Goal: Task Accomplishment & Management: Use online tool/utility

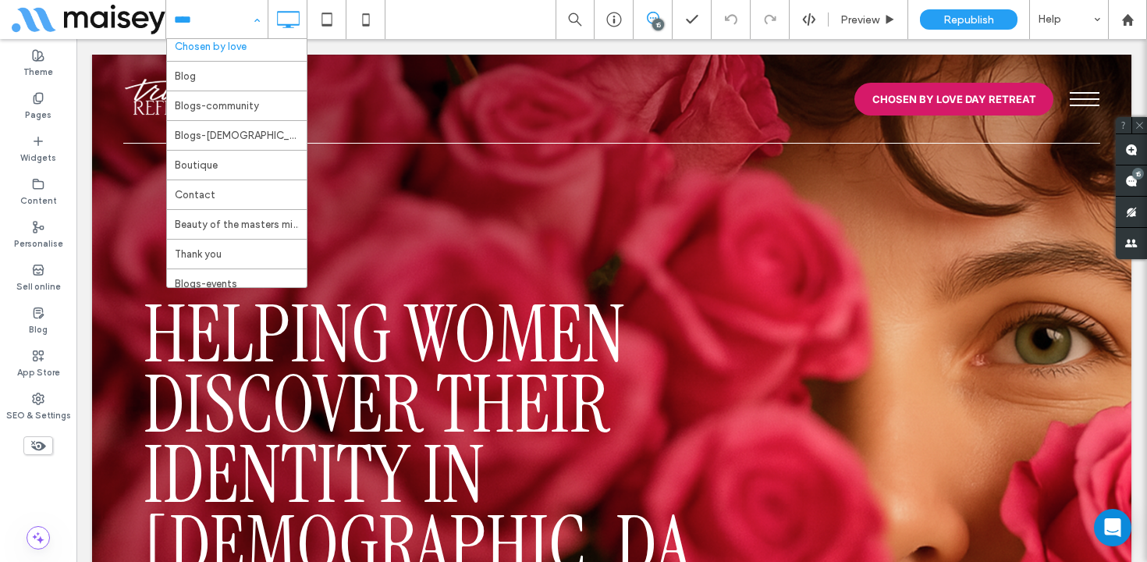
scroll to position [176, 0]
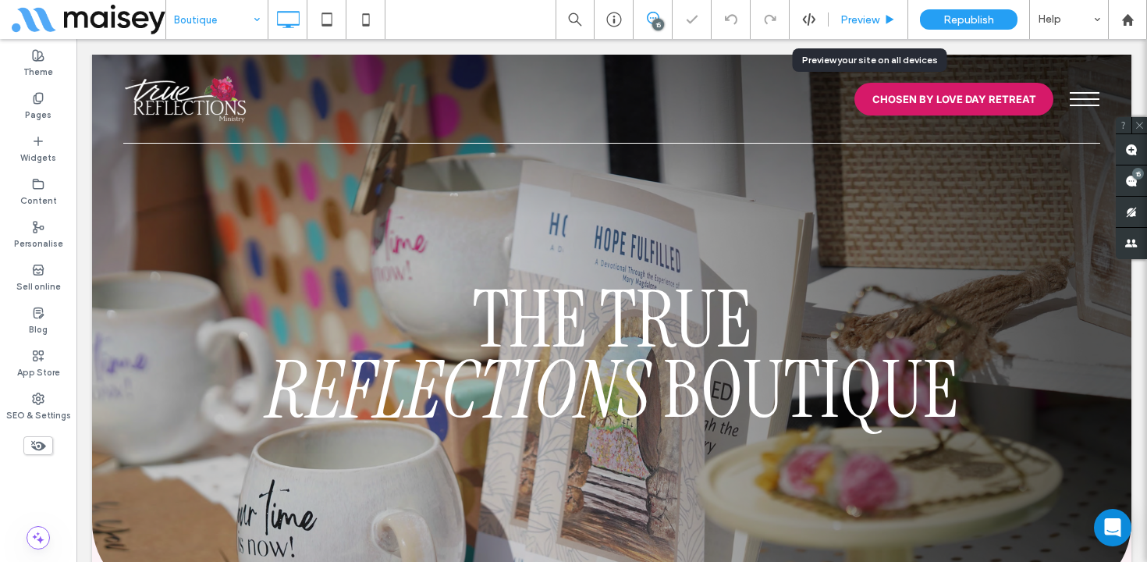
click at [867, 11] on div "Preview" at bounding box center [869, 19] width 80 height 39
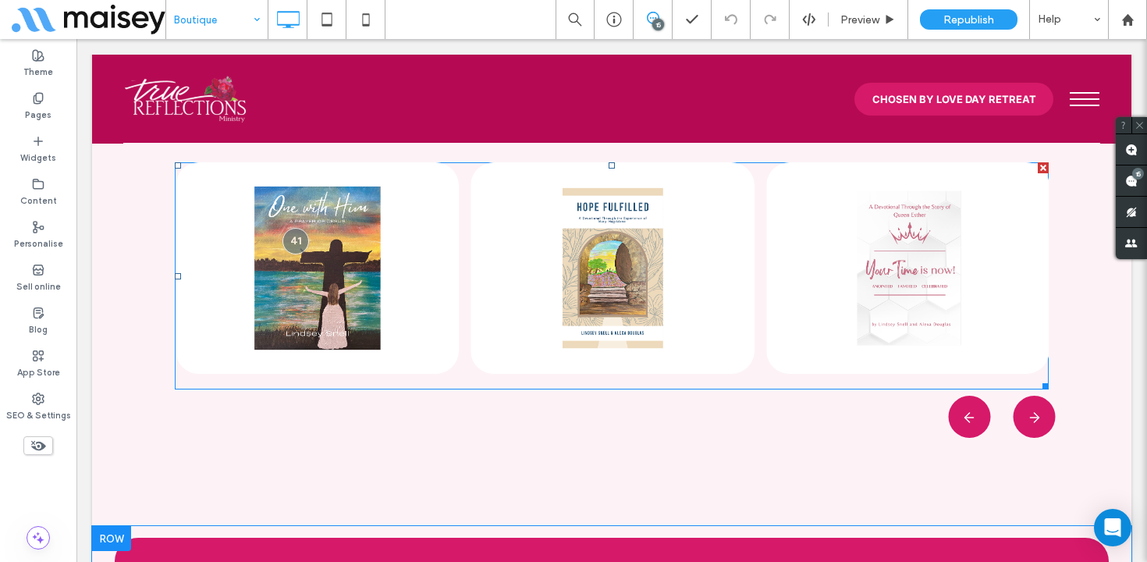
scroll to position [1795, 0]
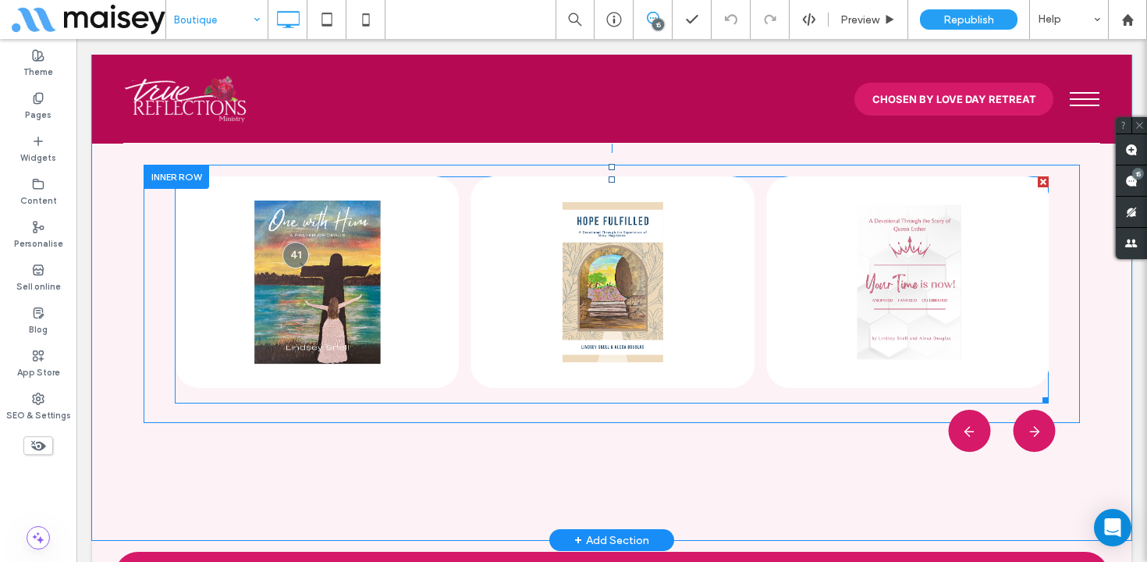
click at [323, 278] on span at bounding box center [612, 289] width 874 height 227
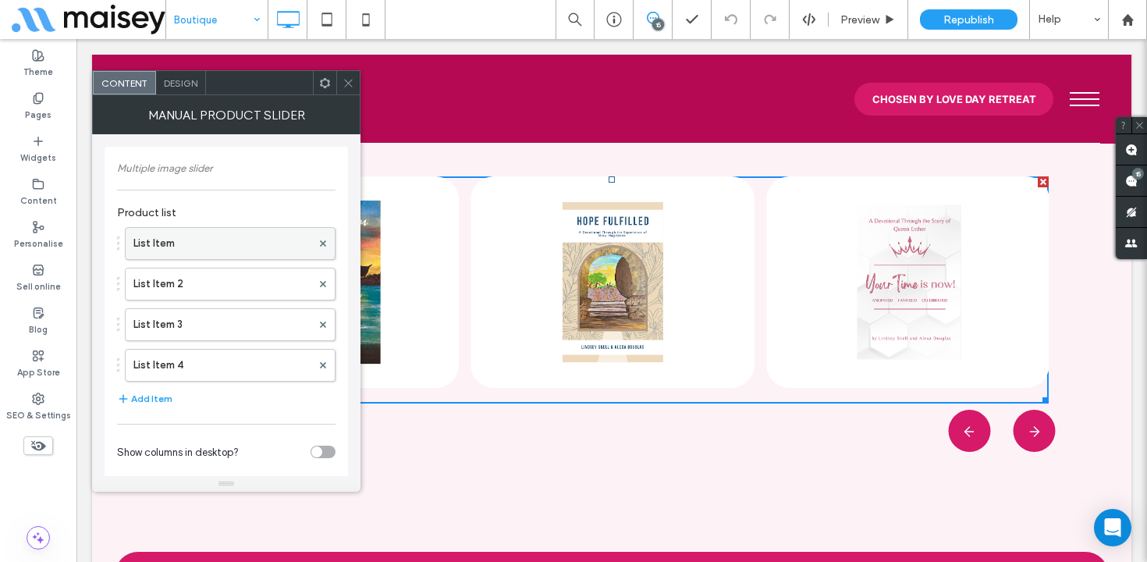
click at [211, 246] on label "List Item" at bounding box center [222, 243] width 178 height 31
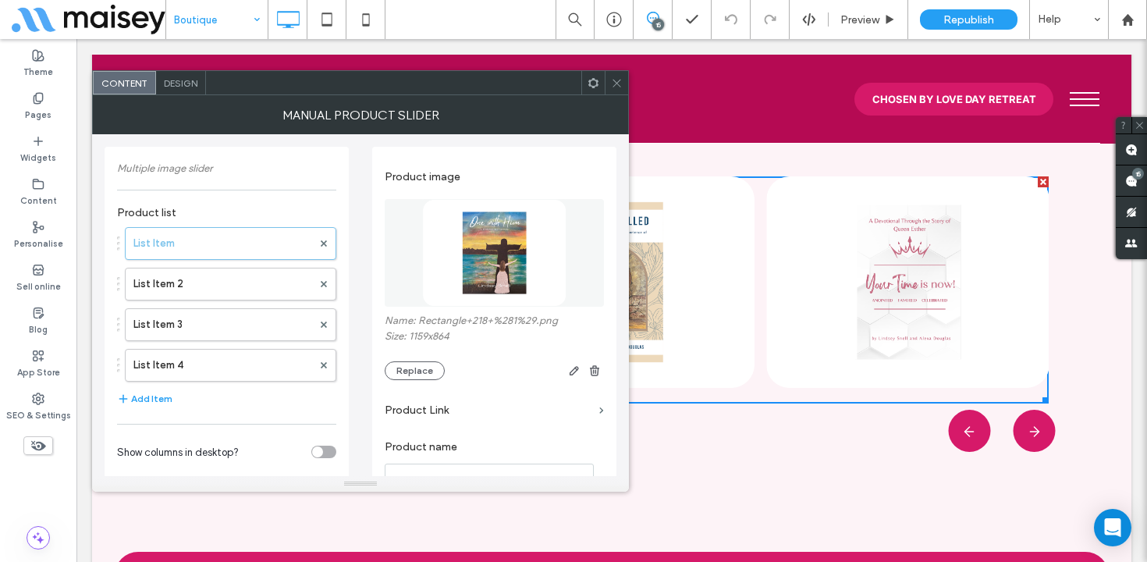
scroll to position [29, 0]
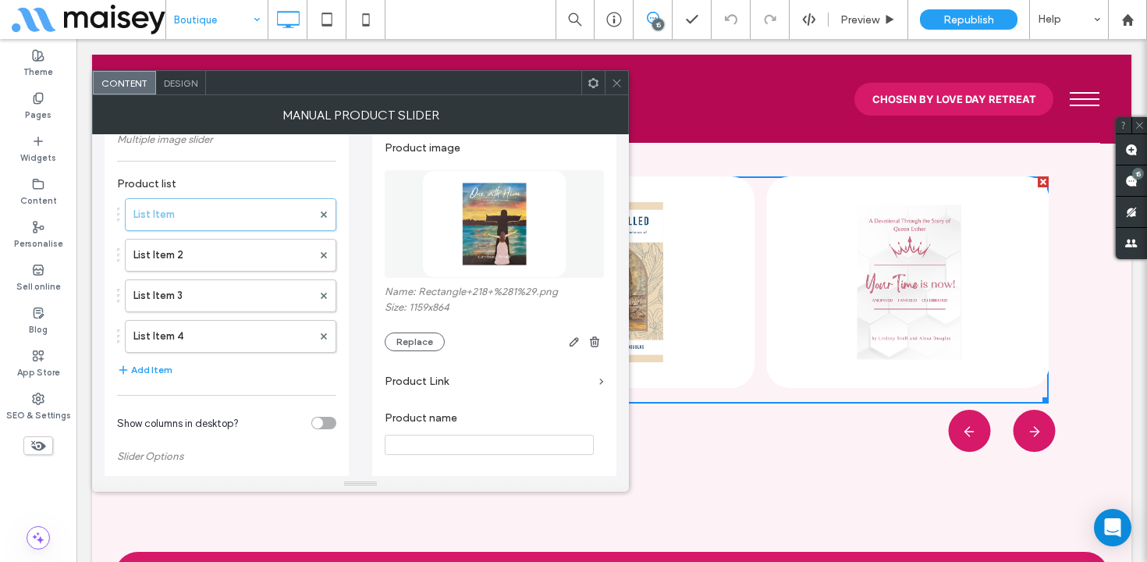
click at [449, 385] on label "Product Link" at bounding box center [489, 381] width 208 height 29
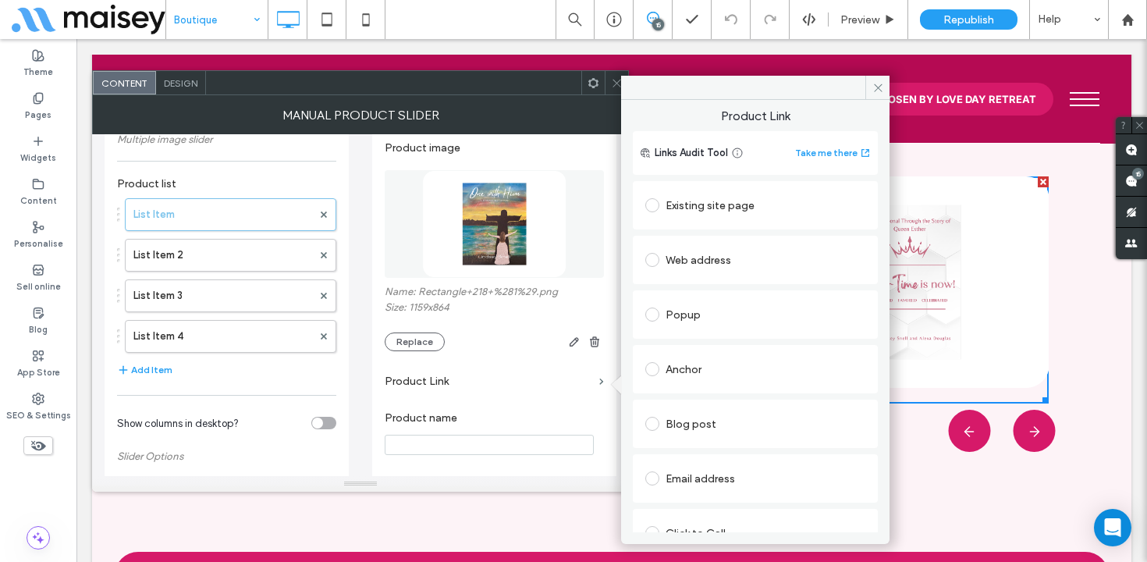
click at [759, 258] on div "Web address" at bounding box center [756, 259] width 220 height 25
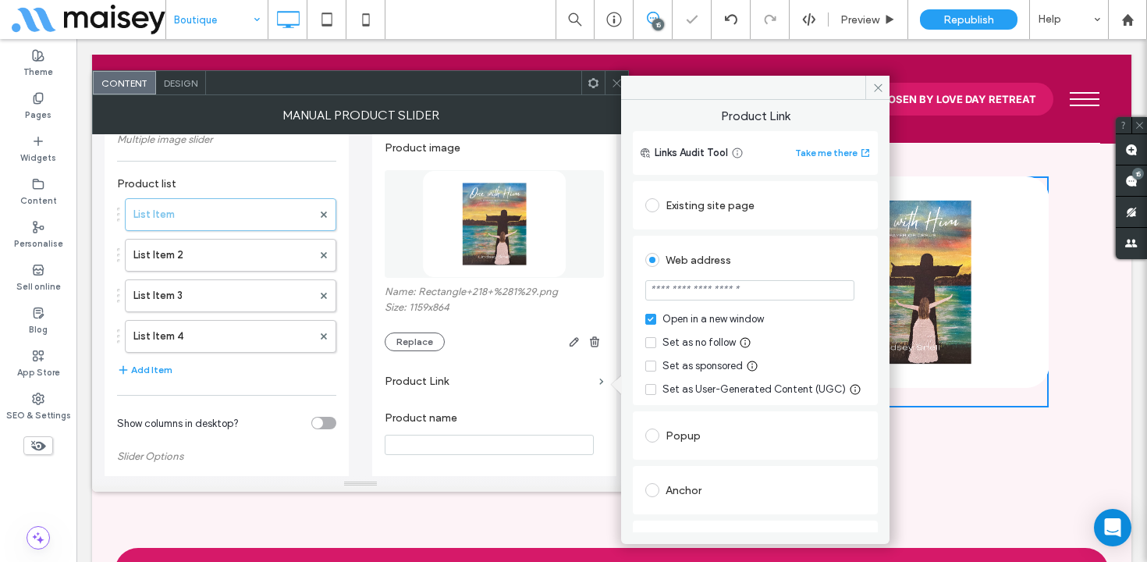
click at [690, 291] on input "url" at bounding box center [750, 290] width 209 height 20
paste input "**********"
type input "**********"
click at [803, 261] on div "Web address" at bounding box center [756, 259] width 220 height 25
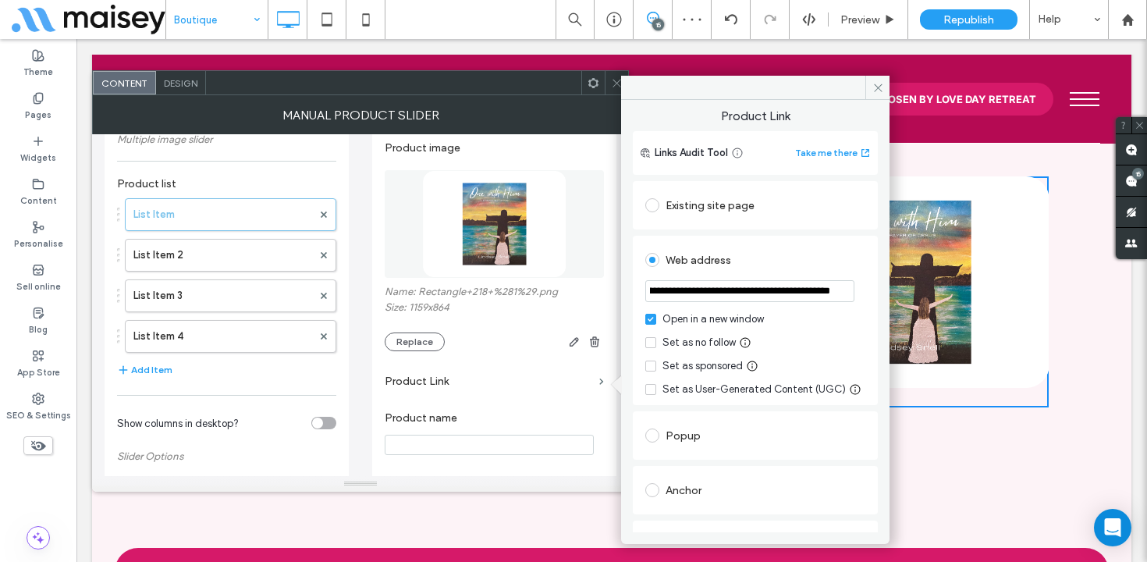
scroll to position [0, 0]
click at [883, 89] on icon at bounding box center [879, 88] width 12 height 12
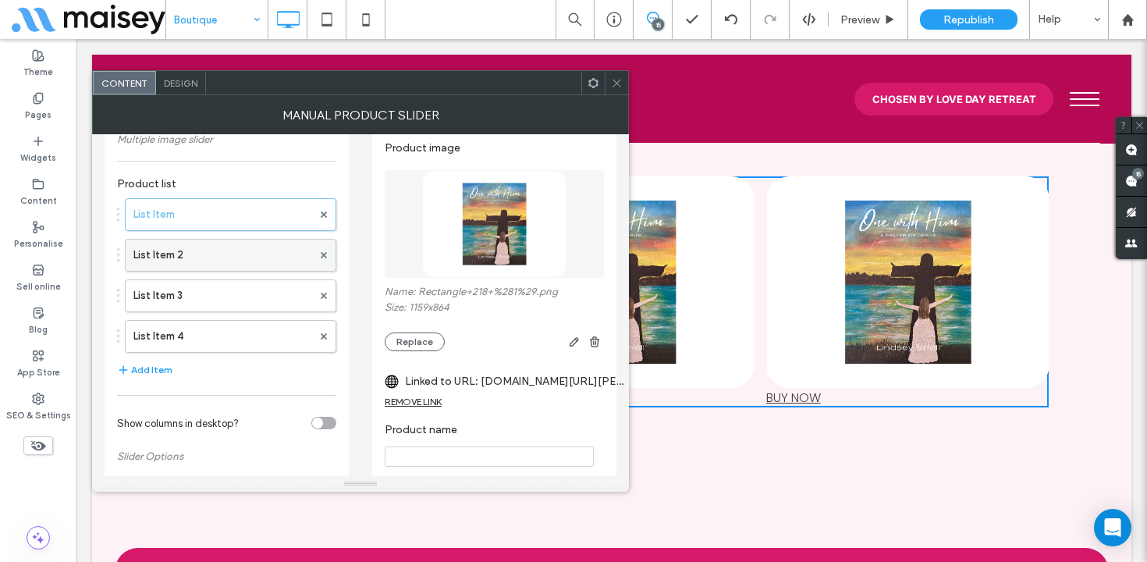
click at [195, 261] on label "List Item 2" at bounding box center [222, 255] width 179 height 31
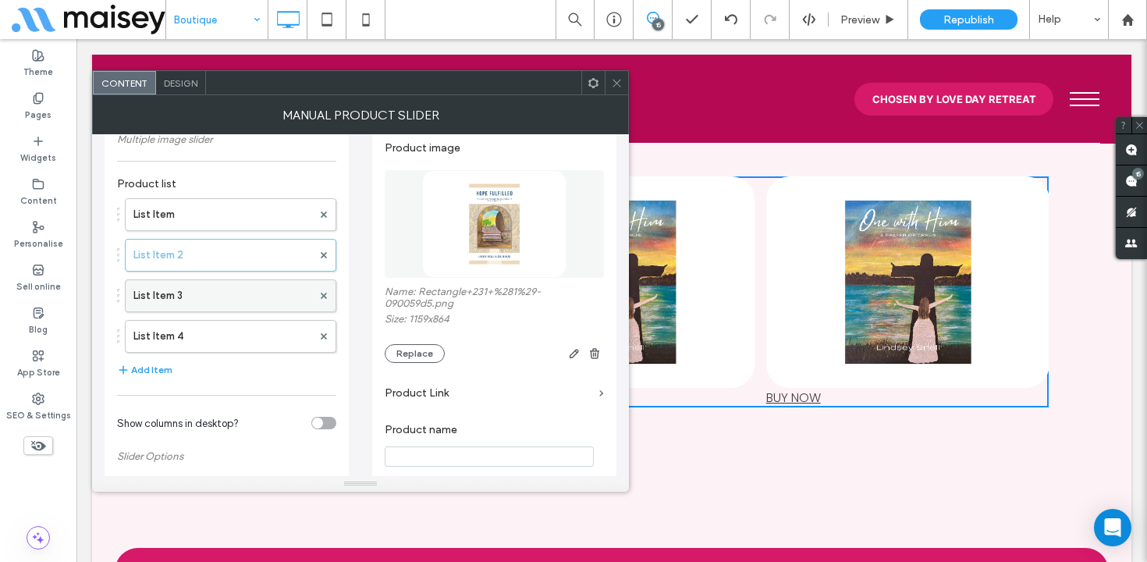
click at [235, 308] on label "List Item 3" at bounding box center [222, 295] width 179 height 31
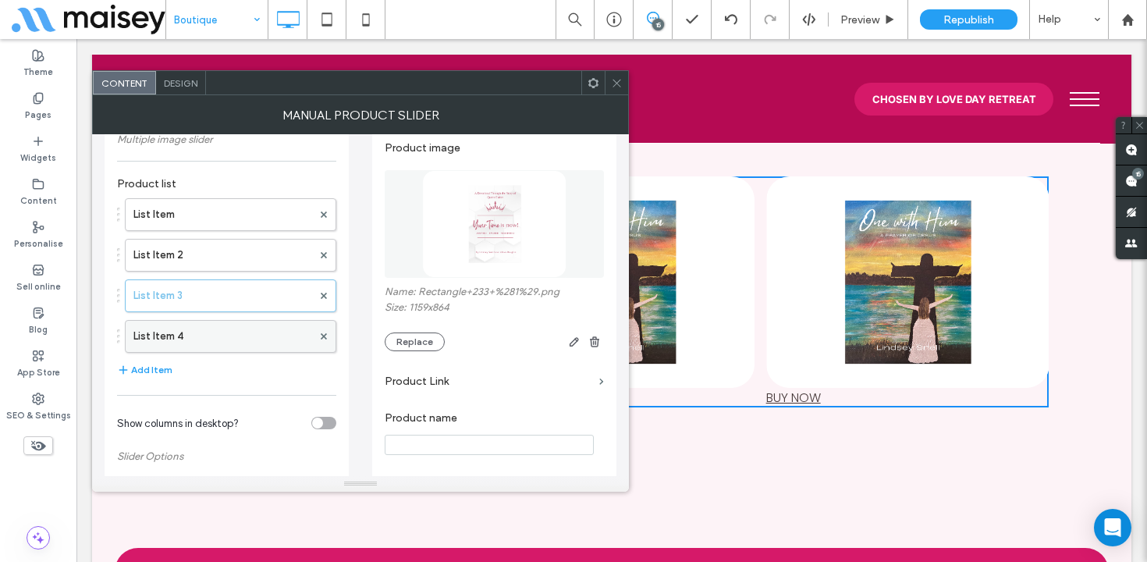
click at [220, 347] on label "List Item 4" at bounding box center [222, 336] width 179 height 31
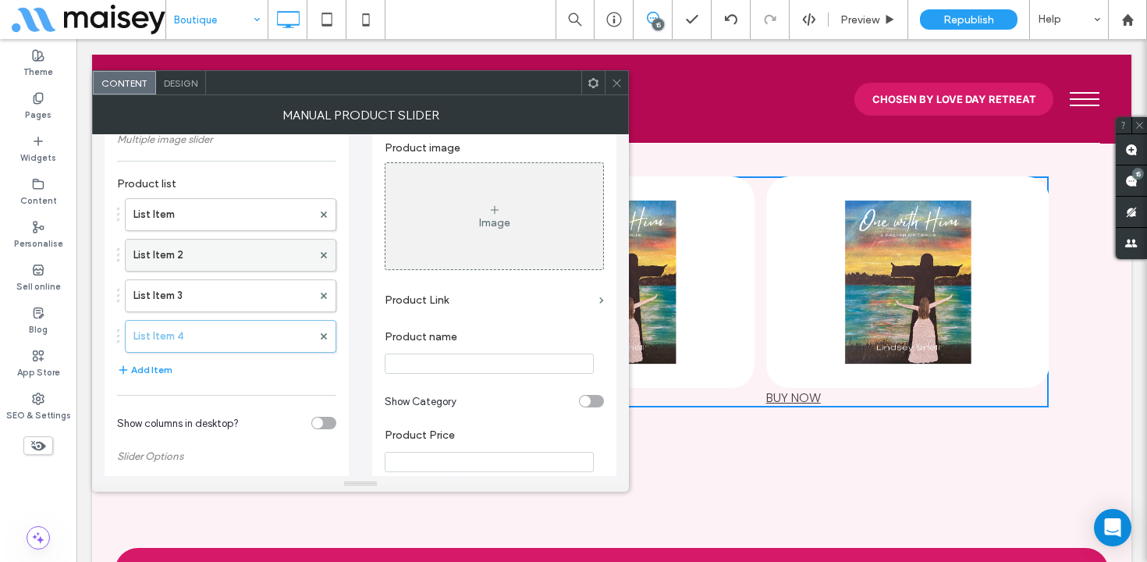
click at [240, 258] on label "List Item 2" at bounding box center [222, 255] width 179 height 31
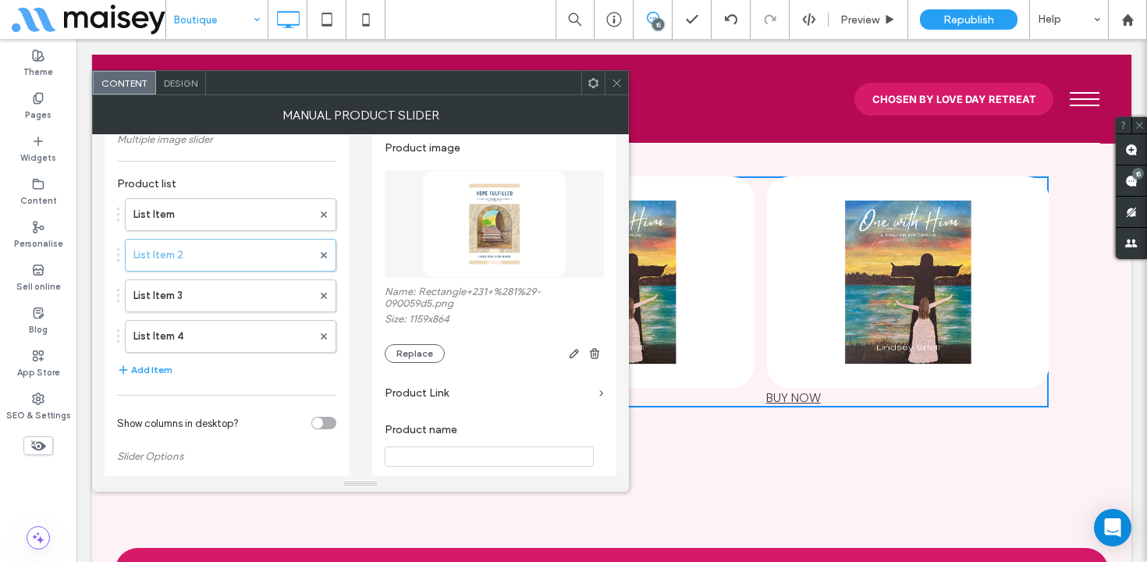
click at [615, 83] on icon at bounding box center [617, 83] width 12 height 12
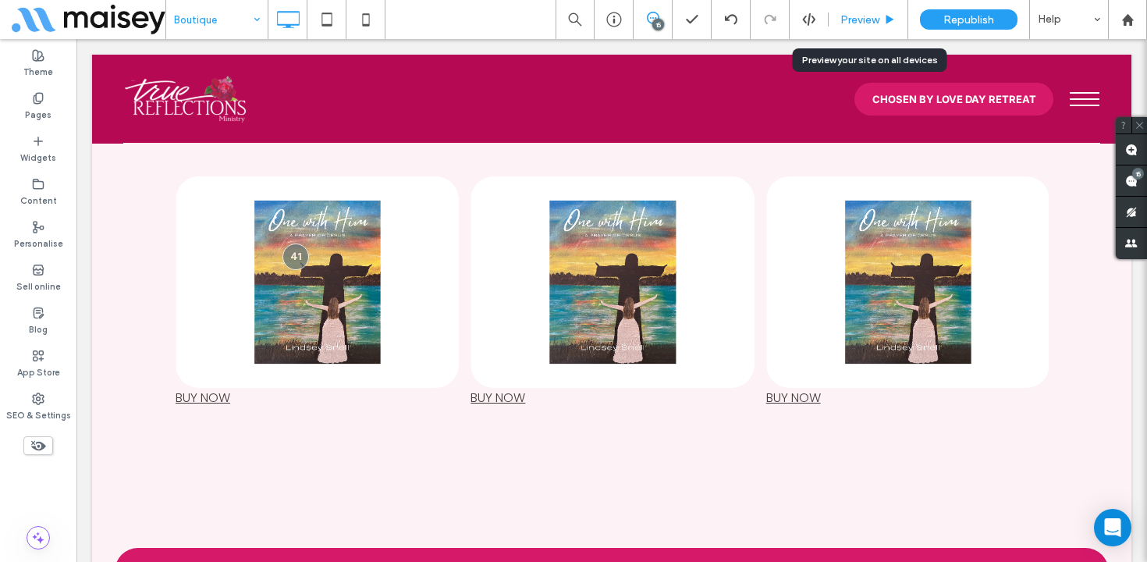
drag, startPoint x: 864, startPoint y: 19, endPoint x: 772, endPoint y: 2, distance: 93.6
click at [864, 19] on span "Preview" at bounding box center [860, 19] width 39 height 13
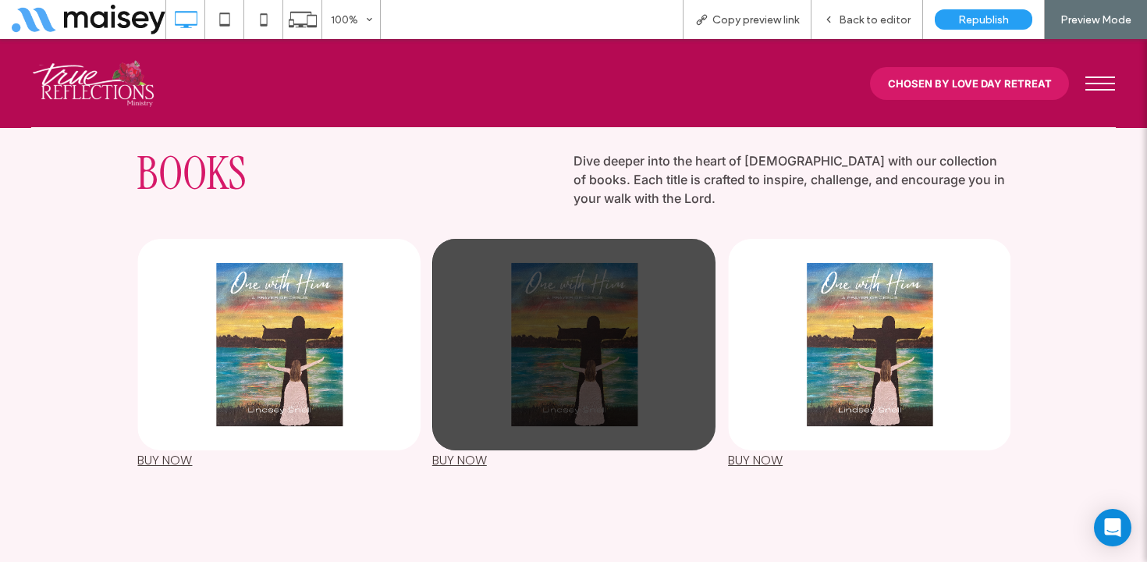
scroll to position [1791, 0]
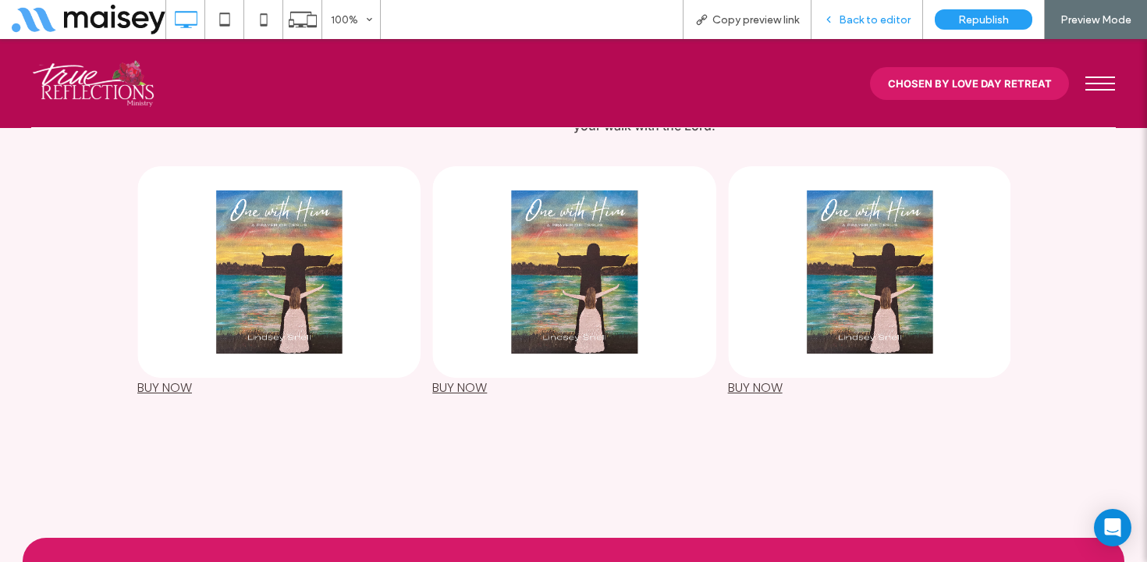
click at [878, 25] on span "Back to editor" at bounding box center [875, 19] width 72 height 13
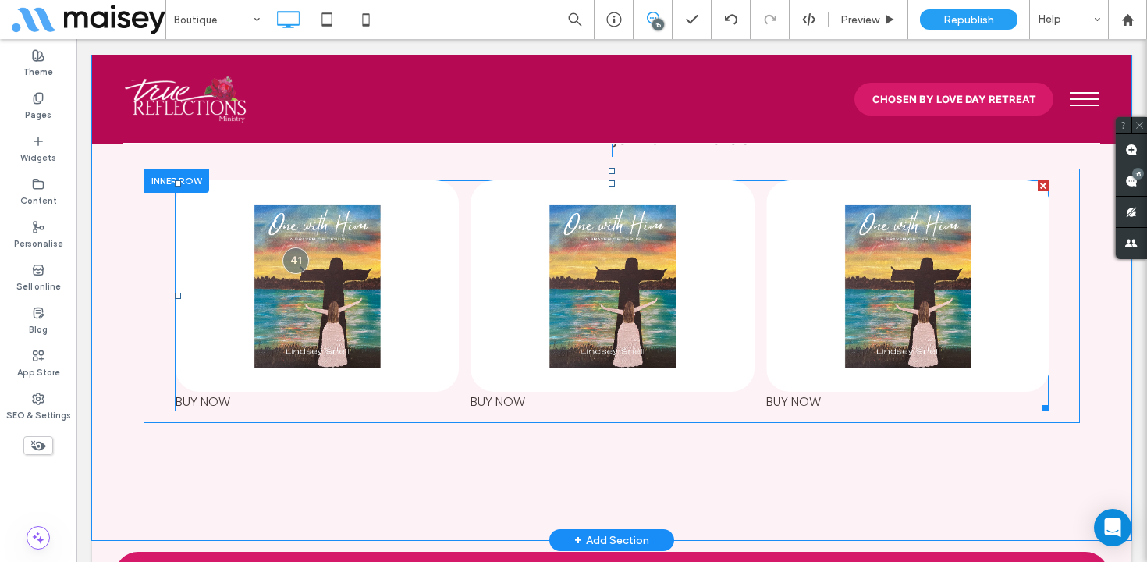
scroll to position [1790, 0]
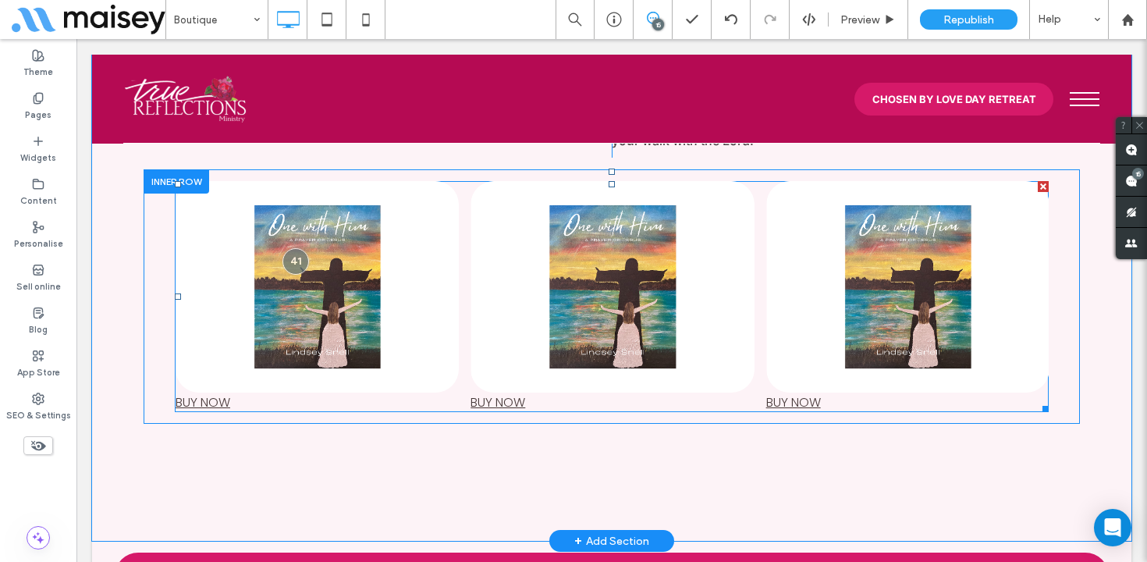
click at [536, 243] on span at bounding box center [612, 296] width 874 height 231
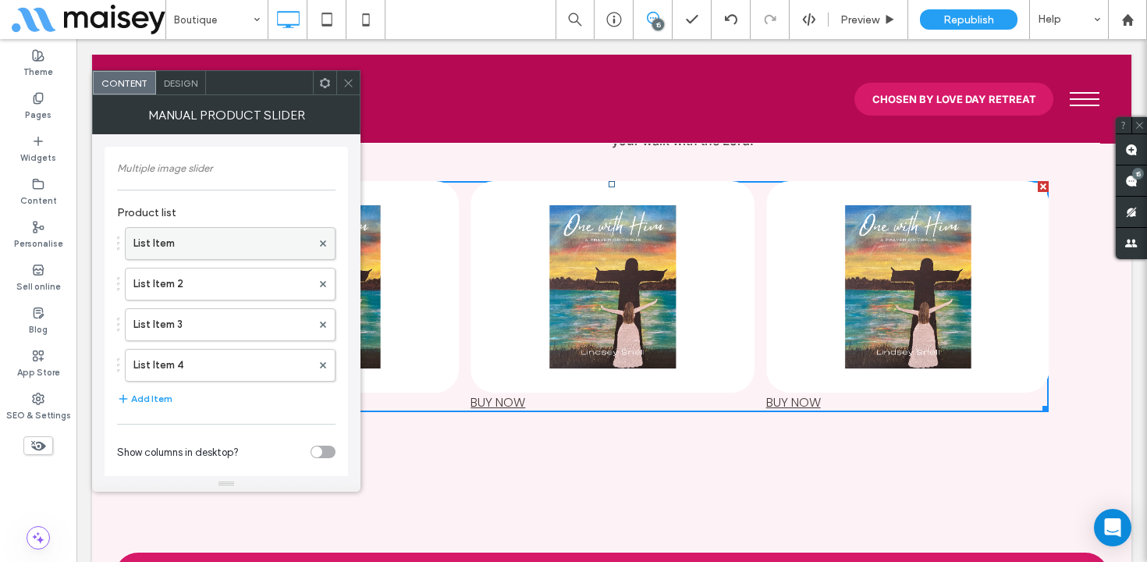
click at [231, 249] on label "List Item" at bounding box center [222, 243] width 178 height 31
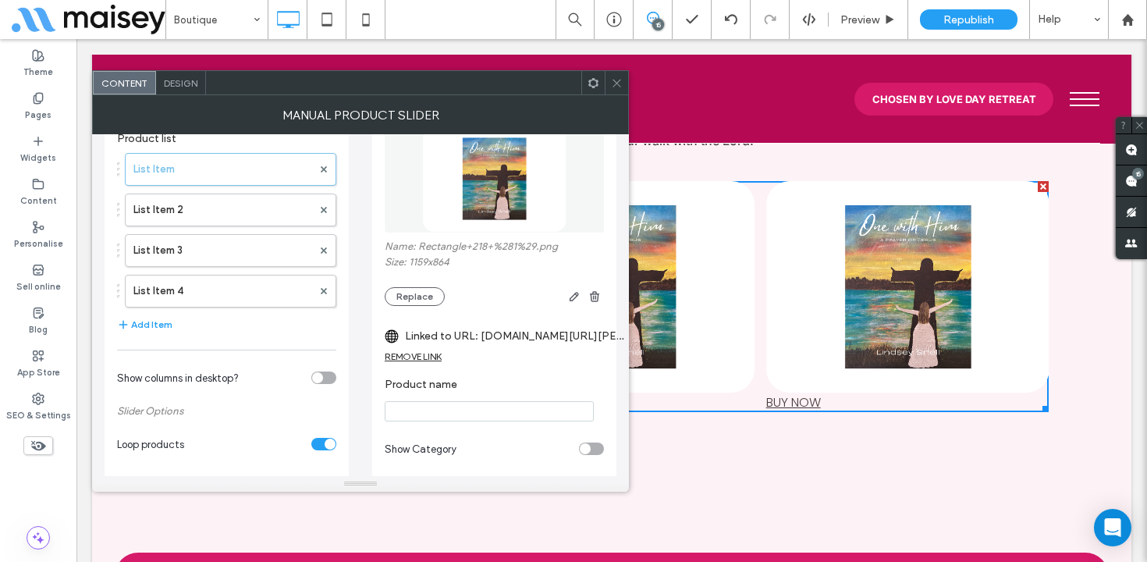
scroll to position [0, 0]
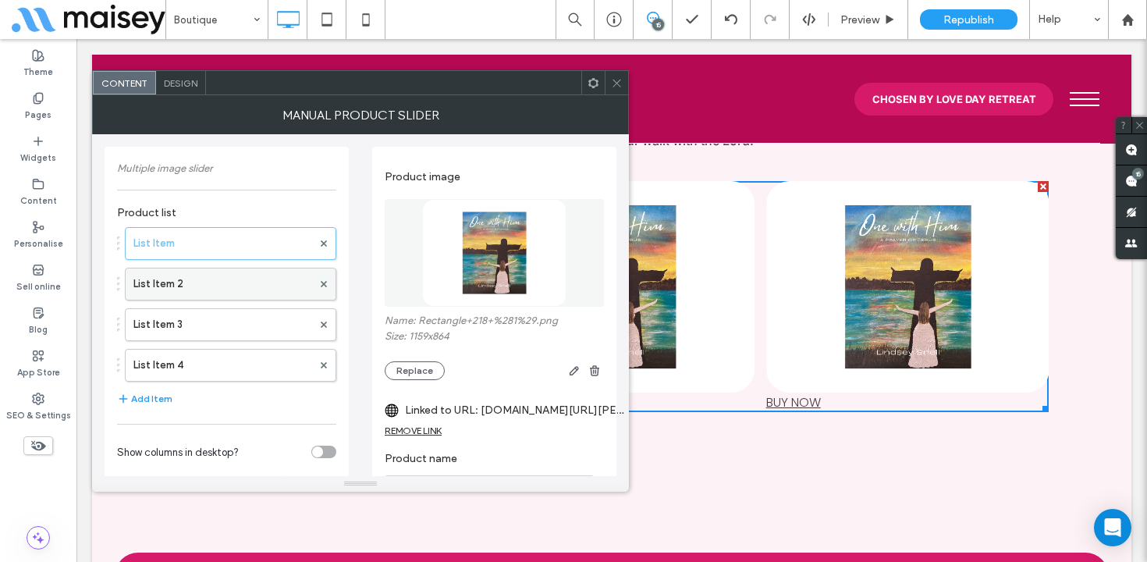
click at [213, 278] on label "List Item 2" at bounding box center [222, 284] width 179 height 31
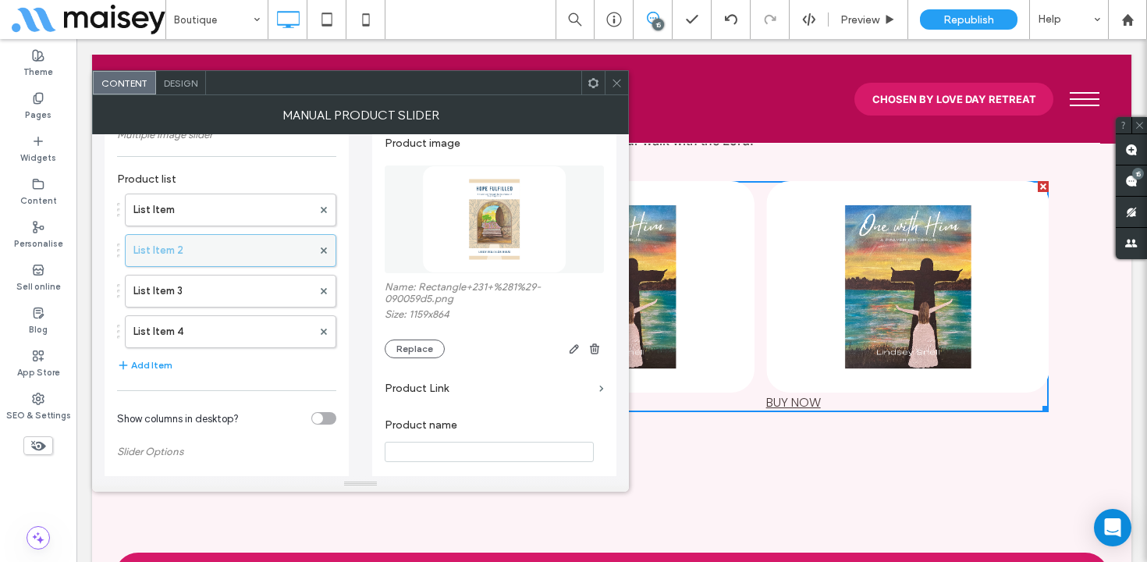
scroll to position [37, 0]
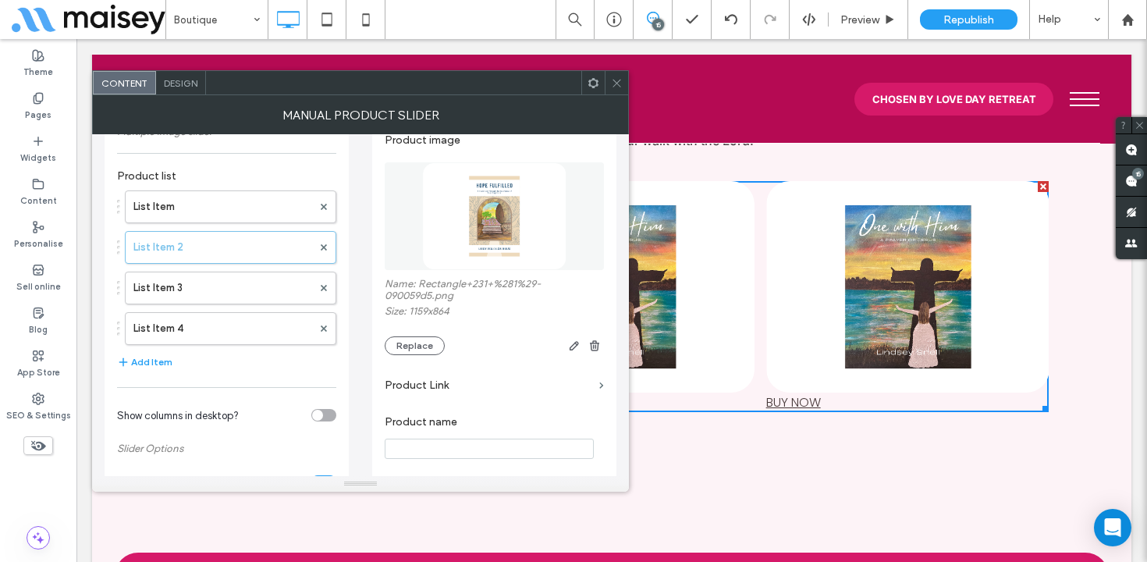
click at [617, 90] on span at bounding box center [617, 82] width 12 height 23
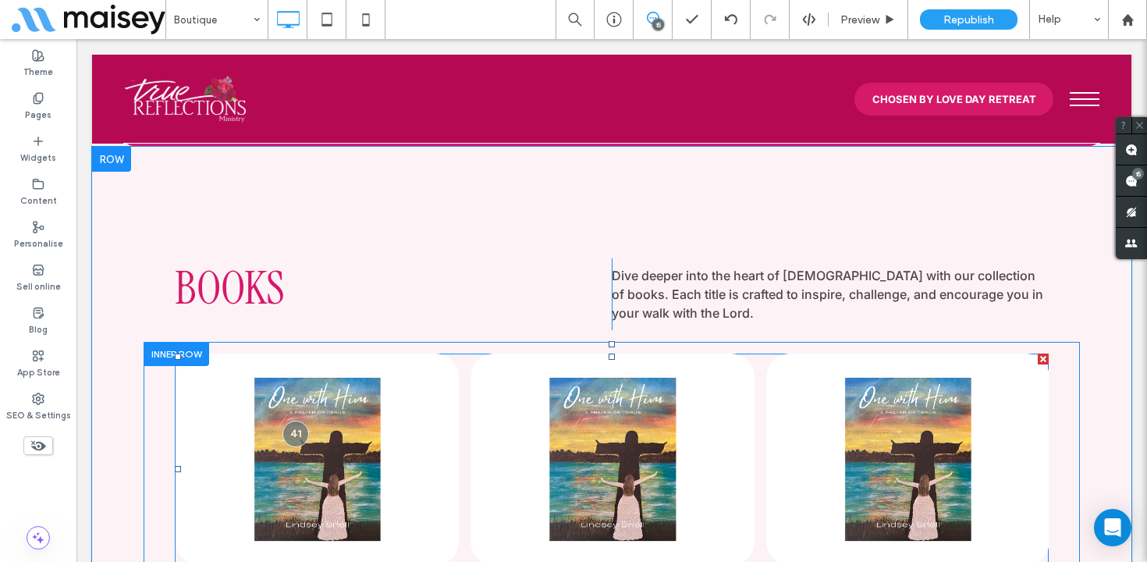
scroll to position [1674, 0]
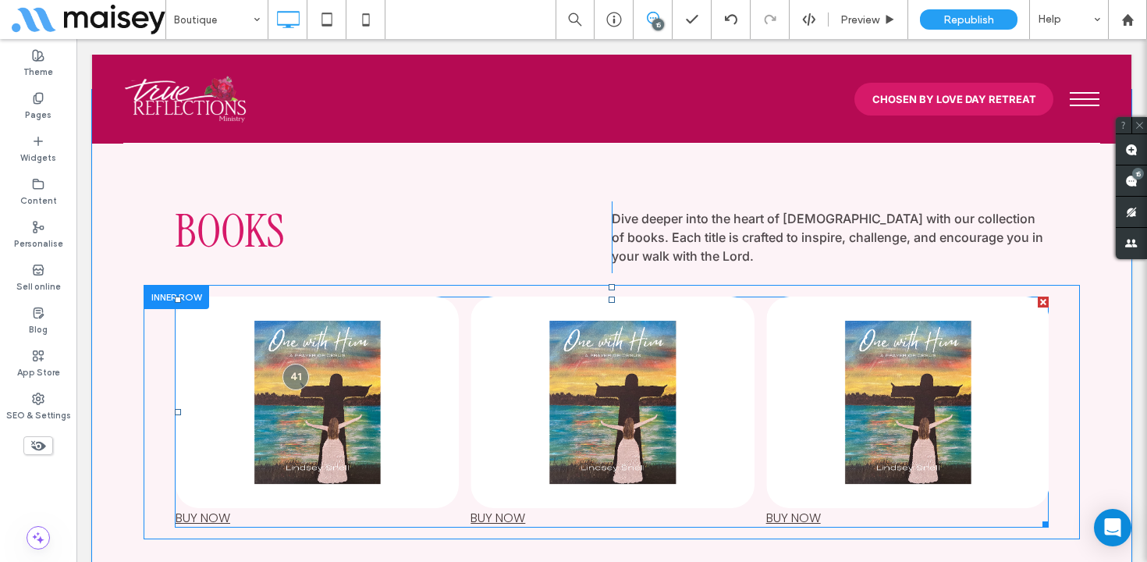
click at [481, 412] on span at bounding box center [612, 412] width 874 height 231
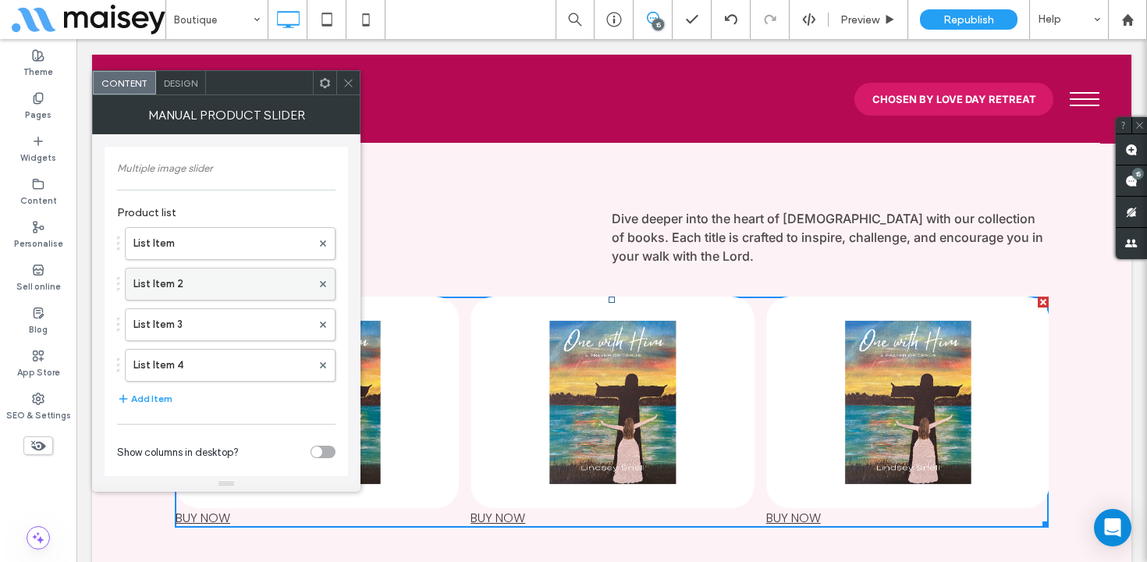
click at [229, 286] on label "List Item 2" at bounding box center [222, 284] width 178 height 31
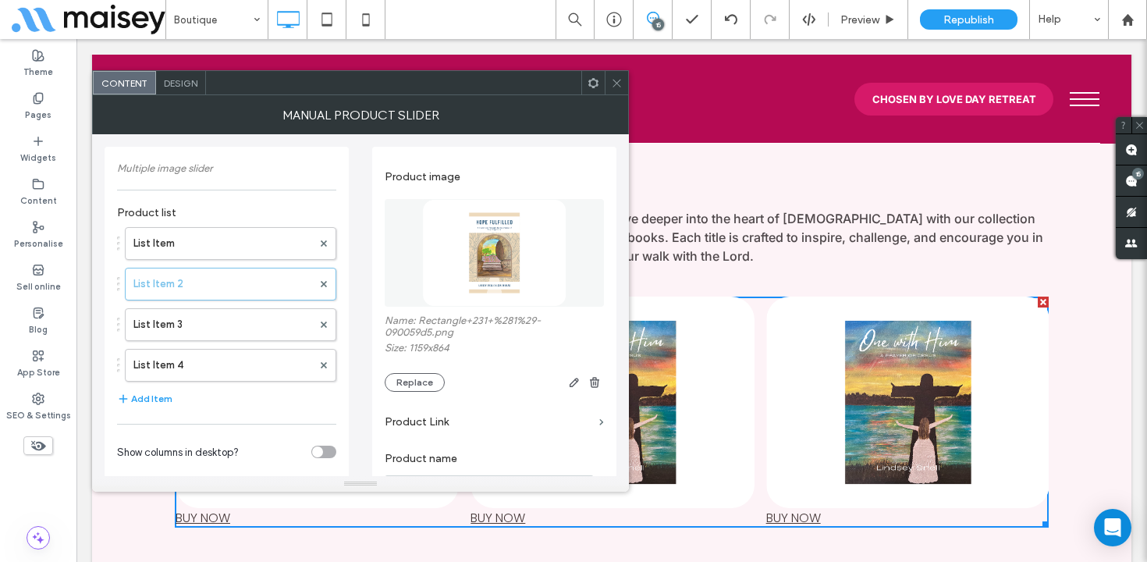
click at [506, 244] on img at bounding box center [494, 253] width 144 height 108
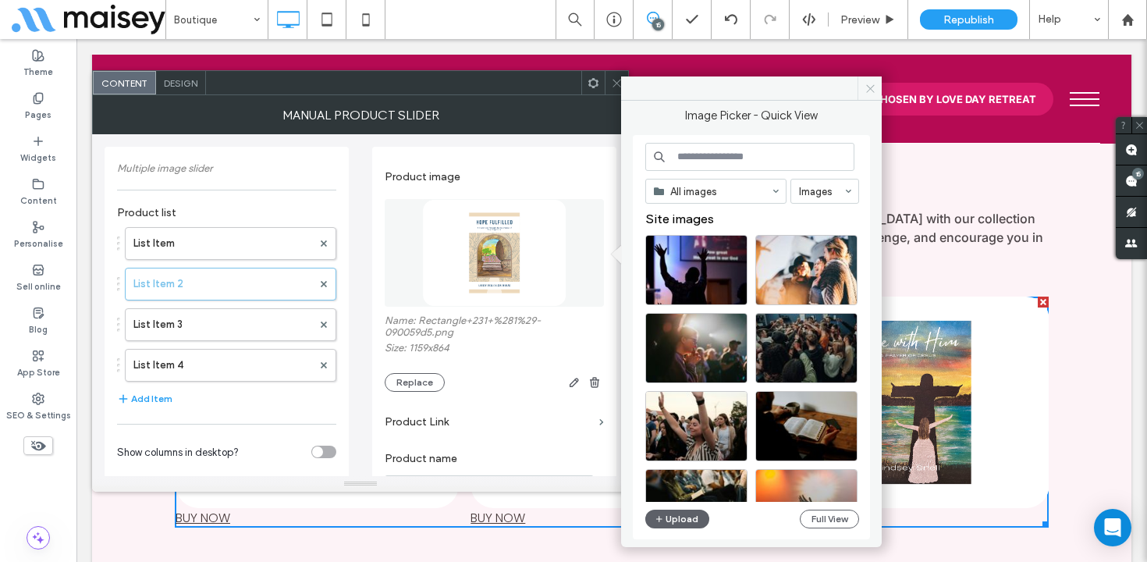
drag, startPoint x: 866, startPoint y: 88, endPoint x: 600, endPoint y: 37, distance: 271.1
click at [866, 88] on icon at bounding box center [871, 89] width 12 height 12
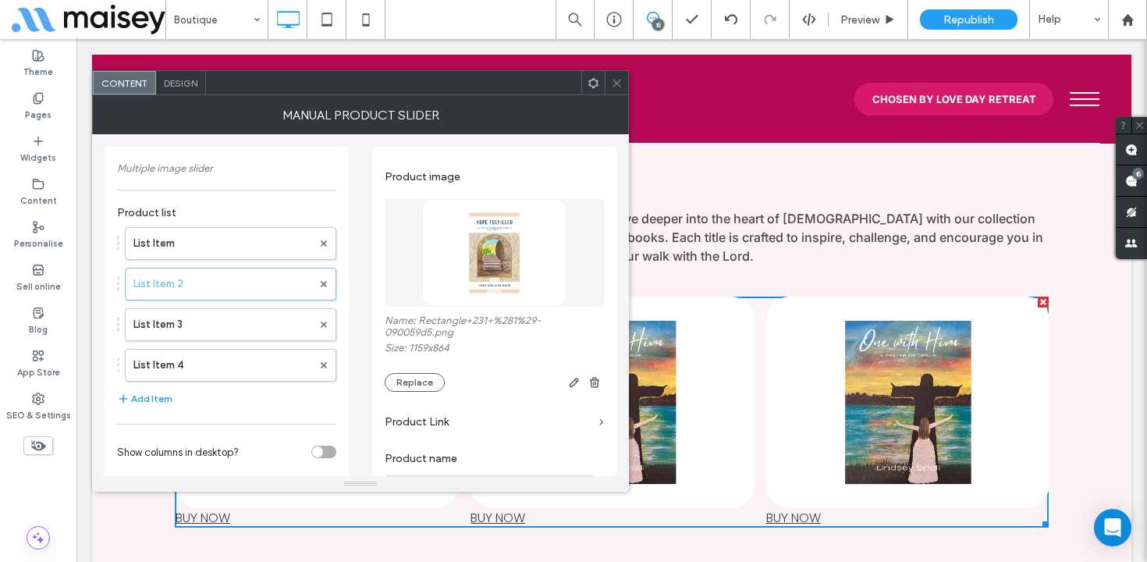
click at [619, 84] on use at bounding box center [617, 83] width 8 height 8
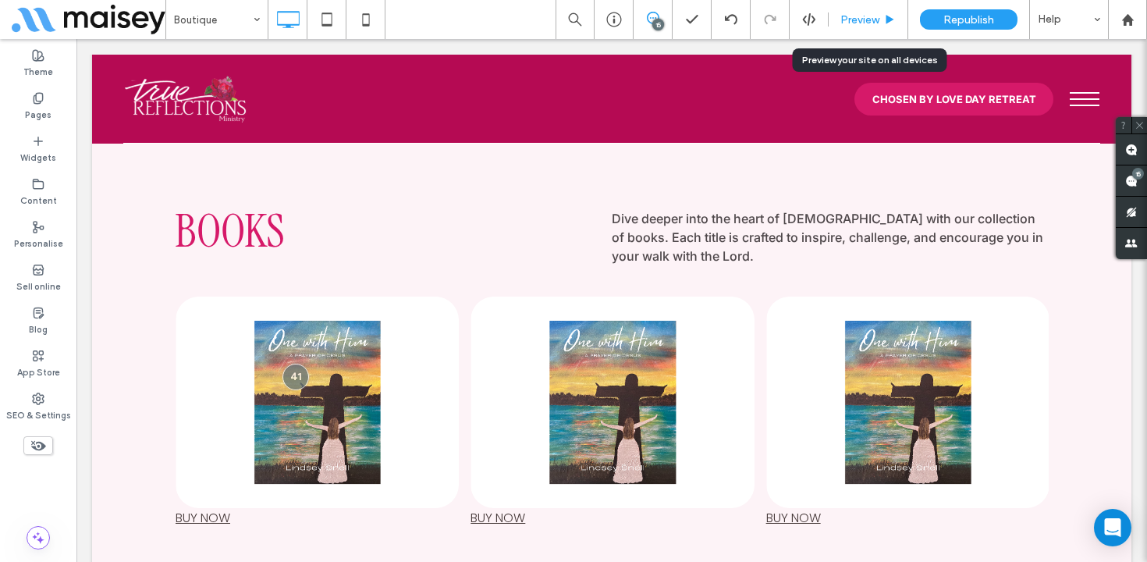
click at [858, 20] on span "Preview" at bounding box center [860, 19] width 39 height 13
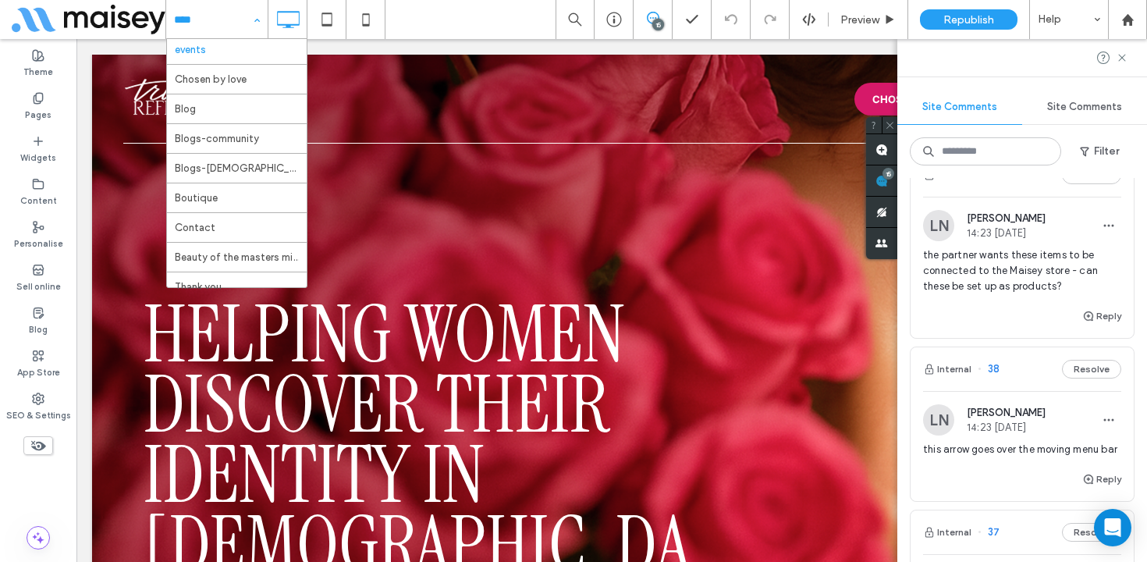
scroll to position [144, 0]
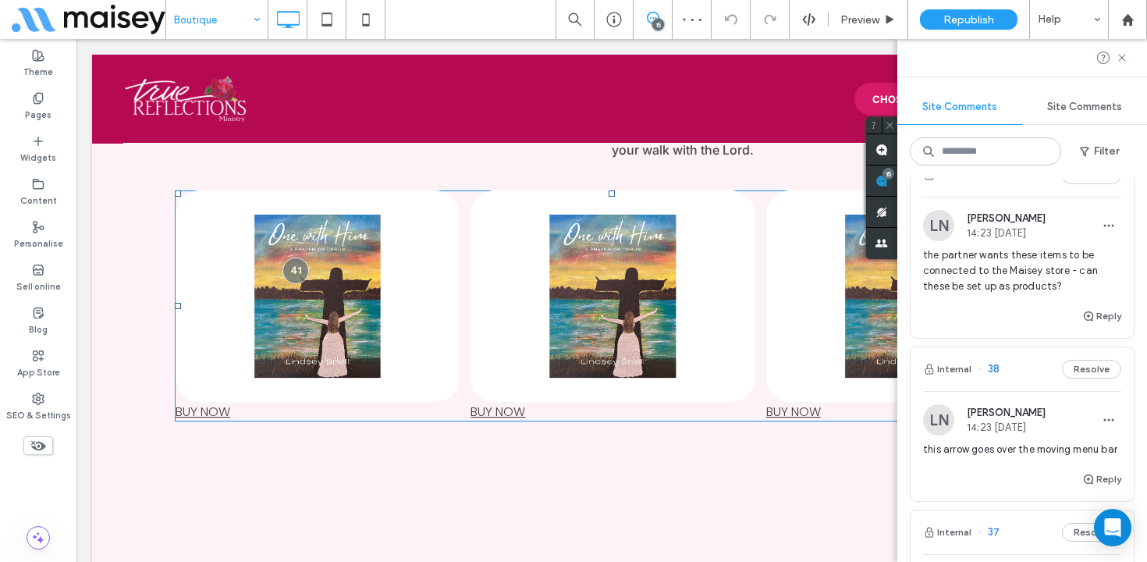
scroll to position [1787, 0]
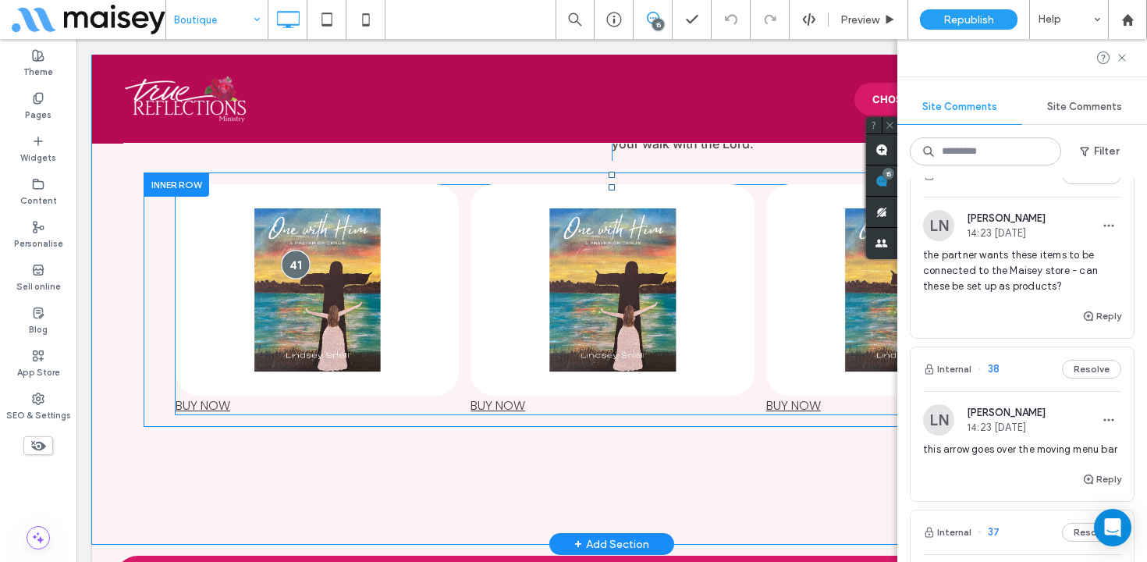
click at [295, 257] on div at bounding box center [295, 264] width 29 height 29
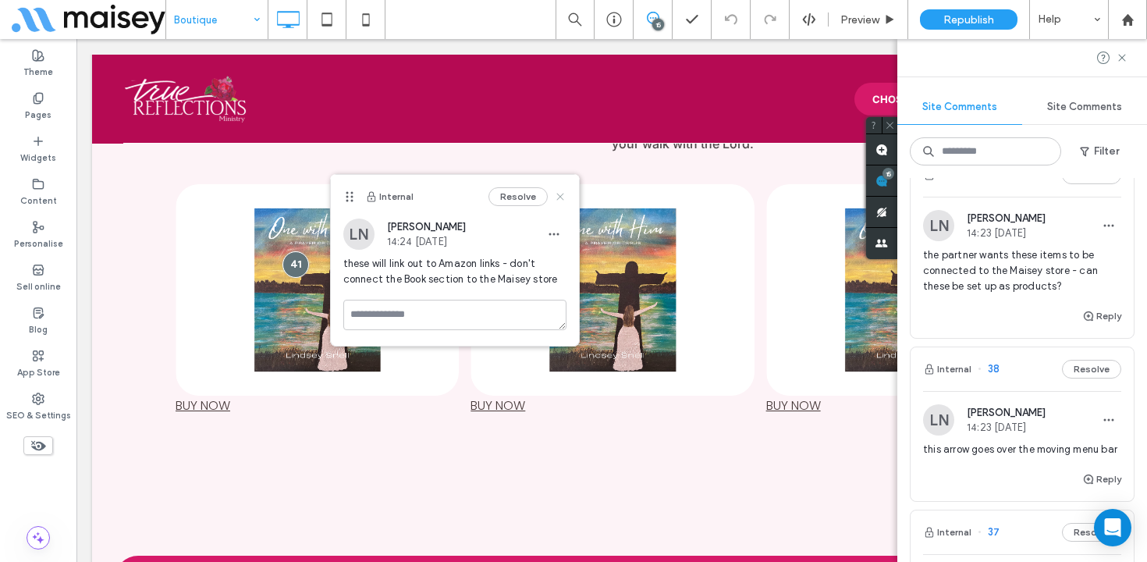
click at [561, 195] on use at bounding box center [560, 197] width 7 height 7
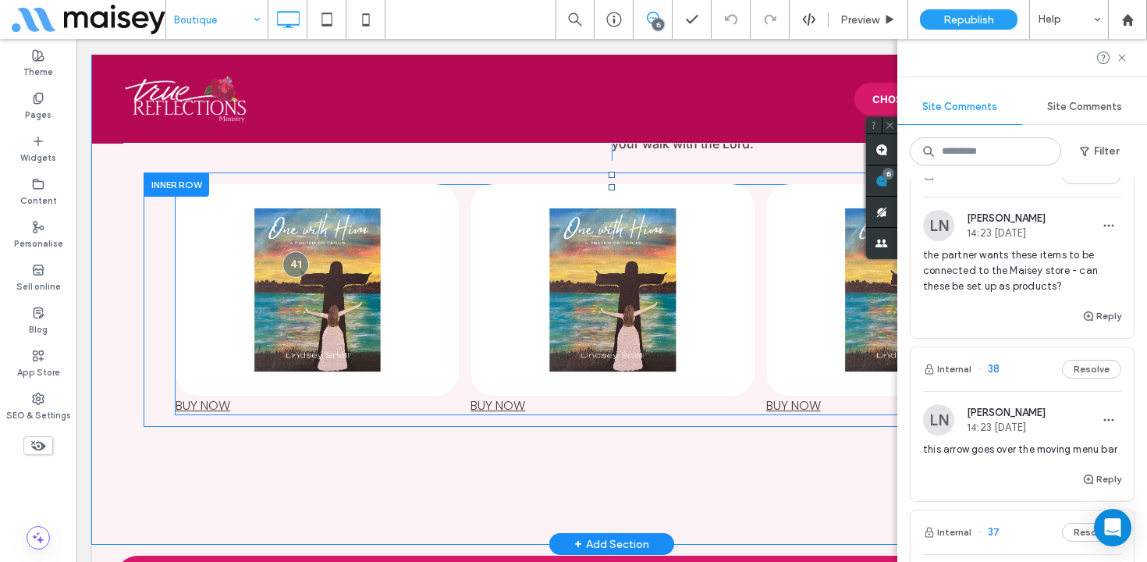
click at [550, 269] on span at bounding box center [612, 299] width 874 height 231
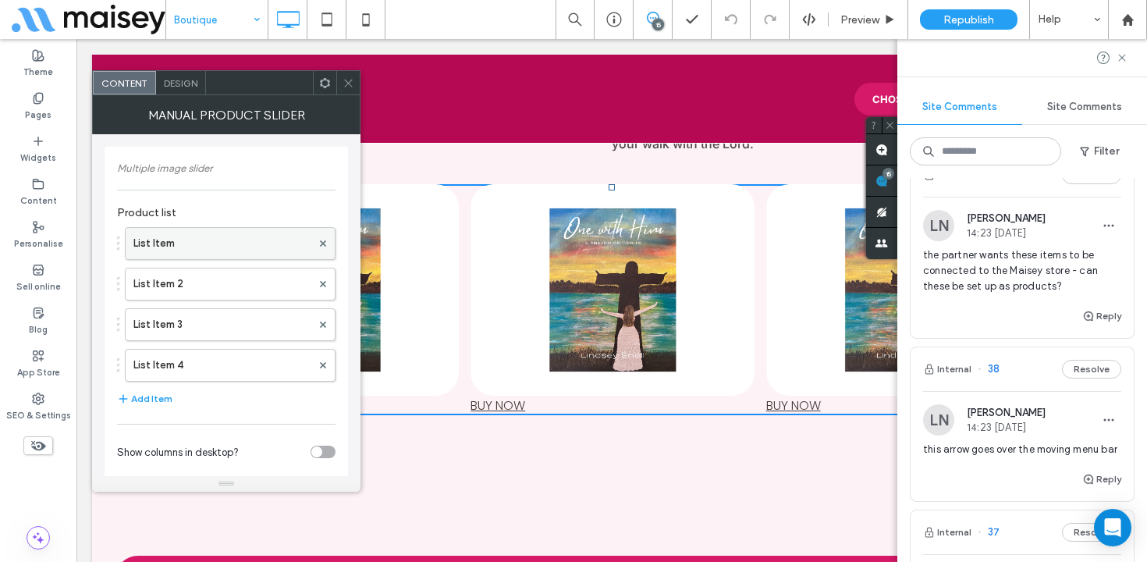
click at [216, 250] on label "List Item" at bounding box center [222, 243] width 178 height 31
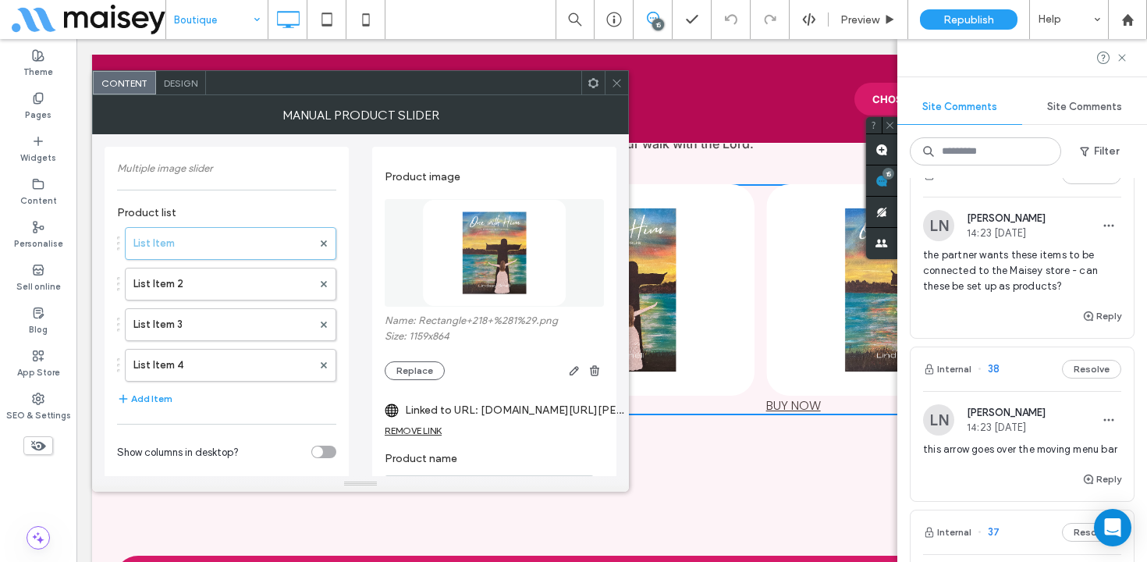
click at [428, 432] on div "REMOVE LINK" at bounding box center [413, 431] width 57 height 12
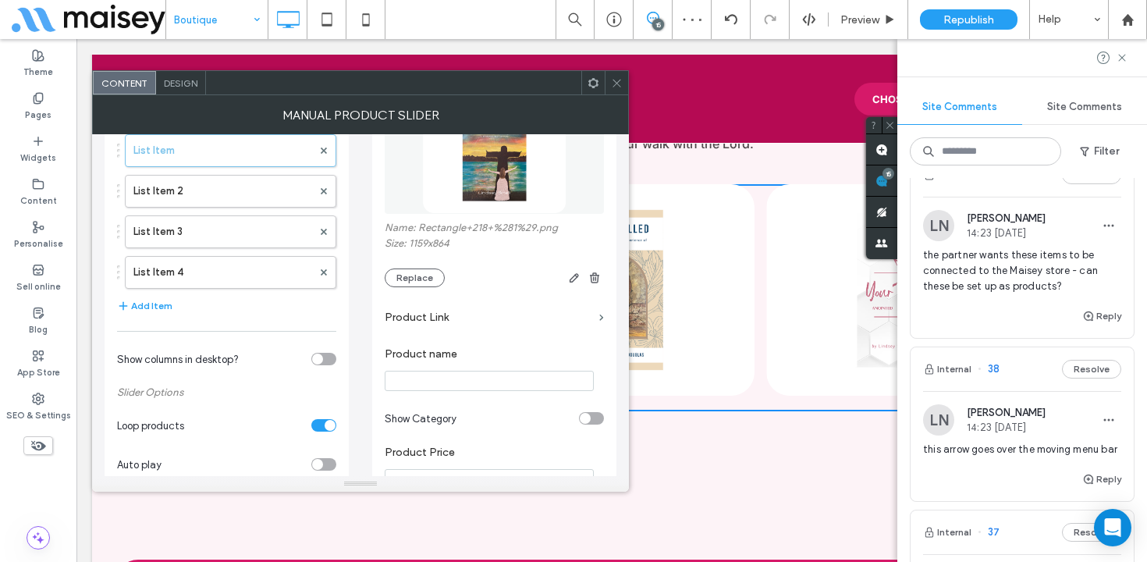
scroll to position [91, 0]
click at [615, 82] on icon at bounding box center [617, 83] width 12 height 12
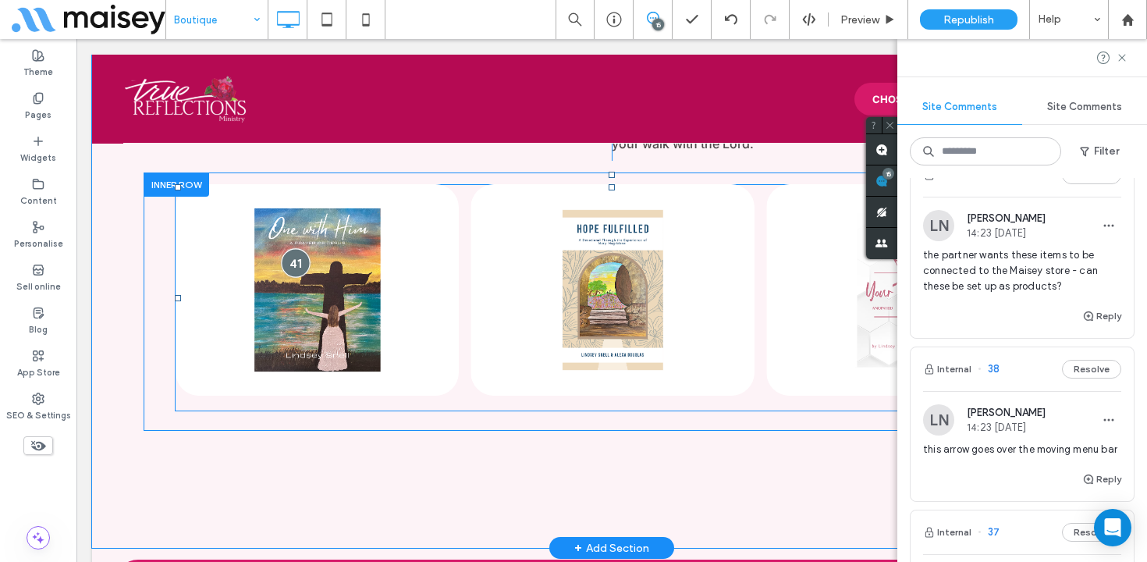
click at [293, 261] on div at bounding box center [295, 262] width 29 height 29
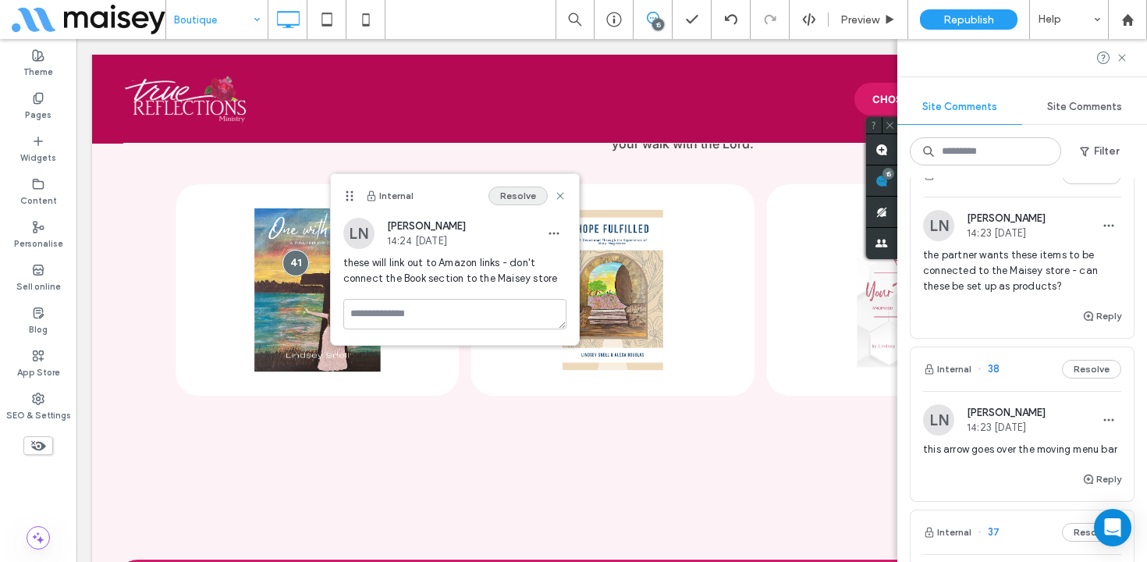
click at [529, 202] on button "Resolve" at bounding box center [518, 196] width 59 height 19
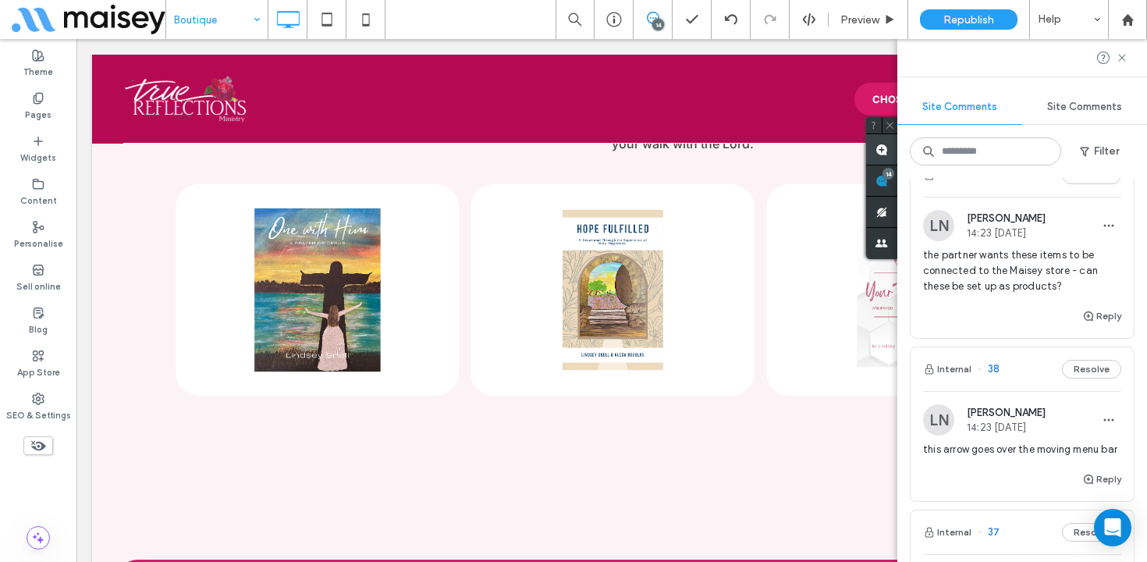
click at [886, 144] on use at bounding box center [882, 150] width 12 height 12
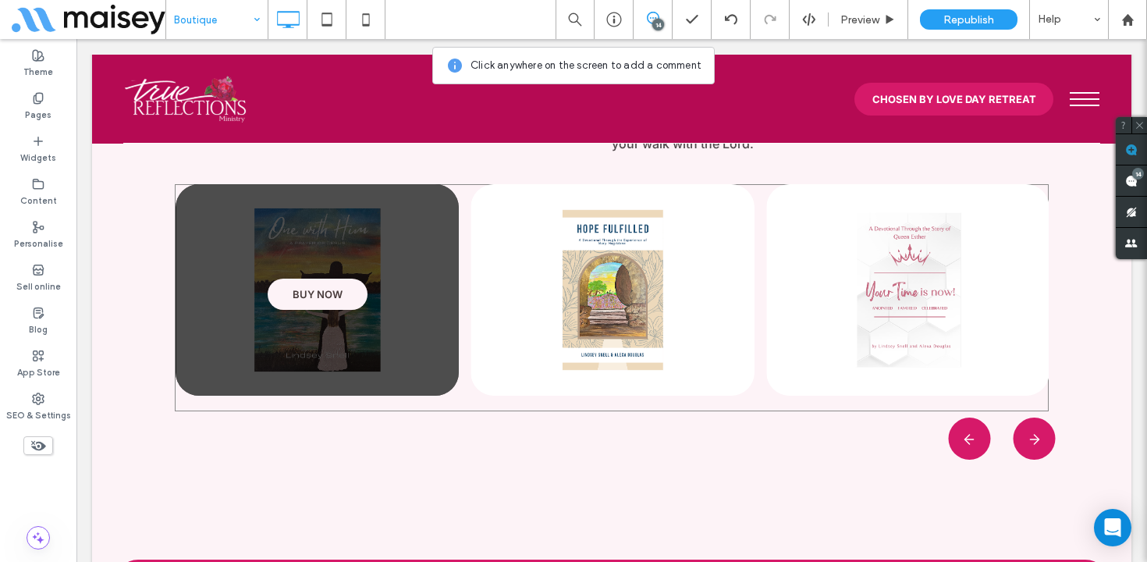
click at [332, 241] on img at bounding box center [317, 290] width 283 height 212
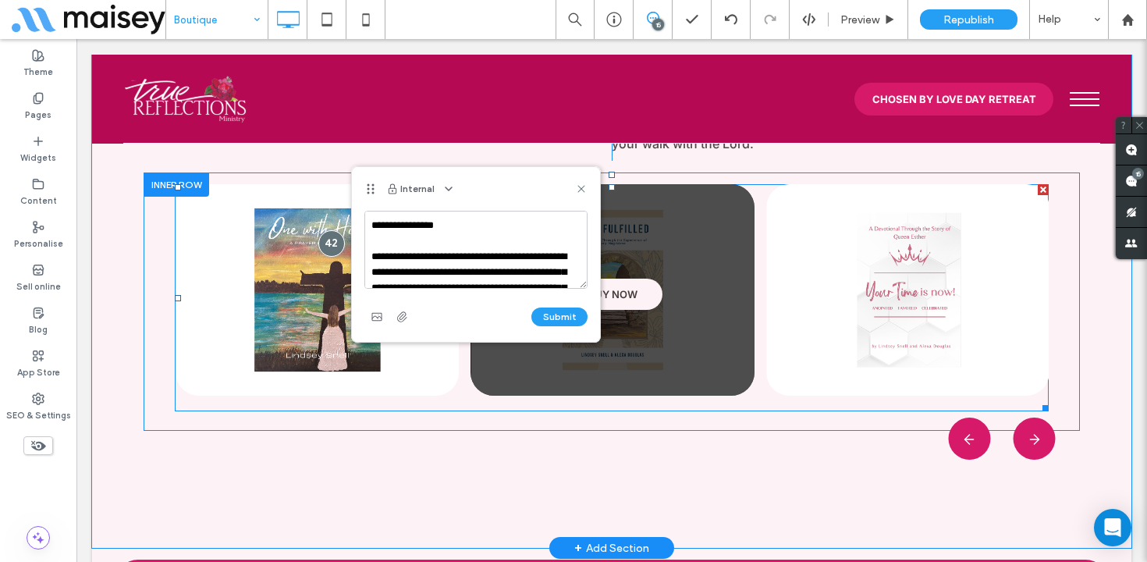
scroll to position [116, 0]
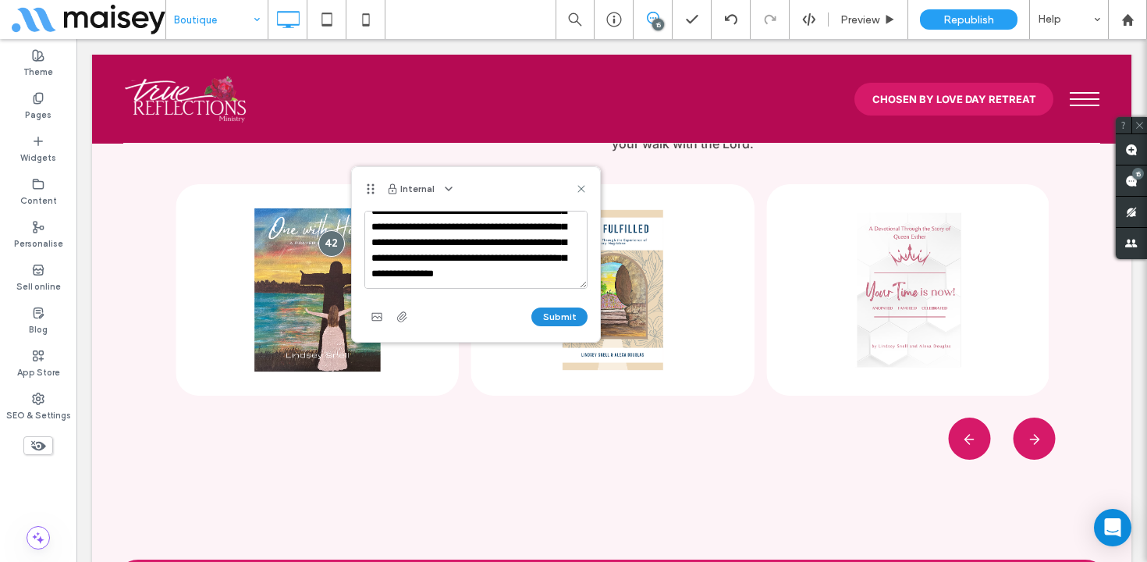
type textarea "**********"
click at [550, 318] on button "Submit" at bounding box center [560, 317] width 56 height 19
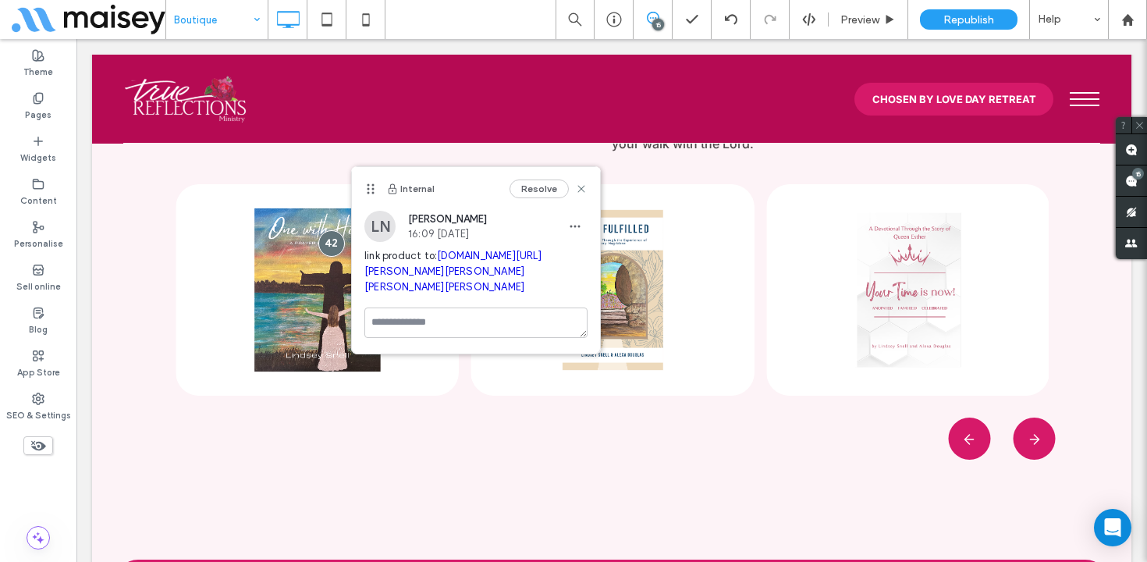
scroll to position [0, 0]
click at [885, 25] on icon at bounding box center [890, 20] width 12 height 12
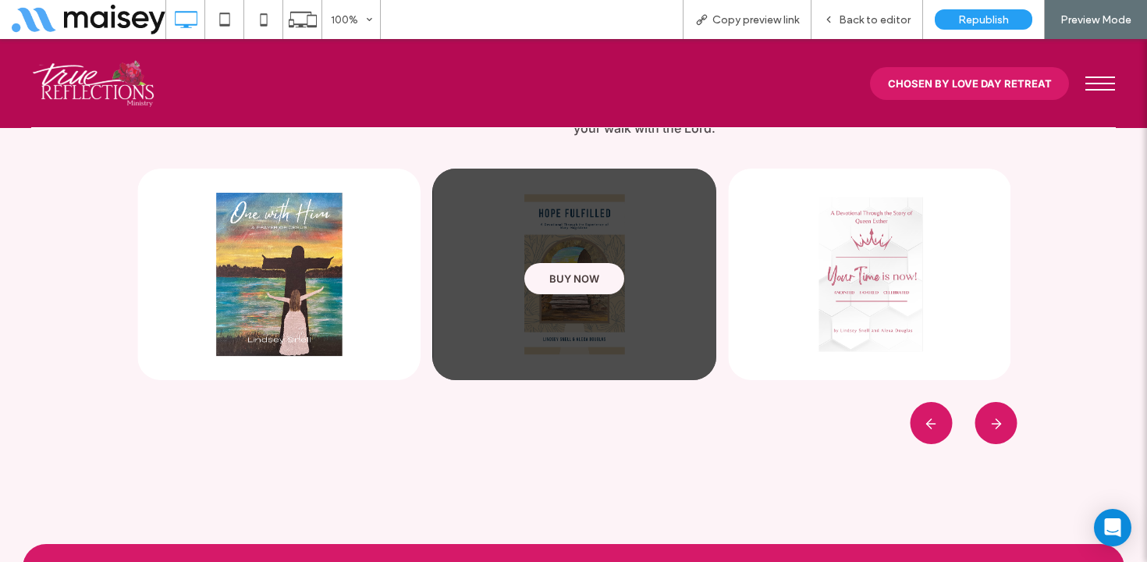
scroll to position [1788, 0]
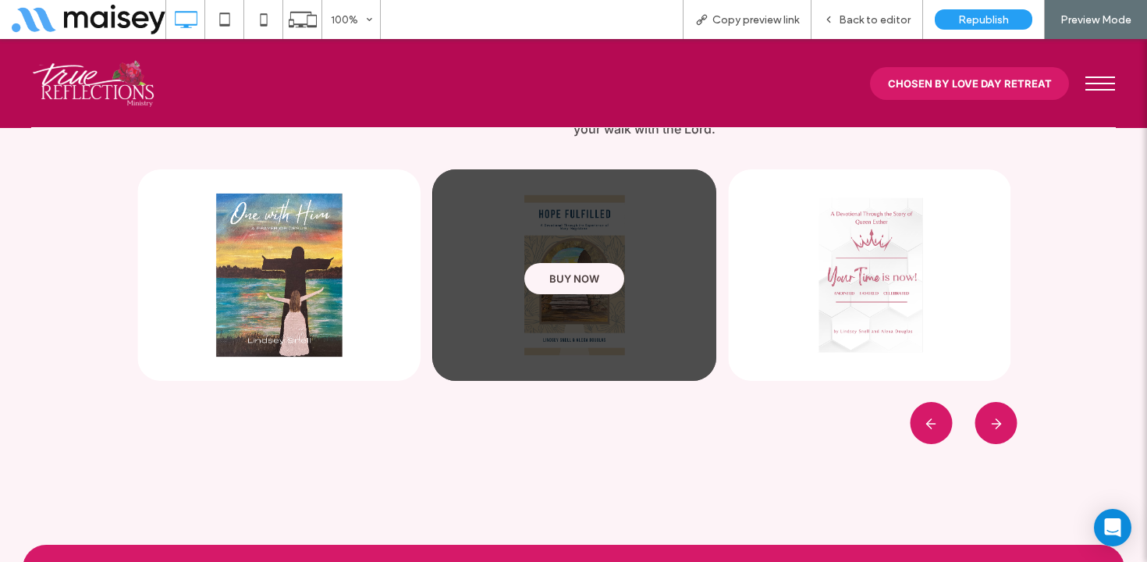
click at [671, 222] on img at bounding box center [573, 275] width 283 height 212
click at [591, 220] on img at bounding box center [573, 275] width 283 height 212
click at [572, 272] on span "BUY NOW" at bounding box center [575, 278] width 50 height 12
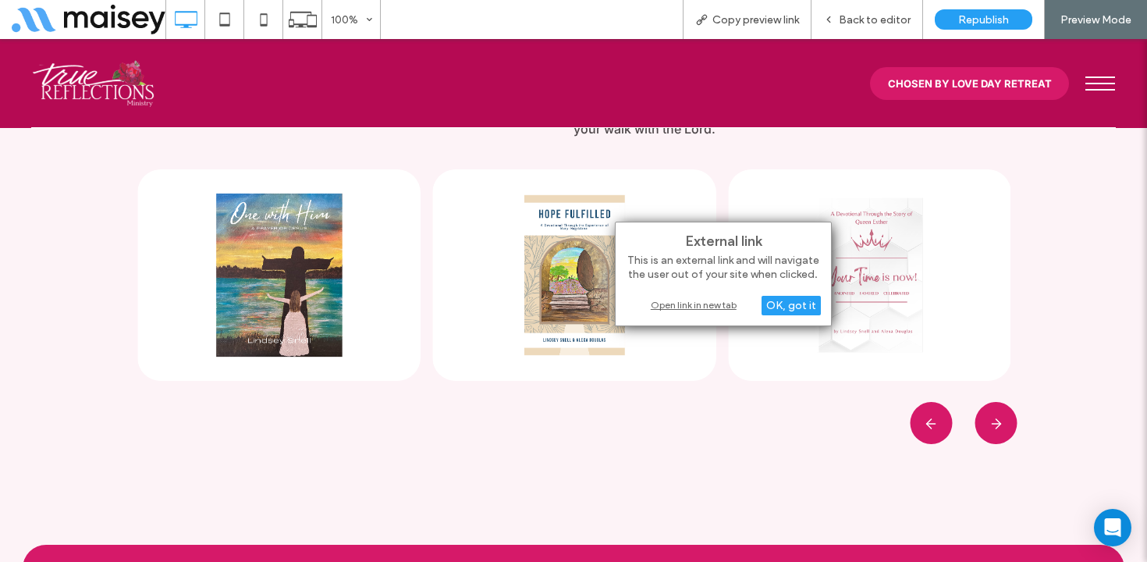
click at [711, 304] on div "Open link in new tab" at bounding box center [723, 305] width 195 height 16
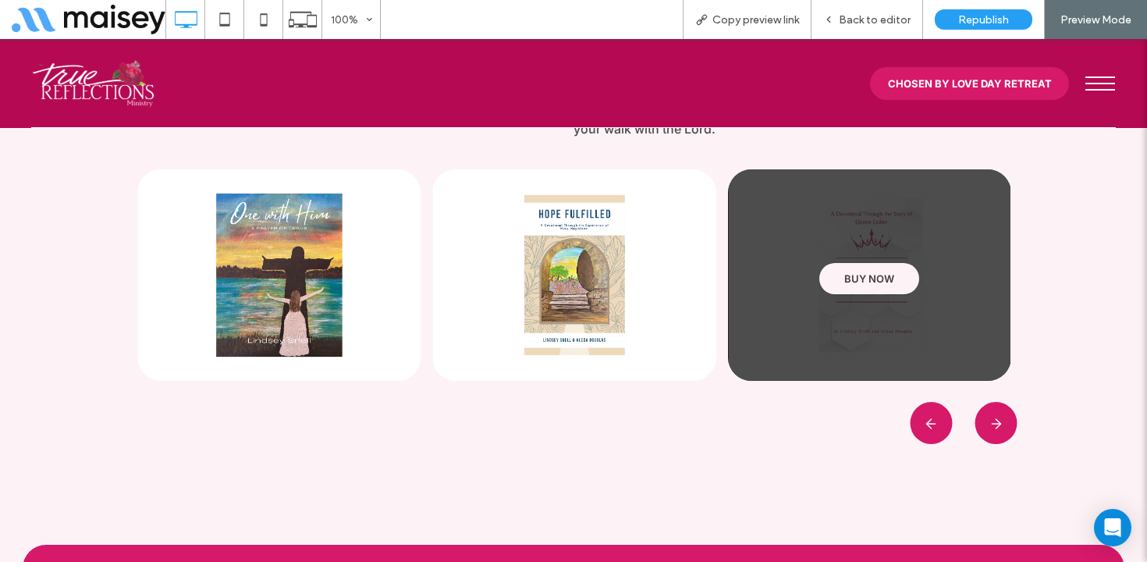
click at [879, 274] on span "BUY NOW" at bounding box center [870, 278] width 50 height 12
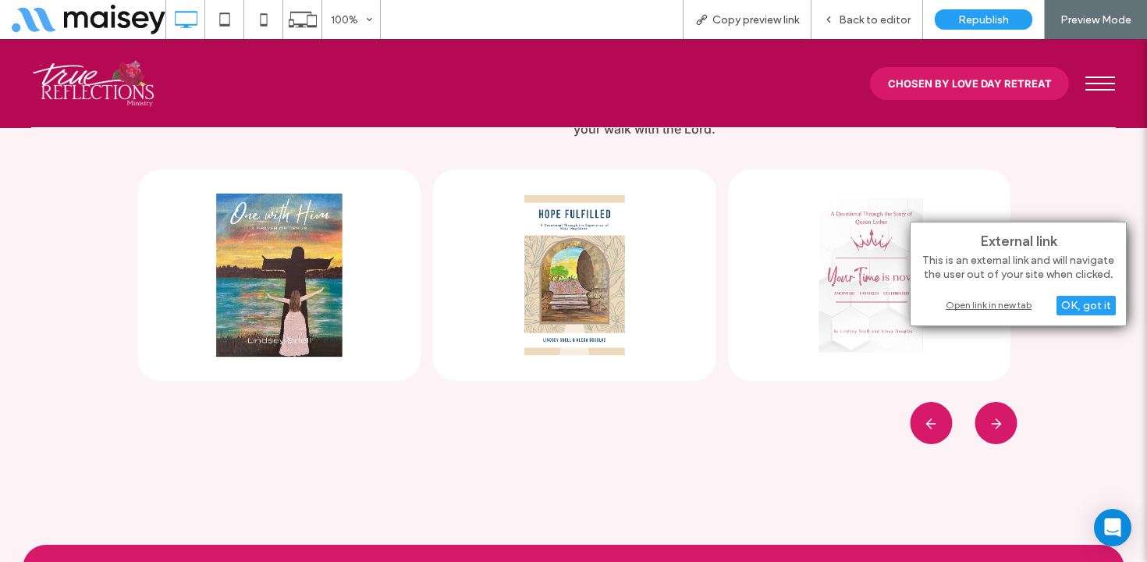
click at [986, 303] on div "Open link in new tab" at bounding box center [1018, 305] width 195 height 16
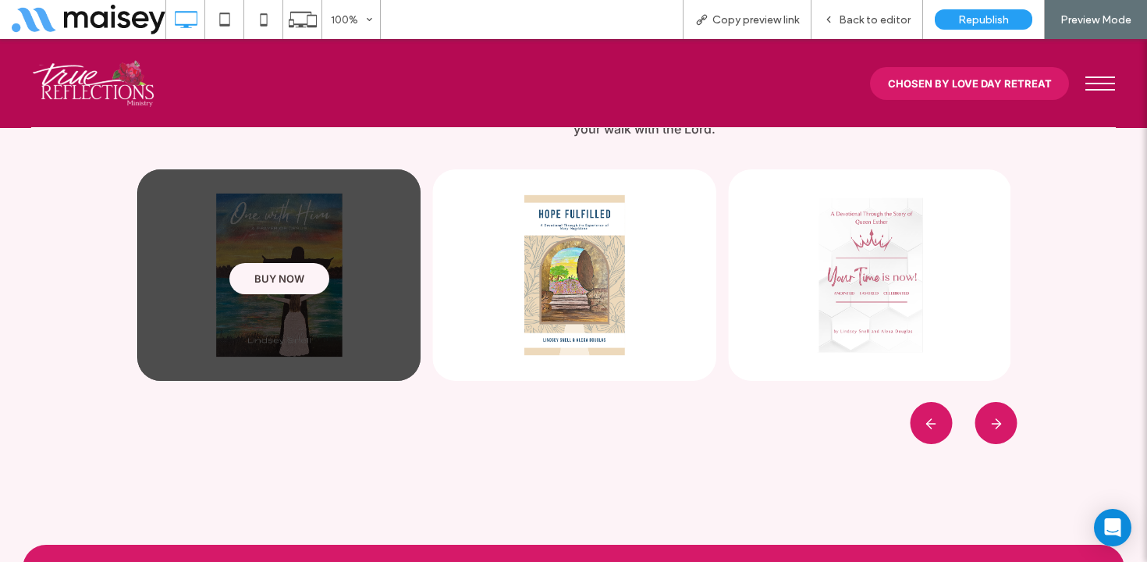
click at [293, 280] on span "BUY NOW" at bounding box center [279, 278] width 50 height 12
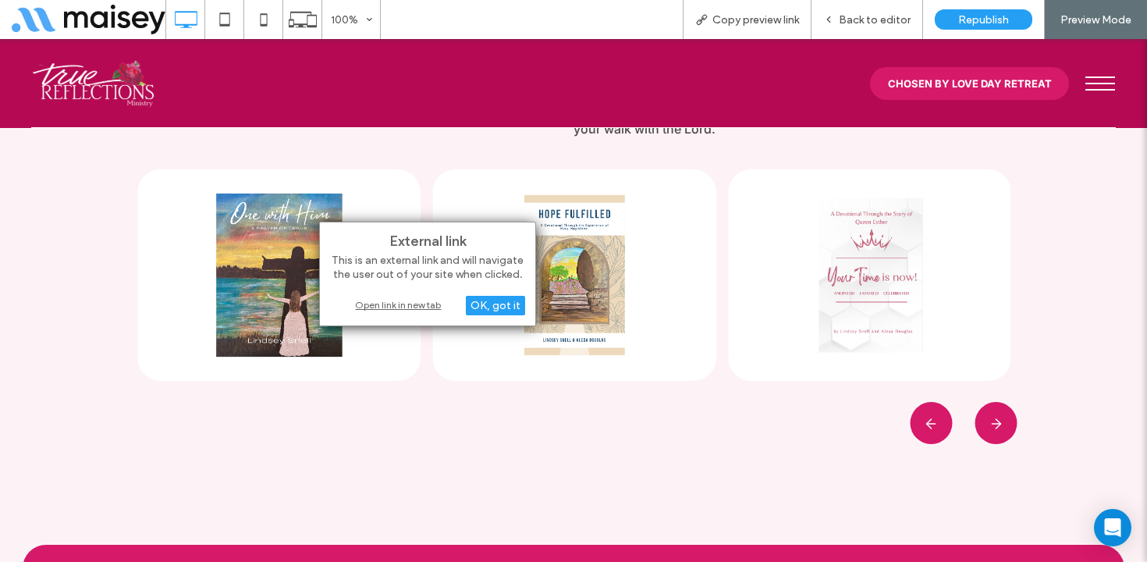
click at [402, 304] on div "Open link in new tab" at bounding box center [427, 305] width 195 height 16
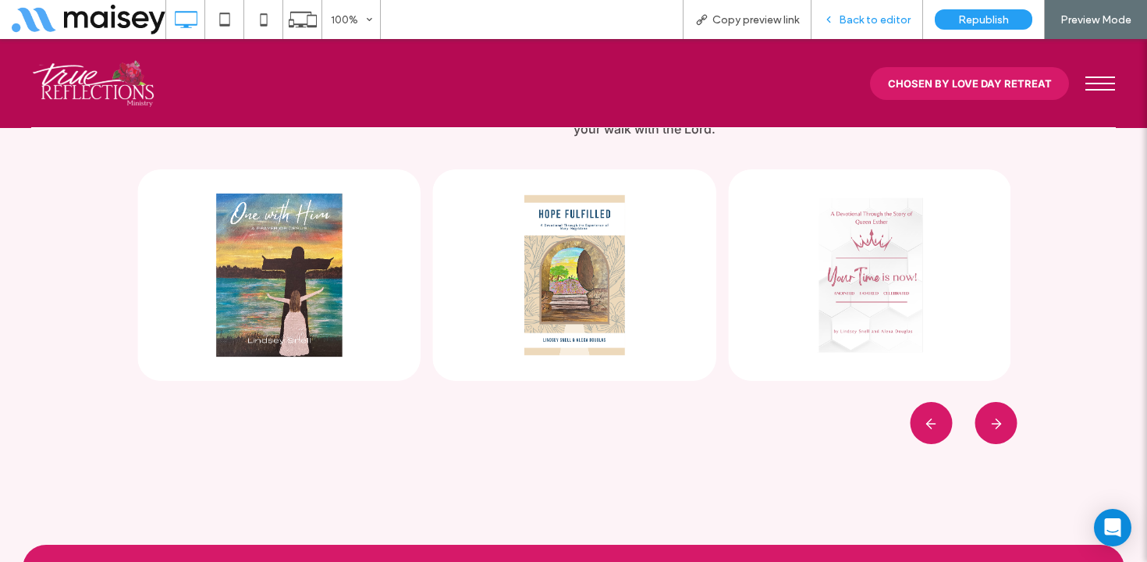
click at [866, 24] on span "Back to editor" at bounding box center [875, 19] width 72 height 13
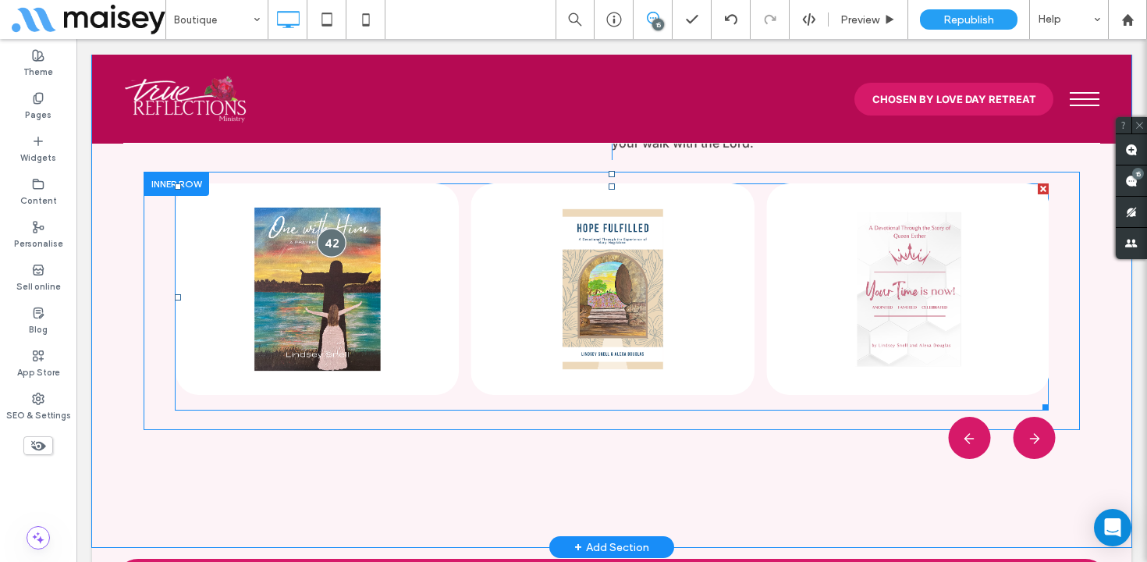
scroll to position [1787, 0]
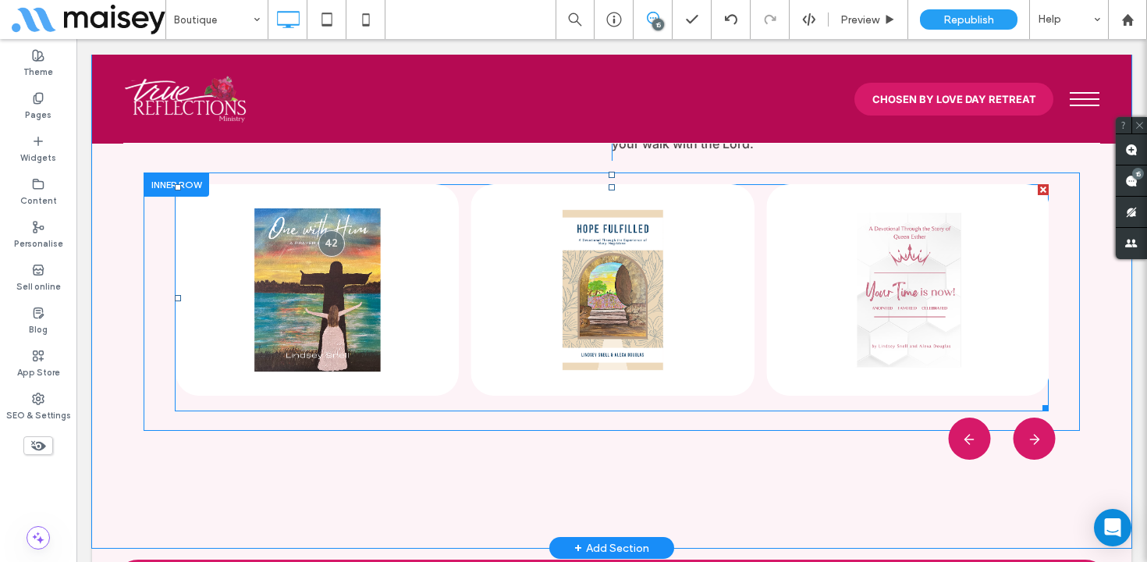
click at [315, 240] on span at bounding box center [612, 297] width 874 height 227
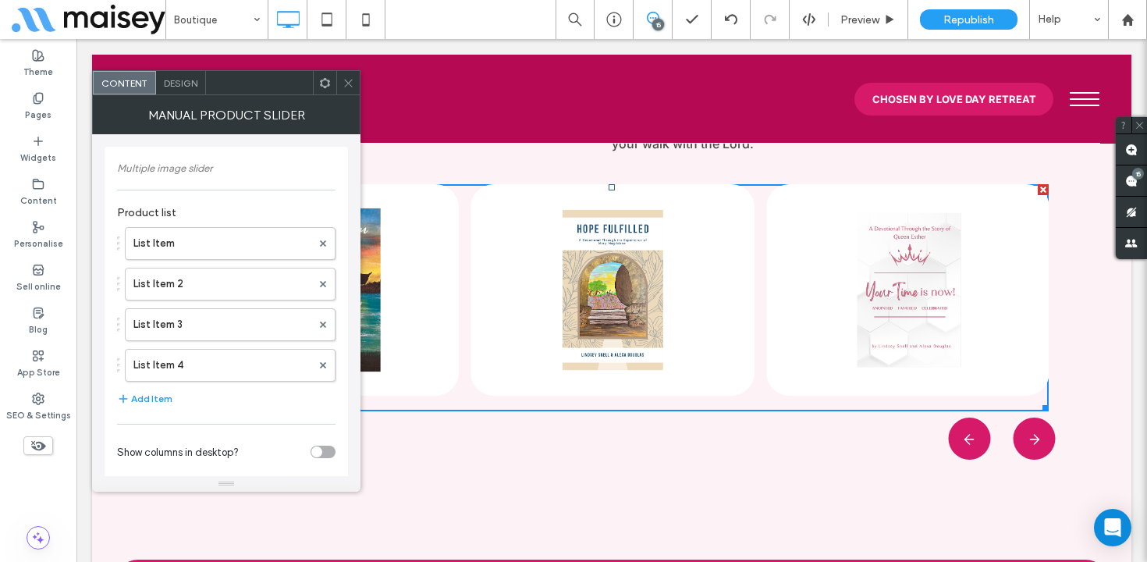
click at [348, 78] on icon at bounding box center [349, 83] width 12 height 12
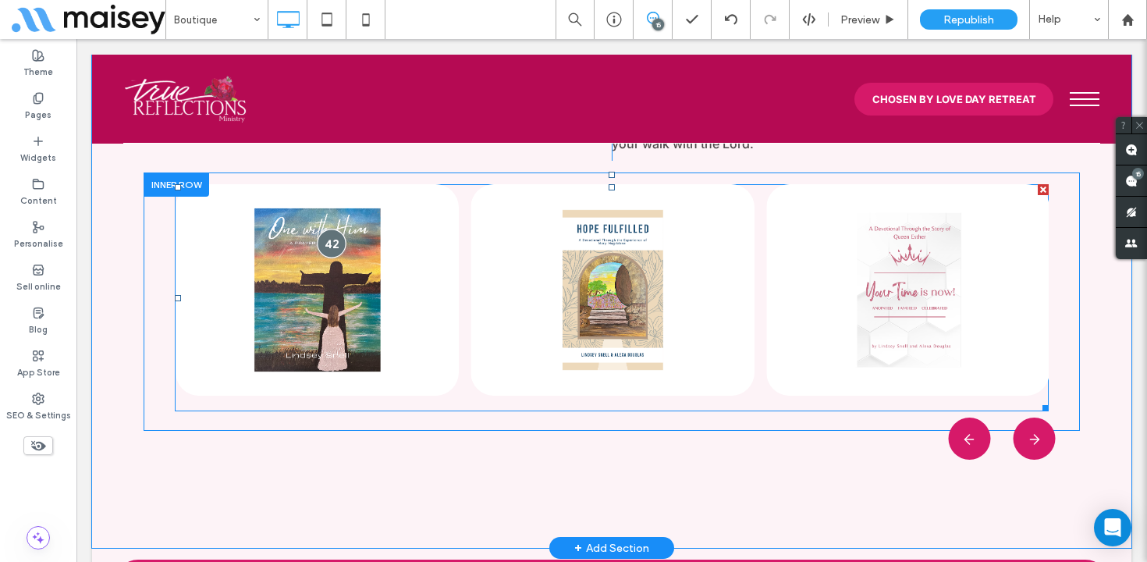
click at [332, 237] on div at bounding box center [331, 243] width 29 height 29
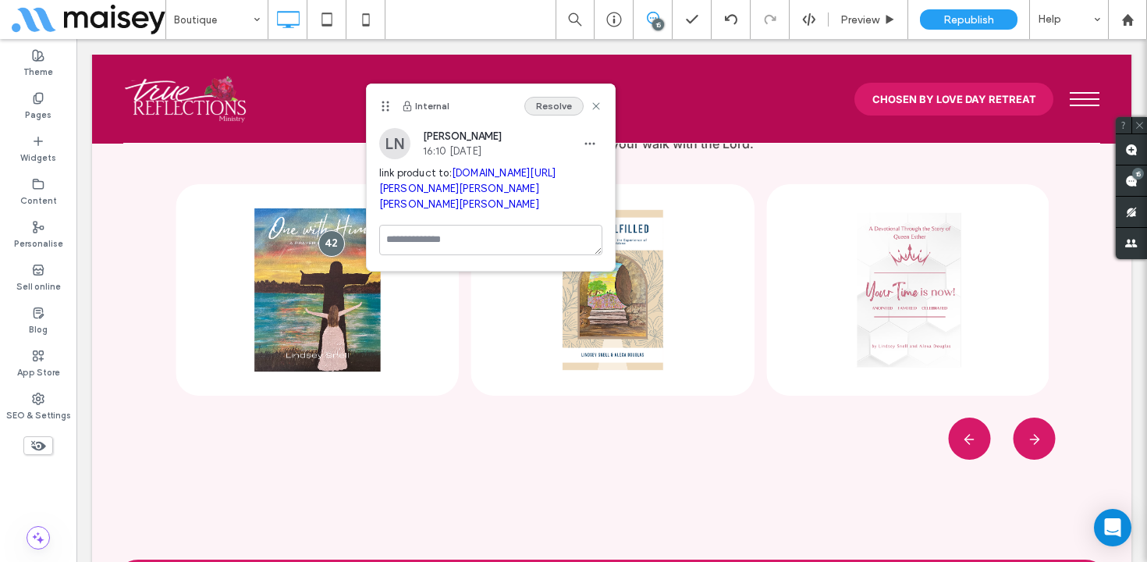
click at [566, 106] on button "Resolve" at bounding box center [554, 106] width 59 height 19
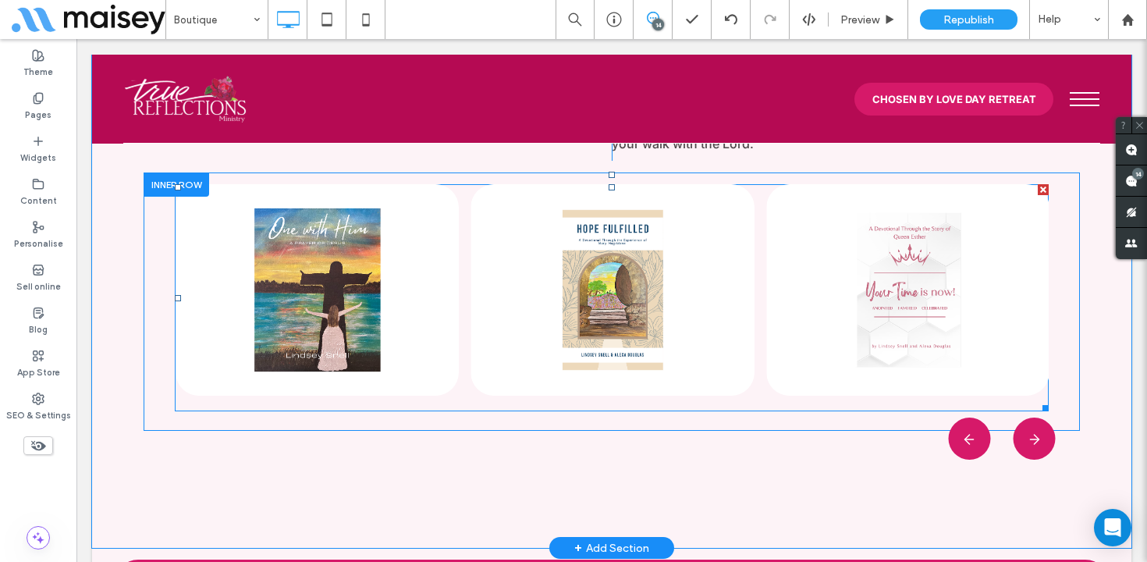
click at [657, 245] on span at bounding box center [612, 297] width 874 height 227
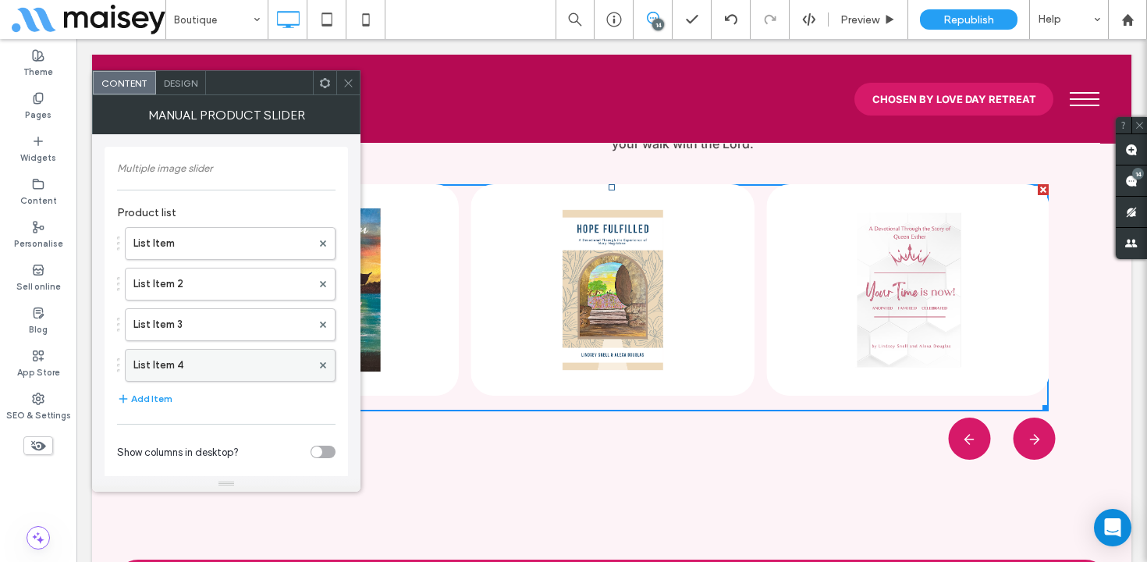
click at [330, 363] on div at bounding box center [322, 365] width 23 height 23
click at [320, 363] on use at bounding box center [323, 365] width 6 height 6
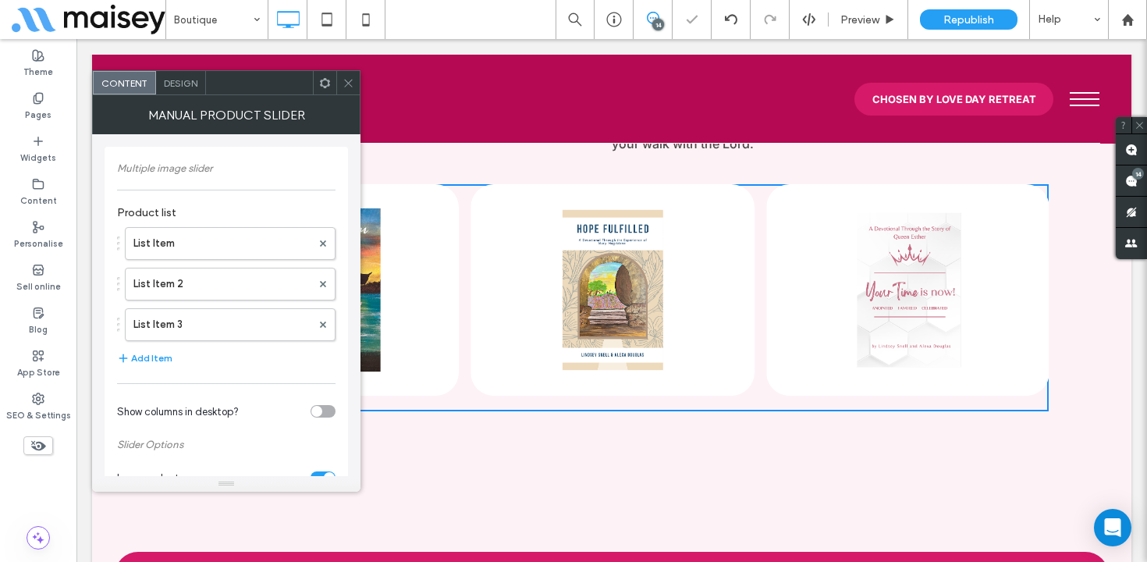
click at [344, 80] on icon at bounding box center [349, 83] width 12 height 12
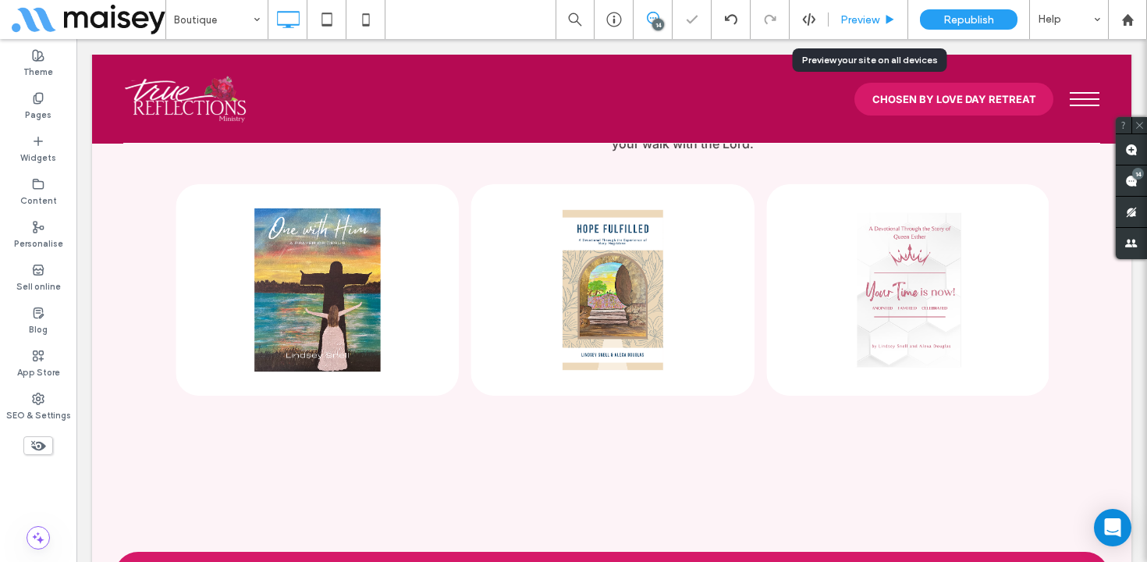
click at [862, 27] on div "Preview" at bounding box center [869, 19] width 80 height 39
click at [856, 20] on span "Preview" at bounding box center [860, 19] width 39 height 13
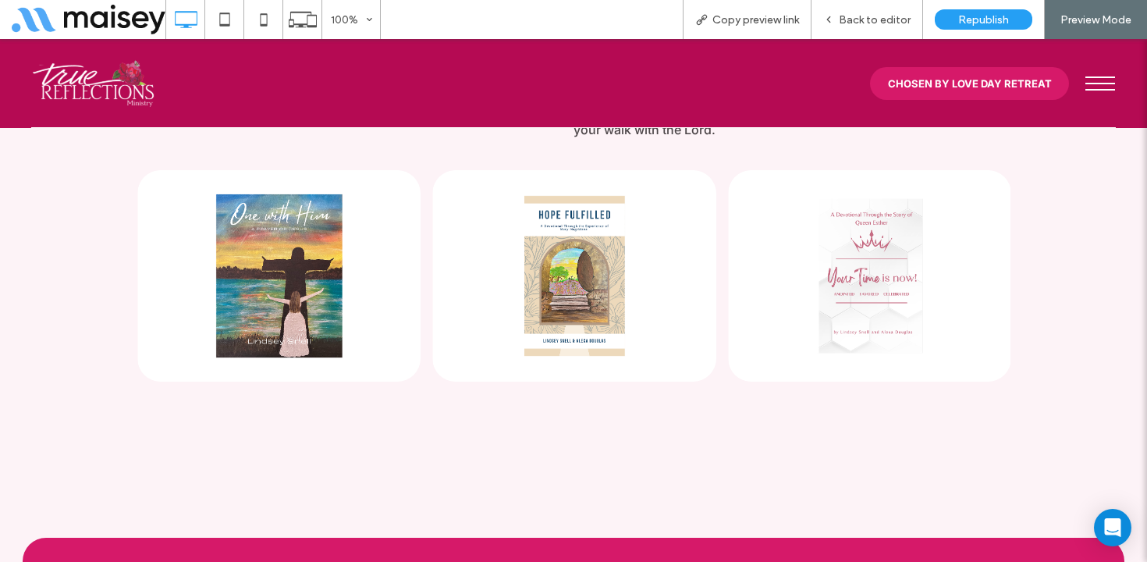
scroll to position [1788, 0]
click at [868, 17] on span "Back to editor" at bounding box center [875, 19] width 72 height 13
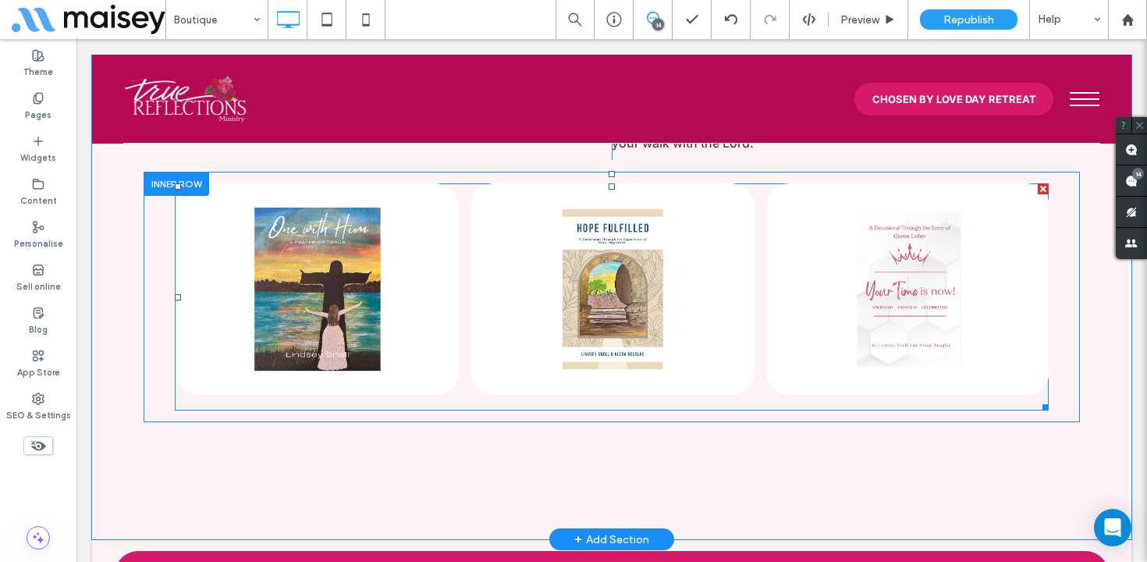
scroll to position [1787, 0]
click at [596, 284] on span at bounding box center [612, 297] width 874 height 227
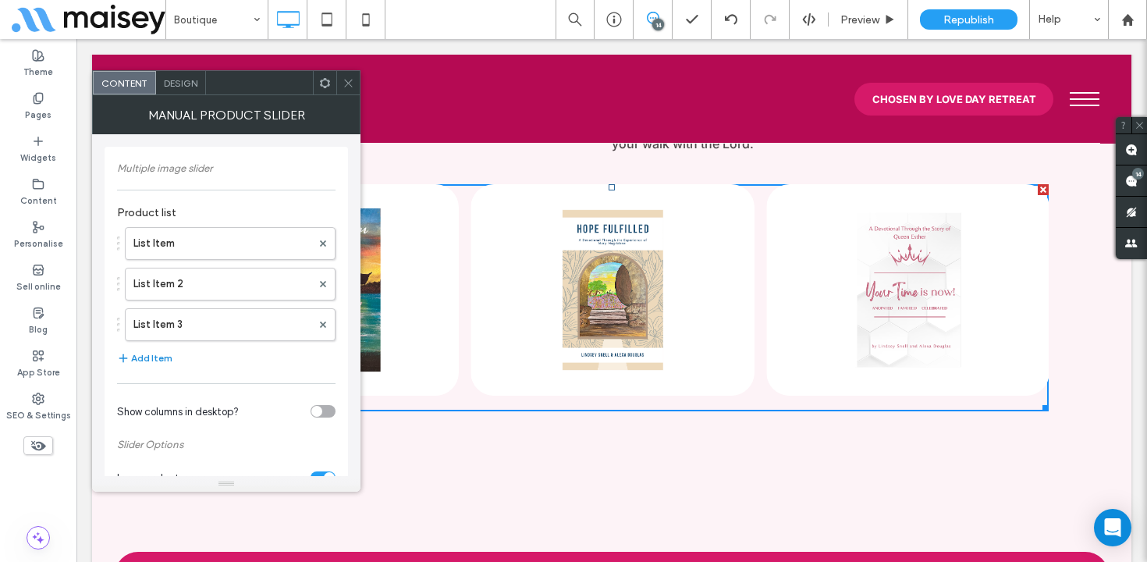
click at [162, 362] on button "Add Item" at bounding box center [144, 358] width 55 height 19
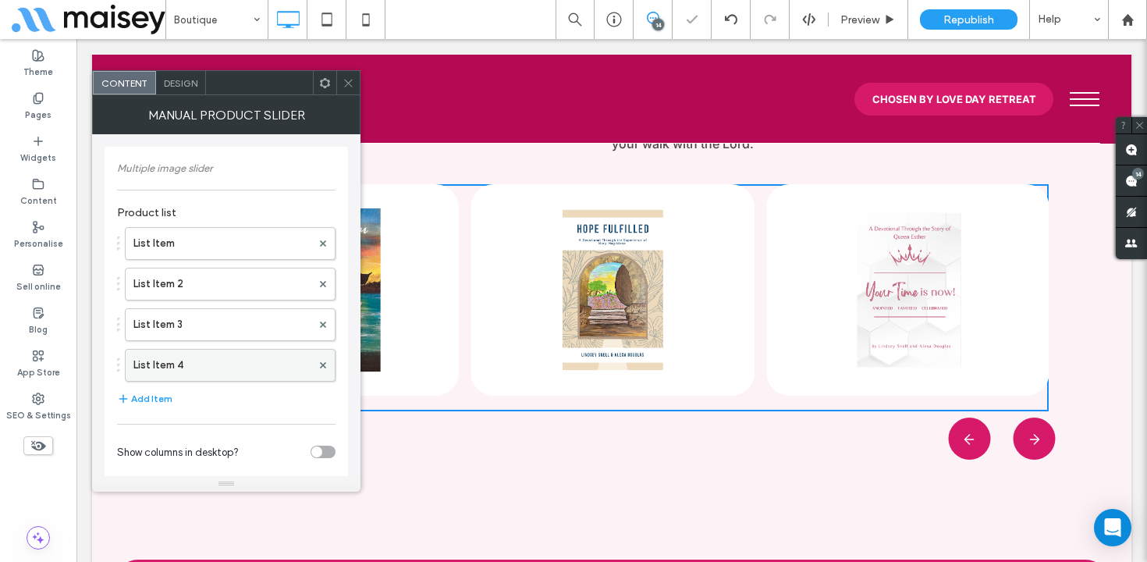
click at [200, 364] on label "List Item 4" at bounding box center [222, 365] width 178 height 31
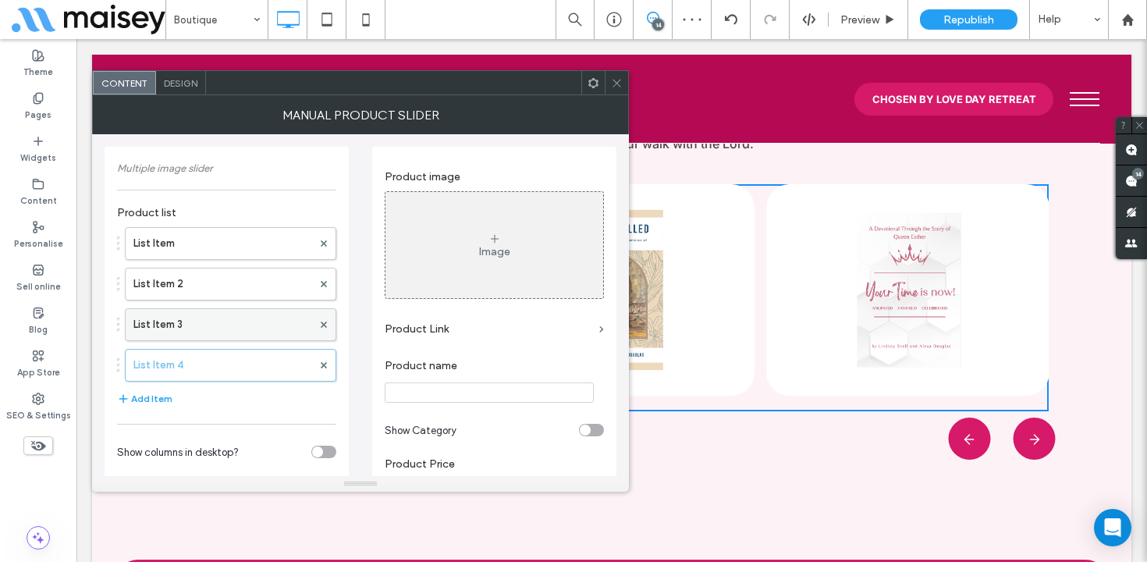
click at [205, 331] on label "List Item 3" at bounding box center [222, 324] width 179 height 31
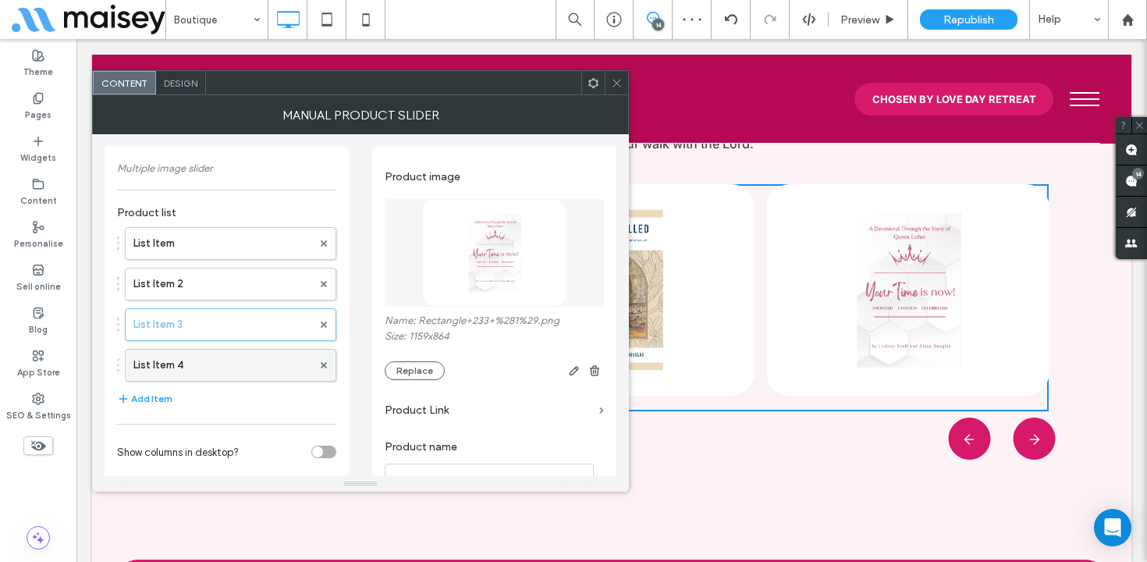
click at [197, 362] on label "List Item 4" at bounding box center [222, 365] width 179 height 31
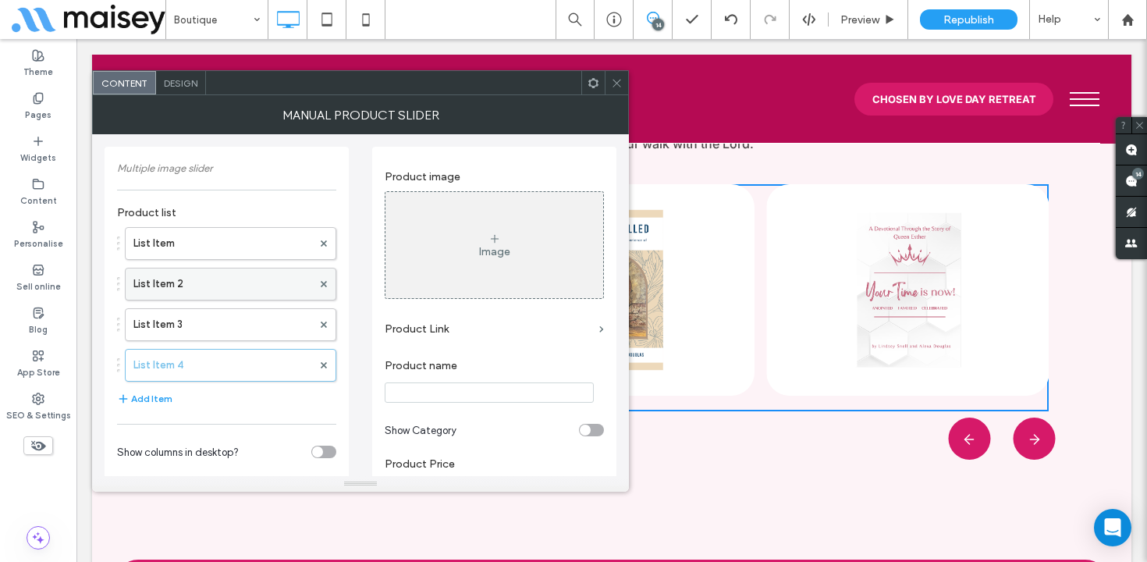
click at [219, 290] on label "List Item 2" at bounding box center [222, 284] width 179 height 31
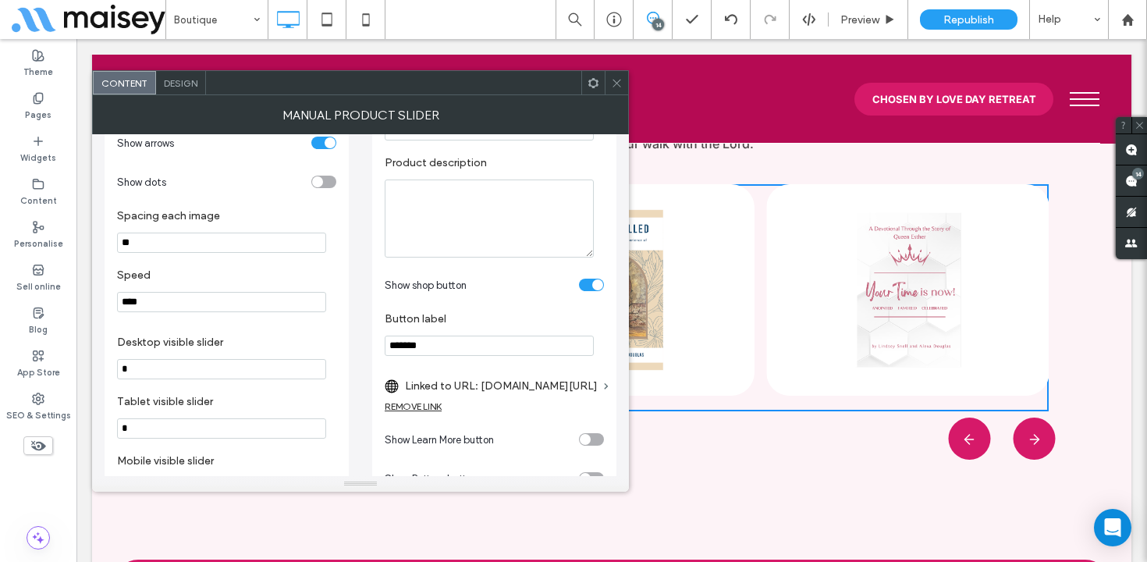
scroll to position [0, 0]
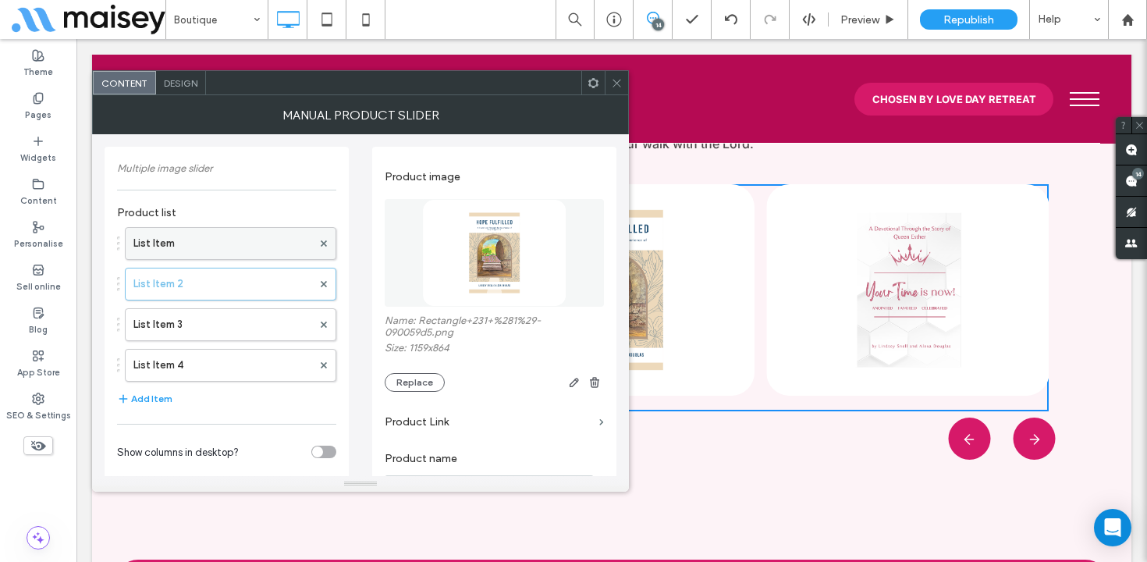
click at [237, 247] on label "List Item" at bounding box center [222, 243] width 179 height 31
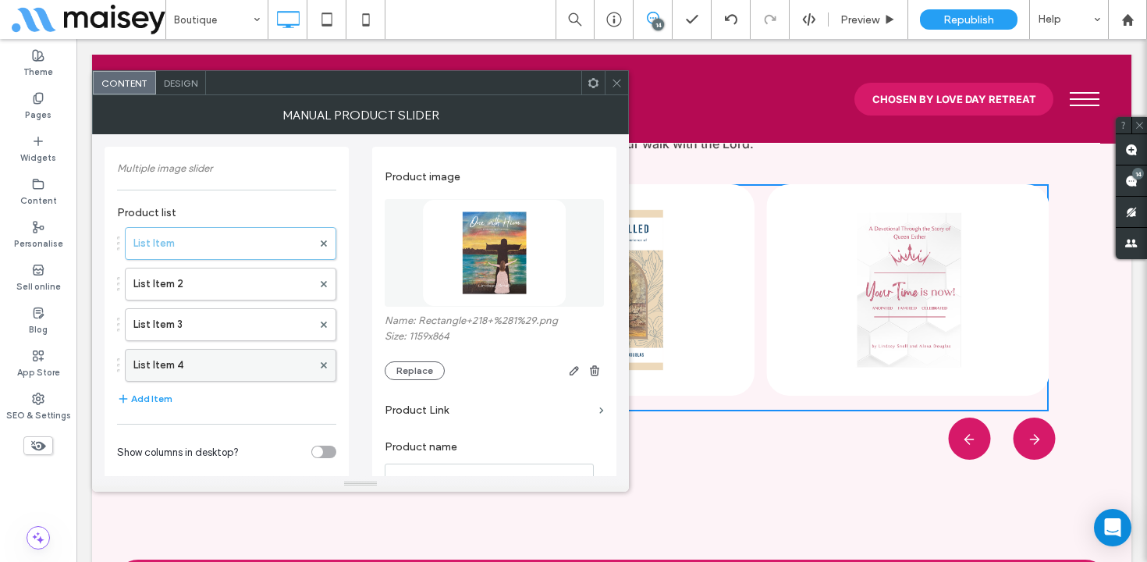
click at [209, 361] on label "List Item 4" at bounding box center [222, 365] width 179 height 31
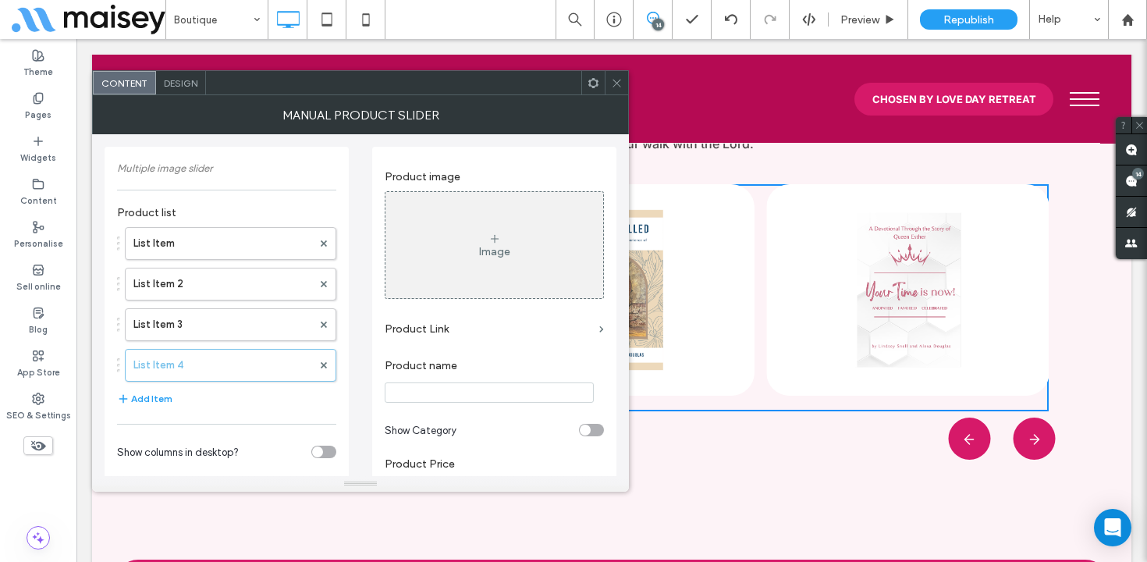
click at [496, 253] on div "Image" at bounding box center [494, 251] width 31 height 13
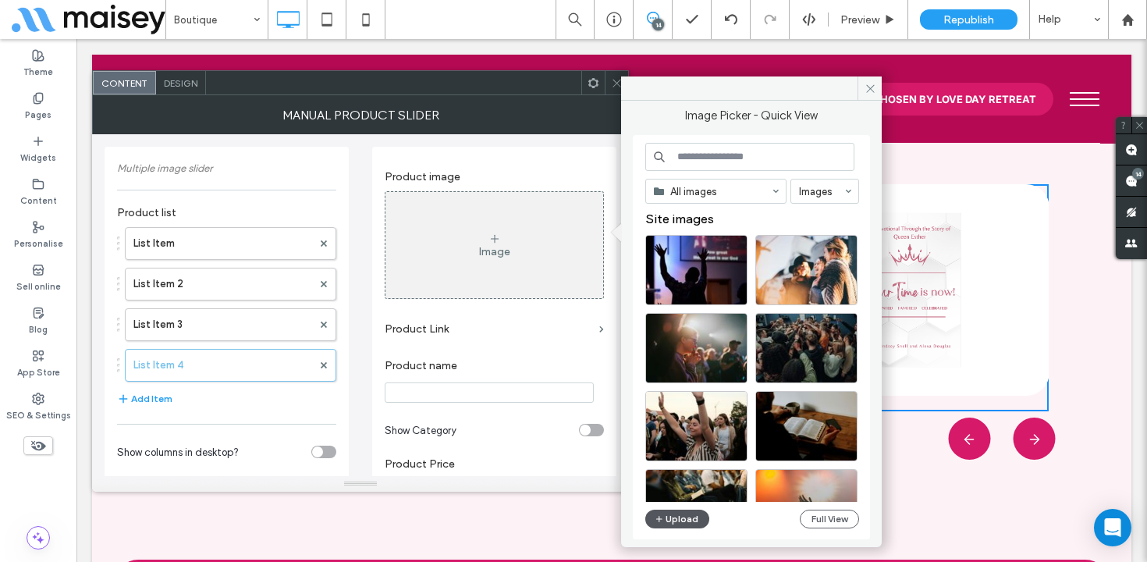
click at [678, 521] on button "Upload" at bounding box center [678, 519] width 64 height 19
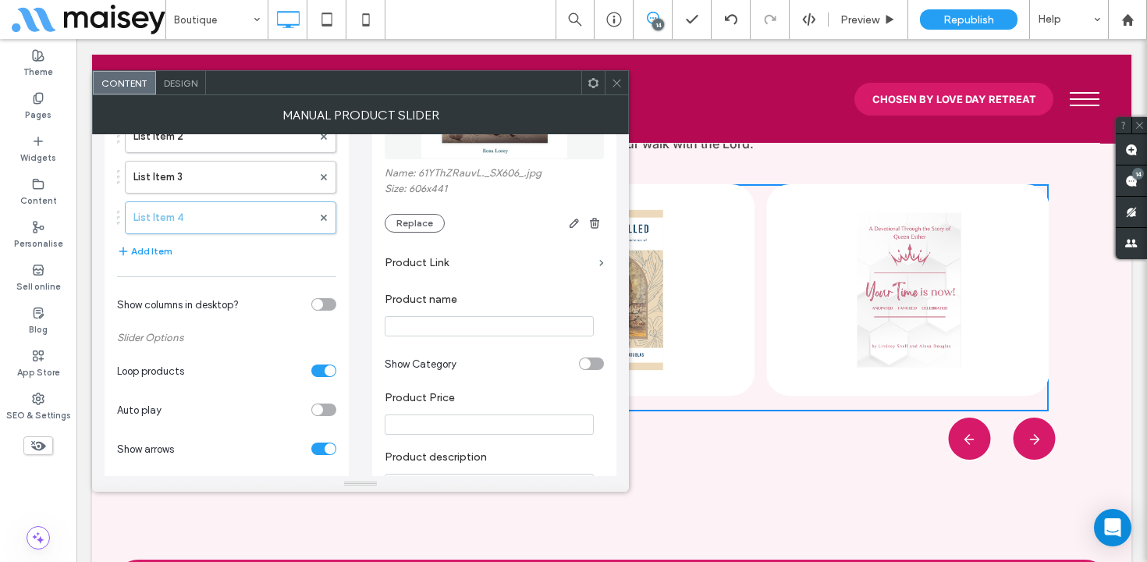
scroll to position [132, 0]
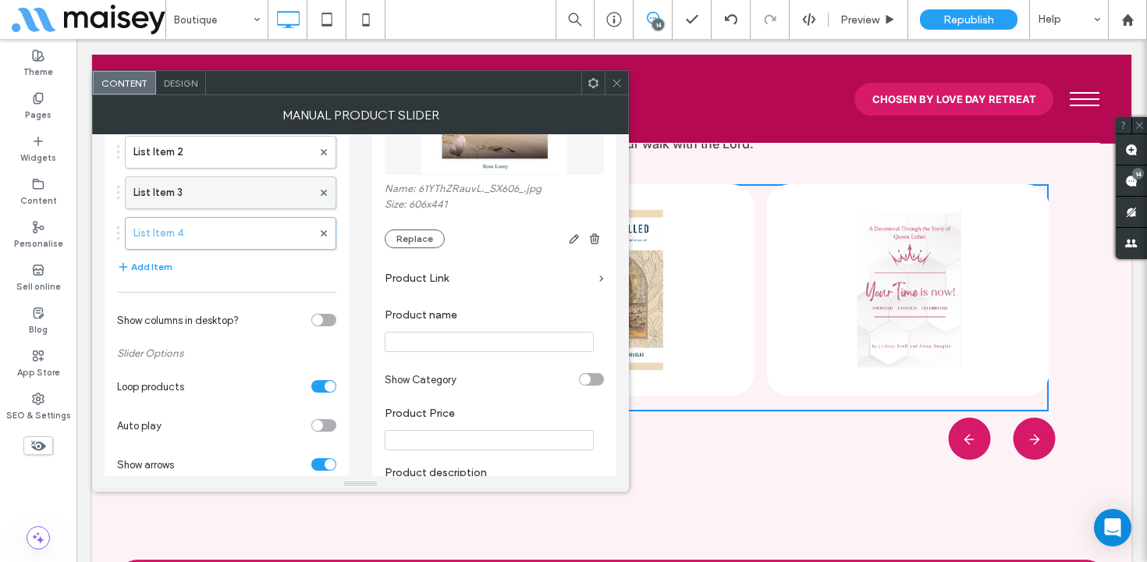
click at [199, 191] on label "List Item 3" at bounding box center [222, 192] width 179 height 31
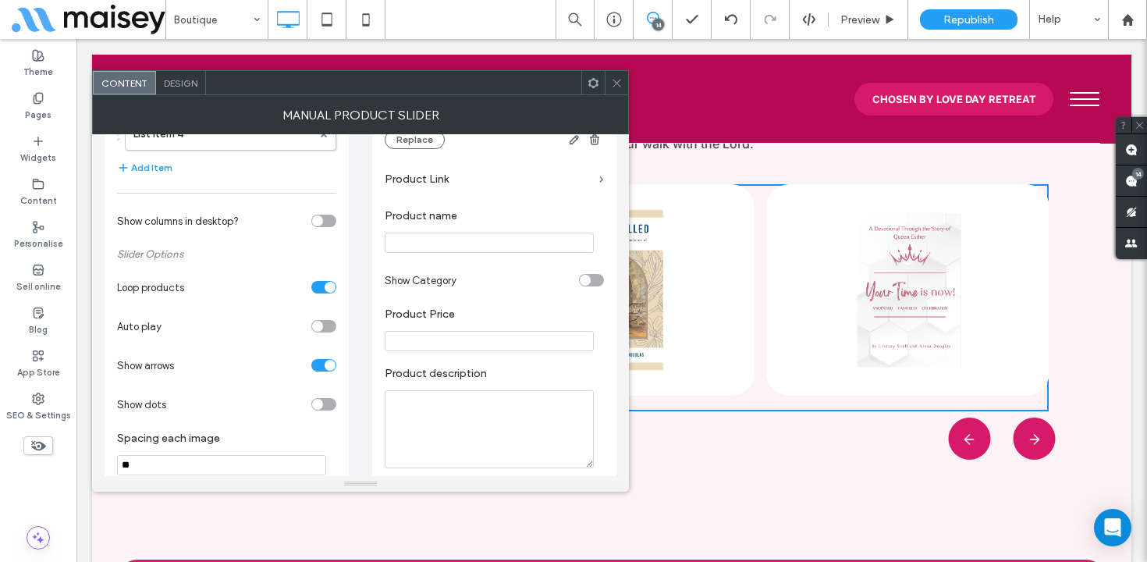
scroll to position [50, 0]
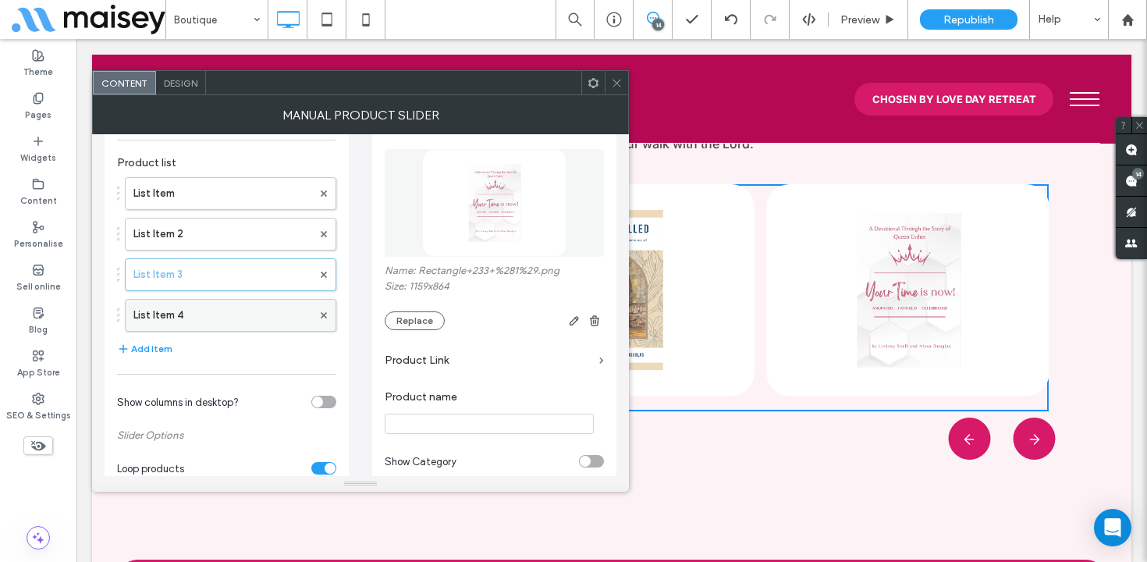
click at [271, 318] on label "List Item 4" at bounding box center [222, 315] width 179 height 31
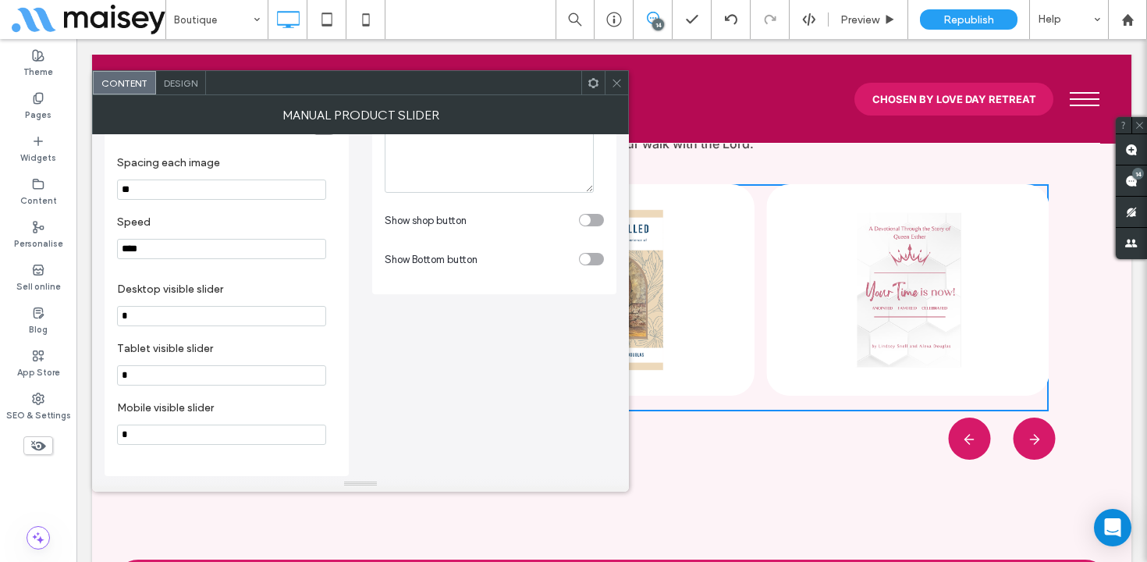
scroll to position [470, 0]
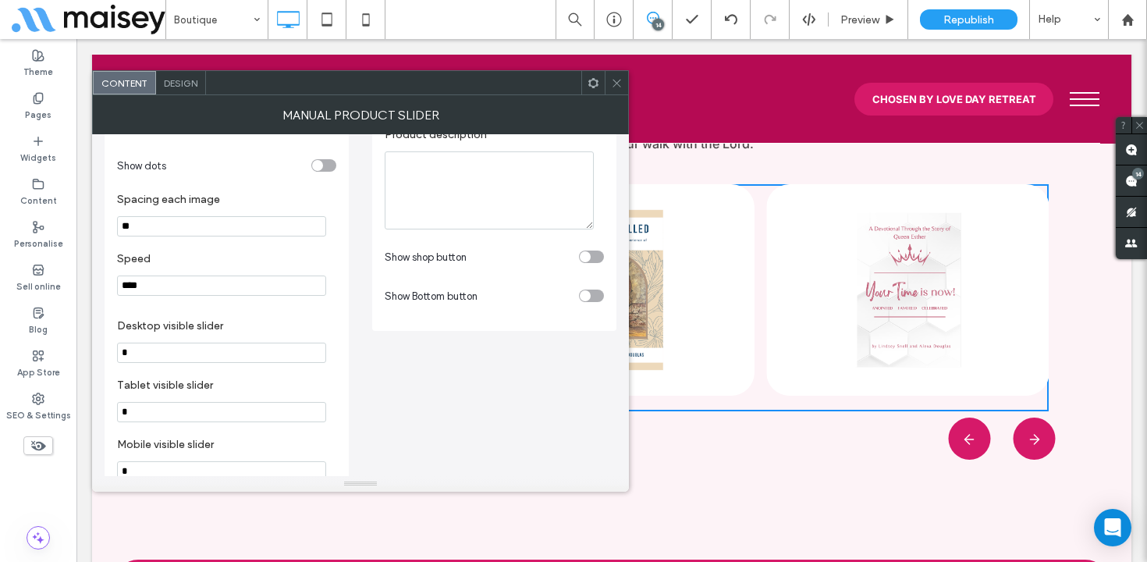
click at [601, 259] on div "toggle" at bounding box center [591, 257] width 25 height 12
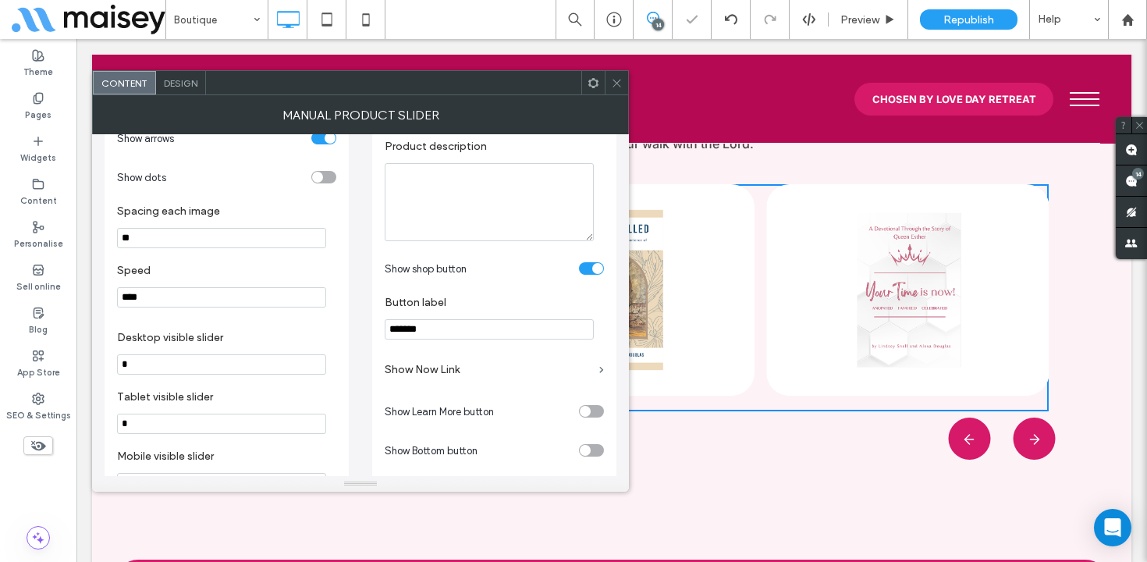
scroll to position [497, 0]
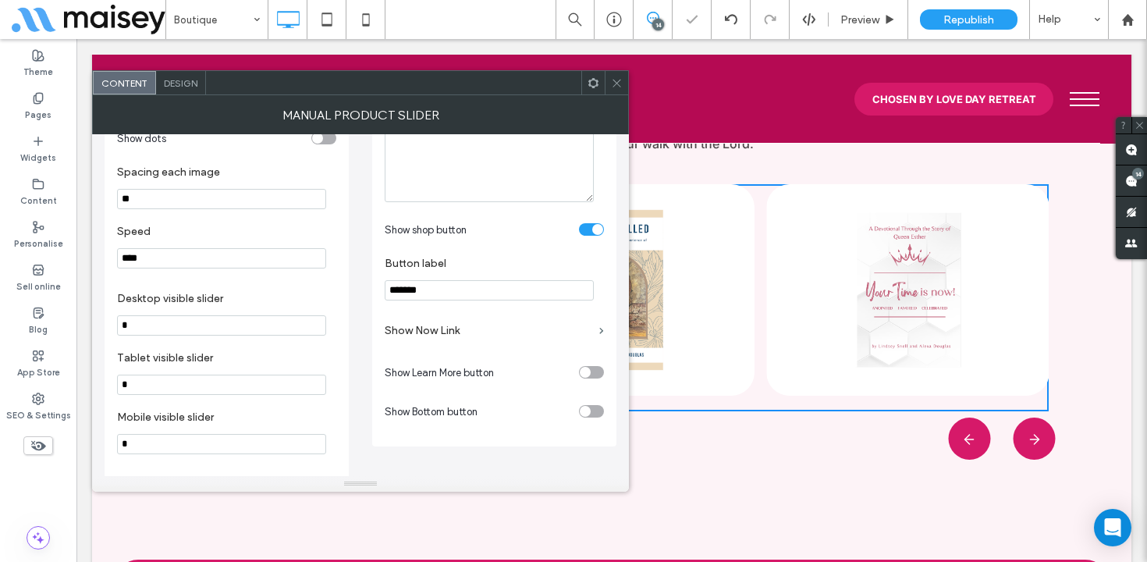
click at [484, 339] on label "Show Now Link" at bounding box center [489, 330] width 208 height 29
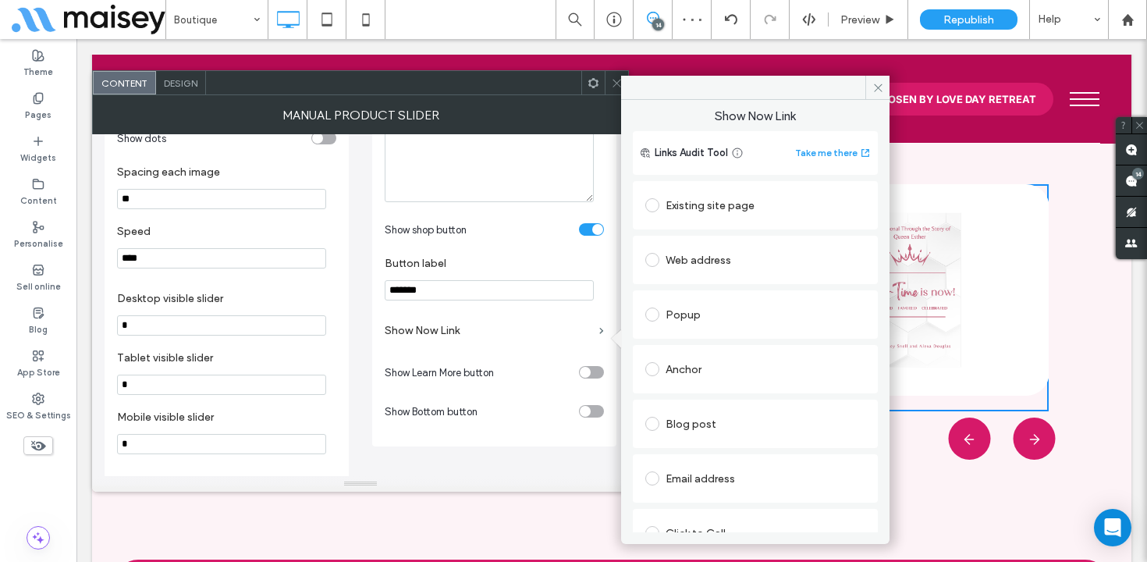
click at [719, 261] on div "Web address" at bounding box center [756, 259] width 220 height 25
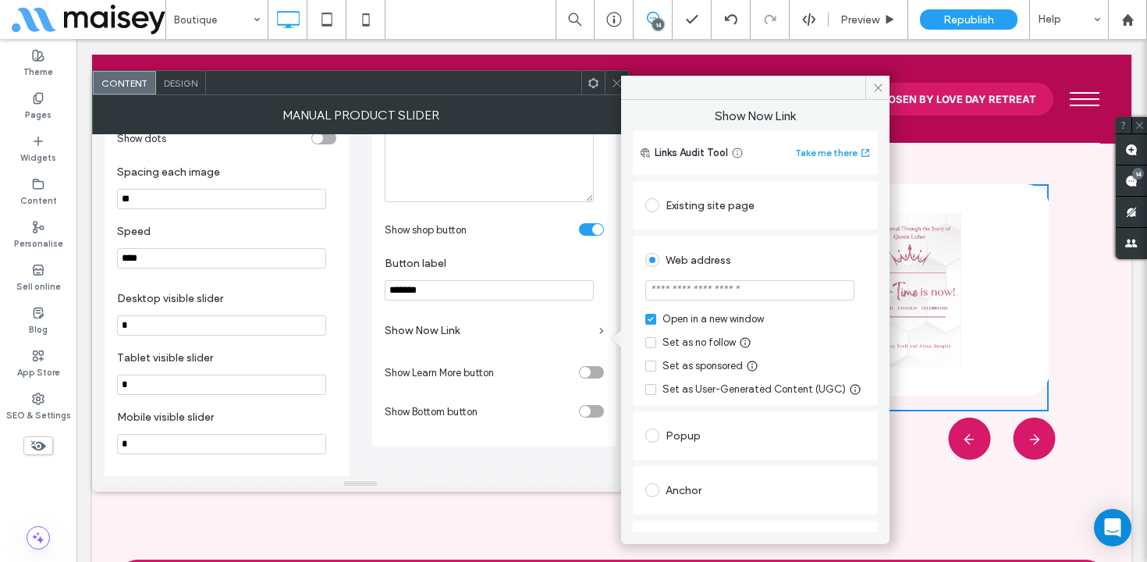
click at [694, 290] on input "url" at bounding box center [750, 290] width 209 height 20
paste input "**********"
type input "**********"
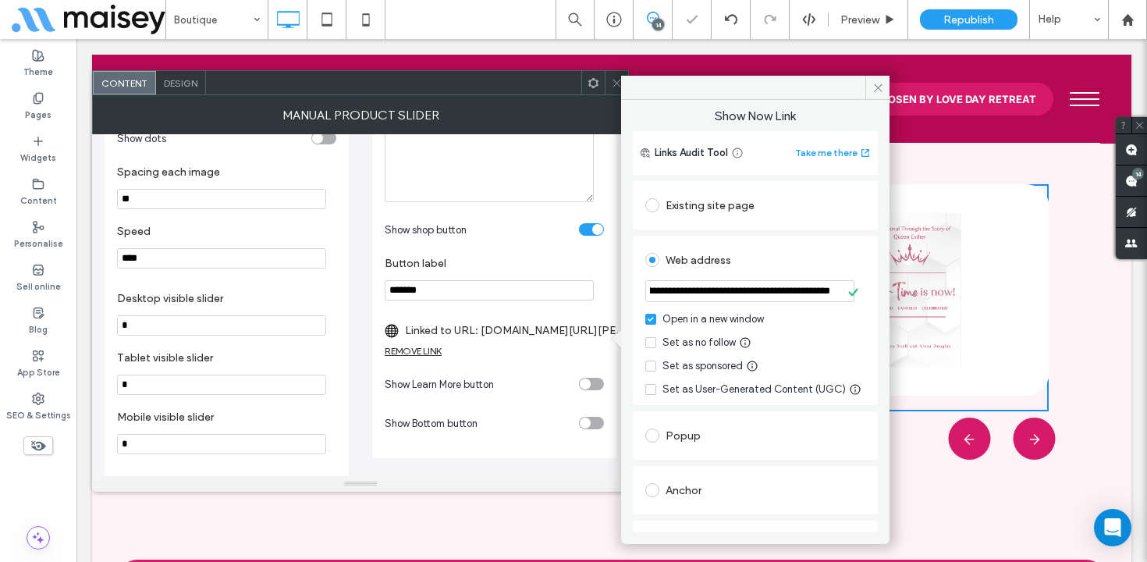
click at [781, 257] on div "Web address" at bounding box center [756, 259] width 220 height 25
click at [877, 94] on span at bounding box center [878, 87] width 24 height 23
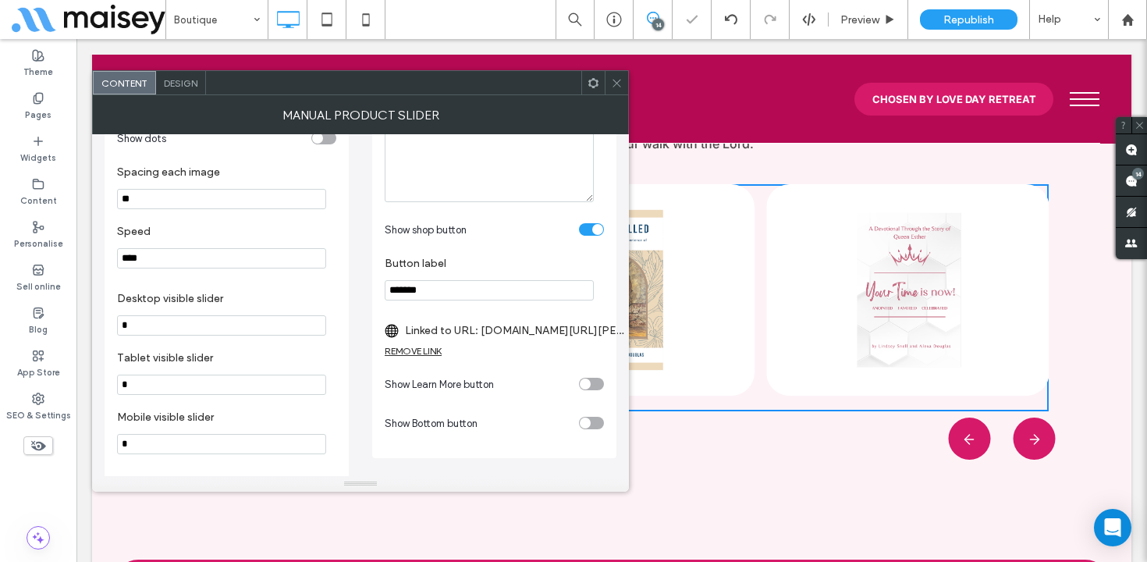
click at [617, 84] on icon at bounding box center [617, 83] width 12 height 12
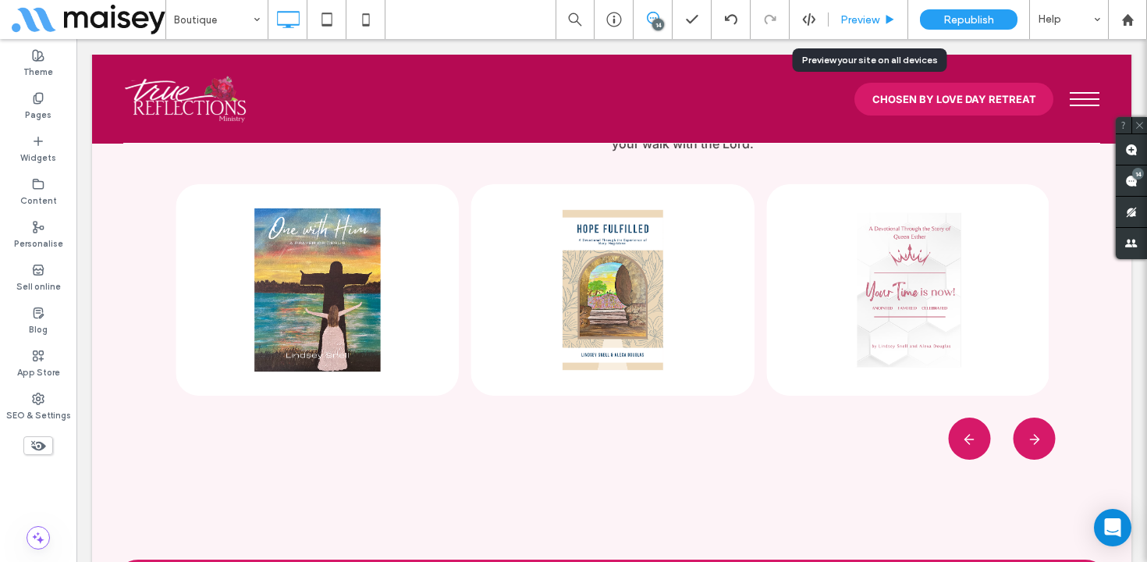
click at [866, 26] on span "Preview" at bounding box center [860, 19] width 39 height 13
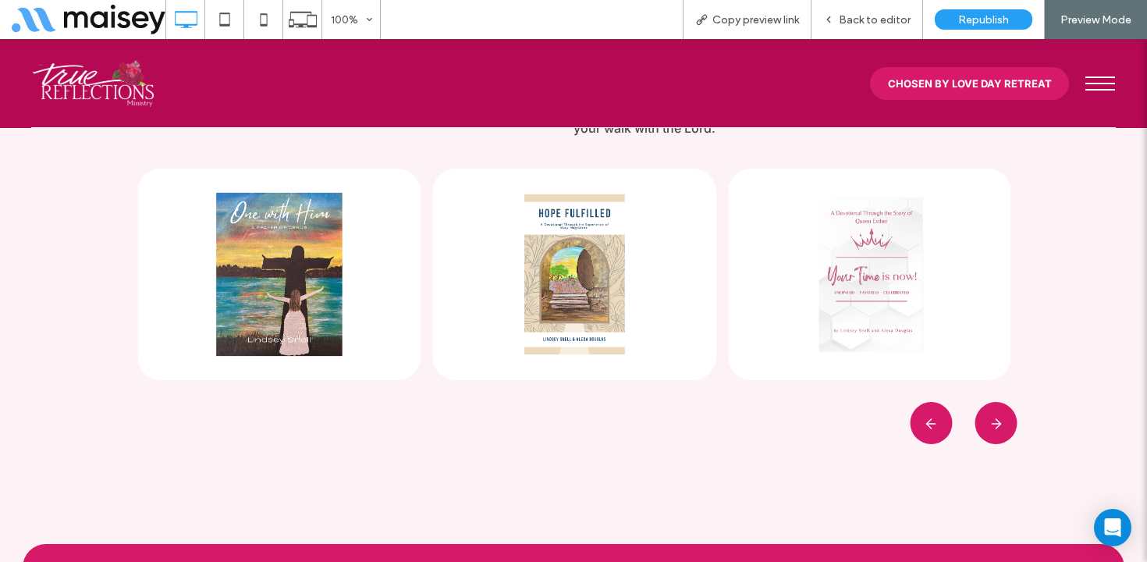
scroll to position [1788, 0]
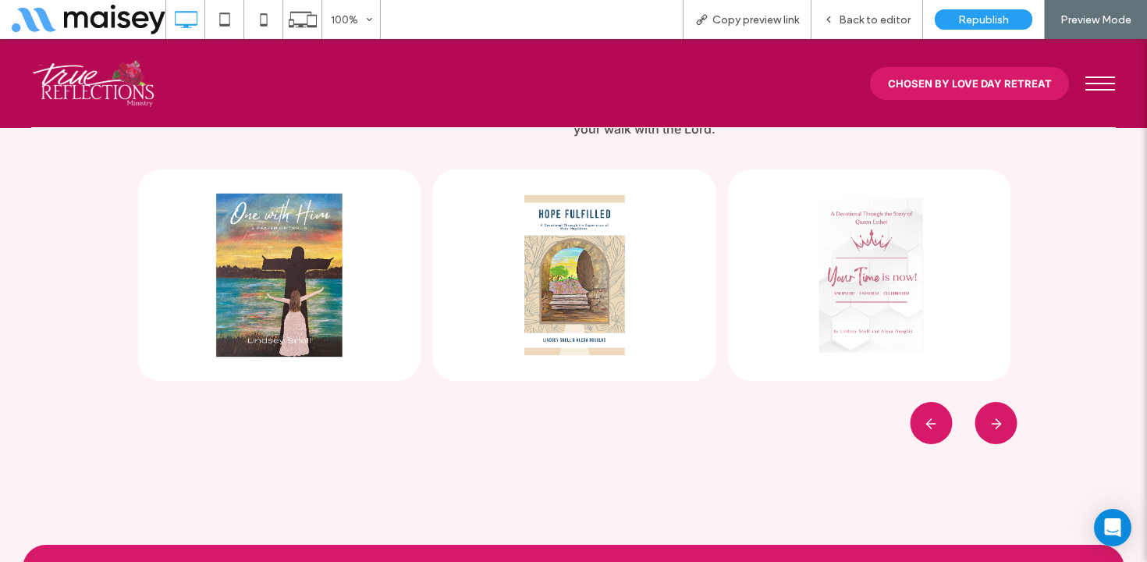
click at [998, 420] on button "›" at bounding box center [986, 413] width 23 height 23
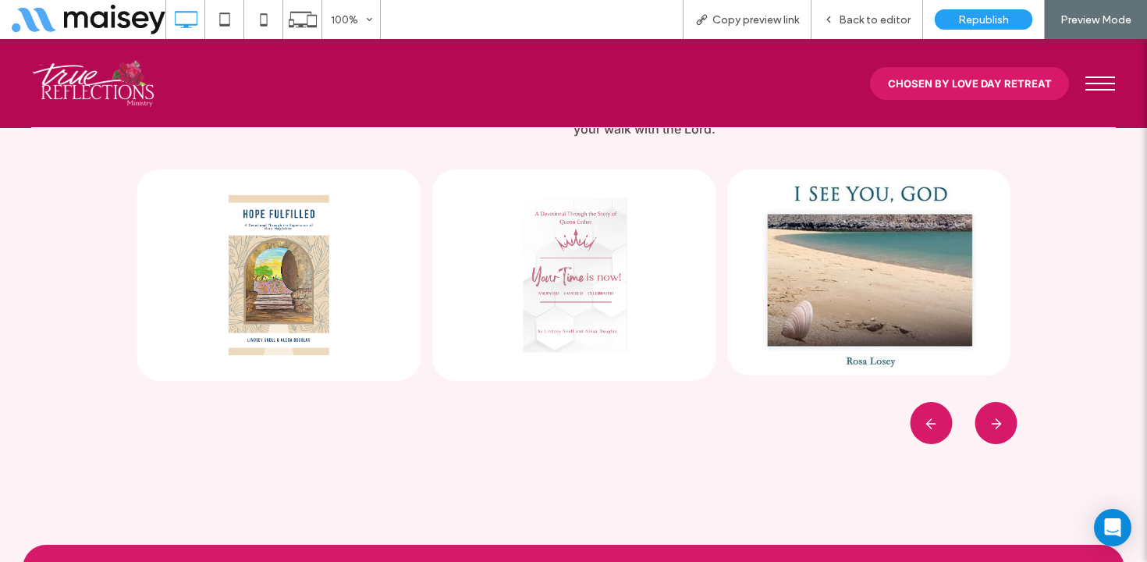
click at [998, 420] on button "›" at bounding box center [986, 413] width 23 height 23
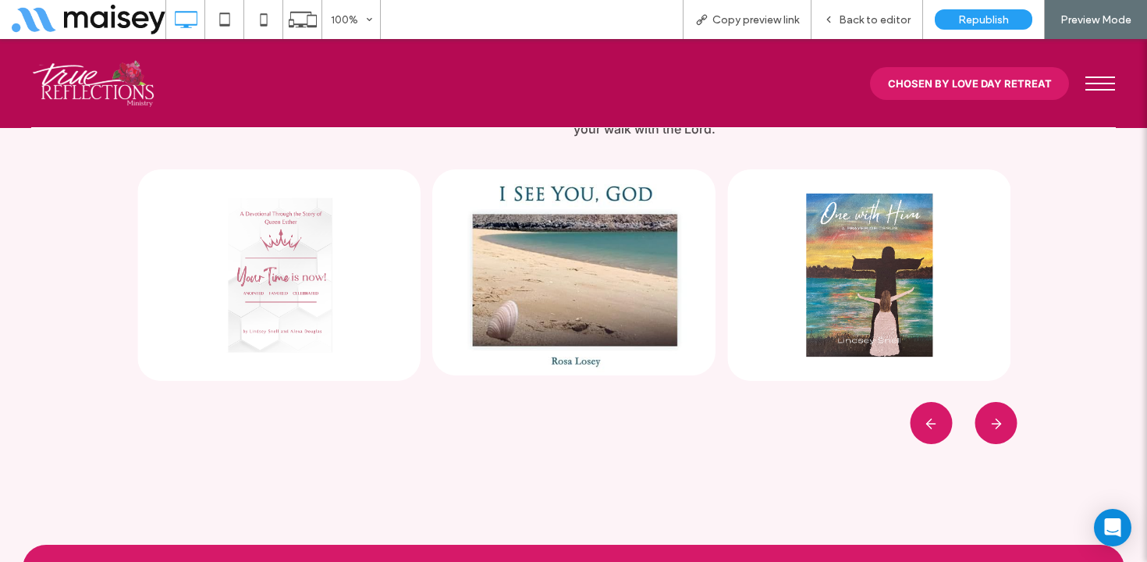
click at [998, 420] on button "›" at bounding box center [986, 413] width 23 height 23
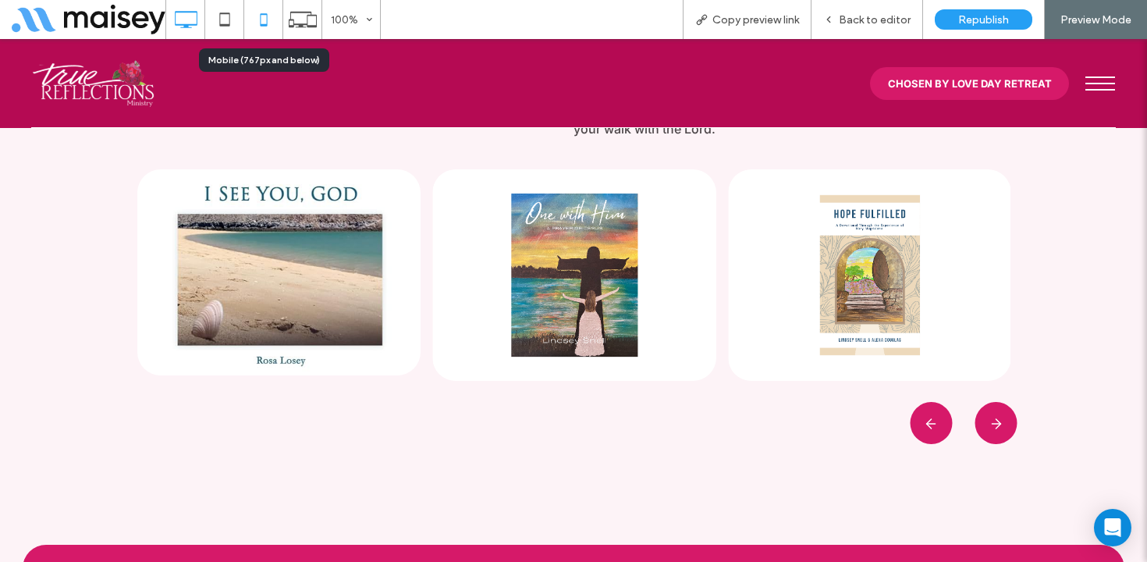
click at [271, 16] on icon at bounding box center [263, 19] width 31 height 31
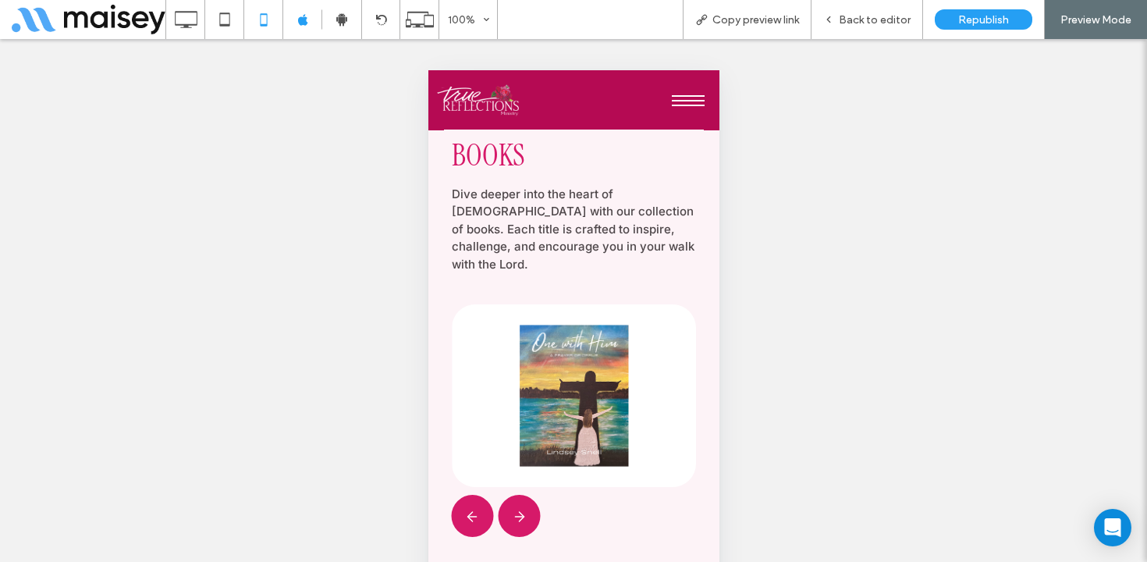
scroll to position [1962, 0]
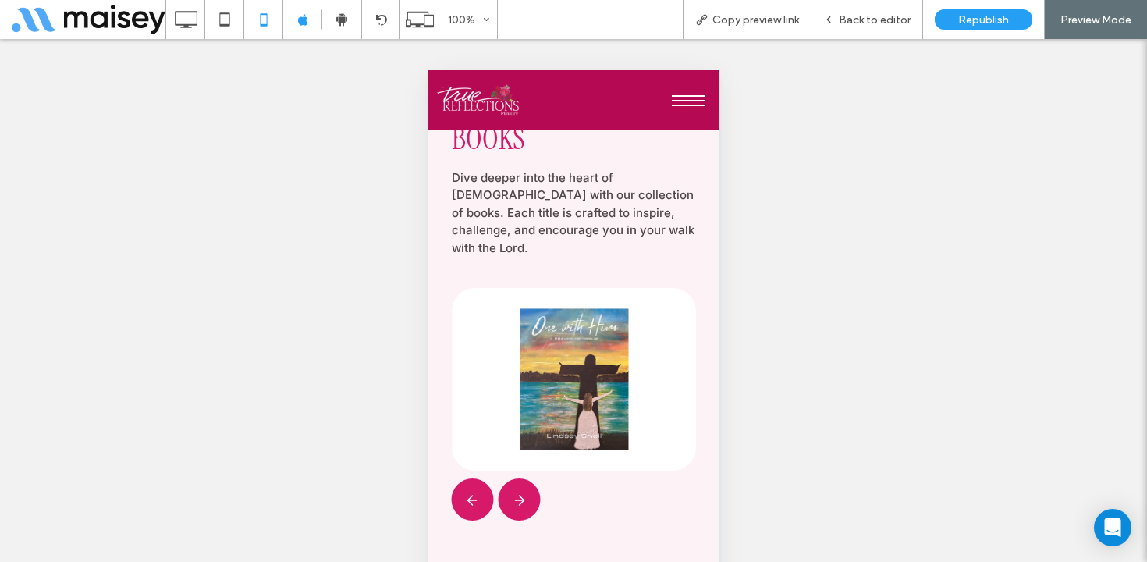
click at [521, 479] on button "›" at bounding box center [508, 490] width 23 height 23
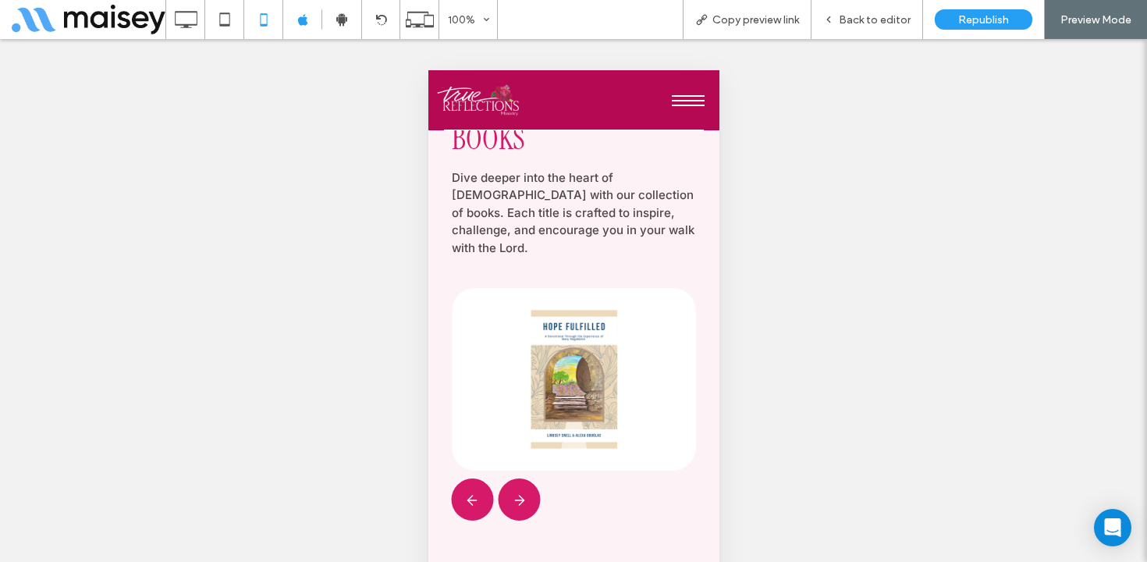
click at [521, 479] on button "›" at bounding box center [508, 490] width 23 height 23
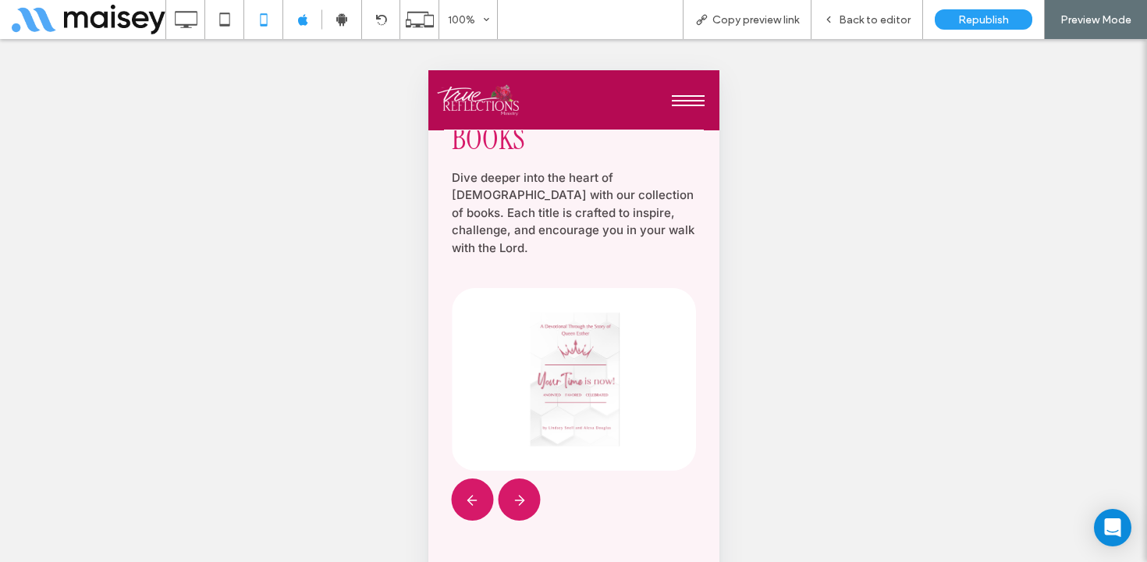
click at [521, 479] on button "›" at bounding box center [508, 490] width 23 height 23
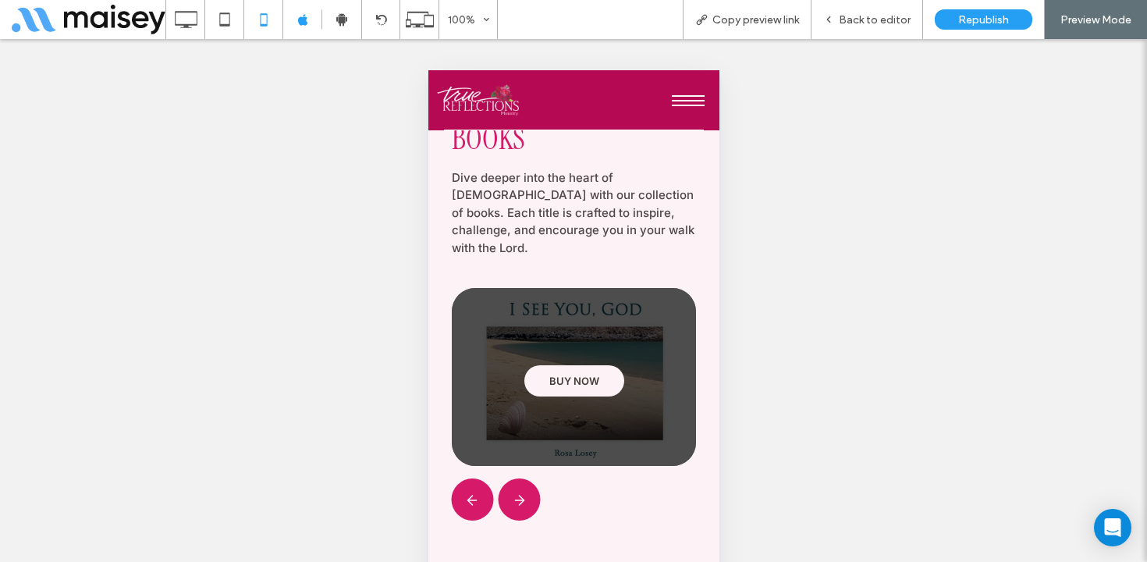
click at [582, 375] on span "BUY NOW" at bounding box center [574, 381] width 50 height 12
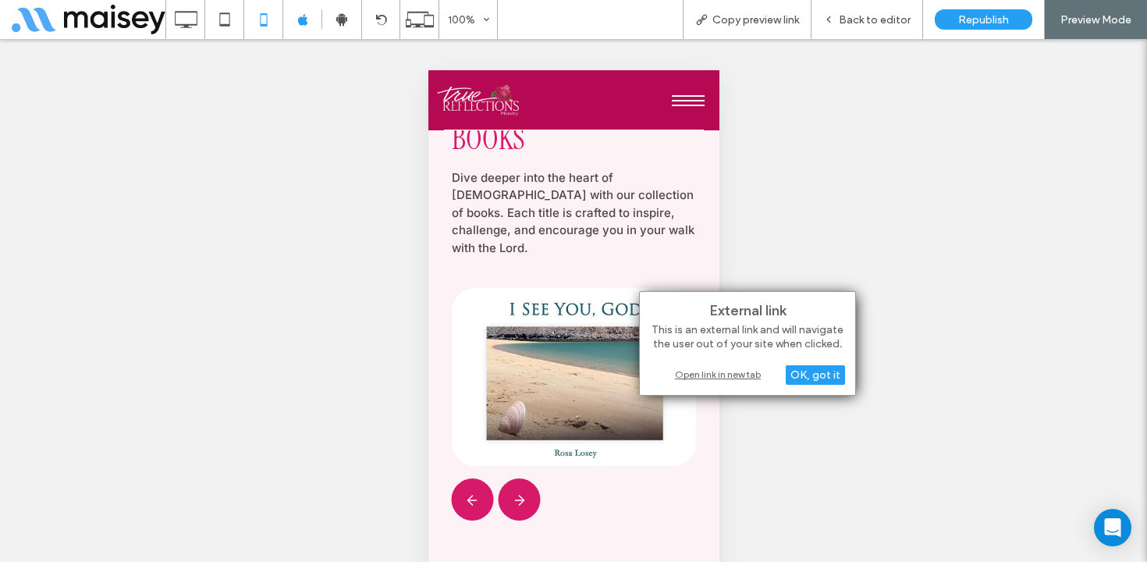
click at [744, 373] on div "Open link in new tab" at bounding box center [747, 374] width 195 height 16
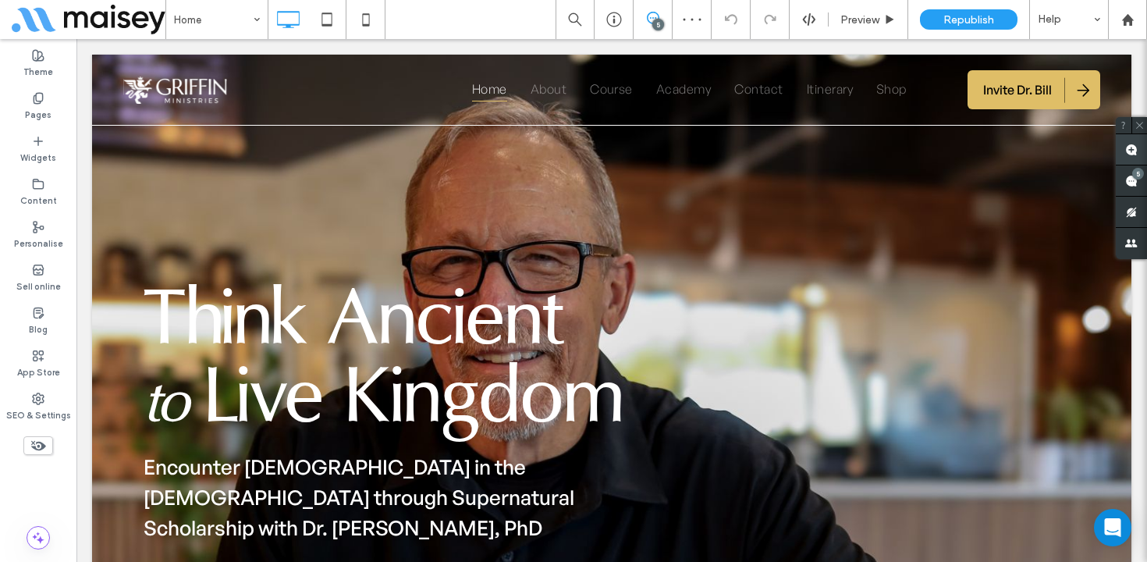
click at [1131, 149] on use at bounding box center [1132, 150] width 12 height 12
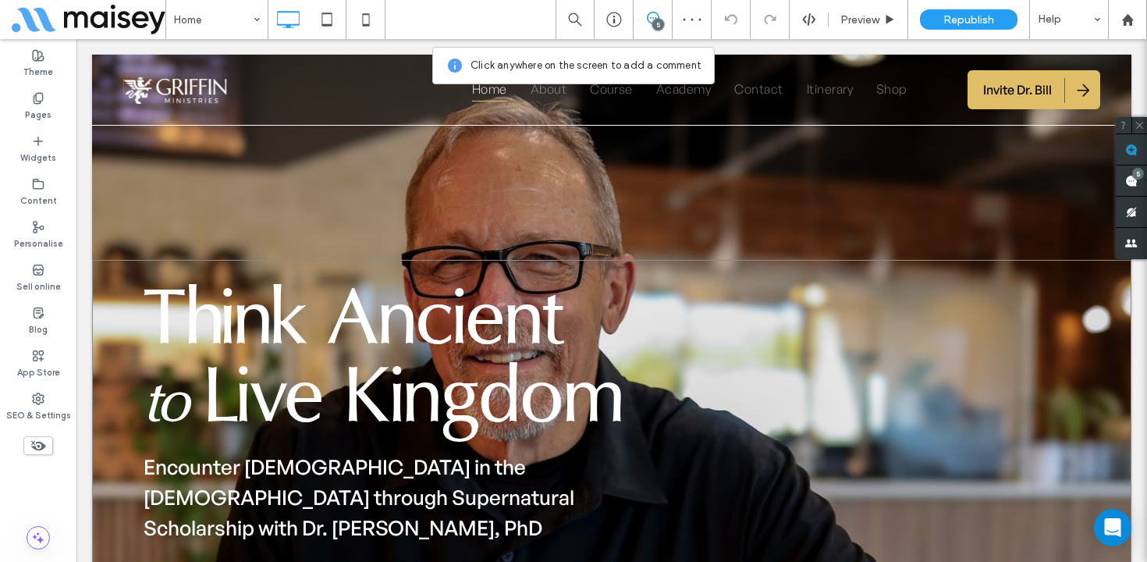
click at [859, 269] on div "Think Ancient to Live Kingdom Encounter [DEMOGRAPHIC_DATA] in the [DEMOGRAPHIC_…" at bounding box center [612, 439] width 1040 height 359
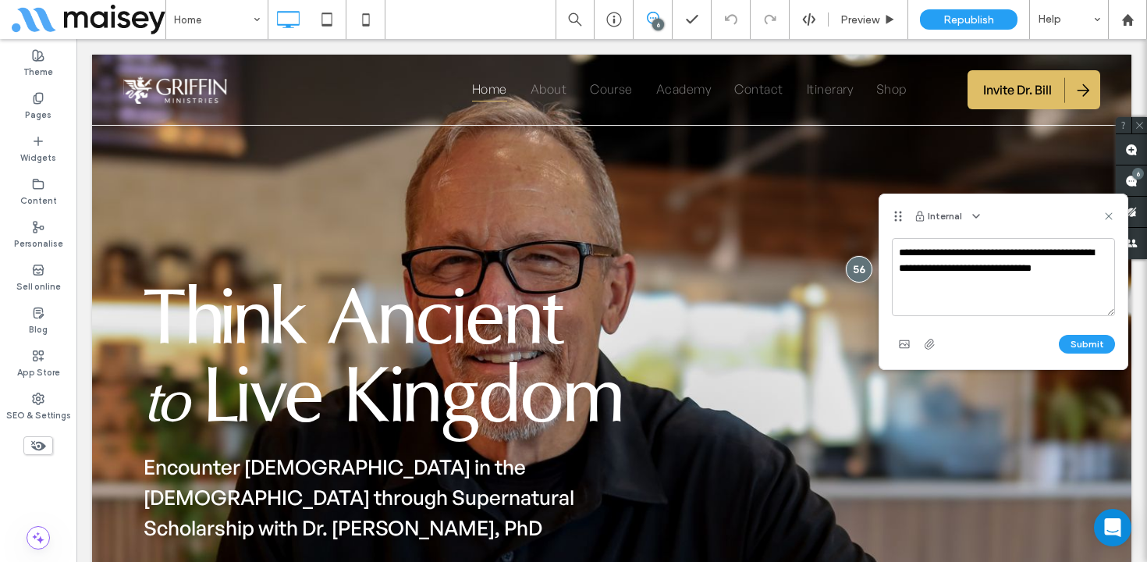
click at [898, 254] on textarea "**********" at bounding box center [1003, 277] width 223 height 78
type textarea "**********"
click at [1097, 343] on button "Submit" at bounding box center [1087, 344] width 56 height 19
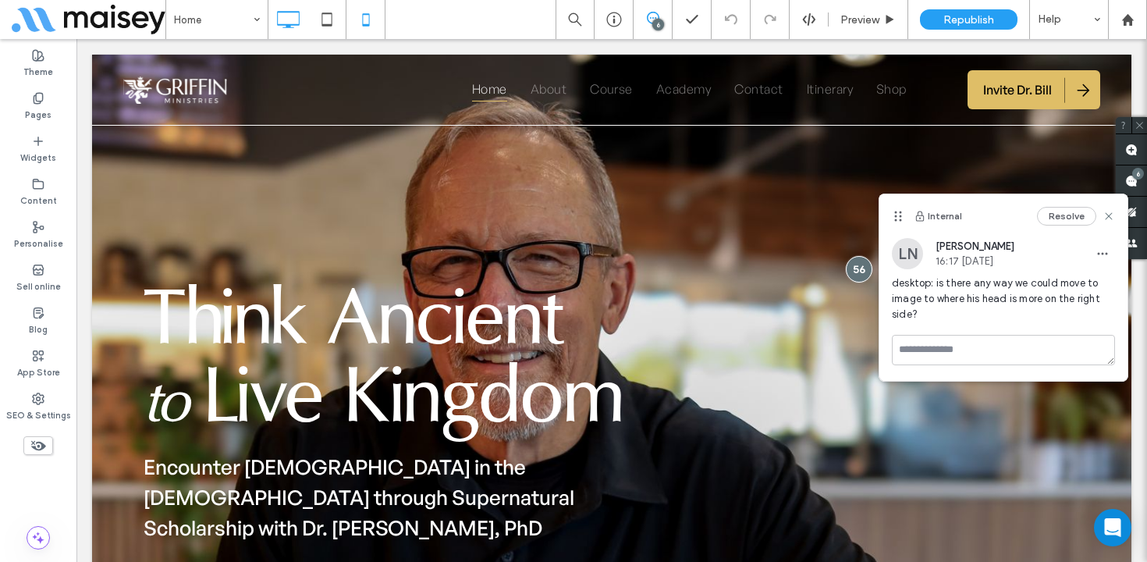
click at [372, 17] on icon at bounding box center [365, 19] width 31 height 31
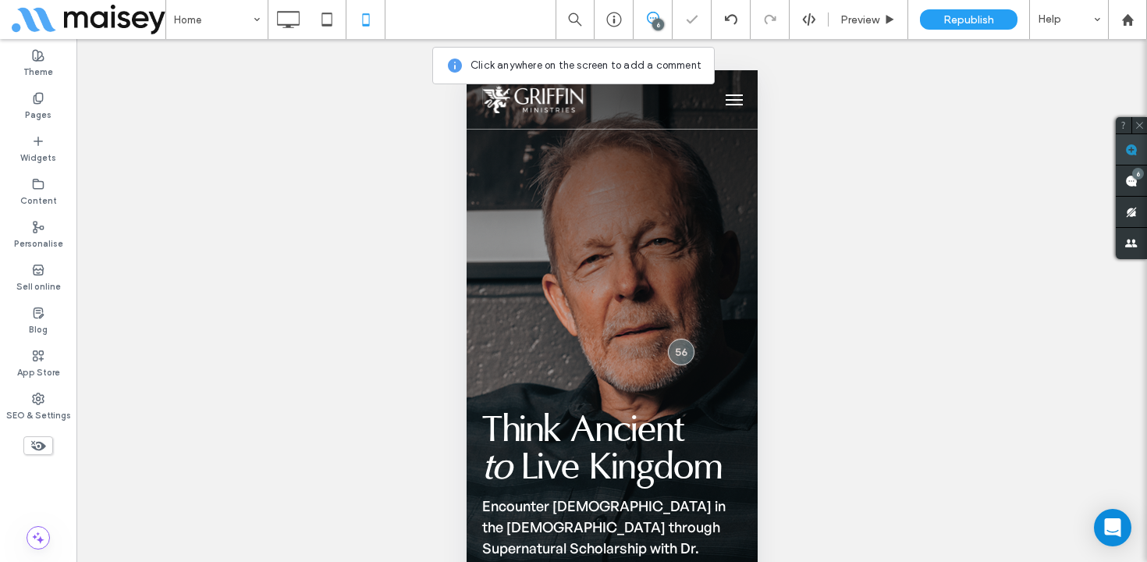
click at [1121, 142] on span at bounding box center [1131, 149] width 31 height 30
click at [875, 17] on span "Preview" at bounding box center [860, 19] width 39 height 13
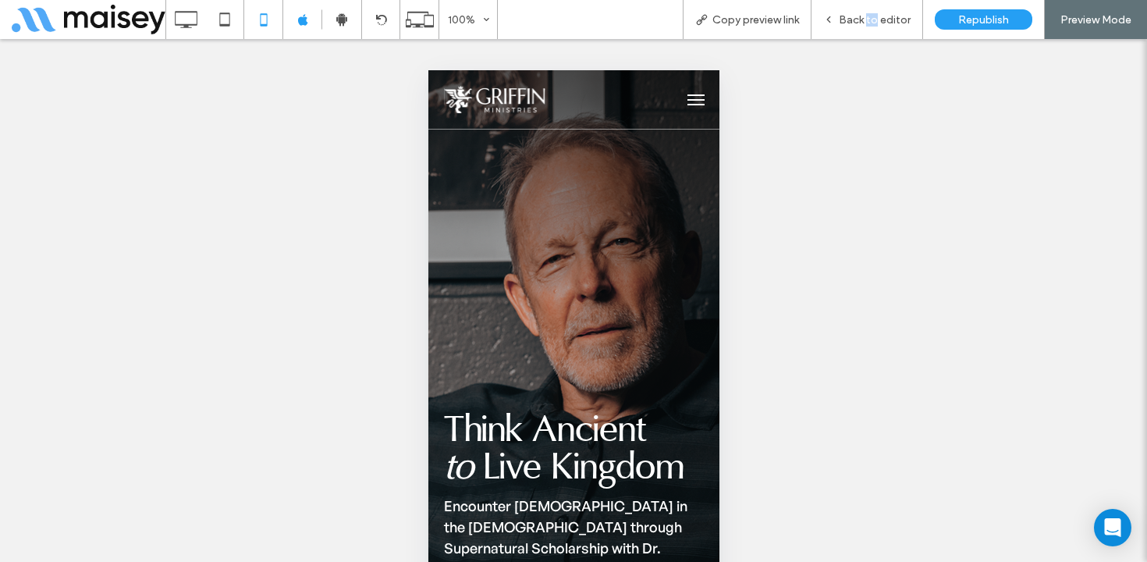
click at [875, 17] on span "Back to editor" at bounding box center [875, 19] width 72 height 13
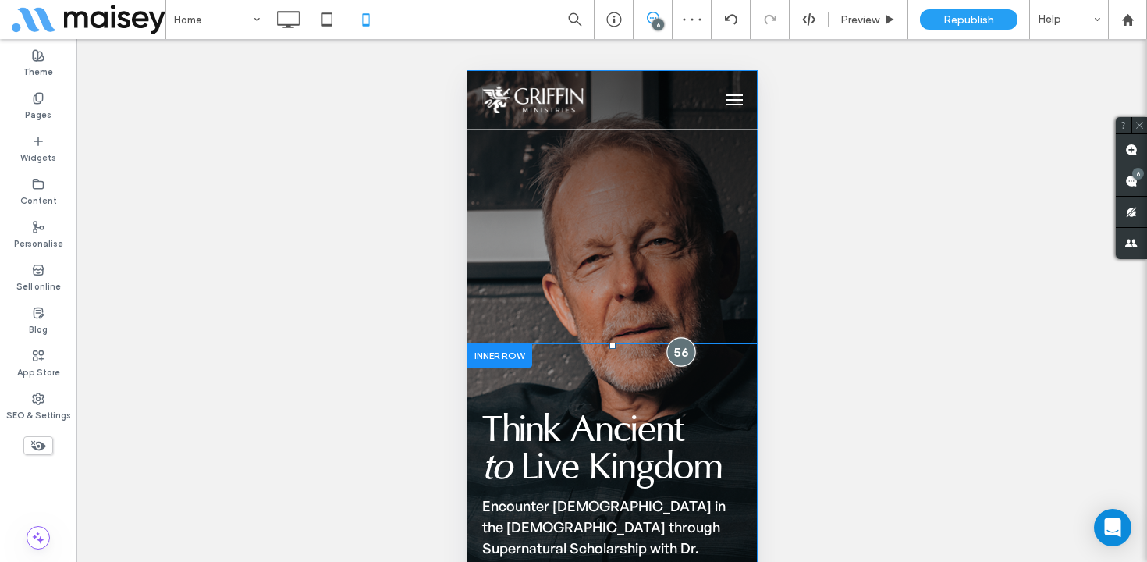
click at [684, 352] on div at bounding box center [681, 351] width 29 height 29
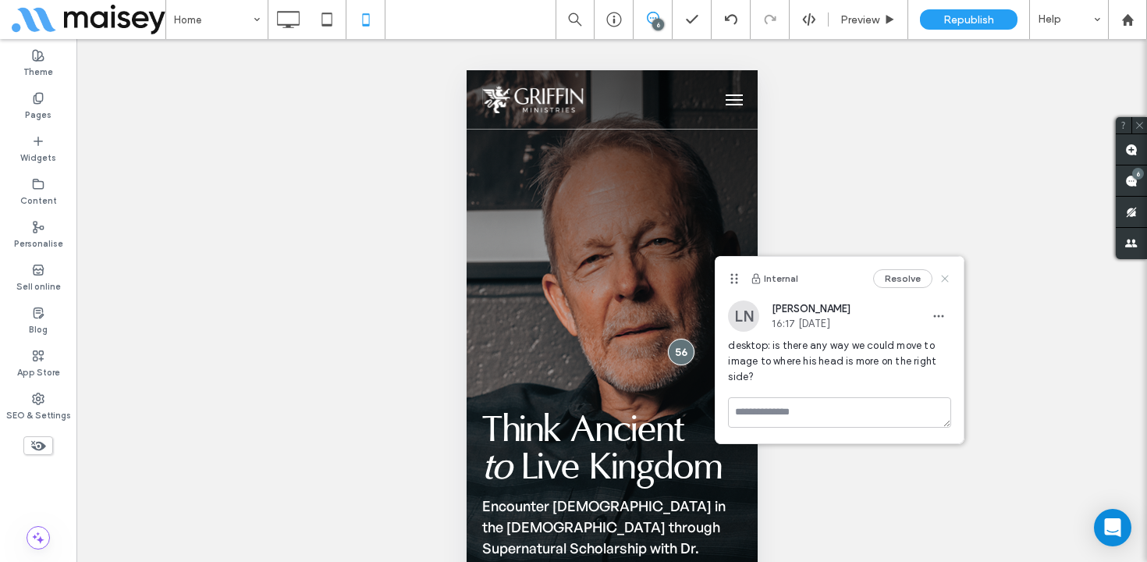
click at [949, 277] on icon at bounding box center [945, 278] width 12 height 12
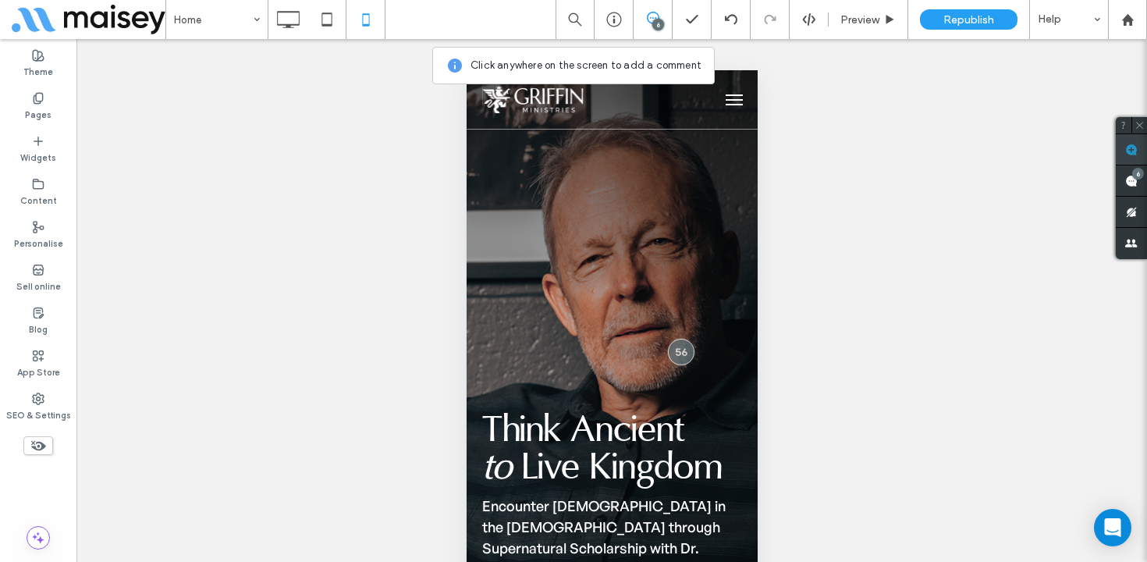
click at [1135, 152] on use at bounding box center [1132, 150] width 12 height 12
click at [539, 249] on div "Think Ancient to Live Kingdom Encounter God in the Bible through Supernatural S…" at bounding box center [611, 546] width 291 height 952
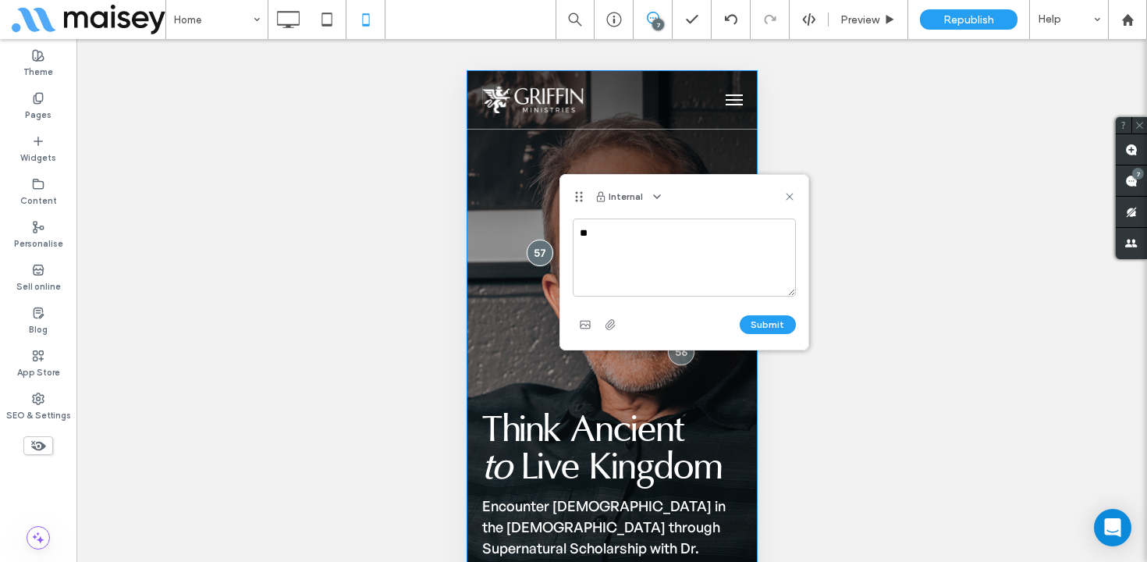
type textarea "*"
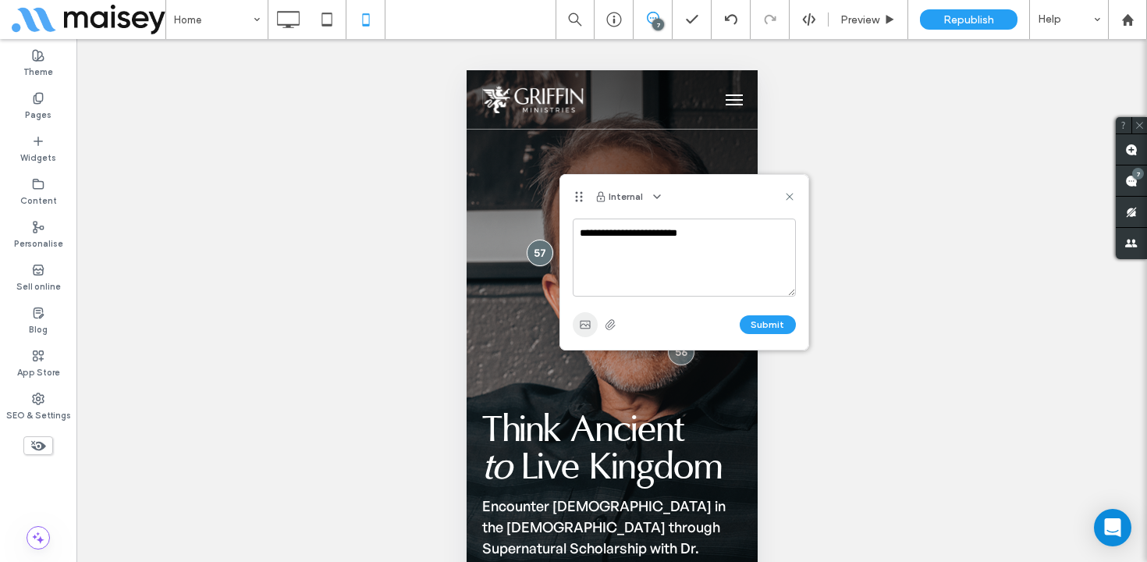
type textarea "**********"
click at [583, 323] on use "button" at bounding box center [585, 325] width 10 height 8
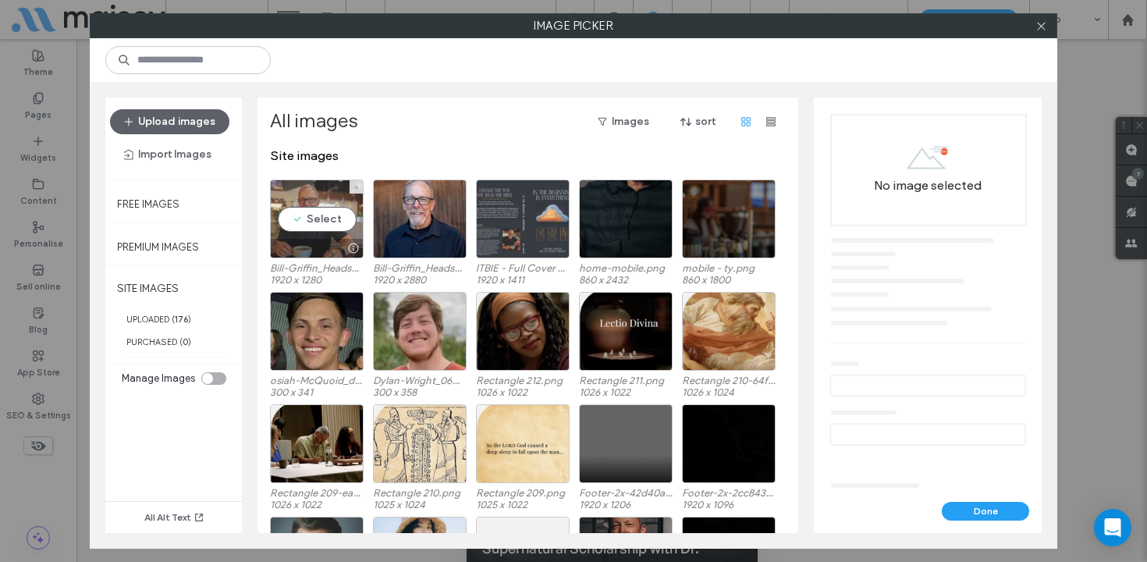
click at [327, 215] on div "Select" at bounding box center [317, 219] width 94 height 79
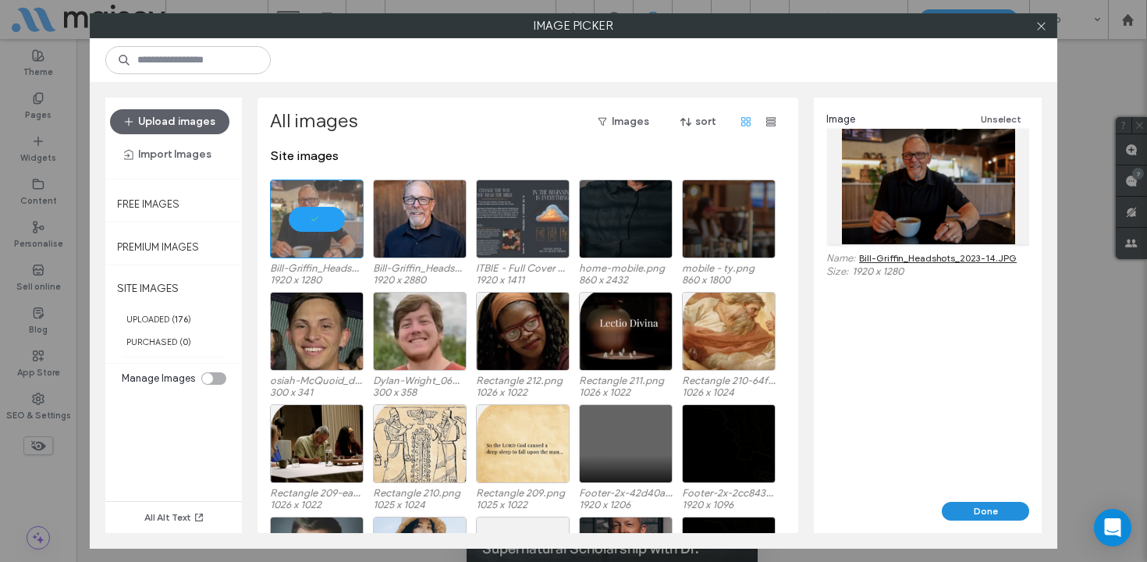
click at [979, 514] on button "Done" at bounding box center [985, 511] width 87 height 19
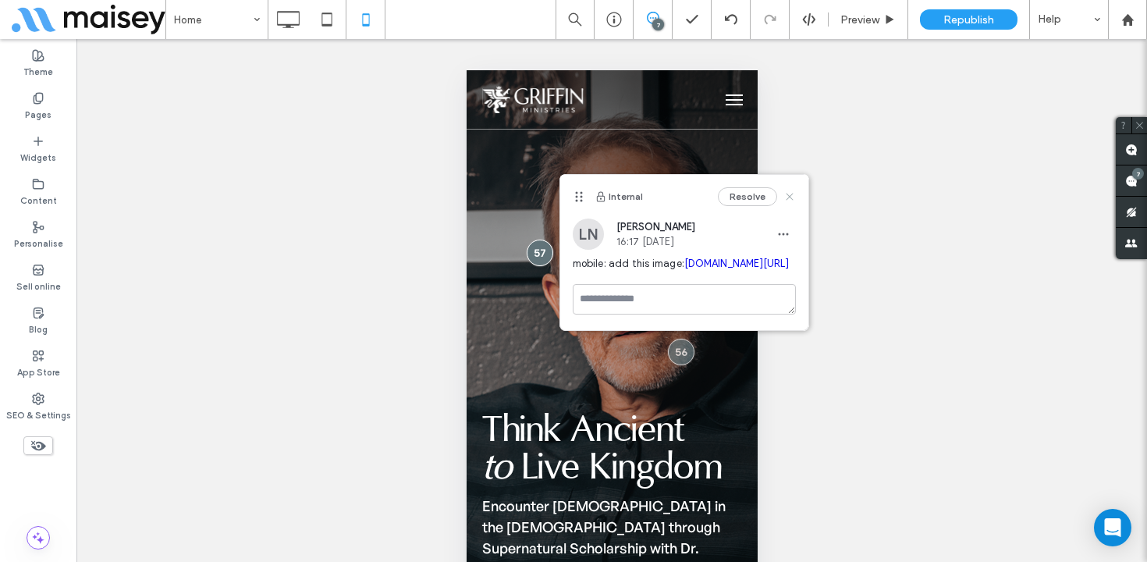
click at [792, 197] on icon at bounding box center [790, 196] width 12 height 12
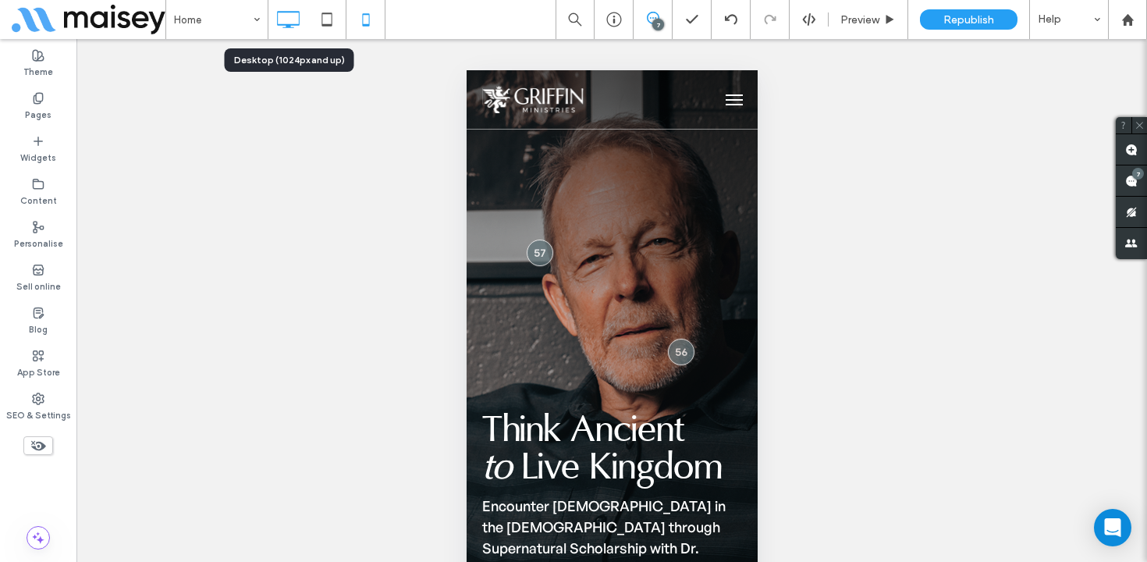
click at [282, 18] on icon at bounding box center [287, 19] width 31 height 31
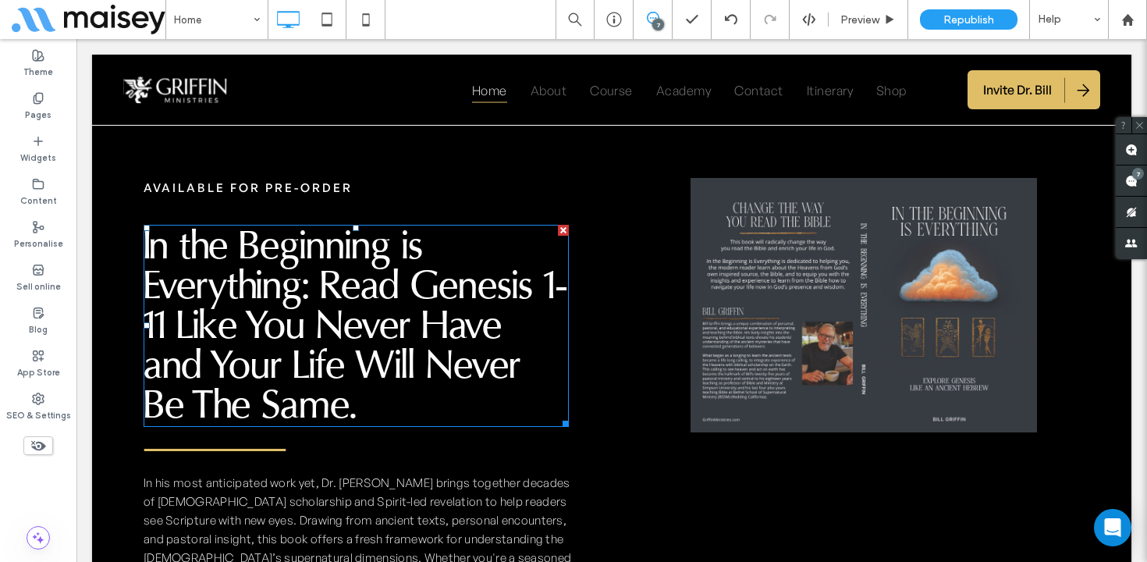
scroll to position [1641, 0]
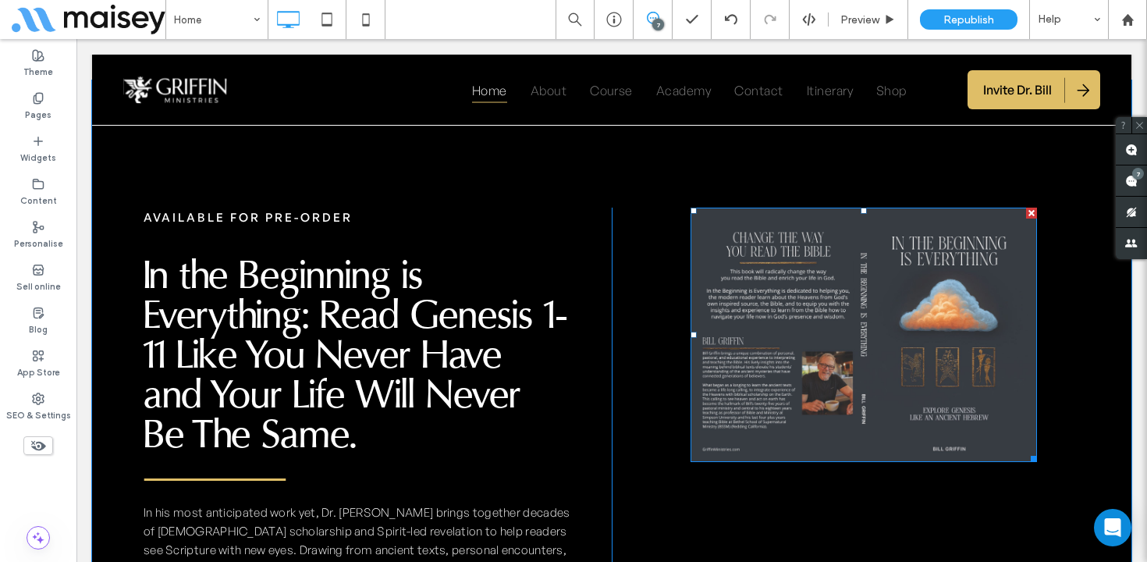
click at [921, 255] on img at bounding box center [864, 335] width 347 height 254
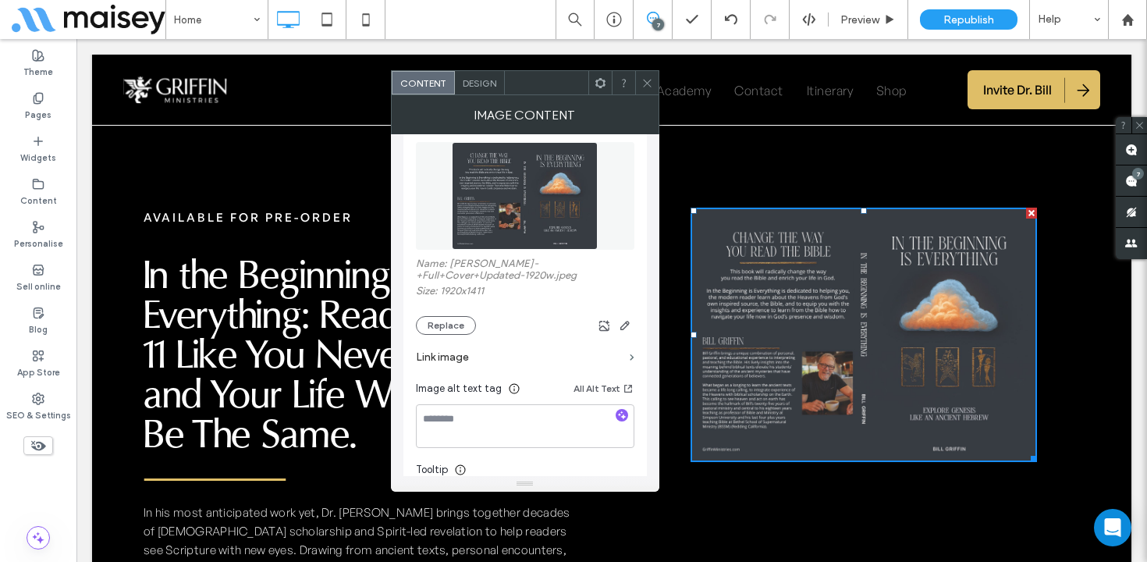
scroll to position [221, 0]
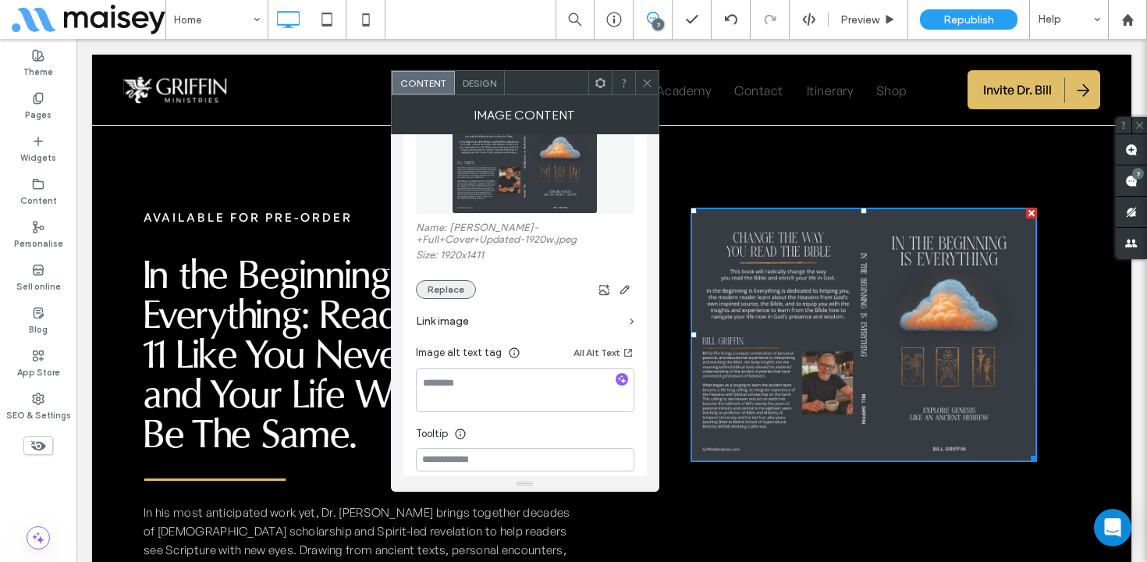
click at [461, 294] on button "Replace" at bounding box center [446, 289] width 60 height 19
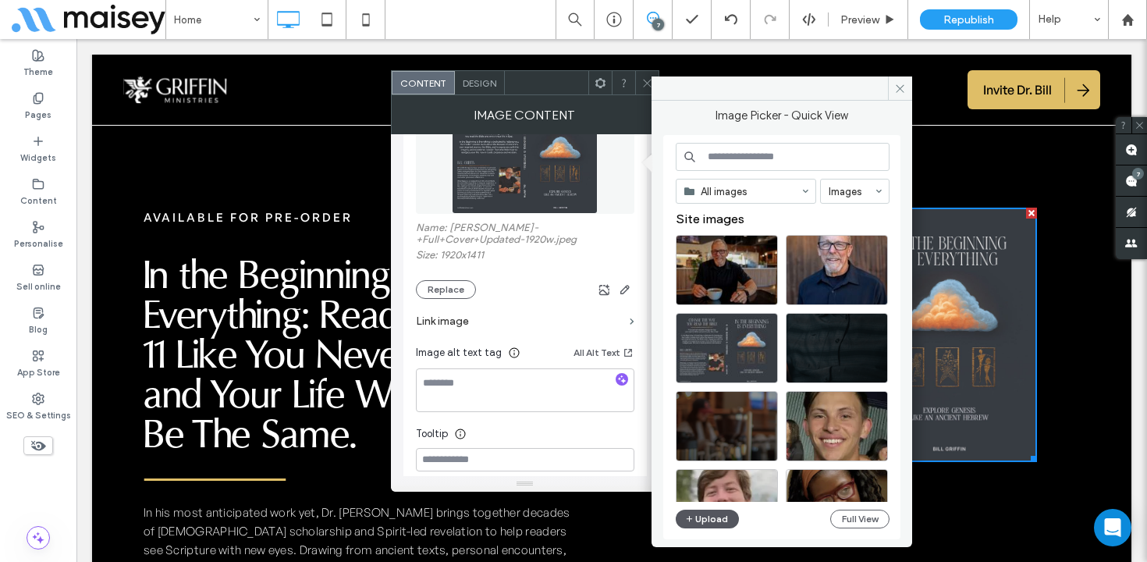
click at [717, 520] on button "Upload" at bounding box center [708, 519] width 64 height 19
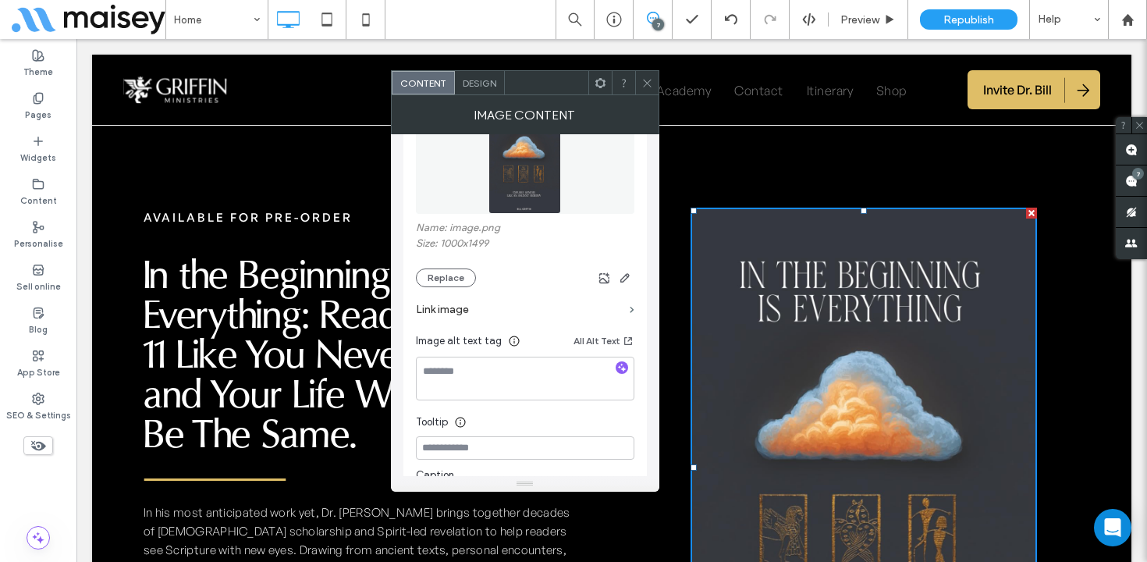
click at [642, 79] on icon at bounding box center [648, 83] width 12 height 12
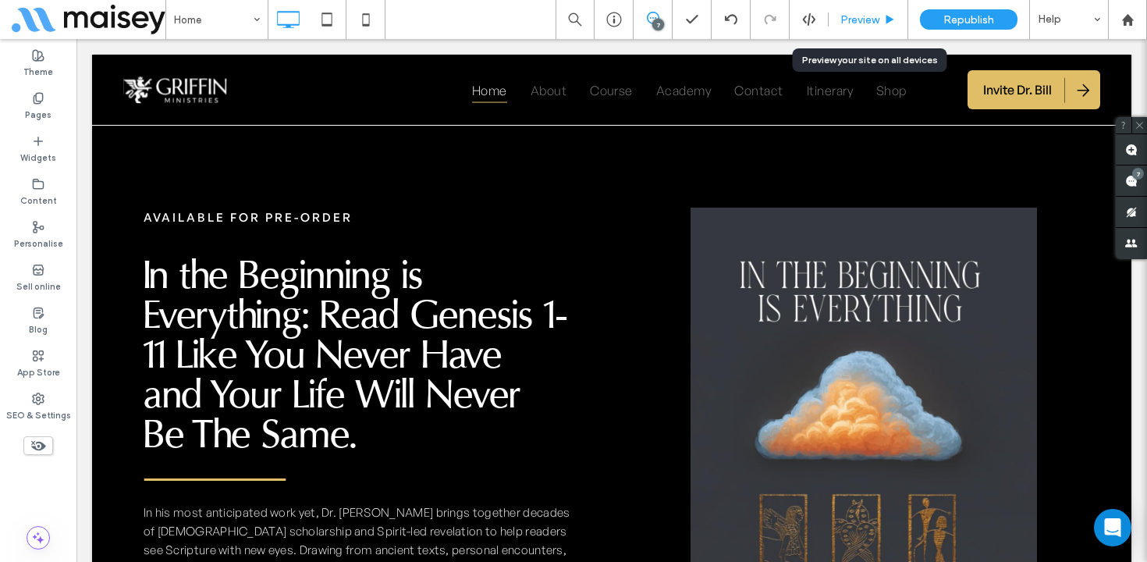
click at [863, 16] on span "Preview" at bounding box center [860, 19] width 39 height 13
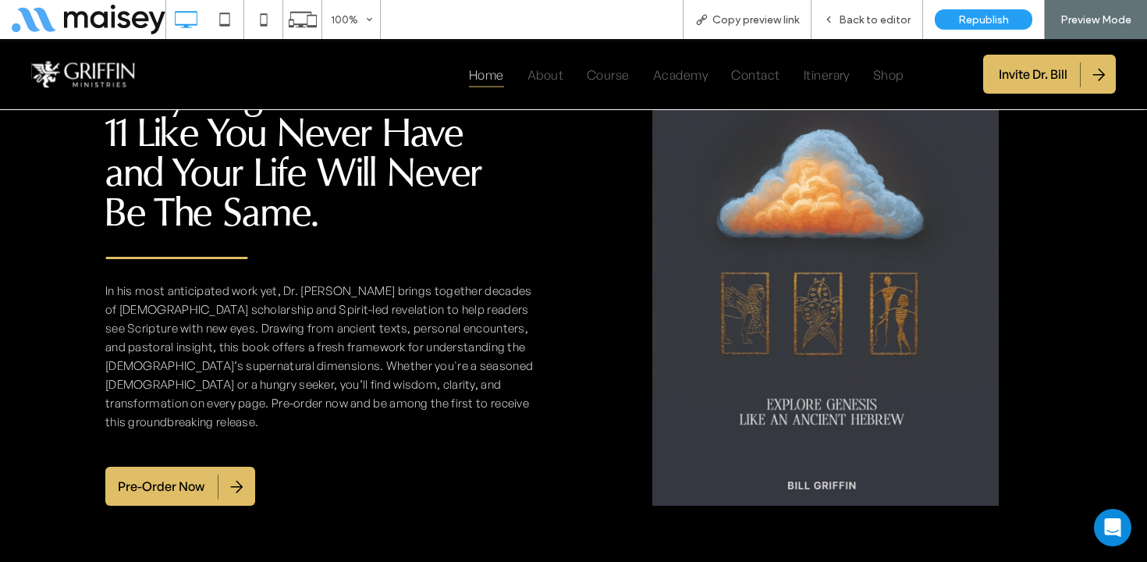
scroll to position [1638, 0]
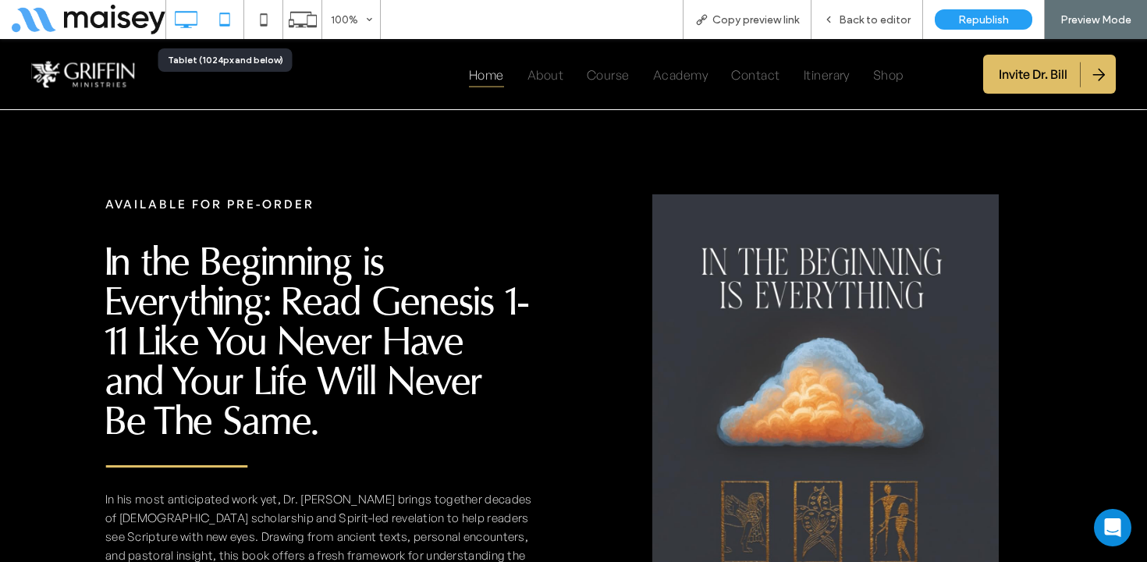
click at [231, 20] on icon at bounding box center [224, 19] width 31 height 31
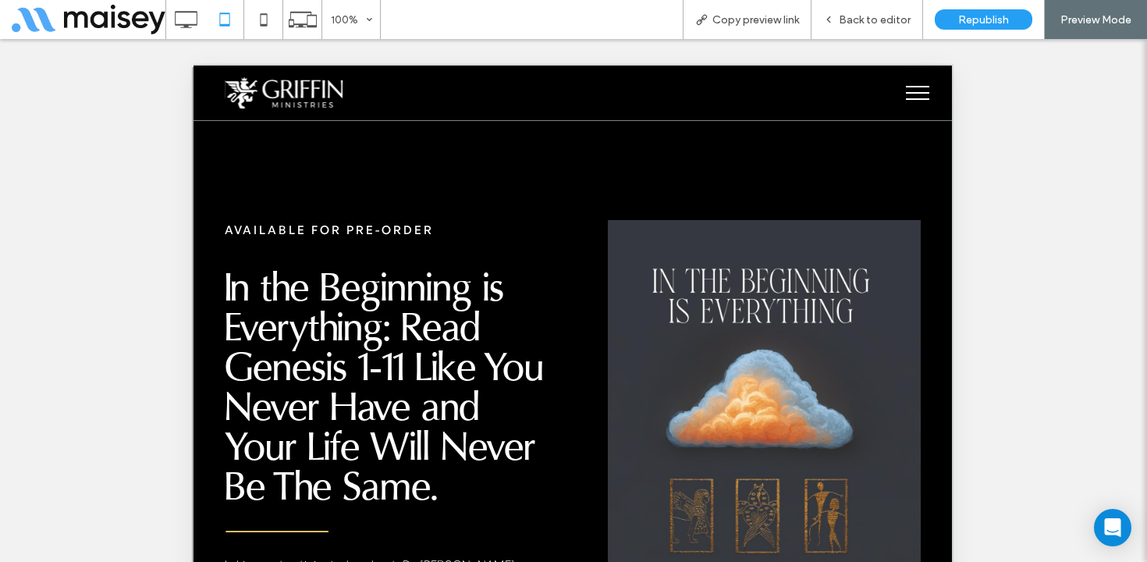
scroll to position [1795, 0]
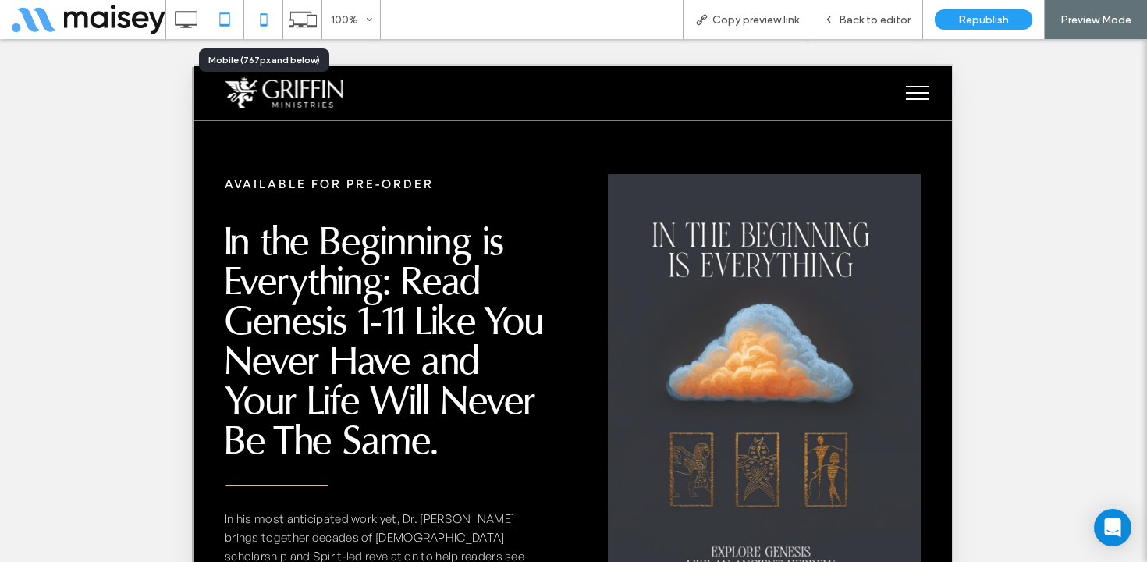
click at [266, 20] on use at bounding box center [263, 19] width 7 height 12
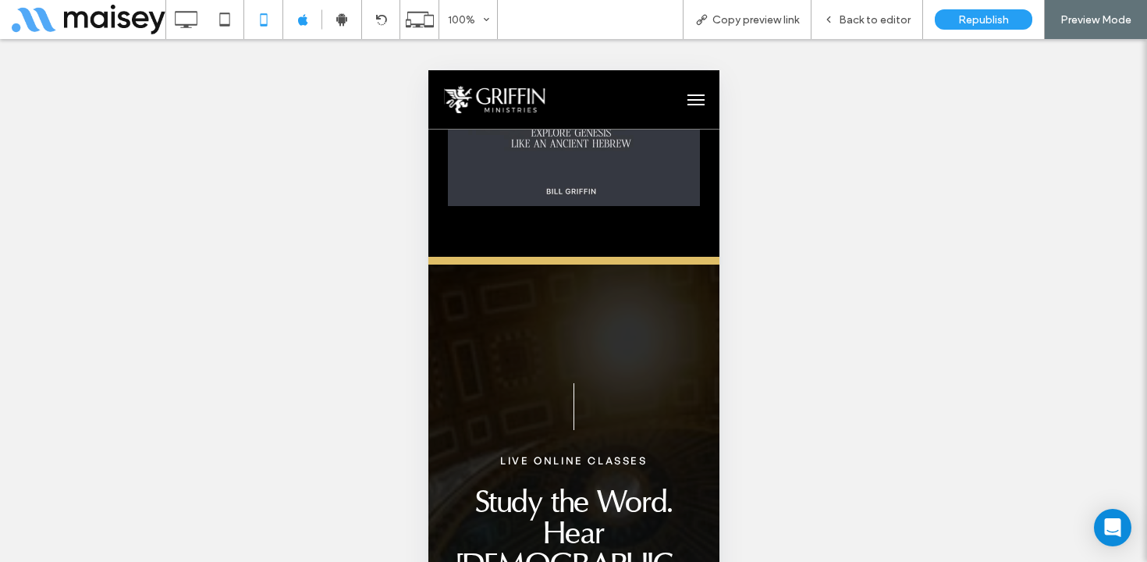
scroll to position [3080, 0]
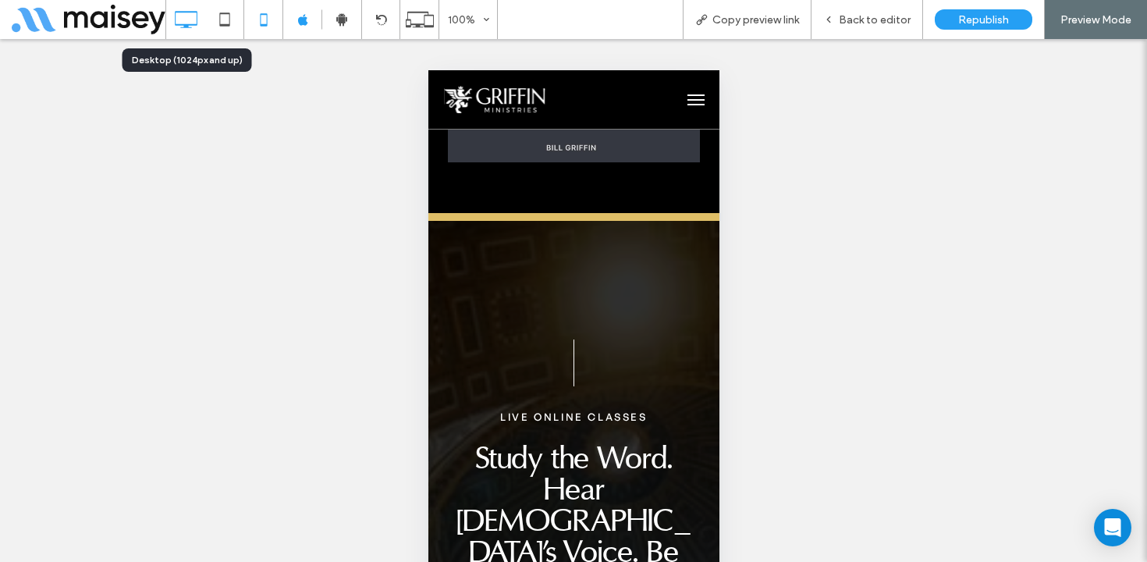
click at [179, 26] on icon at bounding box center [185, 19] width 31 height 31
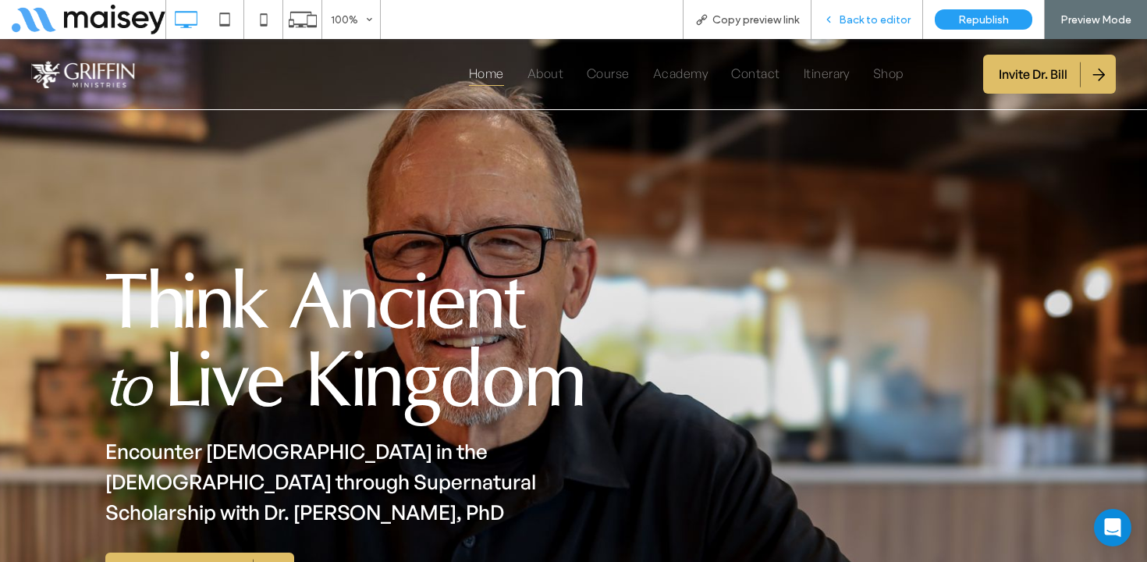
scroll to position [0, 0]
drag, startPoint x: 539, startPoint y: 75, endPoint x: 615, endPoint y: 300, distance: 237.2
click at [539, 75] on span "About" at bounding box center [546, 73] width 36 height 26
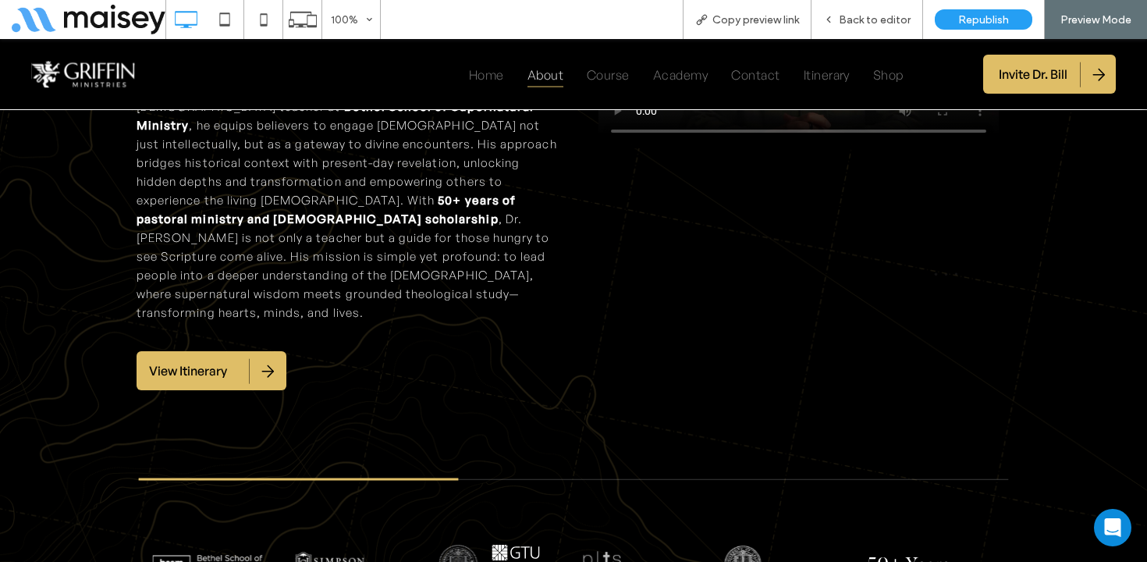
scroll to position [2384, 0]
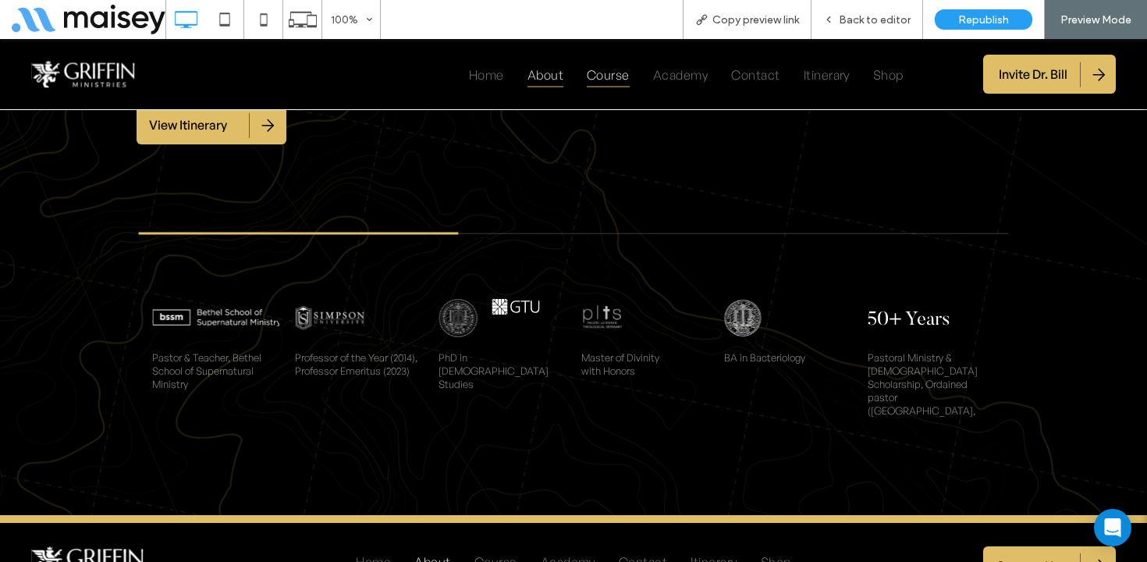
drag, startPoint x: 604, startPoint y: 78, endPoint x: 604, endPoint y: 136, distance: 57.8
click at [604, 78] on span "Course" at bounding box center [608, 74] width 43 height 26
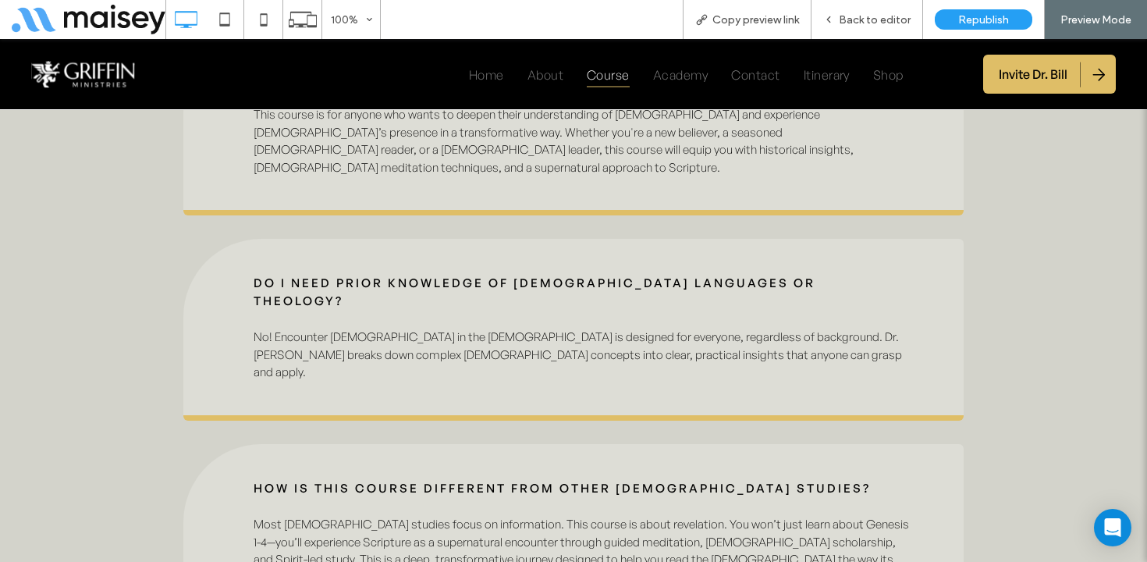
scroll to position [10400, 0]
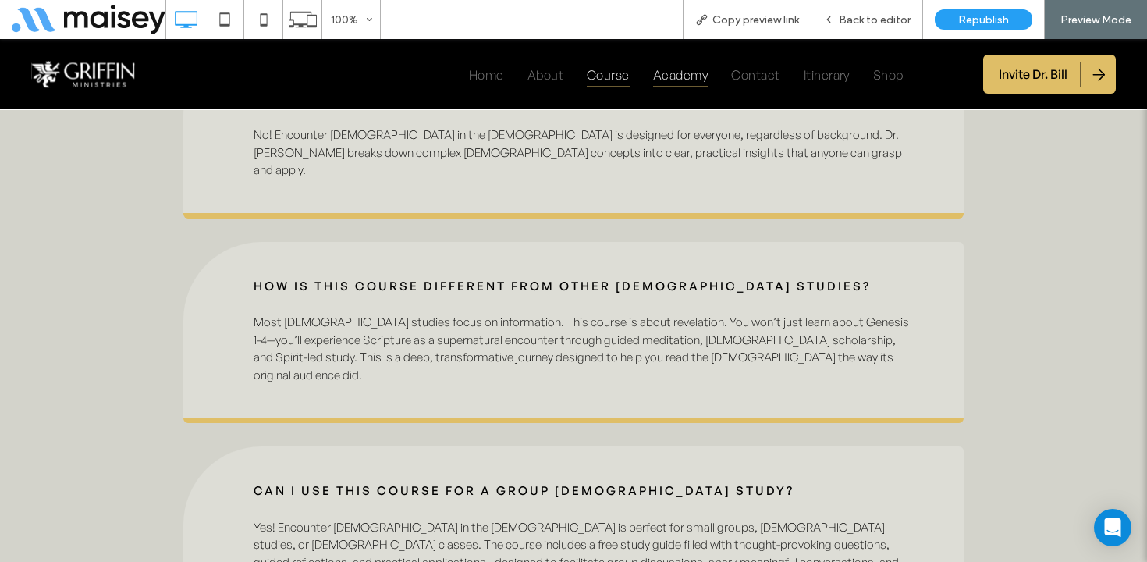
click at [675, 76] on span "Academy" at bounding box center [680, 74] width 55 height 26
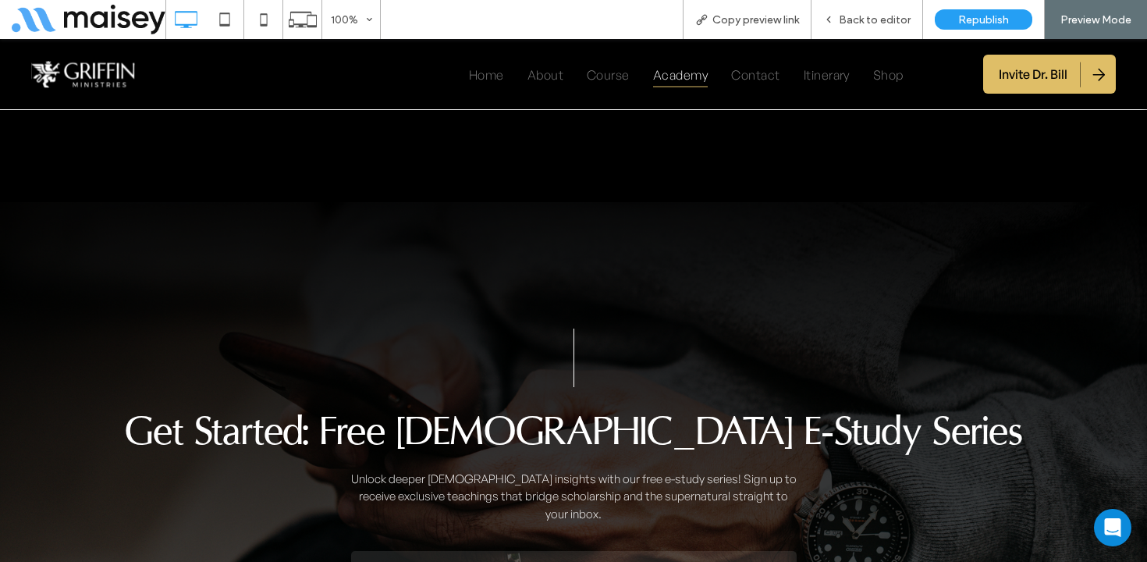
scroll to position [4313, 0]
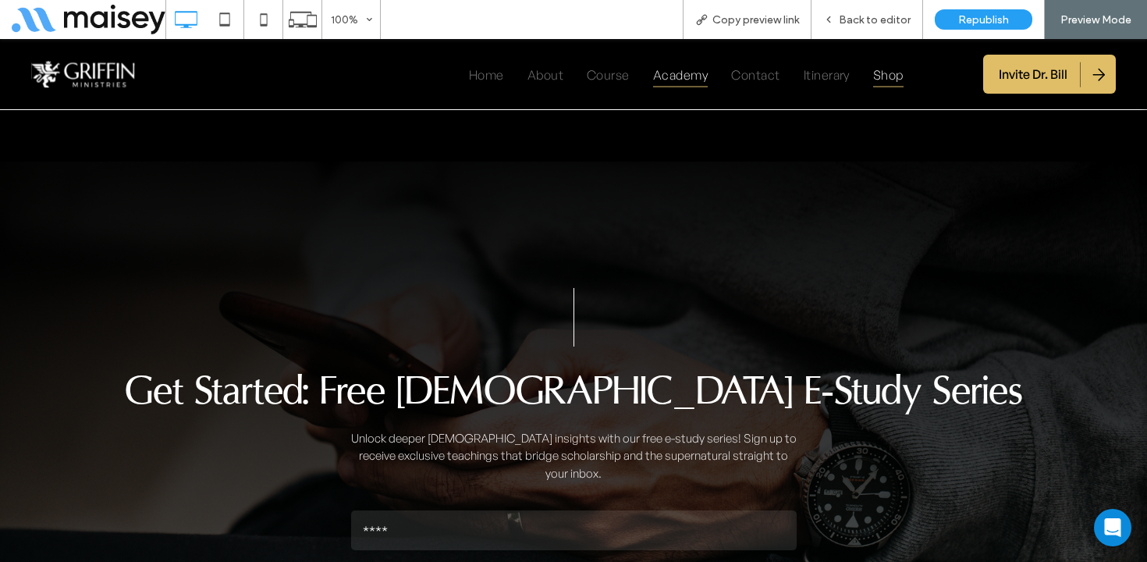
click at [886, 76] on span "Shop" at bounding box center [888, 74] width 30 height 26
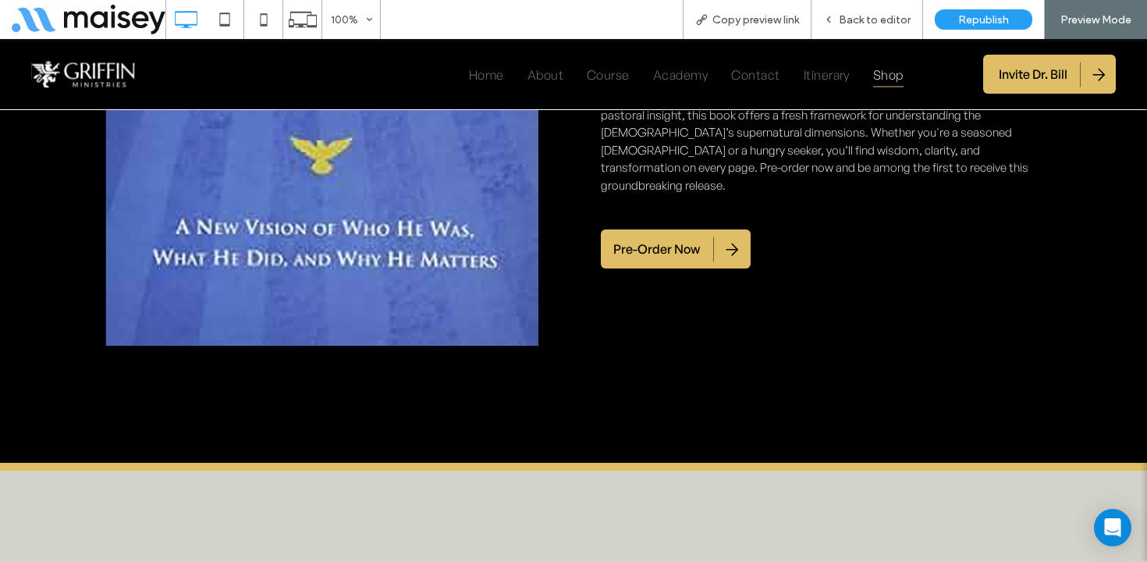
scroll to position [1121, 0]
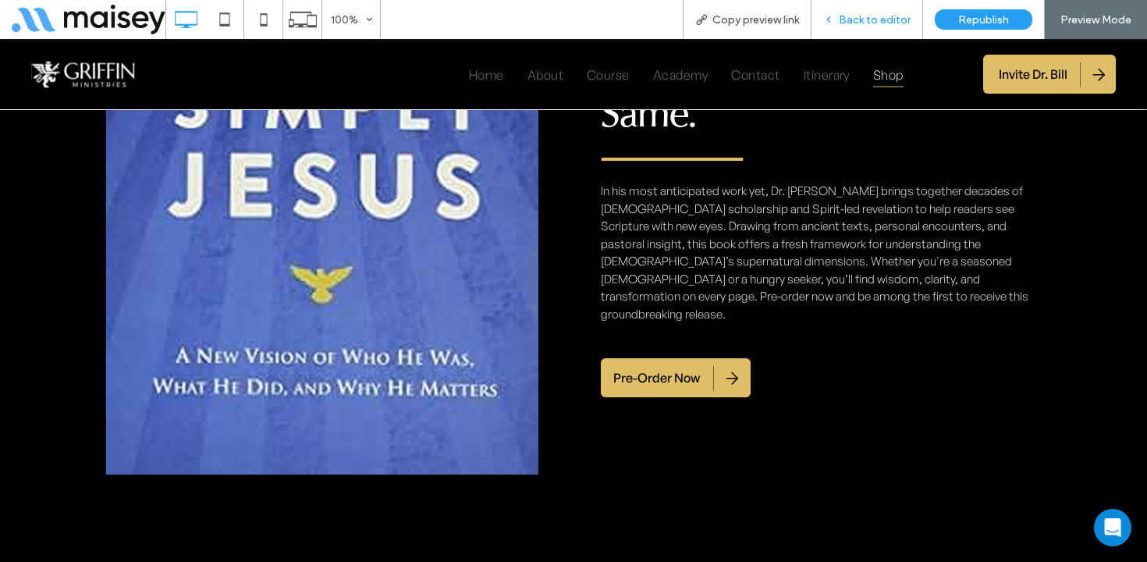
click at [873, 14] on span "Back to editor" at bounding box center [875, 19] width 72 height 13
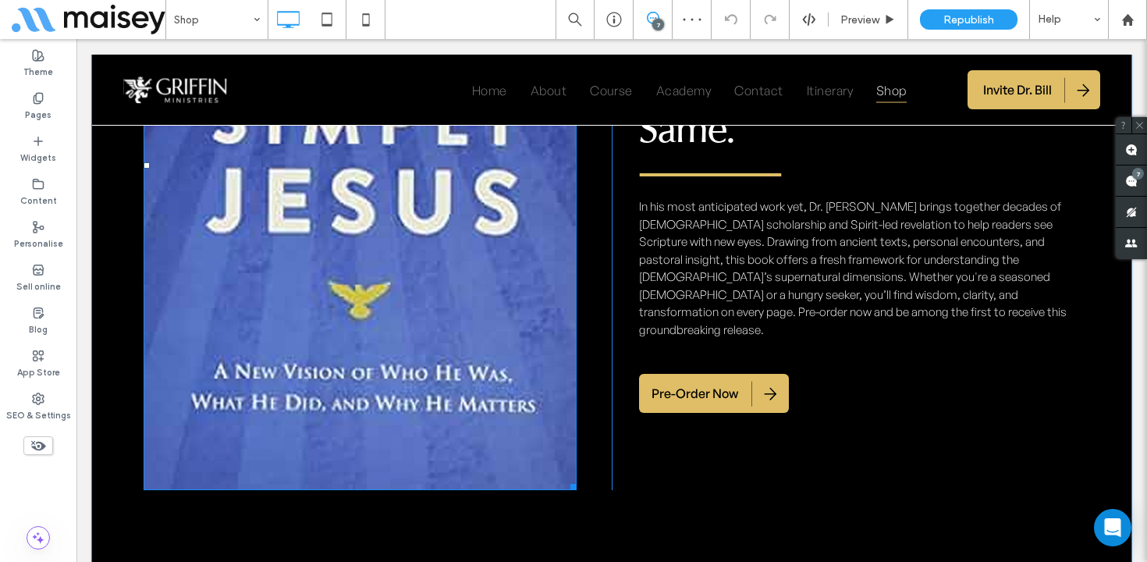
click at [390, 205] on img at bounding box center [360, 165] width 433 height 650
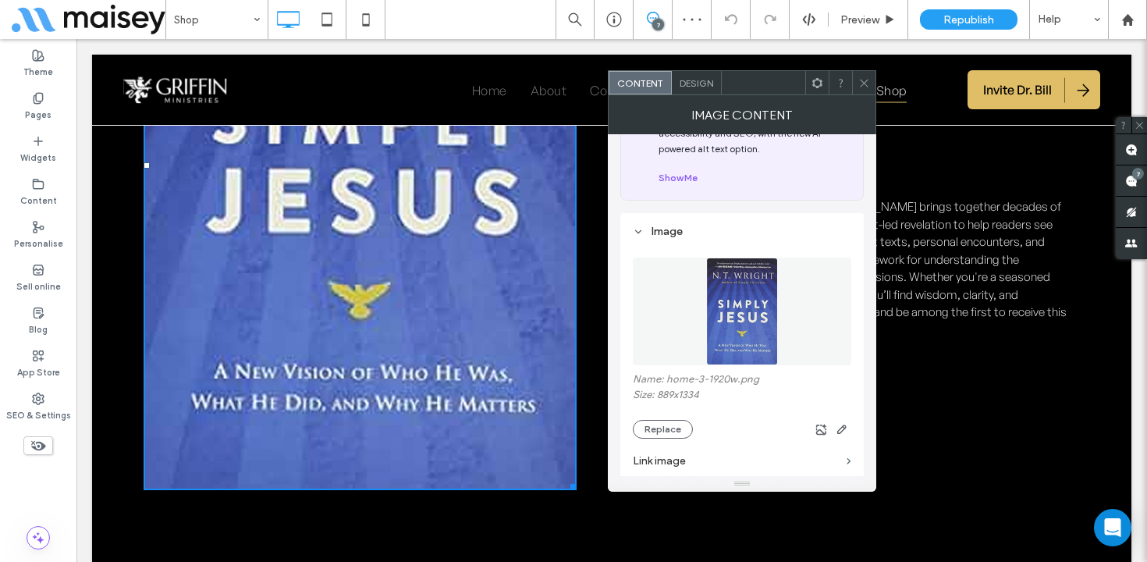
scroll to position [137, 0]
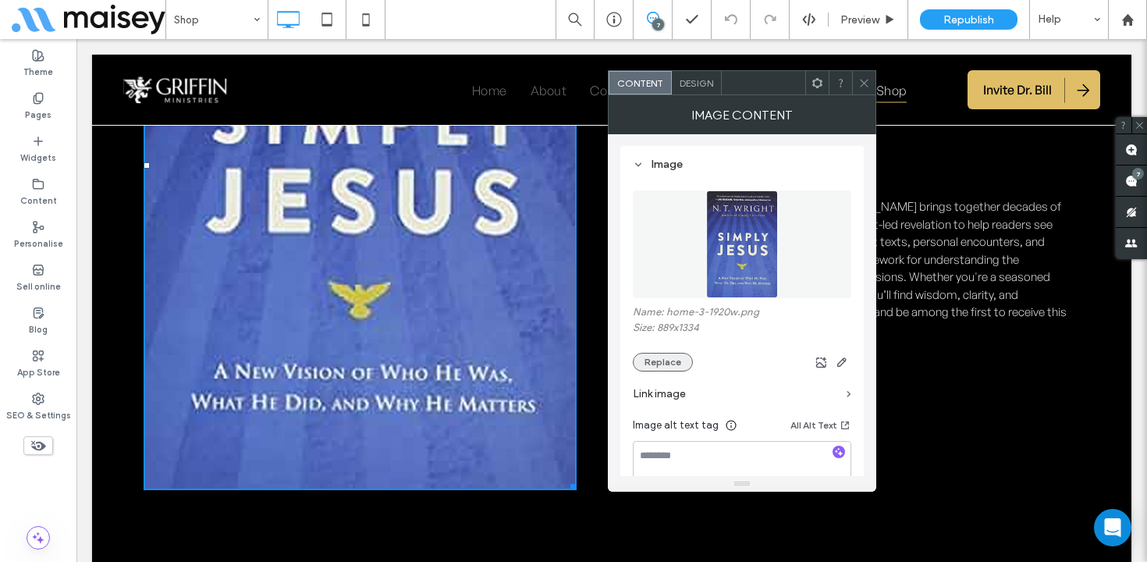
click at [667, 365] on button "Replace" at bounding box center [663, 362] width 60 height 19
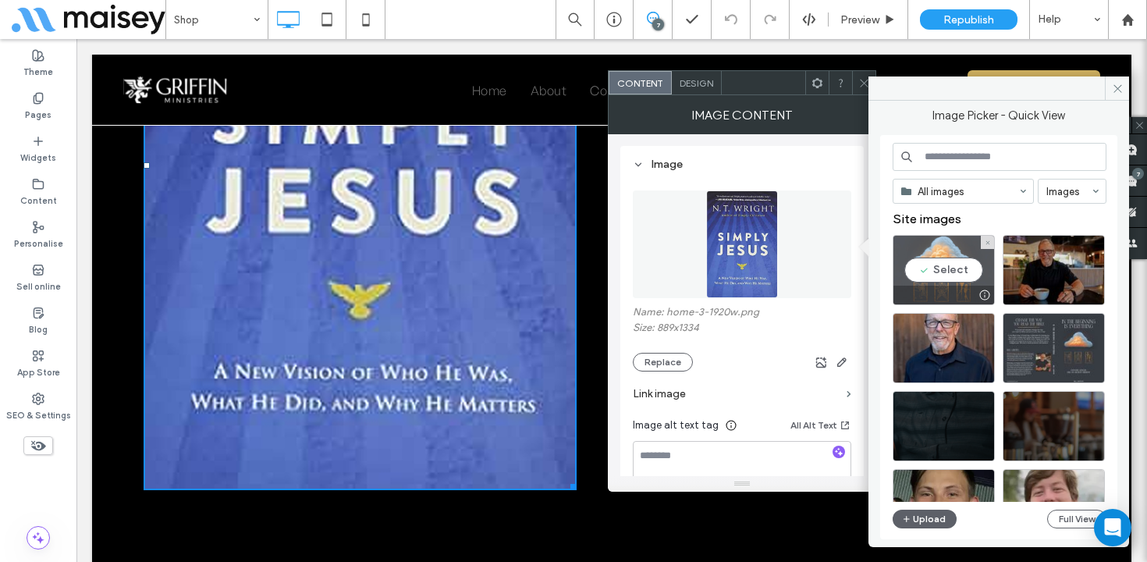
click at [948, 264] on div "Select" at bounding box center [944, 270] width 102 height 70
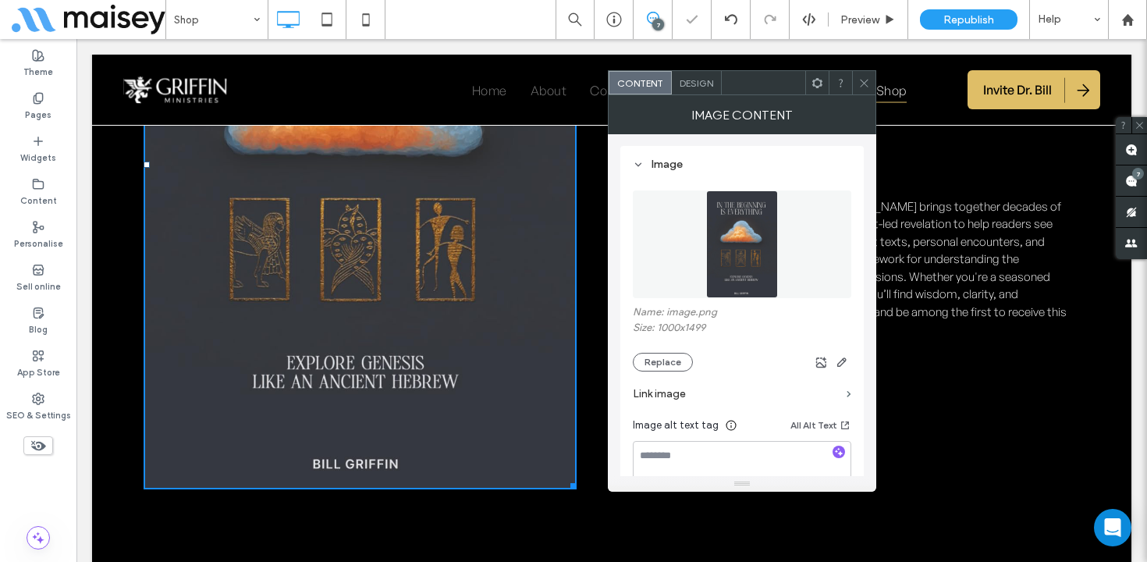
drag, startPoint x: 863, startPoint y: 77, endPoint x: 786, endPoint y: 27, distance: 91.4
click at [863, 77] on icon at bounding box center [865, 83] width 12 height 12
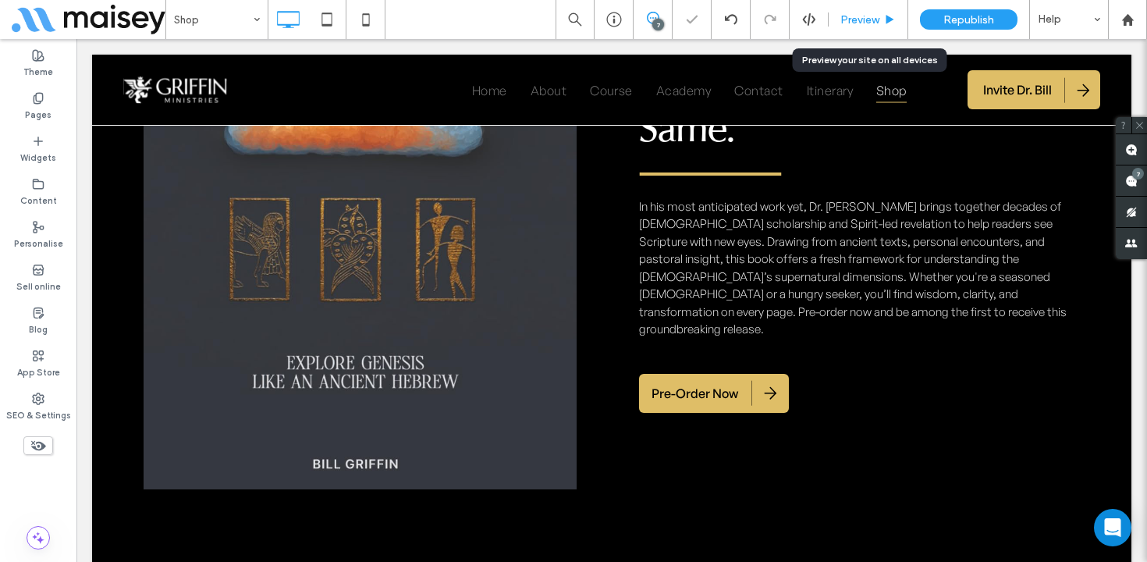
click at [860, 22] on span "Preview" at bounding box center [860, 19] width 39 height 13
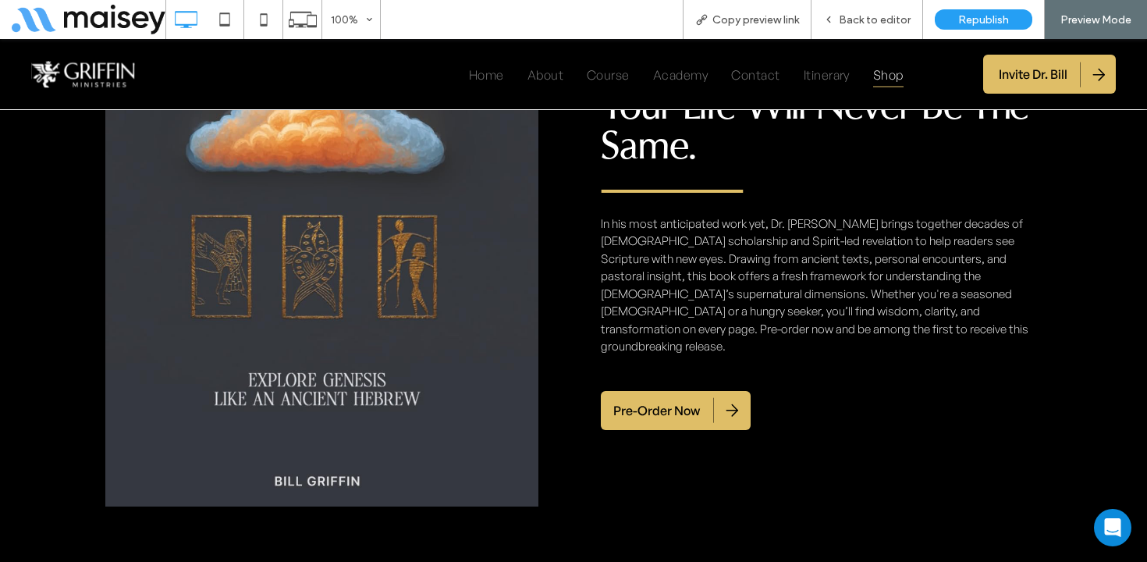
scroll to position [1253, 0]
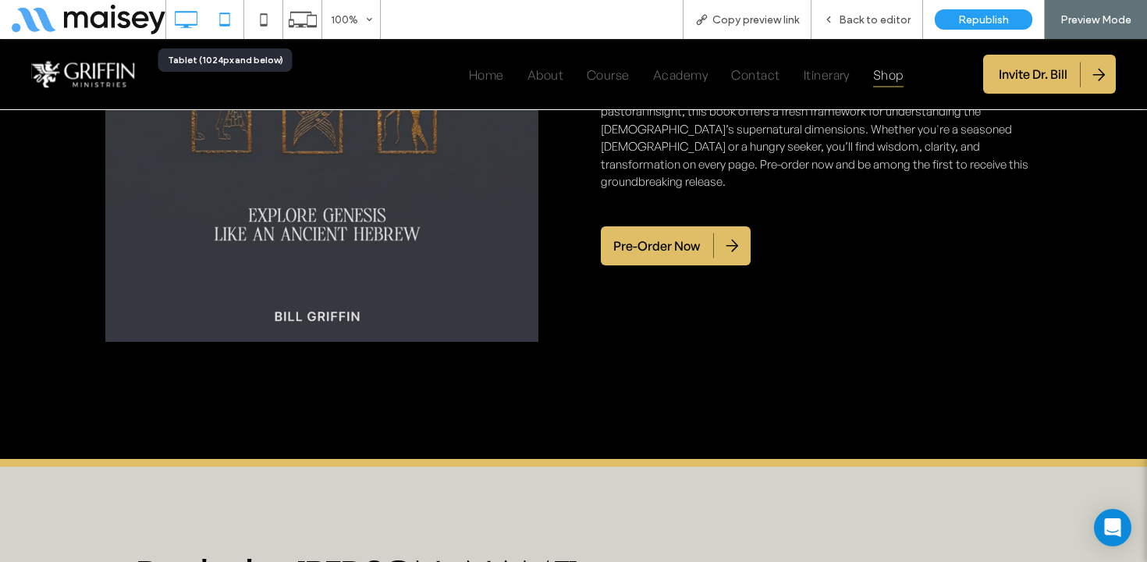
click at [233, 25] on icon at bounding box center [224, 19] width 31 height 31
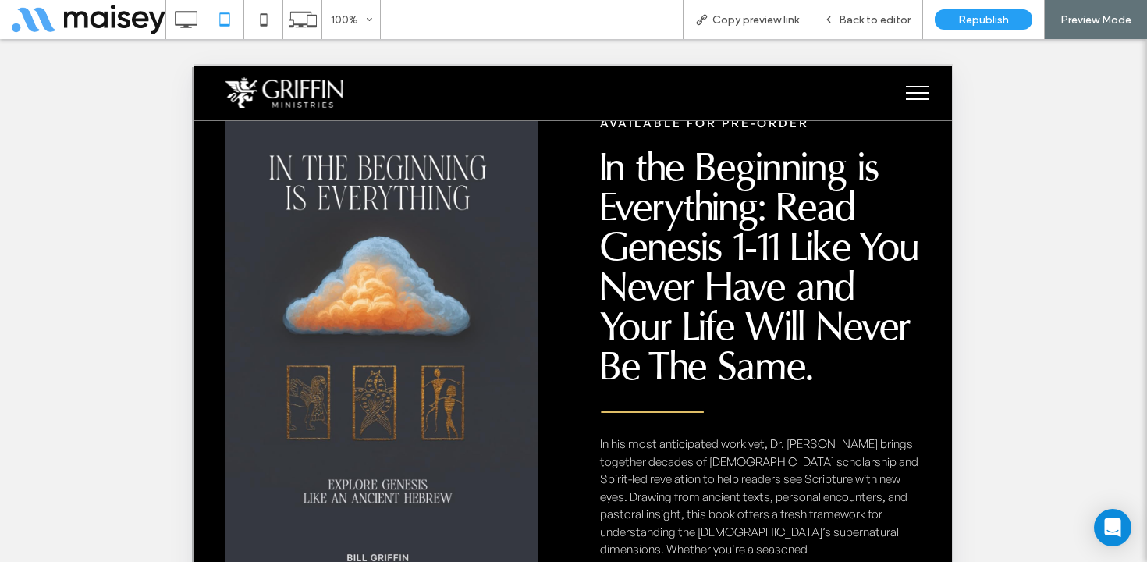
scroll to position [860, 0]
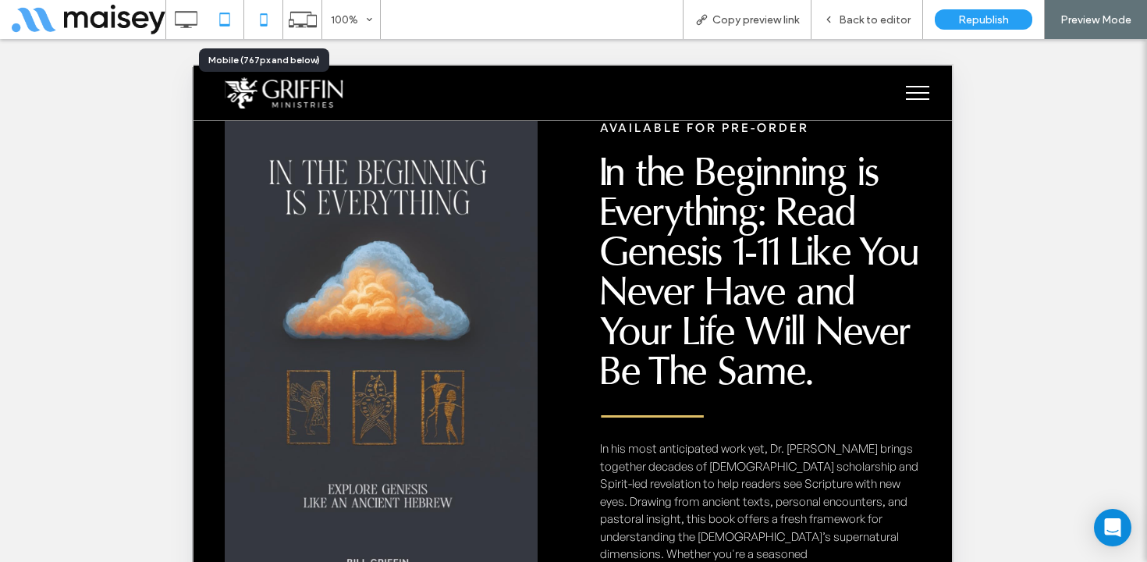
click at [258, 23] on icon at bounding box center [263, 19] width 31 height 31
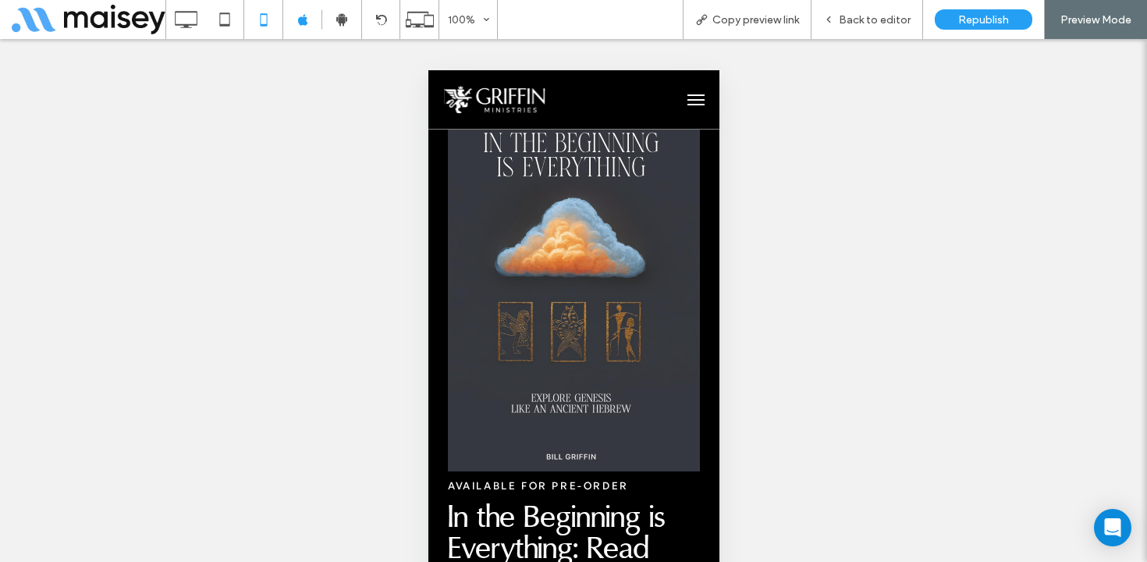
scroll to position [906, 0]
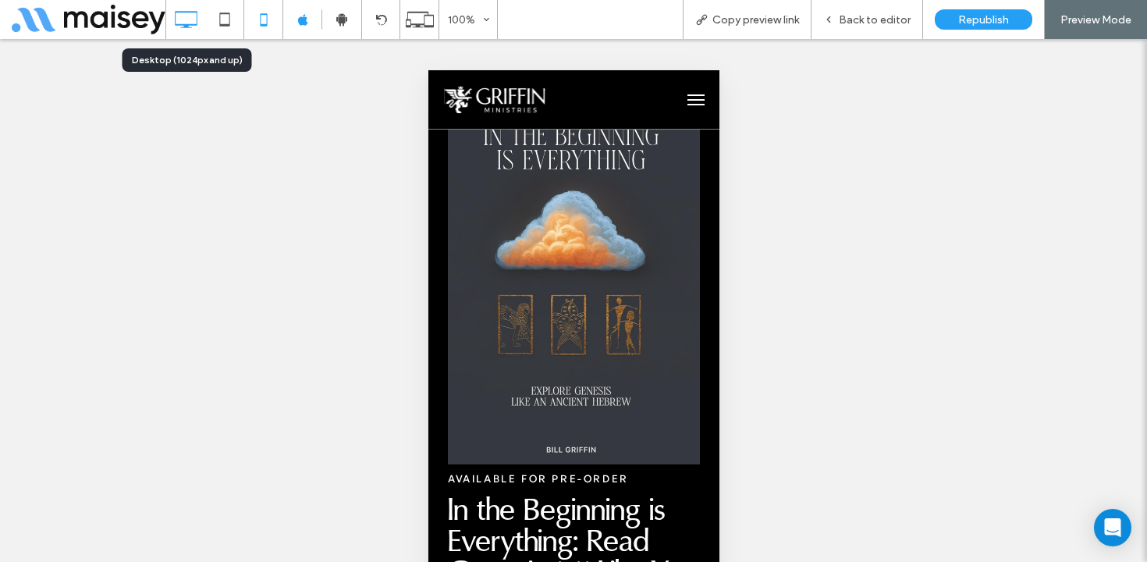
click at [183, 20] on icon at bounding box center [185, 19] width 31 height 31
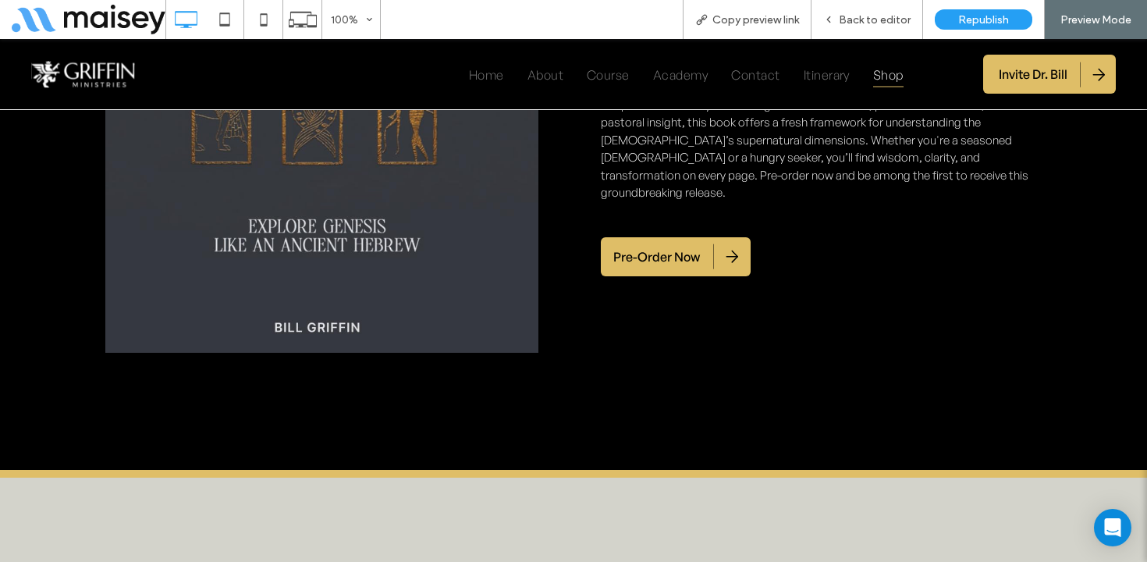
scroll to position [1282, 0]
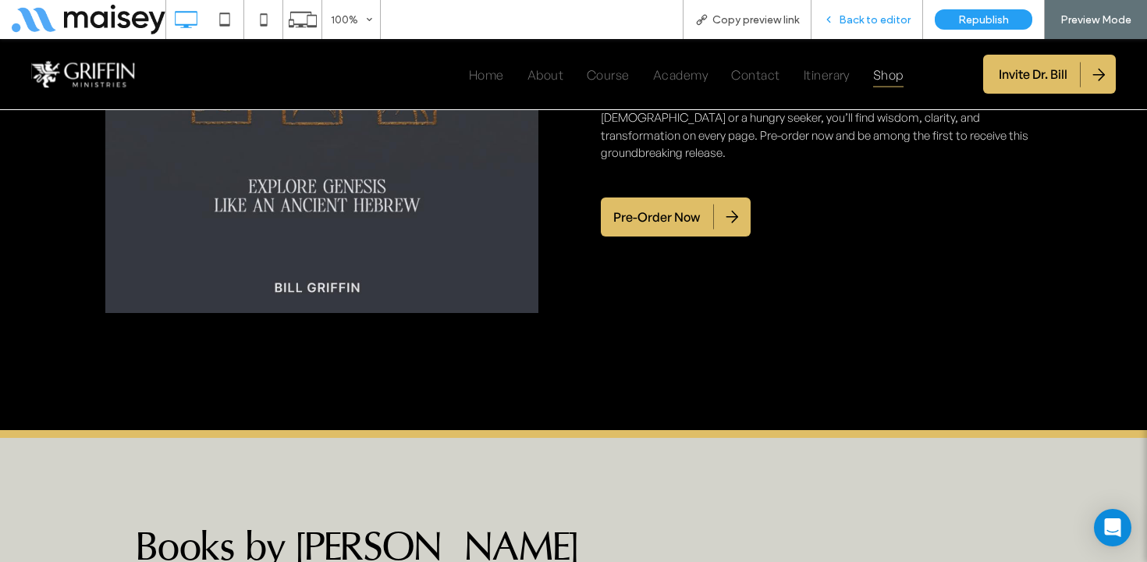
click at [870, 23] on span "Back to editor" at bounding box center [875, 19] width 72 height 13
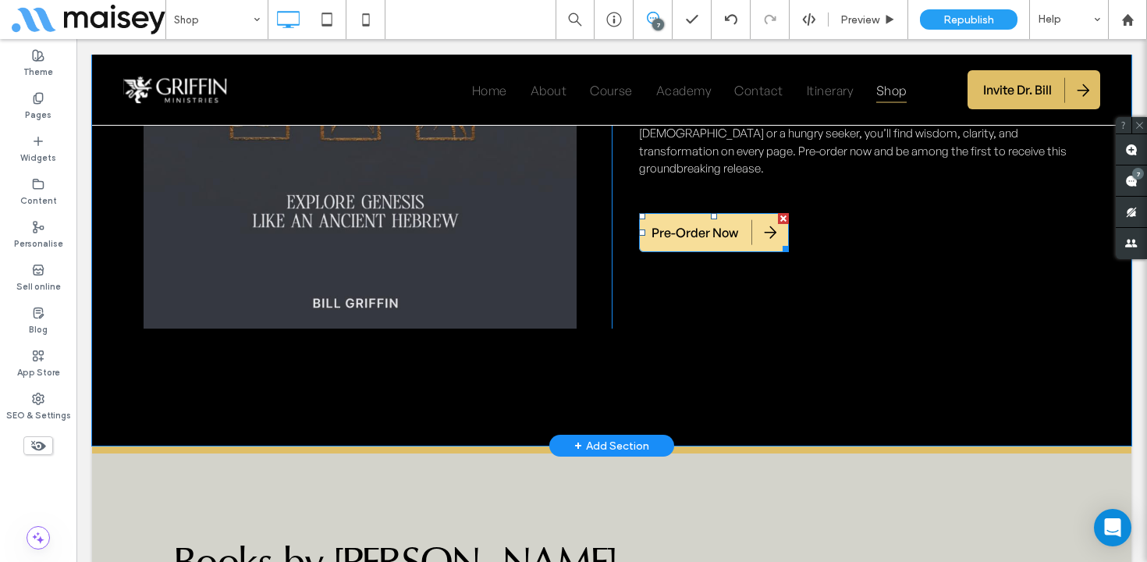
click at [725, 216] on span "Pre-Order Now" at bounding box center [695, 232] width 87 height 33
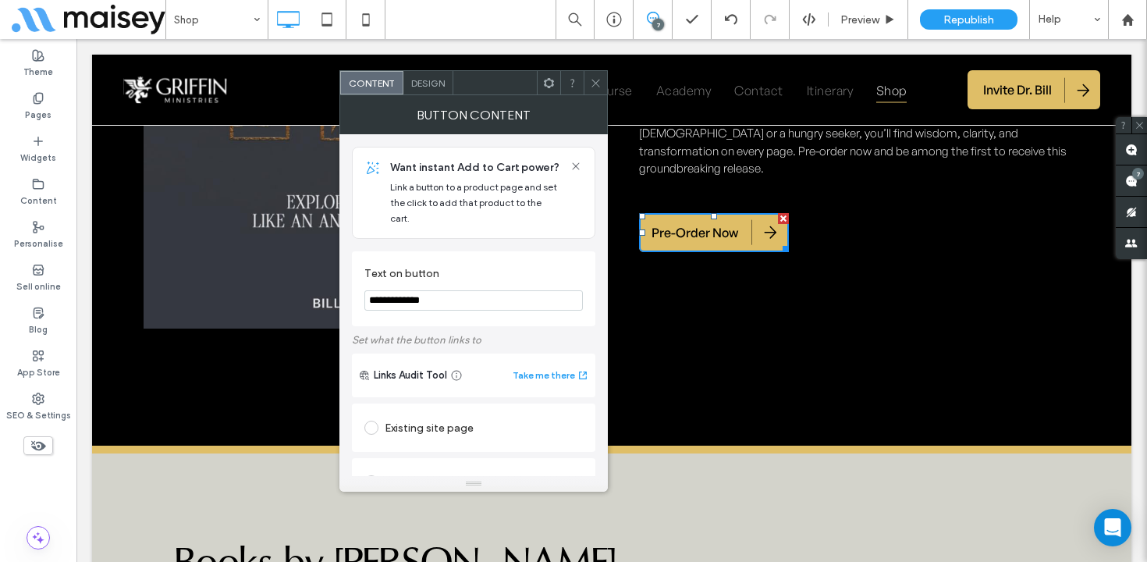
click at [405, 415] on div "Existing site page" at bounding box center [474, 427] width 219 height 25
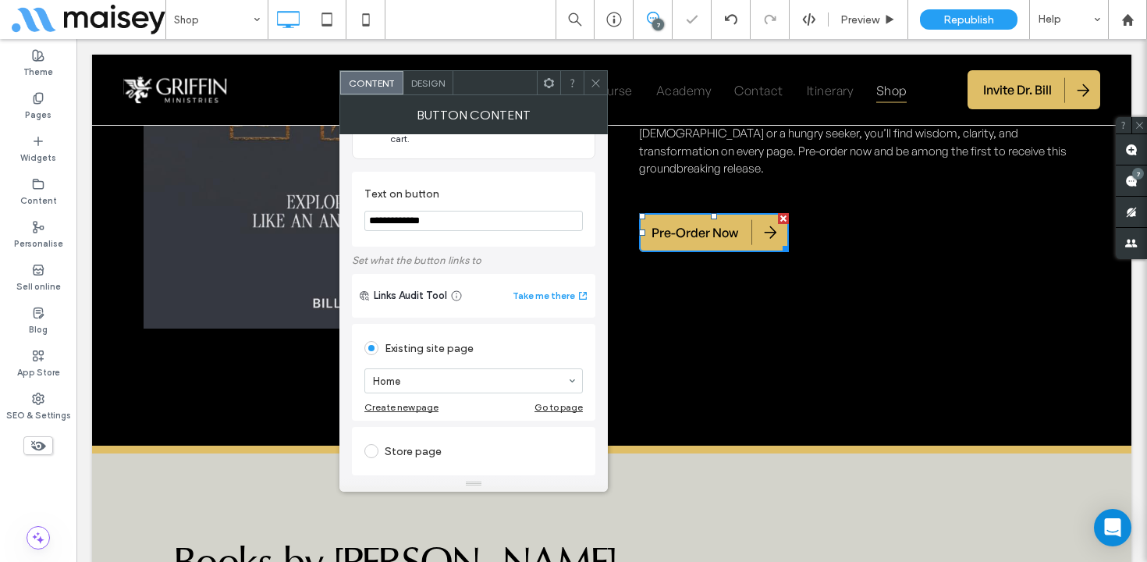
scroll to position [126, 0]
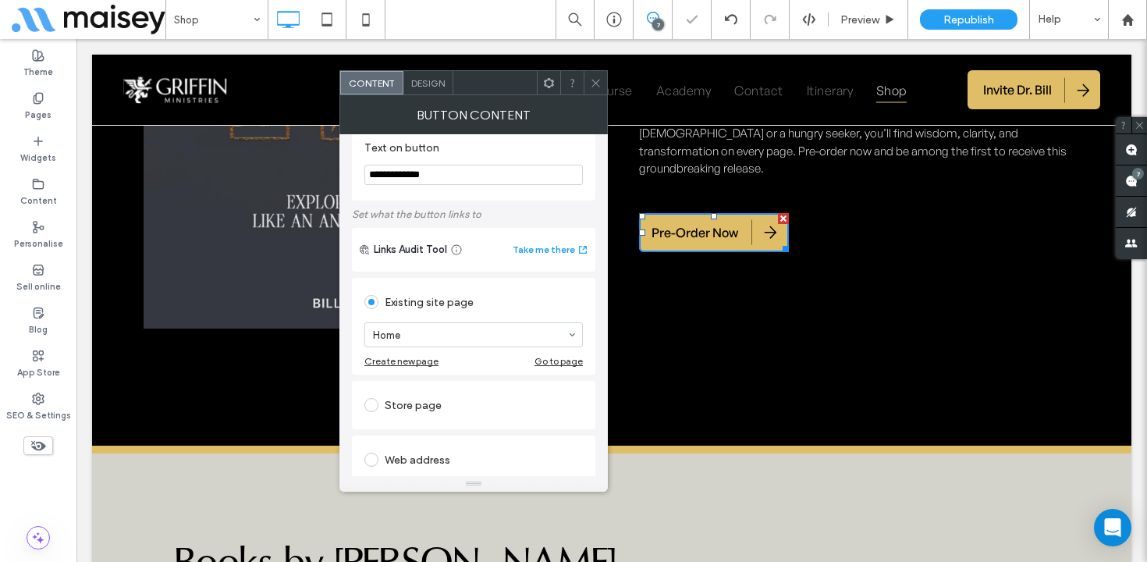
click at [426, 398] on div "Store page" at bounding box center [474, 405] width 219 height 25
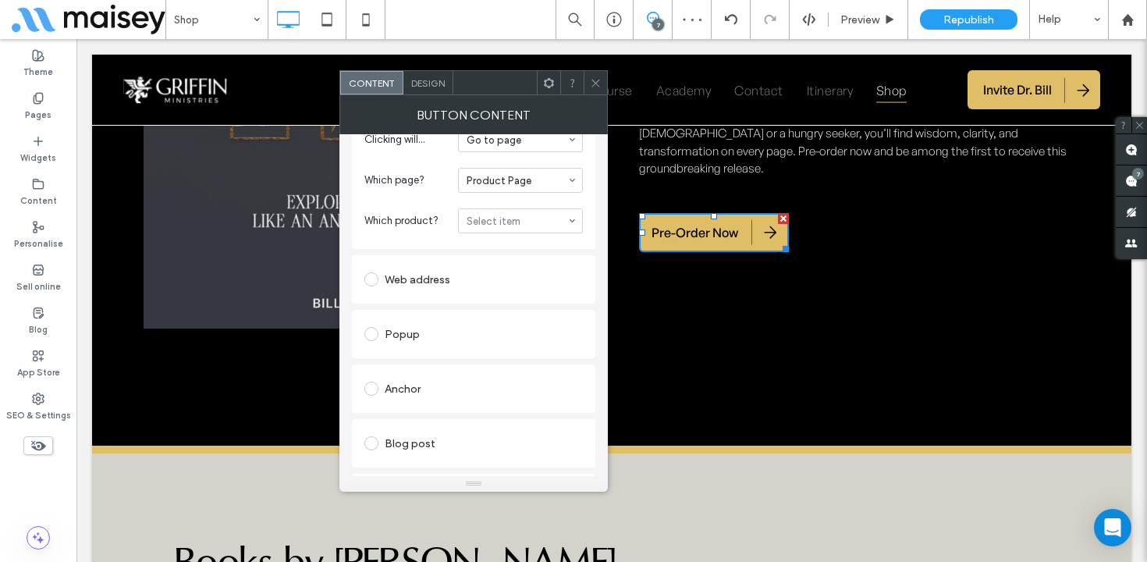
scroll to position [416, 0]
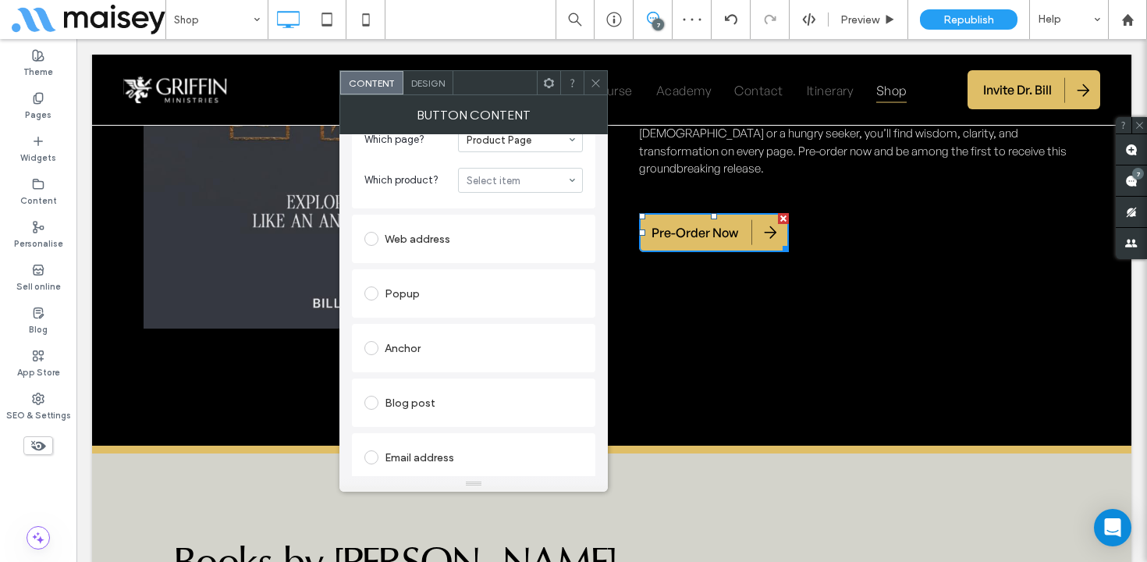
click at [445, 229] on div "Web address" at bounding box center [474, 238] width 219 height 25
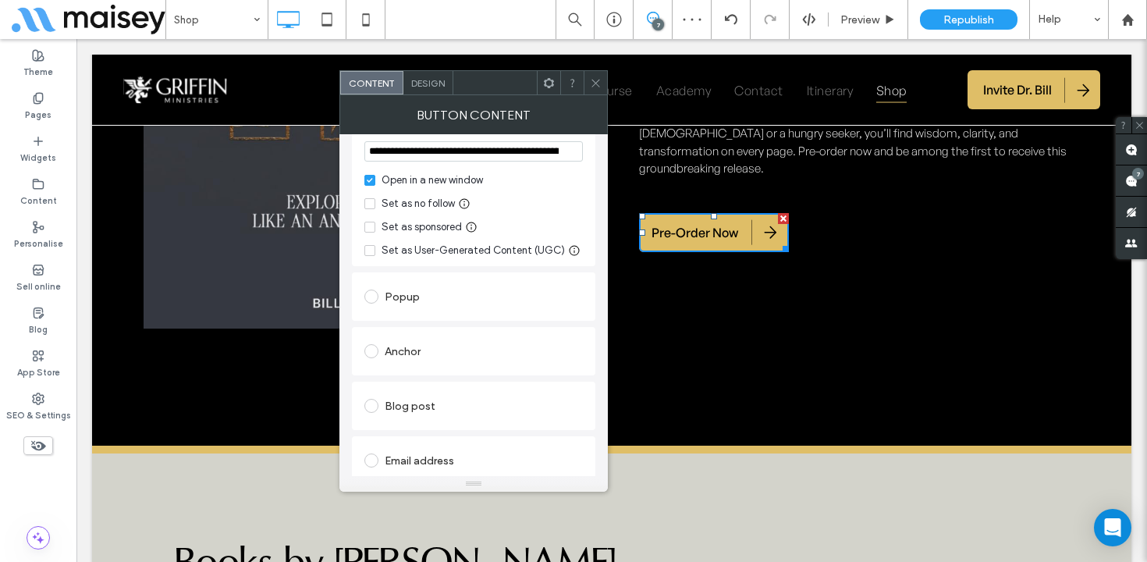
scroll to position [331, 0]
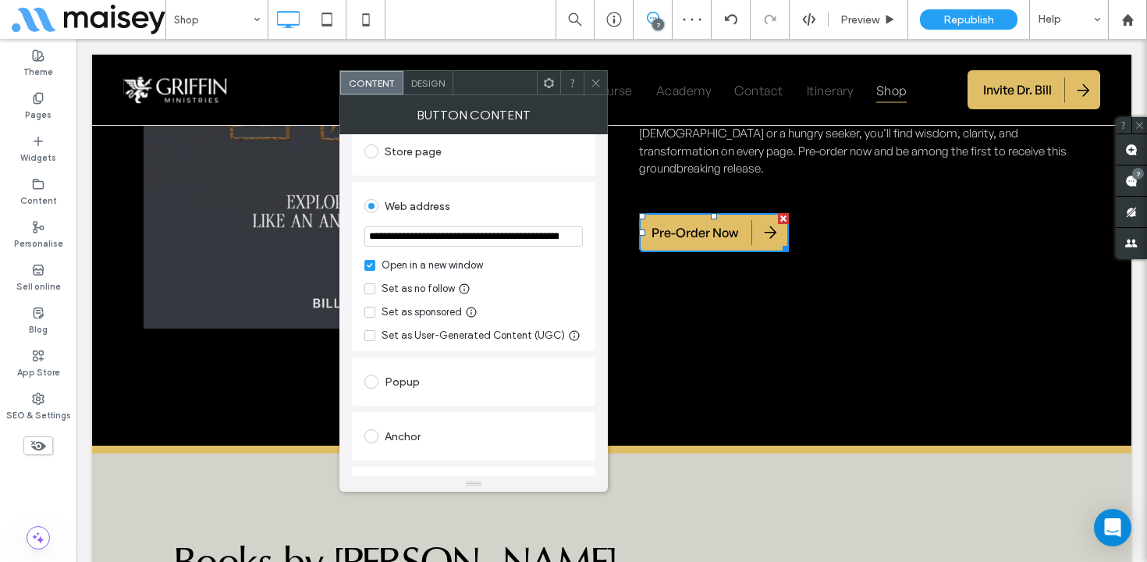
click at [432, 226] on input "**********" at bounding box center [474, 236] width 219 height 20
paste input "url"
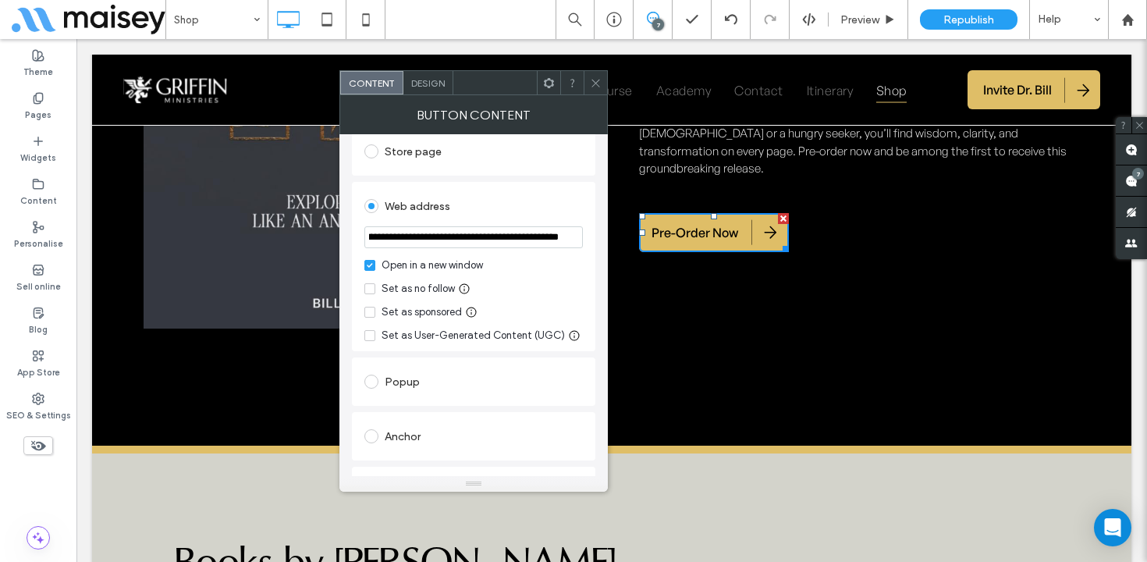
type input "**********"
click at [495, 195] on div "Web address" at bounding box center [474, 206] width 219 height 25
click at [594, 80] on use at bounding box center [596, 83] width 8 height 8
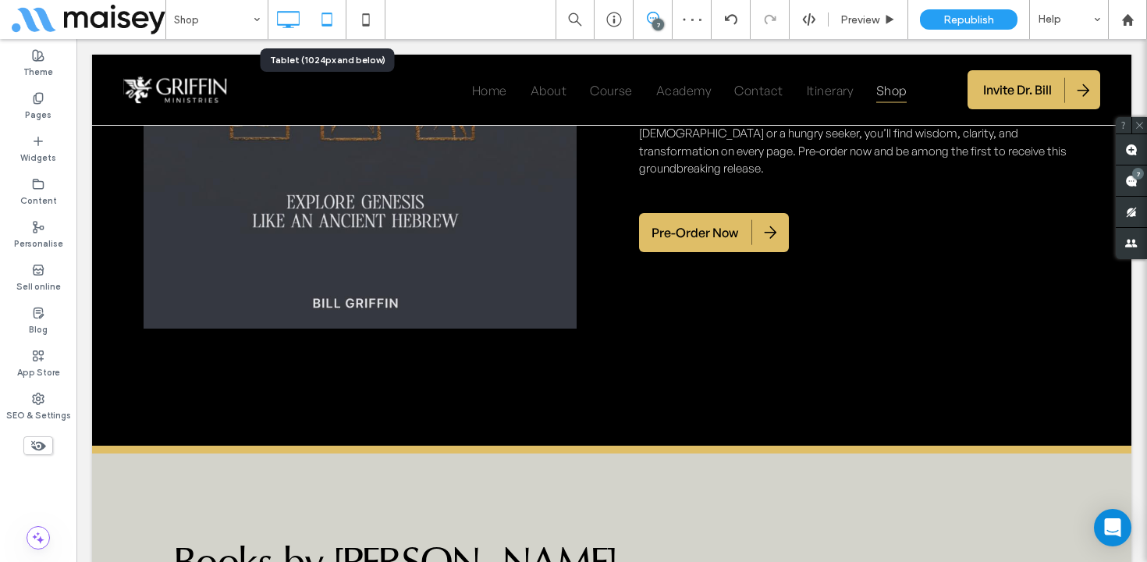
click at [322, 20] on use at bounding box center [327, 18] width 10 height 13
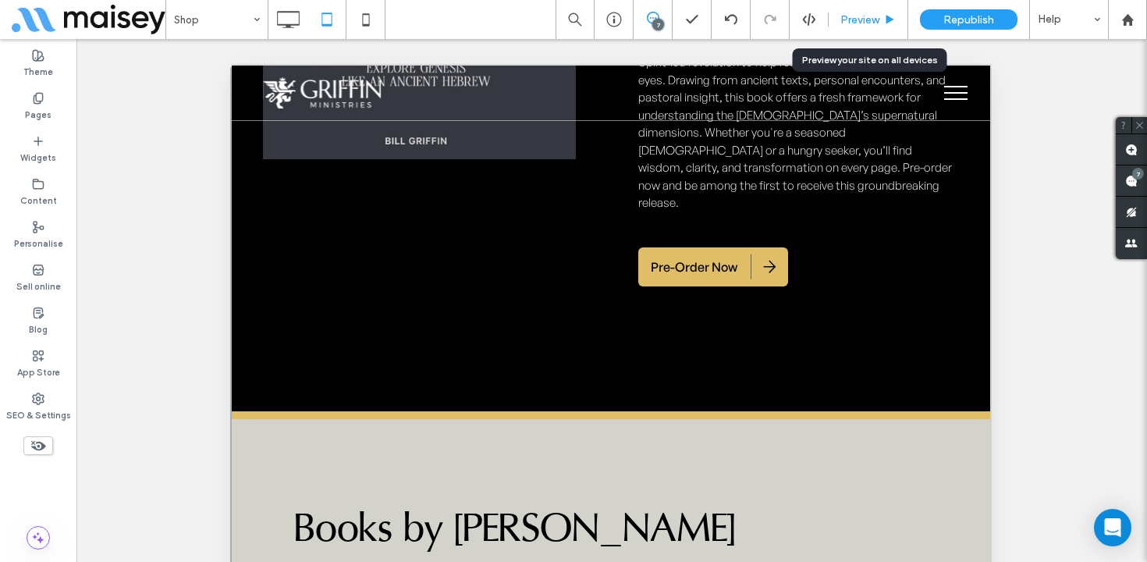
click at [874, 11] on div "Preview" at bounding box center [869, 19] width 80 height 39
click at [877, 20] on span "Preview" at bounding box center [860, 19] width 39 height 13
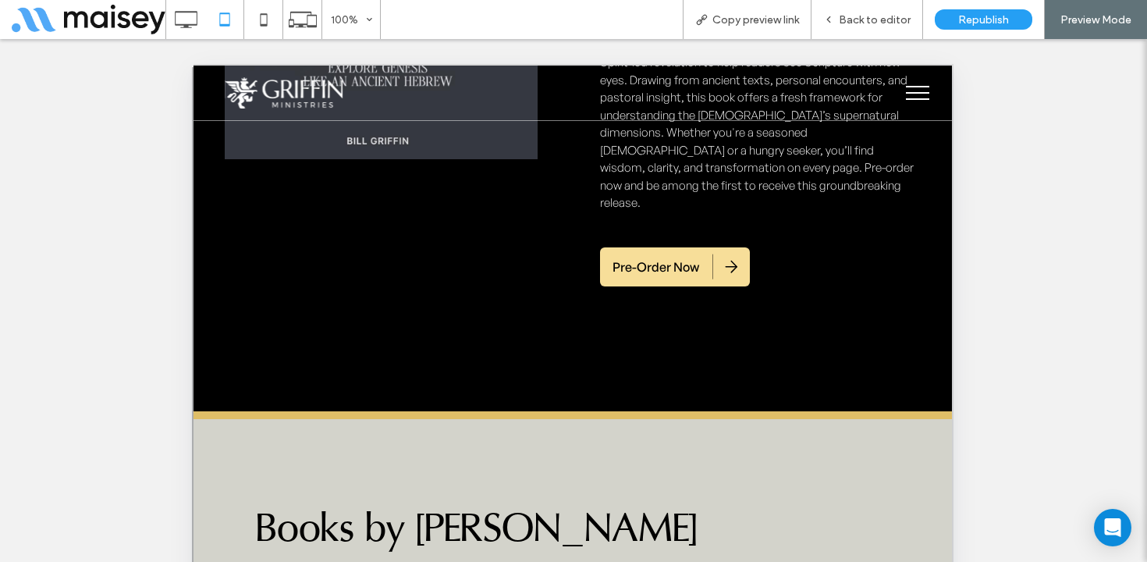
click at [678, 251] on span "Pre-Order Now" at bounding box center [656, 267] width 87 height 33
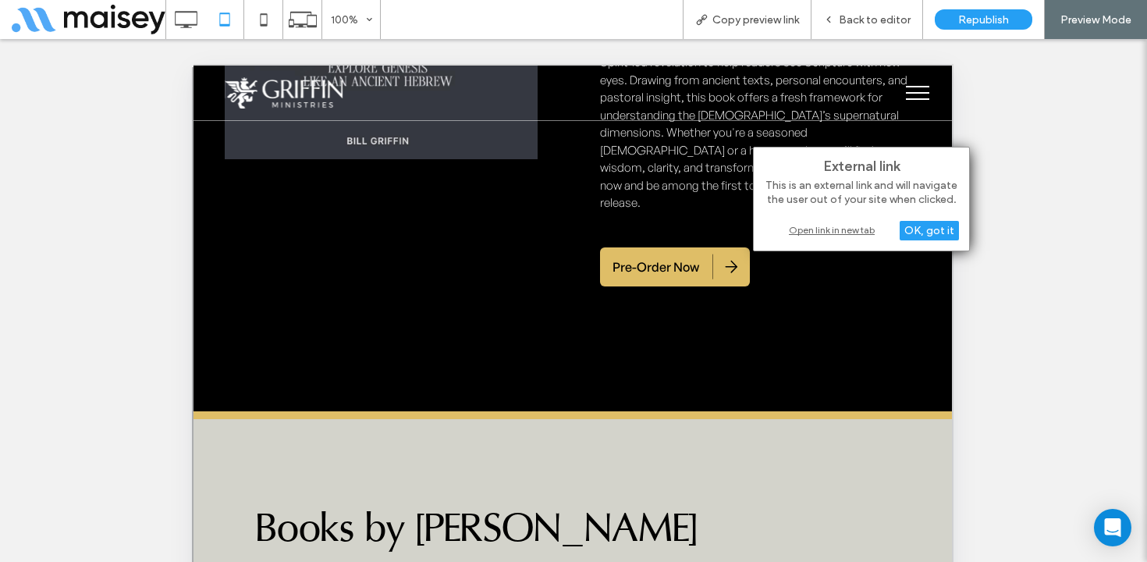
click at [849, 227] on div "Open link in new tab" at bounding box center [861, 230] width 195 height 16
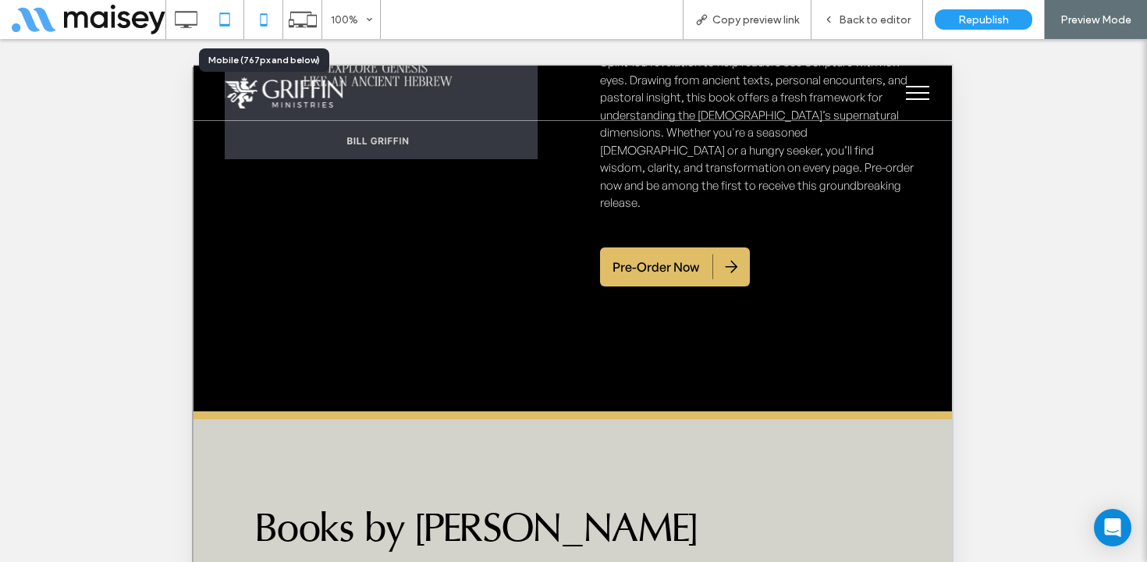
click at [267, 20] on icon at bounding box center [263, 19] width 31 height 31
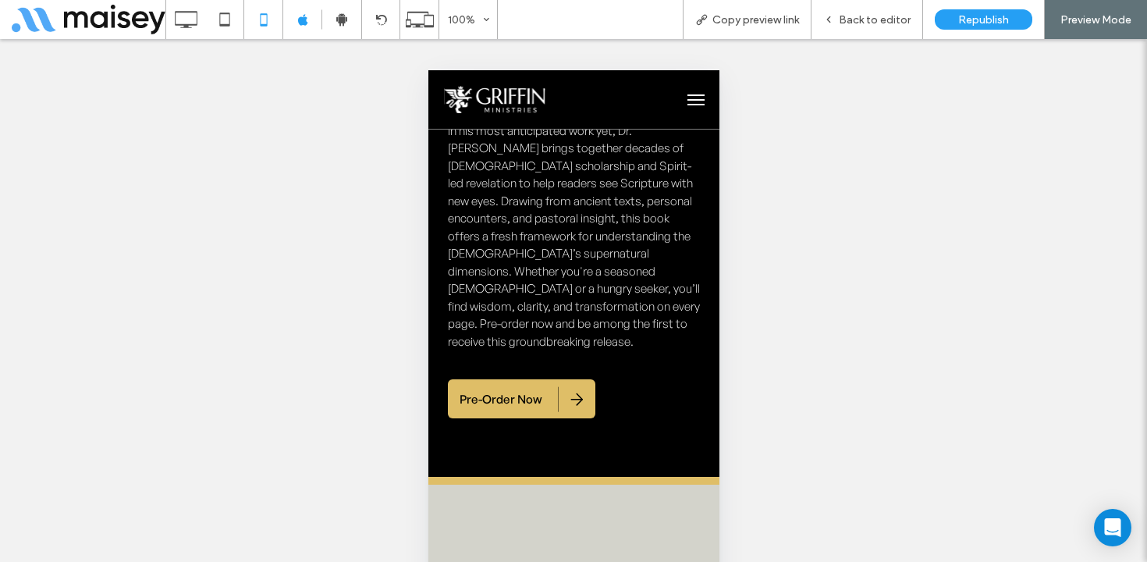
scroll to position [1517, 0]
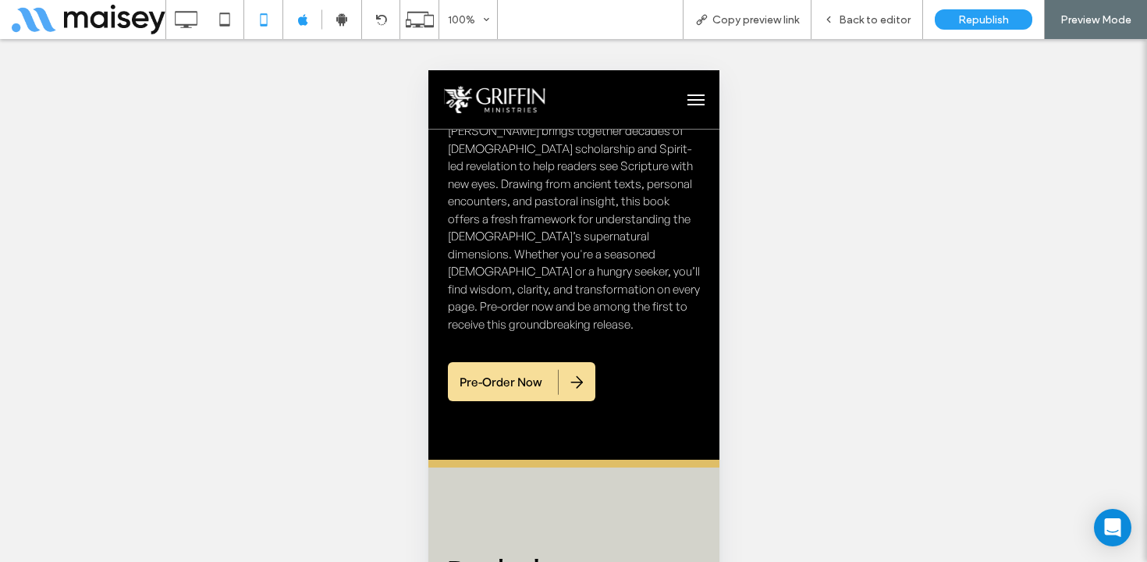
click at [514, 366] on span "Pre-Order Now" at bounding box center [500, 382] width 83 height 32
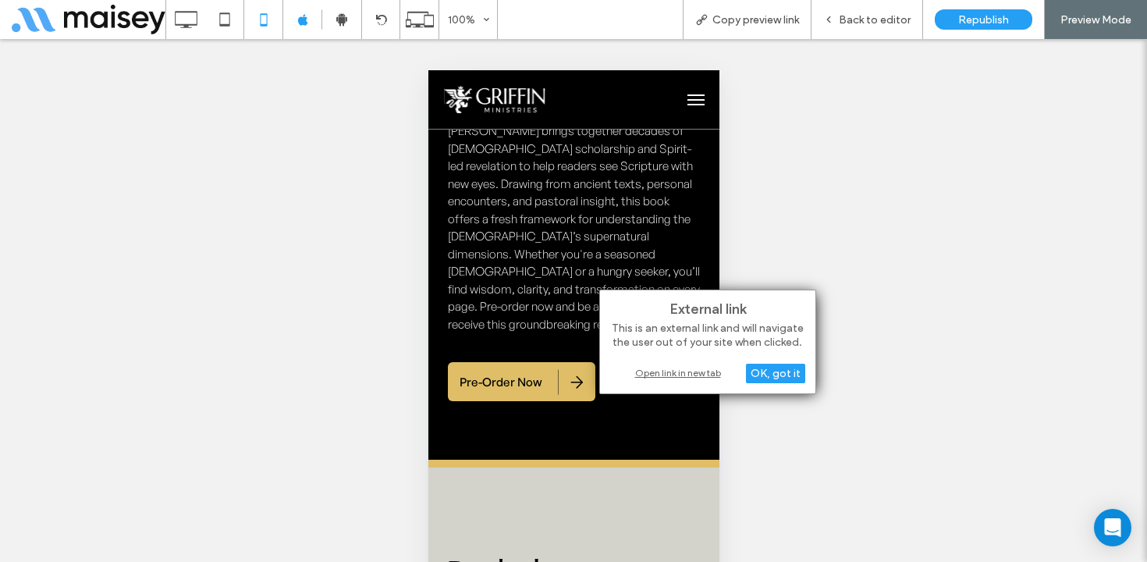
click at [666, 369] on div "Open link in new tab" at bounding box center [707, 373] width 195 height 16
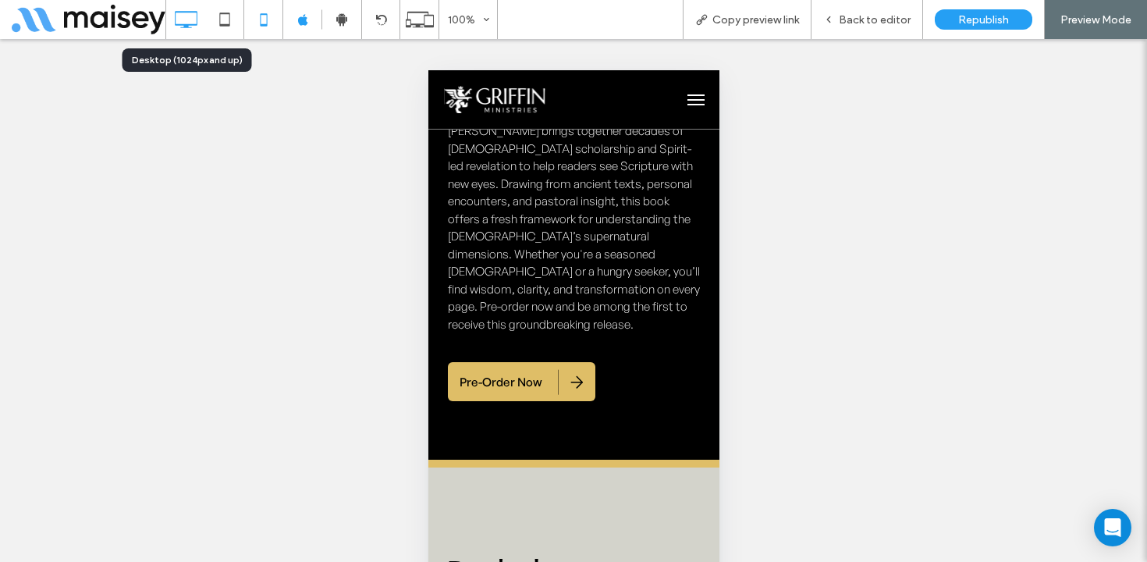
click at [188, 21] on icon at bounding box center [185, 19] width 31 height 31
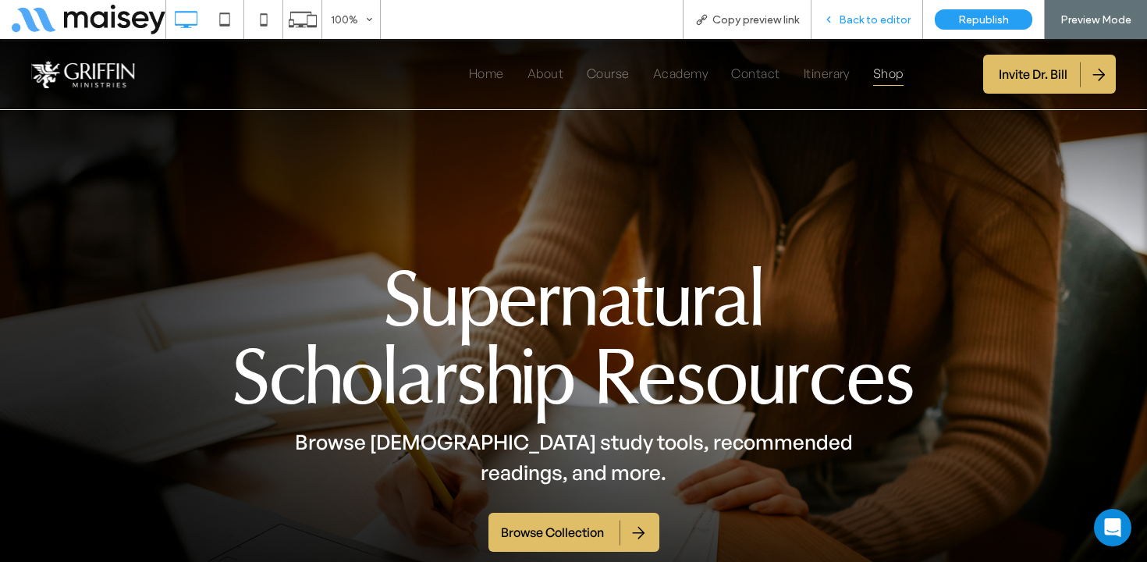
scroll to position [0, 0]
click at [475, 77] on span "Home" at bounding box center [486, 73] width 35 height 26
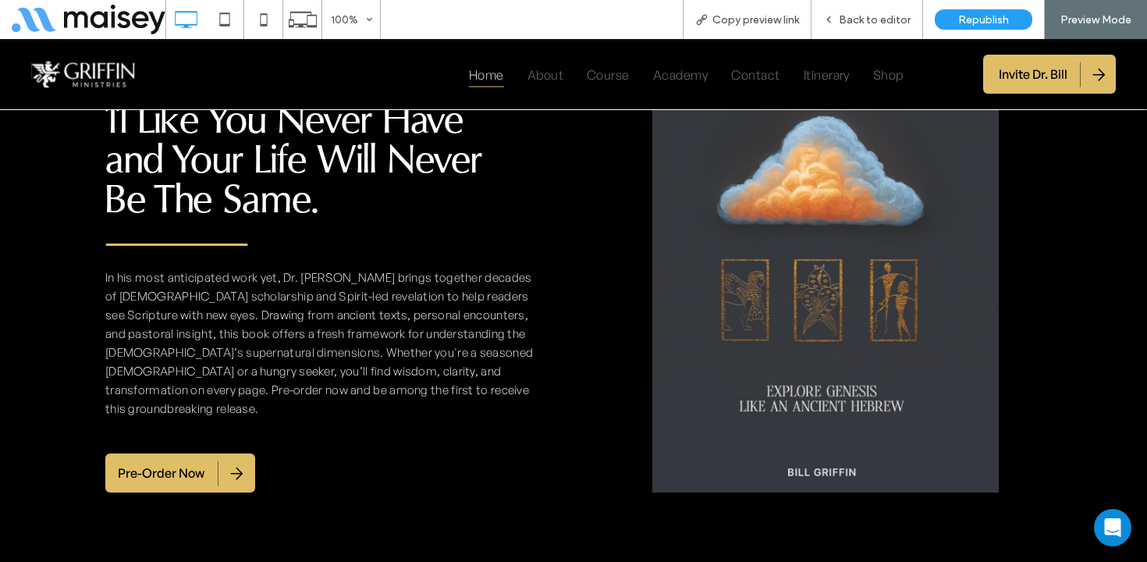
scroll to position [1925, 0]
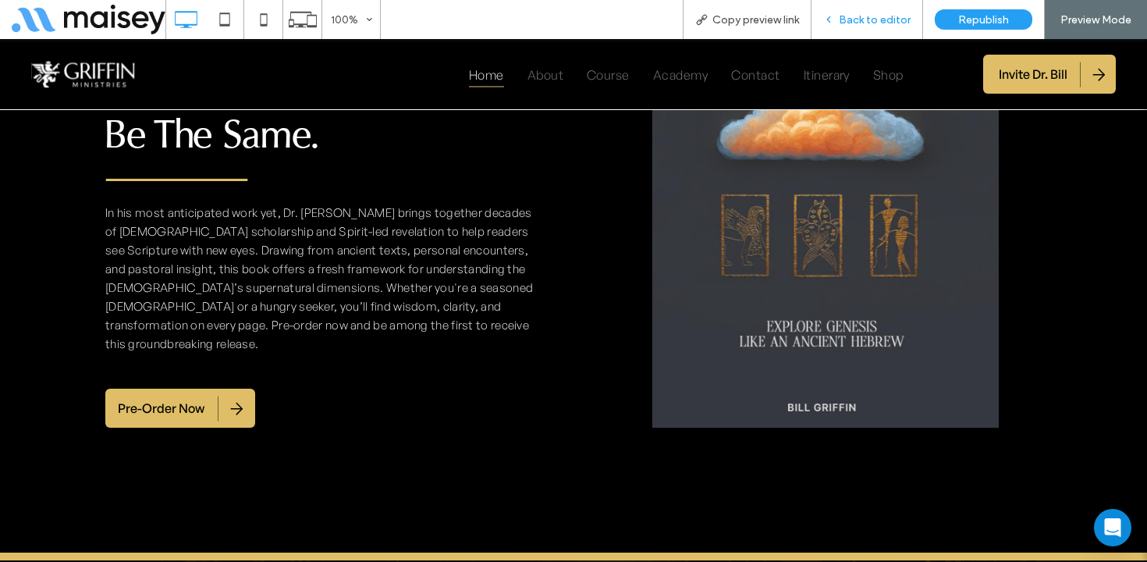
click at [881, 21] on span "Back to editor" at bounding box center [875, 19] width 72 height 13
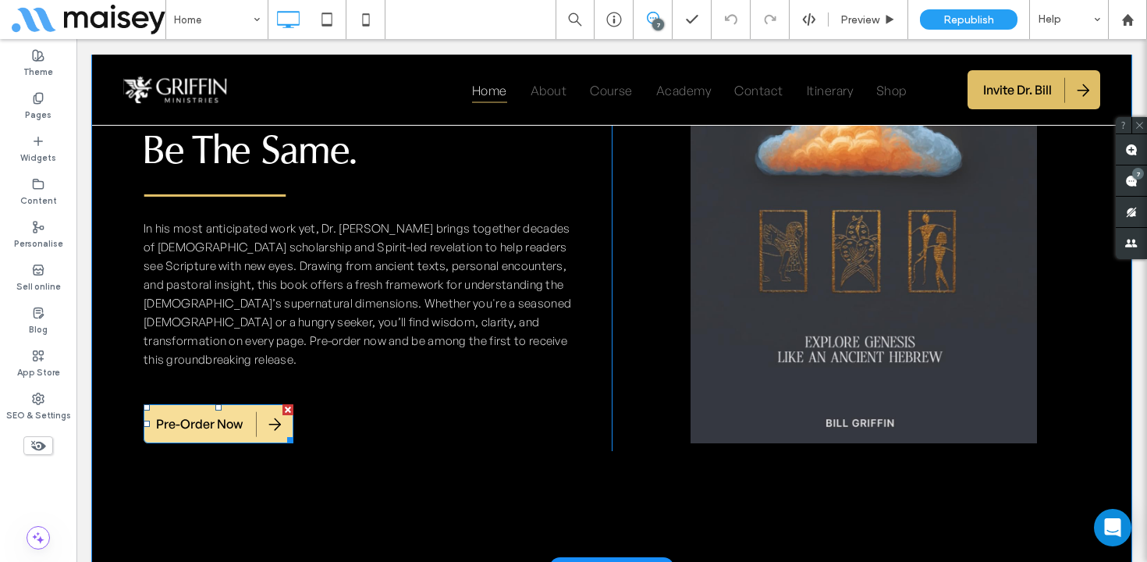
click at [190, 407] on span "Pre-Order Now" at bounding box center [199, 423] width 87 height 33
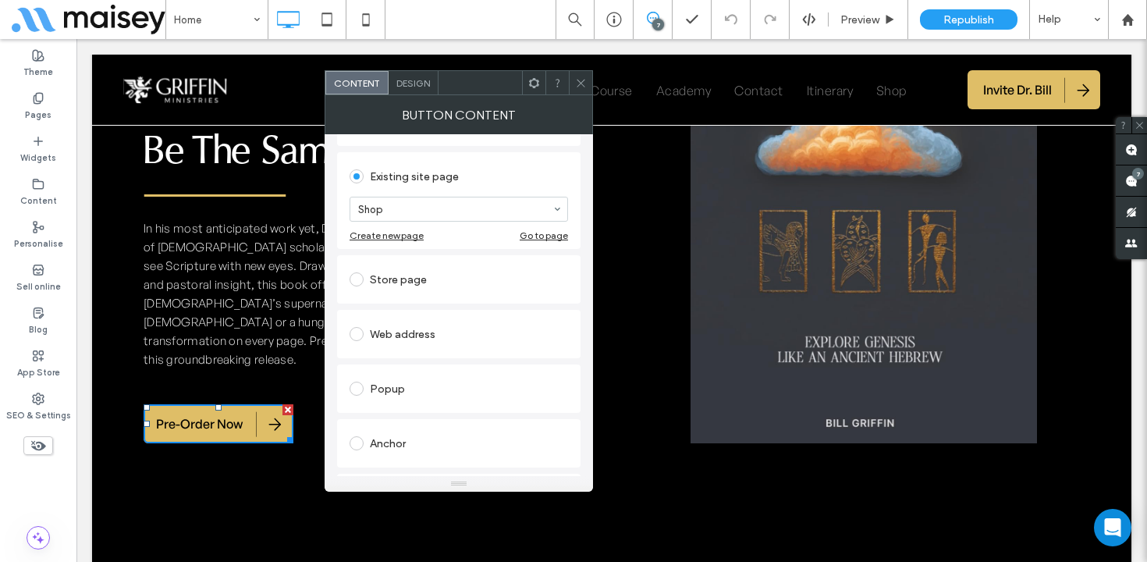
scroll to position [254, 0]
click at [404, 321] on div "Web address" at bounding box center [459, 331] width 219 height 25
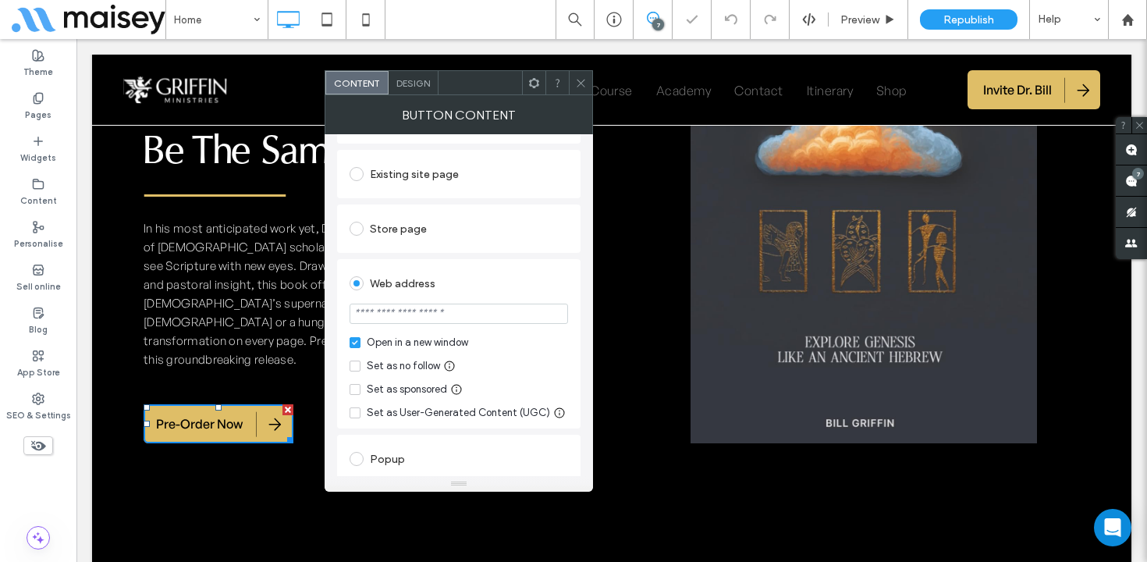
click at [407, 304] on input "url" at bounding box center [459, 314] width 219 height 20
paste input "**********"
type input "**********"
click at [482, 271] on div "Web address" at bounding box center [459, 283] width 219 height 25
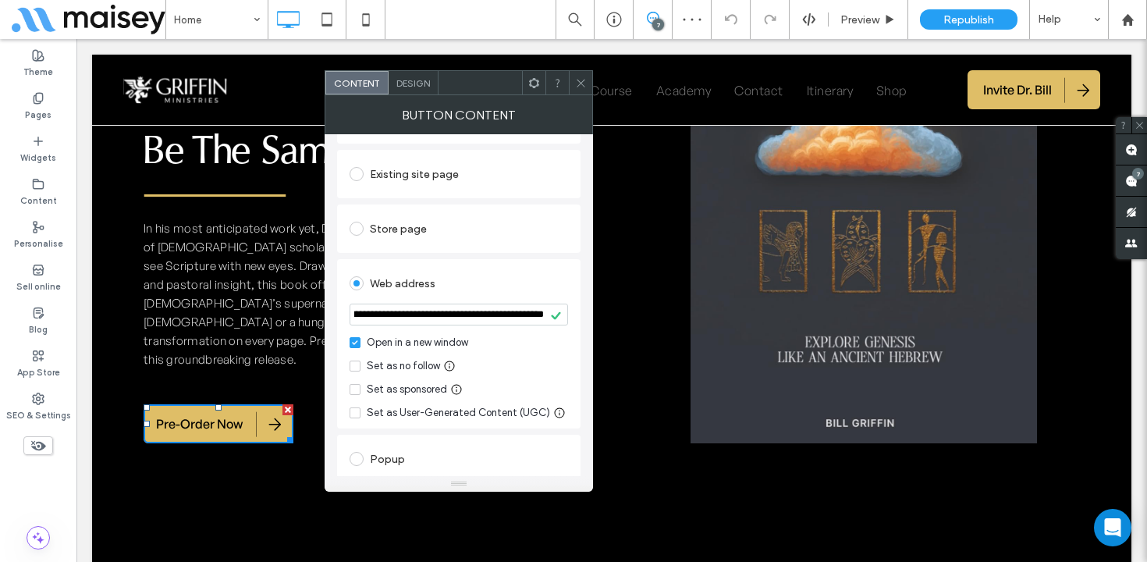
scroll to position [0, 0]
click at [582, 83] on icon at bounding box center [581, 83] width 12 height 12
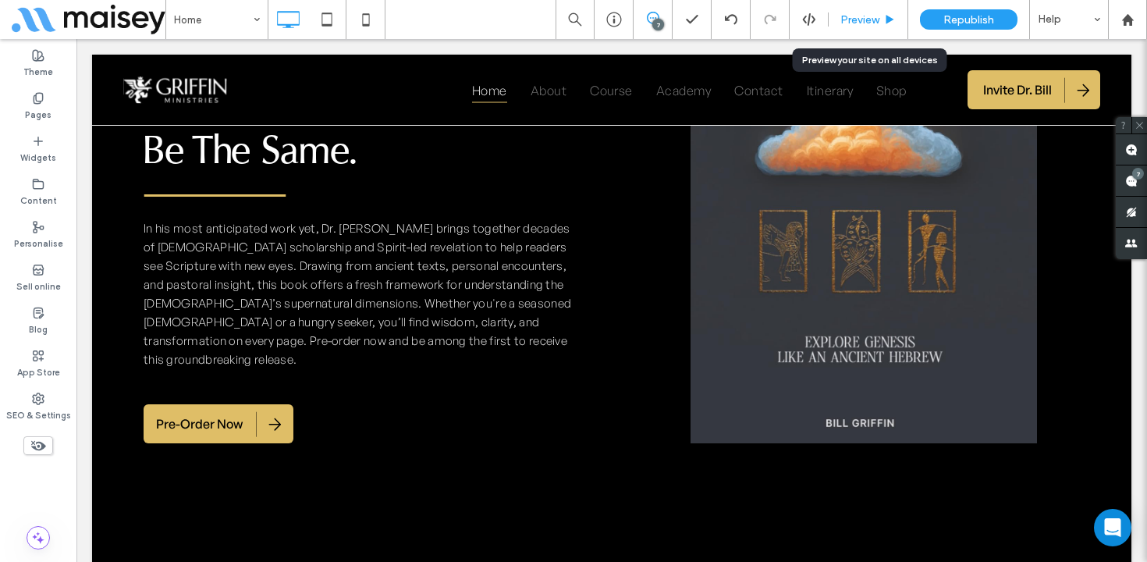
click at [868, 20] on span "Preview" at bounding box center [860, 19] width 39 height 13
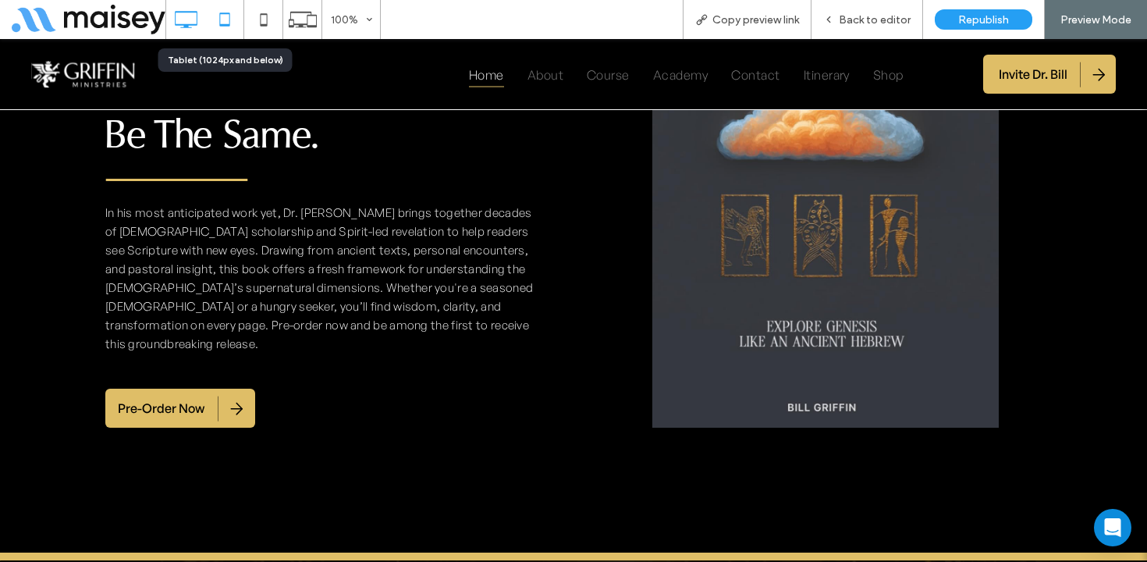
click at [226, 16] on icon at bounding box center [224, 19] width 31 height 31
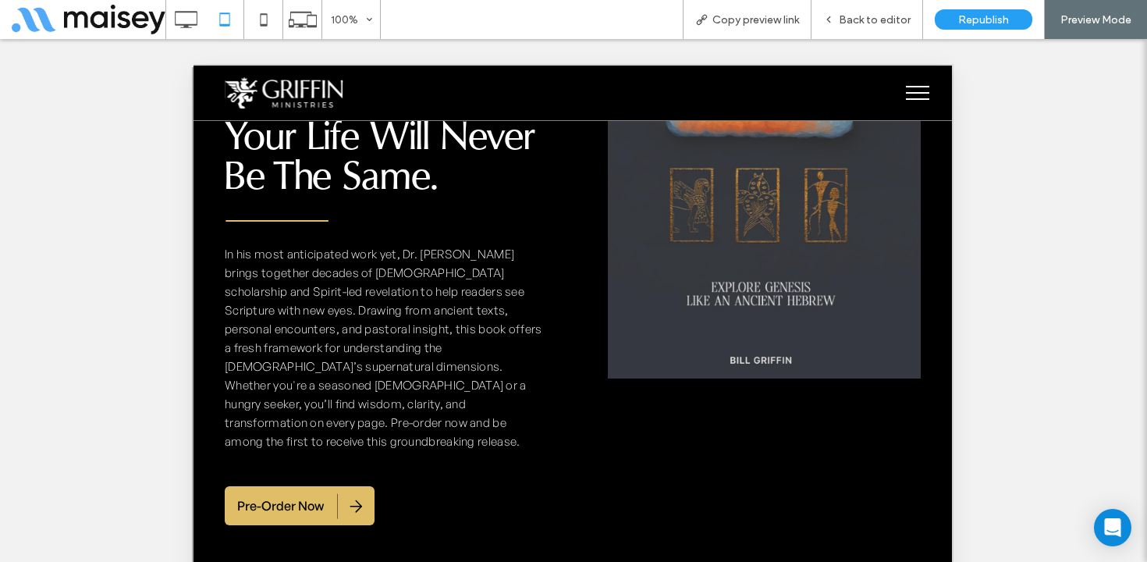
scroll to position [2087, 0]
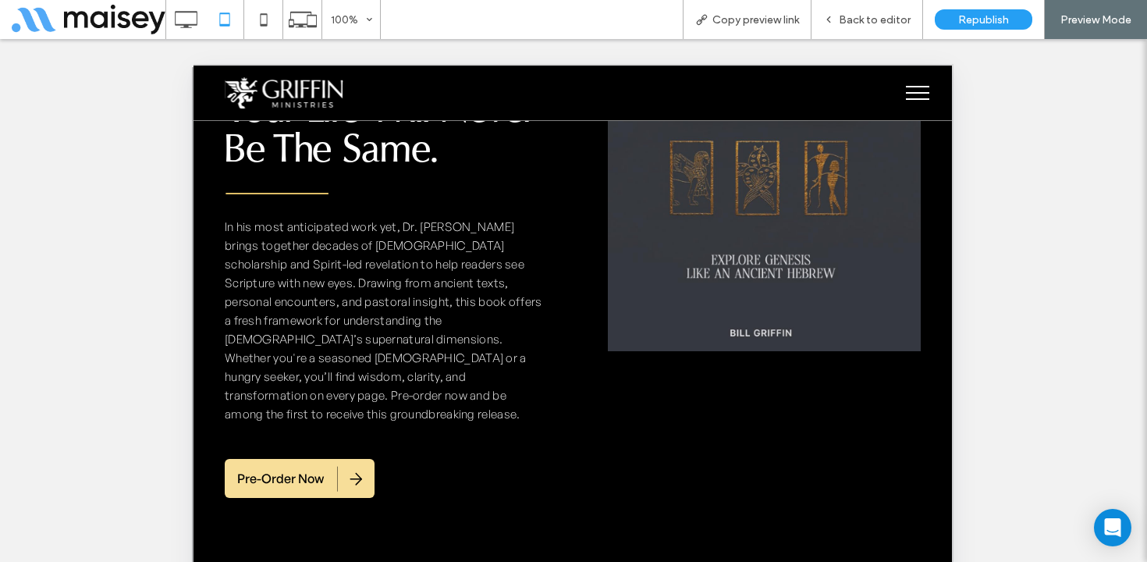
click at [304, 462] on span "Pre-Order Now" at bounding box center [280, 478] width 87 height 33
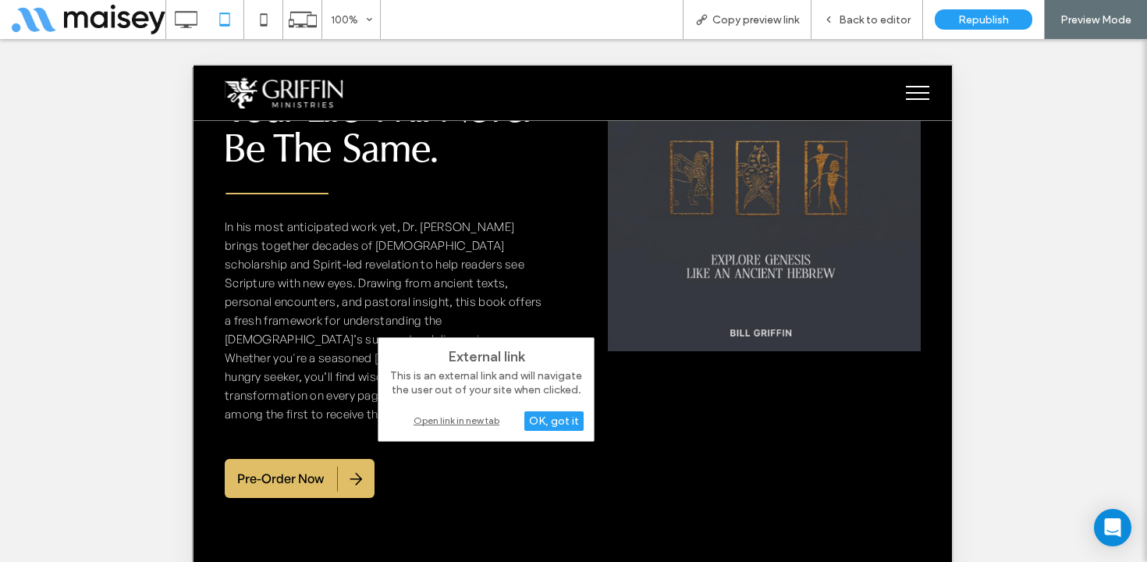
click at [480, 418] on div "Open link in new tab" at bounding box center [486, 420] width 195 height 16
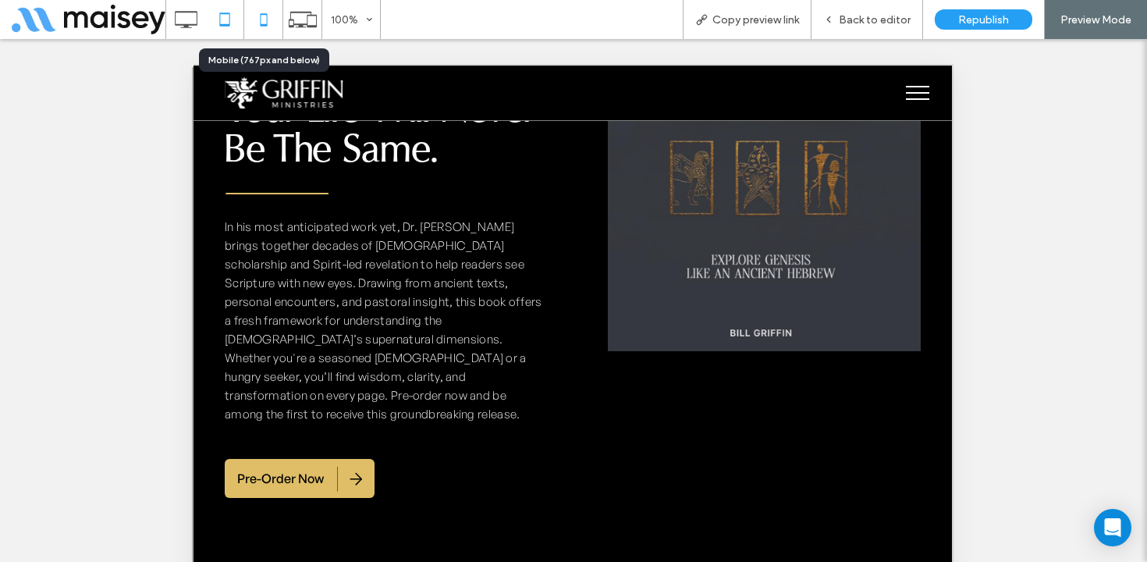
click at [256, 16] on icon at bounding box center [263, 19] width 31 height 31
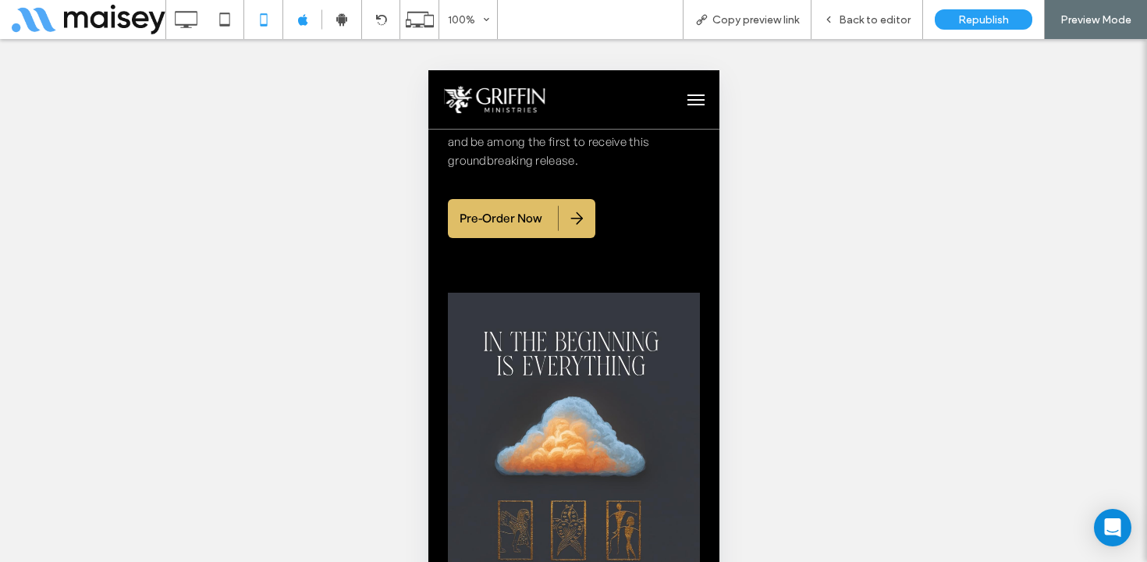
scroll to position [2404, 0]
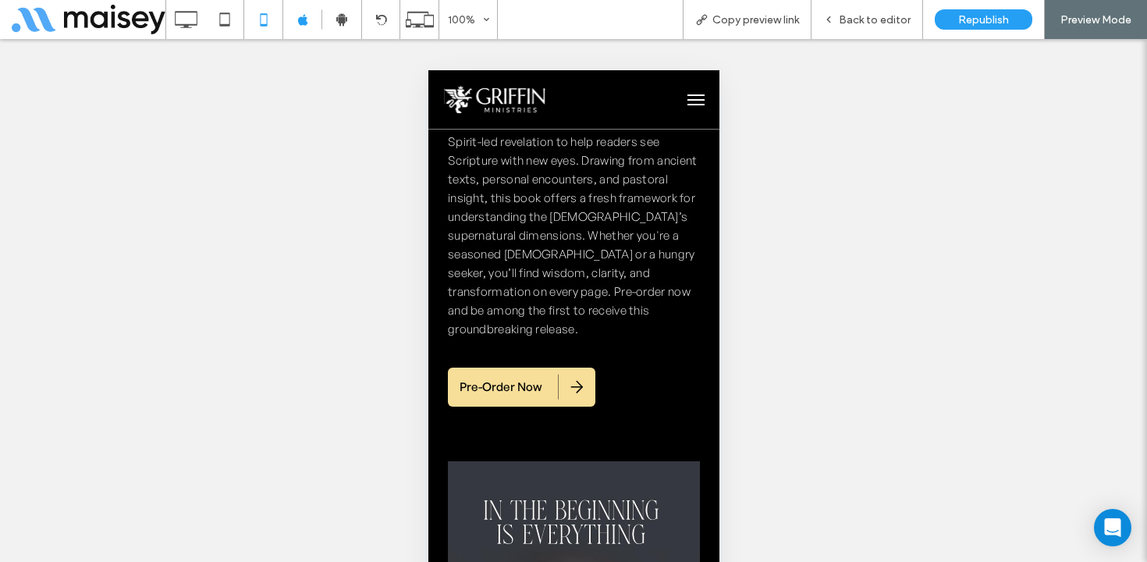
click at [525, 371] on span "Pre-Order Now" at bounding box center [500, 387] width 83 height 32
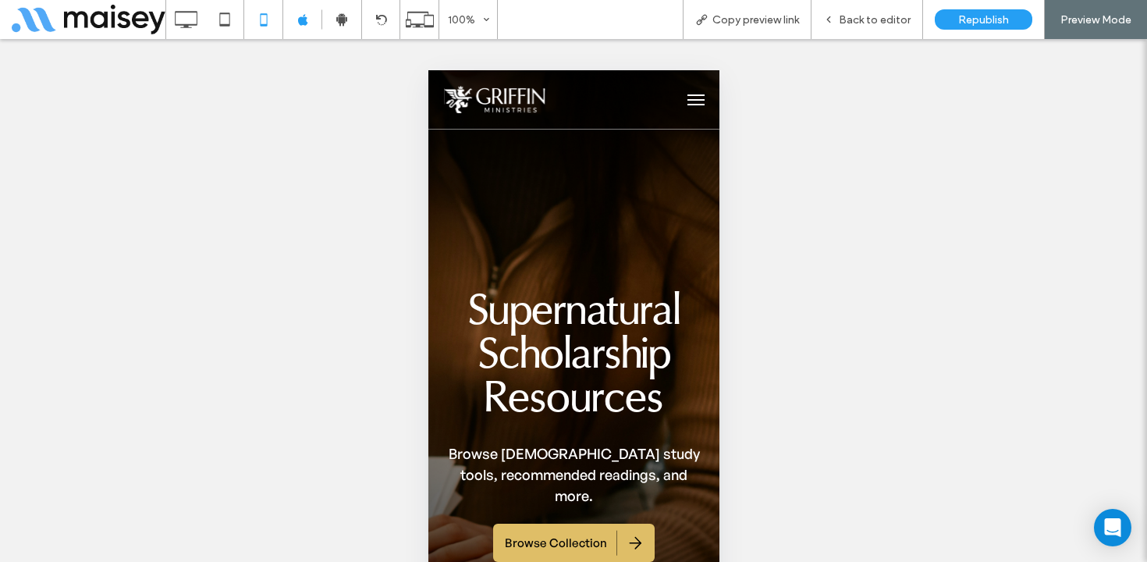
scroll to position [0, 0]
click at [482, 109] on img at bounding box center [493, 99] width 101 height 27
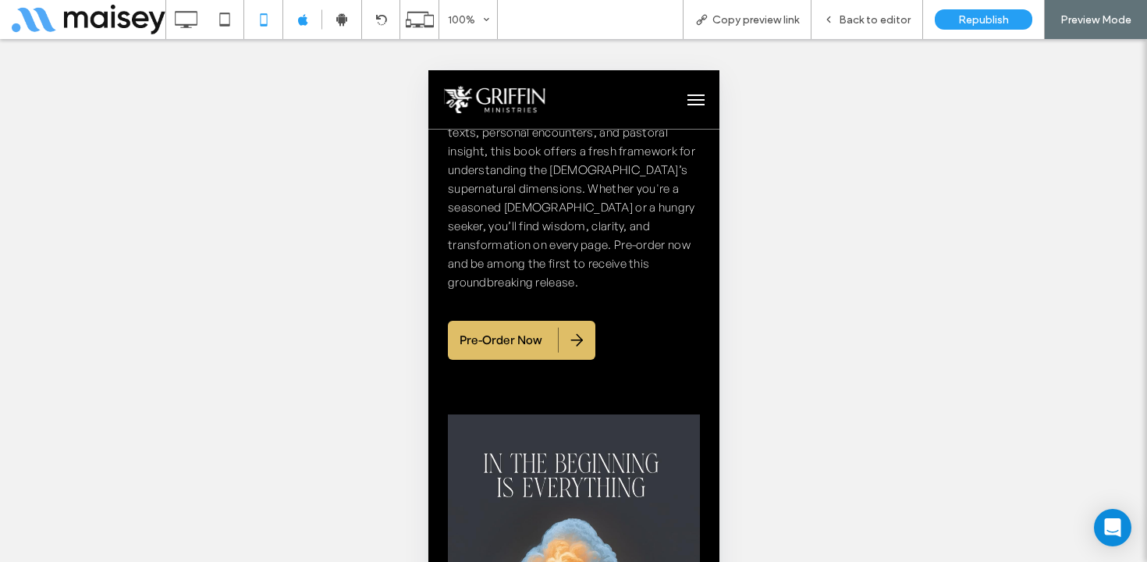
scroll to position [2448, 0]
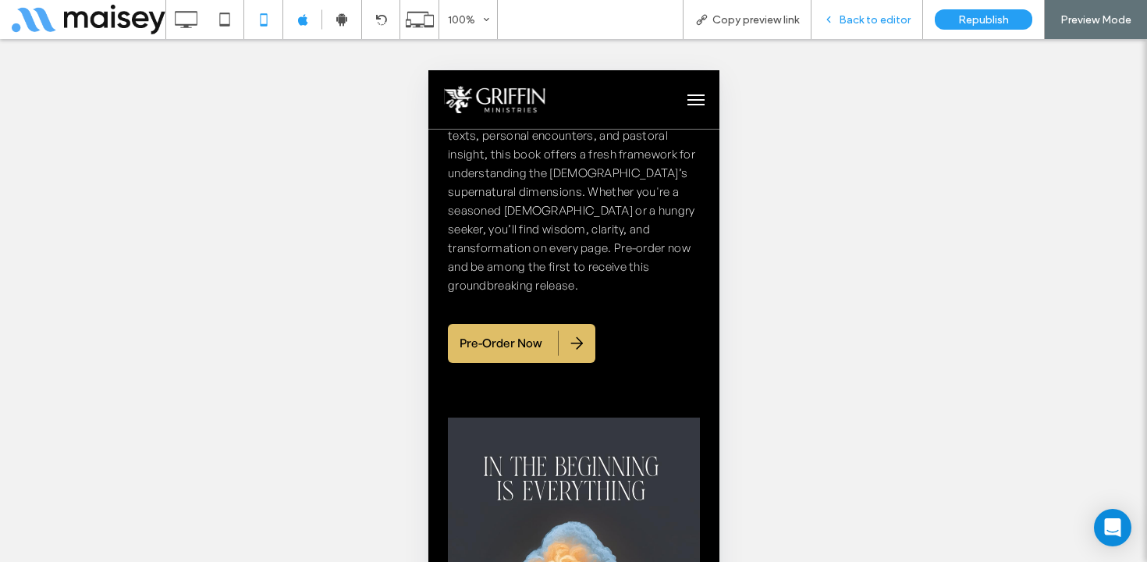
click at [868, 23] on span "Back to editor" at bounding box center [875, 19] width 72 height 13
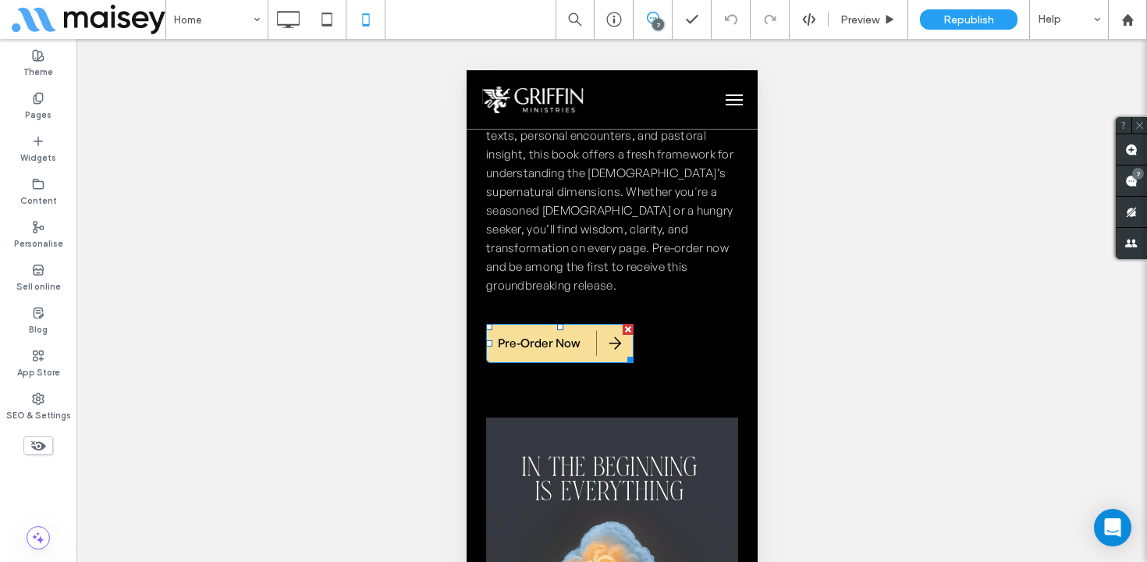
click at [578, 327] on span "Pre-Order Now" at bounding box center [538, 343] width 83 height 32
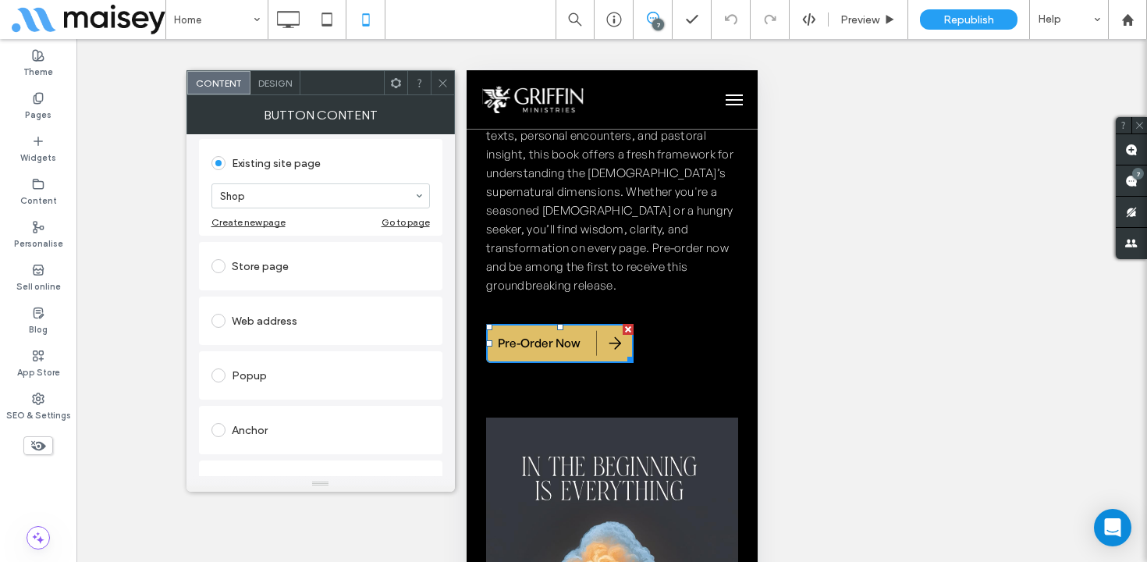
scroll to position [269, 0]
click at [296, 311] on div "Web address" at bounding box center [321, 316] width 219 height 25
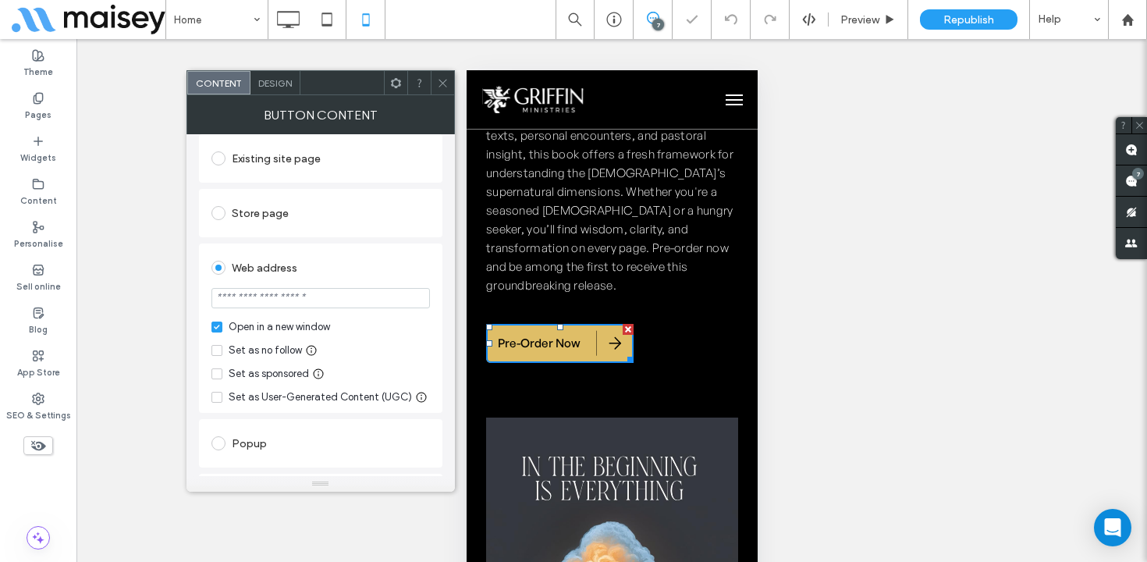
click at [283, 289] on input "url" at bounding box center [321, 298] width 219 height 20
paste input "**********"
type input "**********"
click at [346, 255] on div "Web address" at bounding box center [321, 267] width 219 height 25
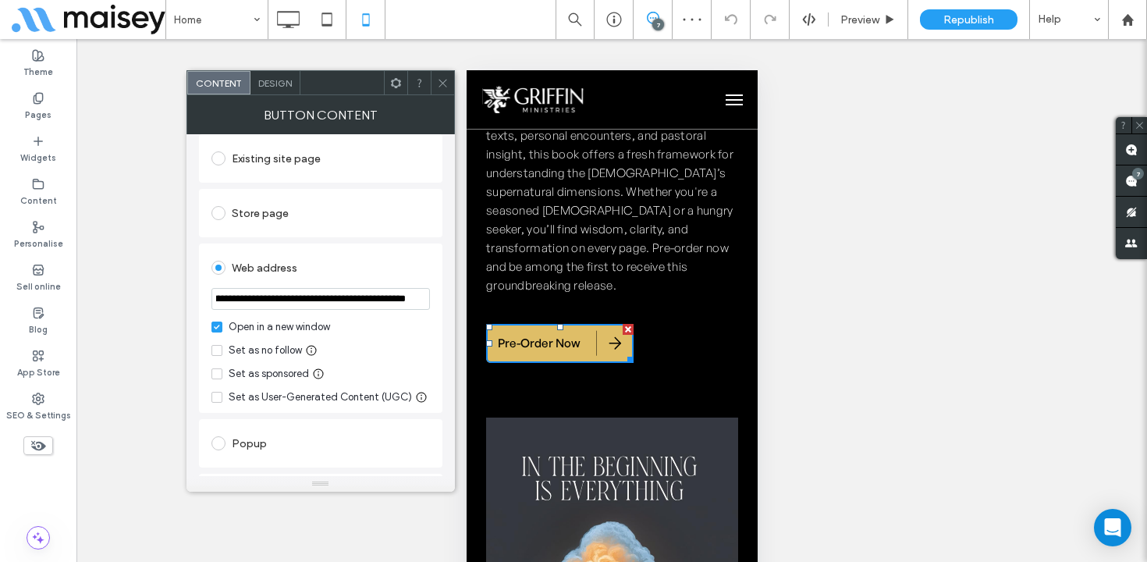
scroll to position [0, 0]
click at [442, 75] on span at bounding box center [443, 82] width 12 height 23
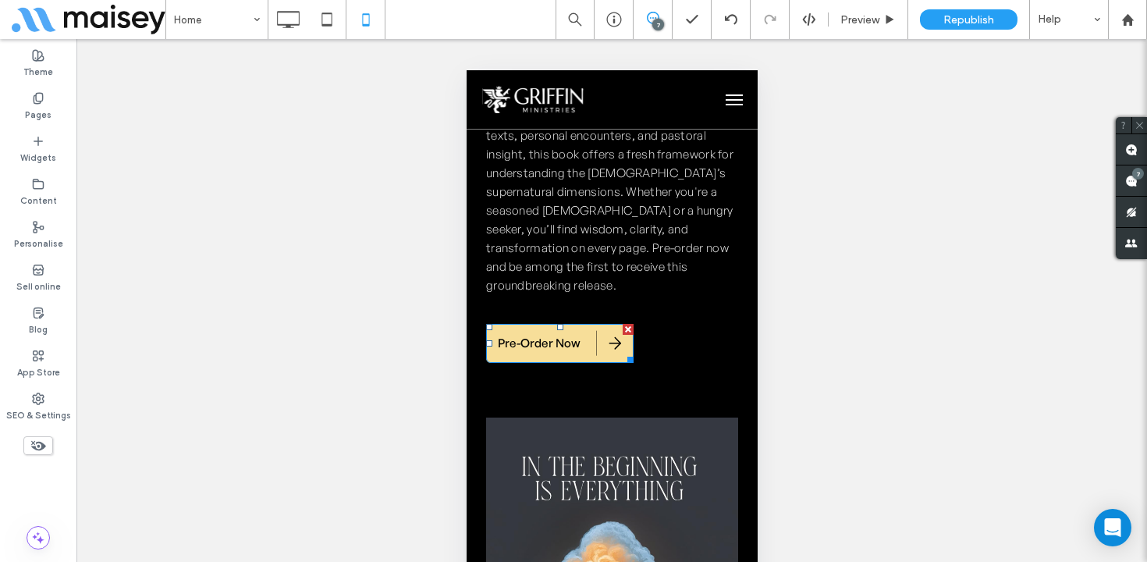
click at [557, 327] on span "Pre-Order Now" at bounding box center [538, 343] width 83 height 32
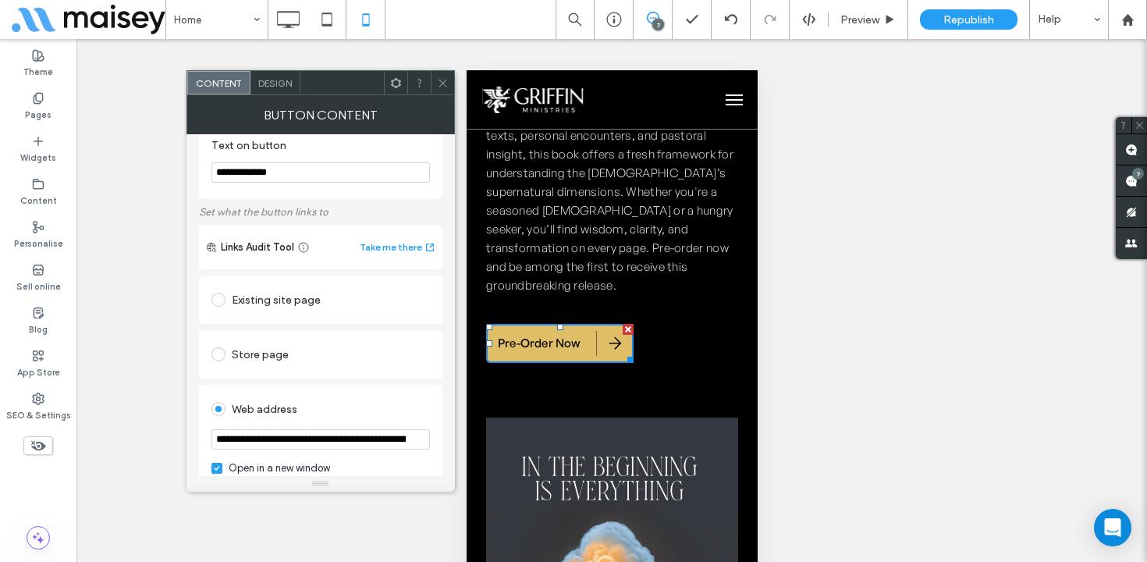
scroll to position [215, 0]
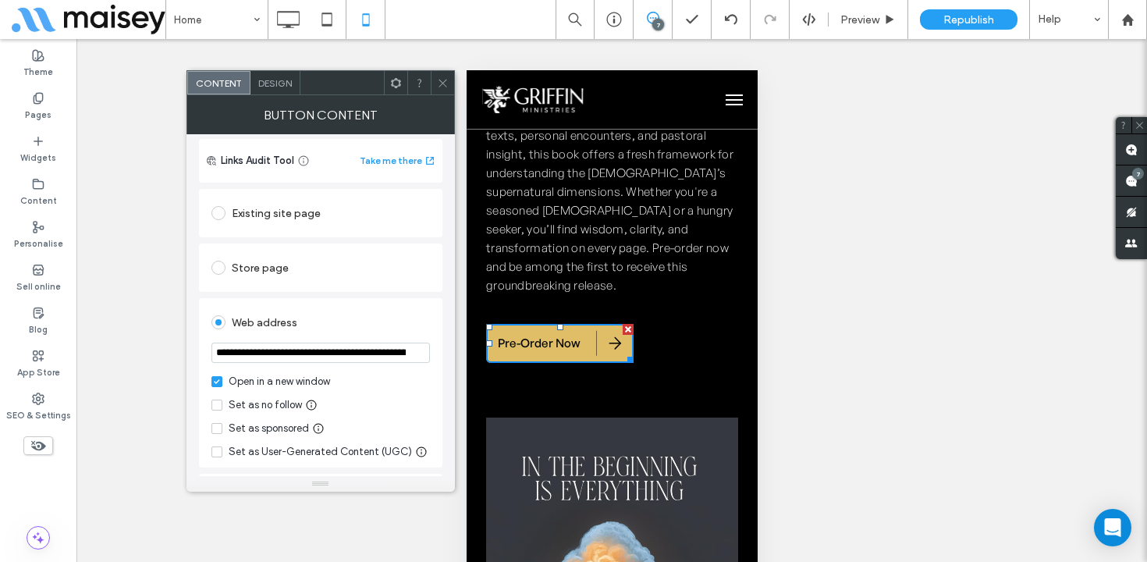
click at [440, 84] on icon at bounding box center [443, 83] width 12 height 12
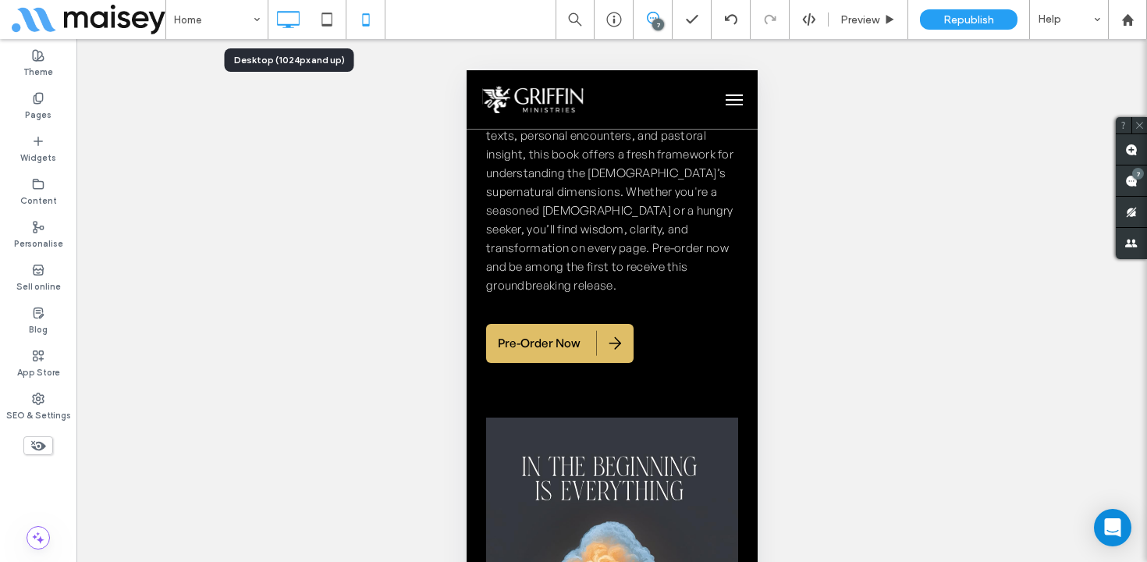
click at [287, 22] on icon at bounding box center [287, 19] width 31 height 31
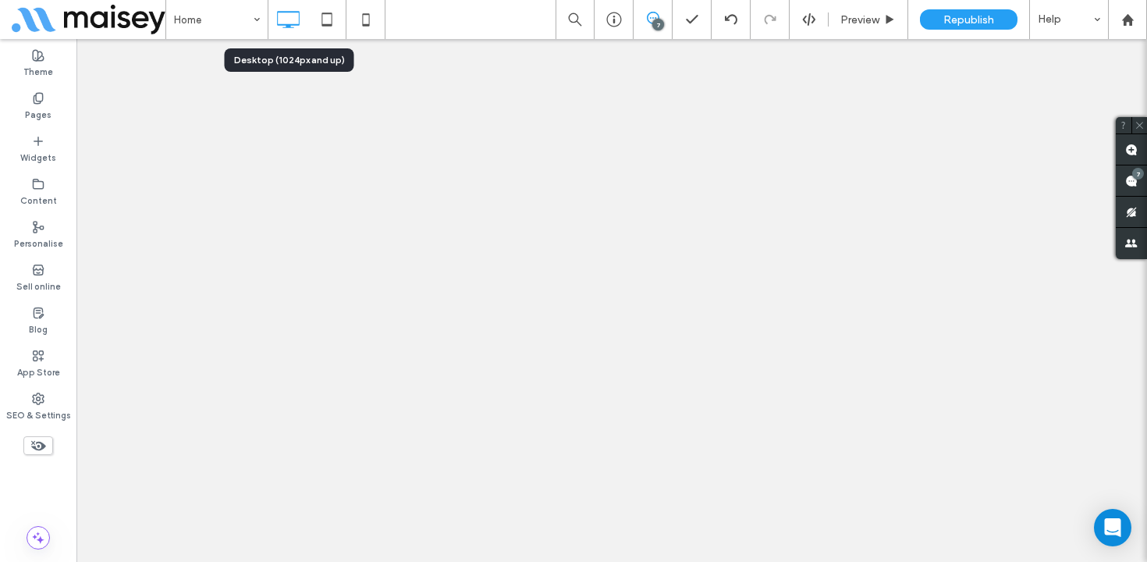
scroll to position [0, 0]
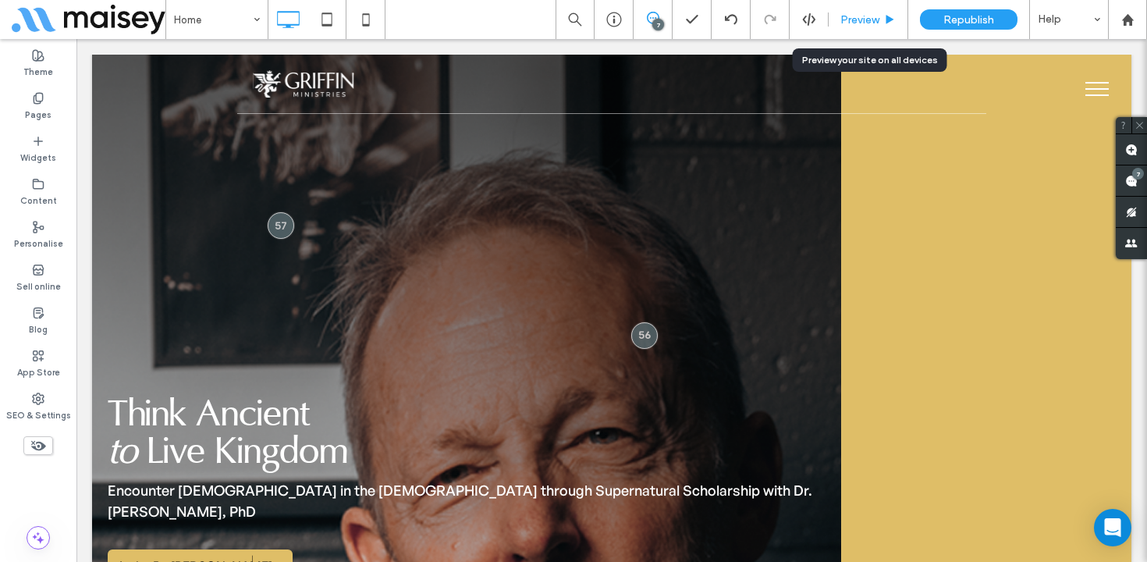
click at [863, 13] on span "Preview" at bounding box center [860, 19] width 39 height 13
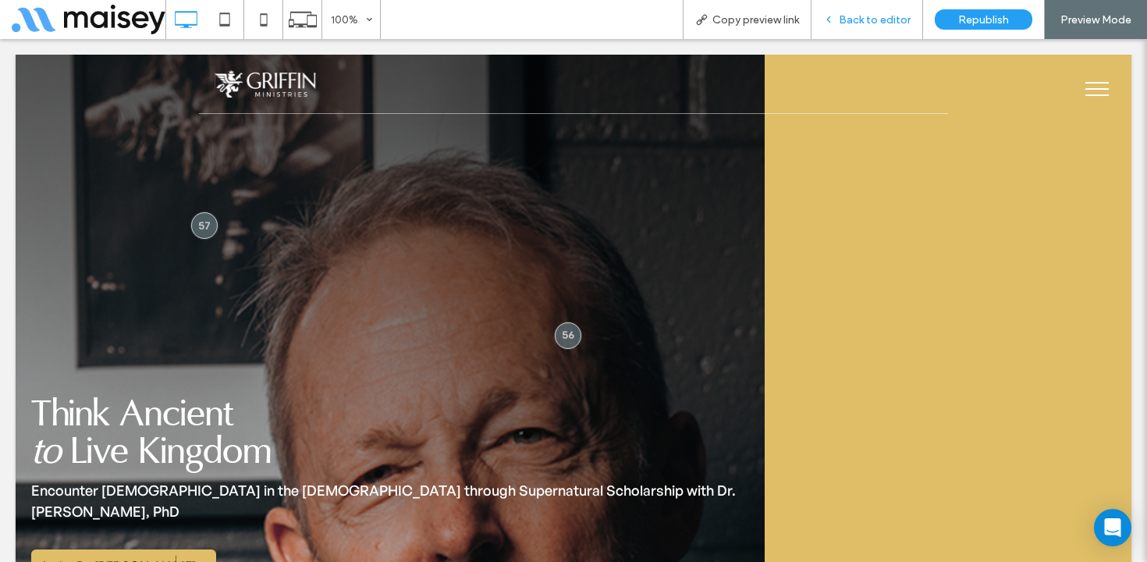
click at [884, 22] on span "Back to editor" at bounding box center [875, 19] width 72 height 13
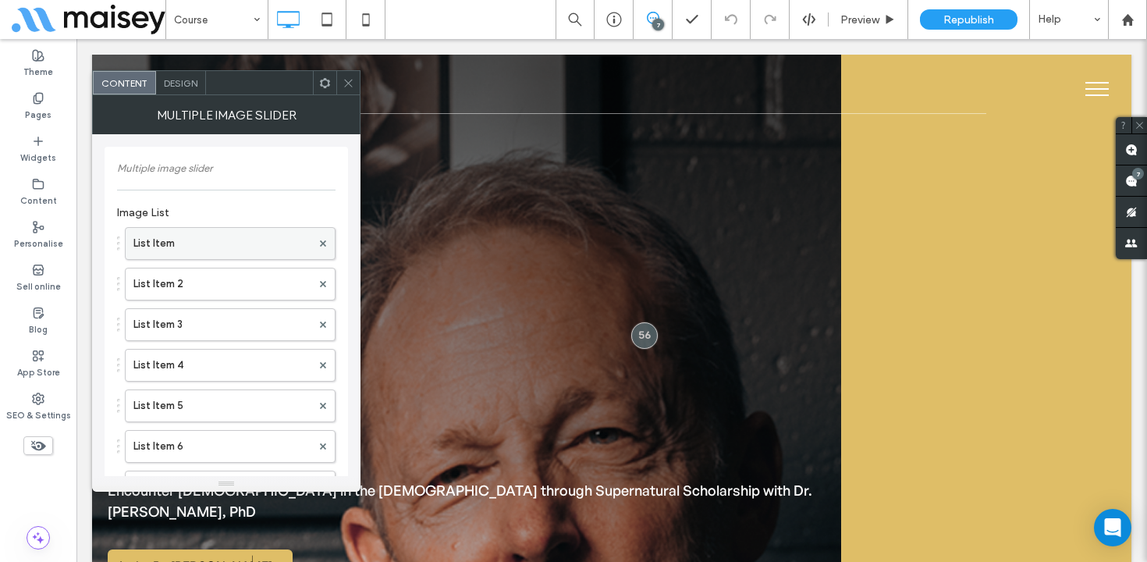
click at [210, 244] on label "List Item" at bounding box center [222, 243] width 178 height 31
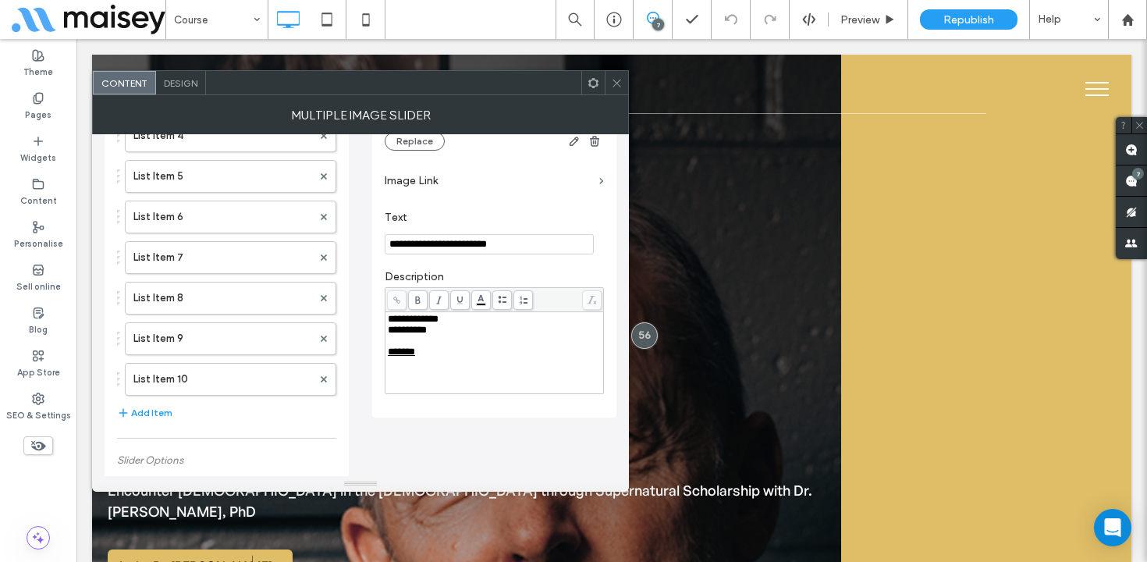
scroll to position [236, 0]
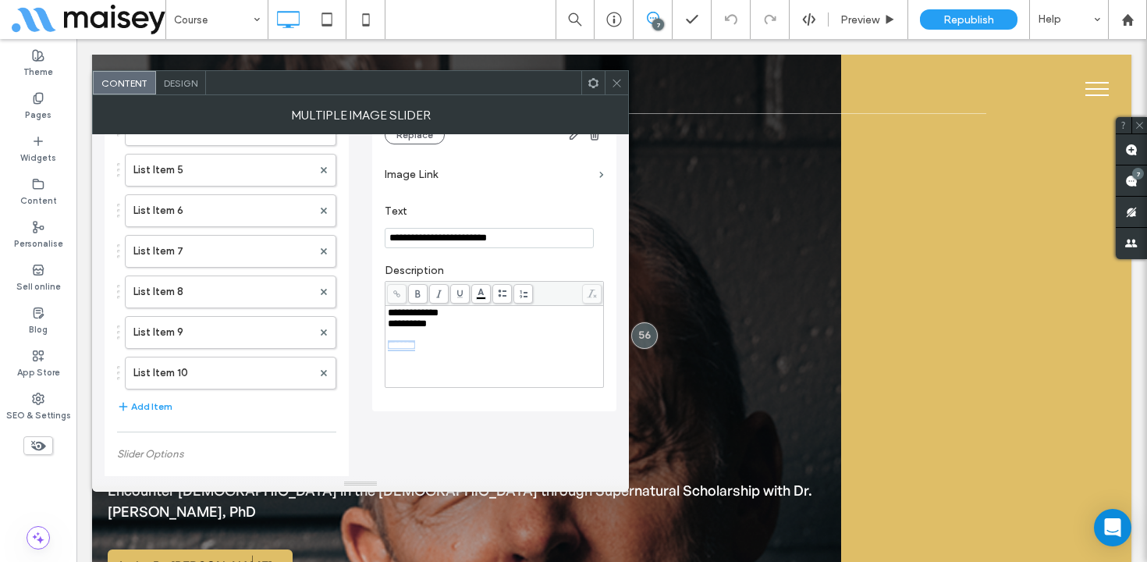
drag, startPoint x: 437, startPoint y: 352, endPoint x: 385, endPoint y: 354, distance: 52.3
click at [385, 354] on div "**********" at bounding box center [494, 334] width 219 height 107
click at [395, 294] on use at bounding box center [396, 293] width 7 height 7
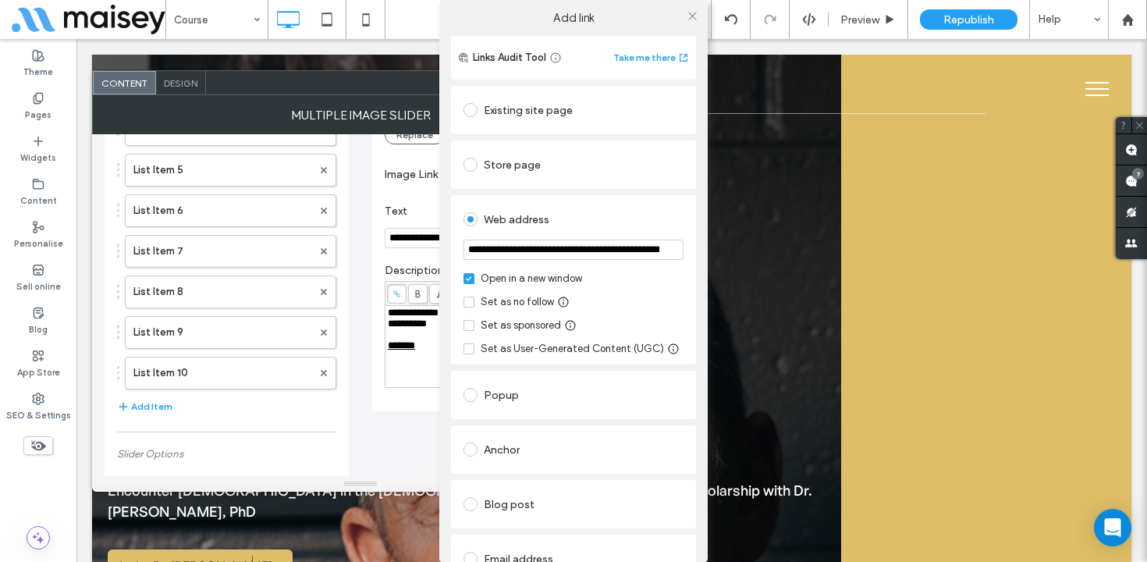
click at [533, 247] on input "**********" at bounding box center [574, 250] width 220 height 20
paste input "**********"
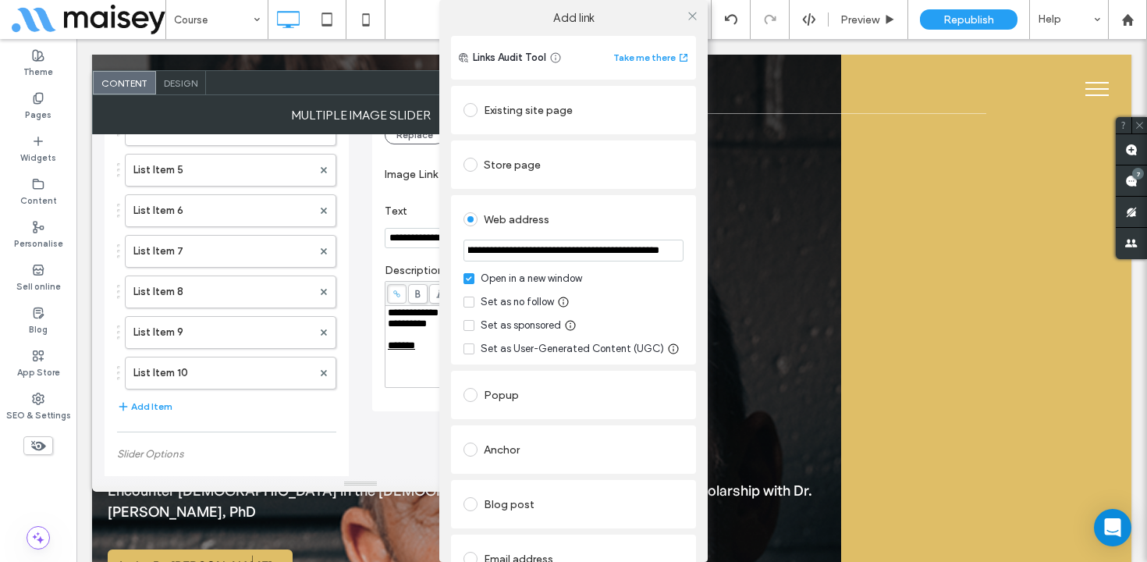
type input "**********"
click at [608, 214] on div "Web address" at bounding box center [574, 219] width 220 height 25
click at [687, 17] on icon at bounding box center [693, 16] width 12 height 12
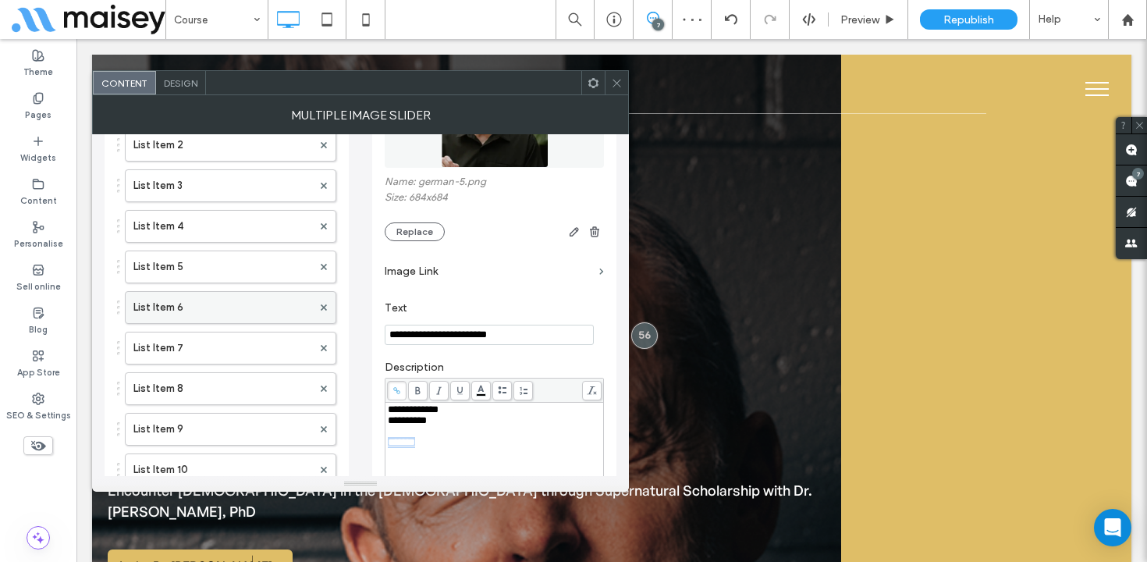
scroll to position [127, 0]
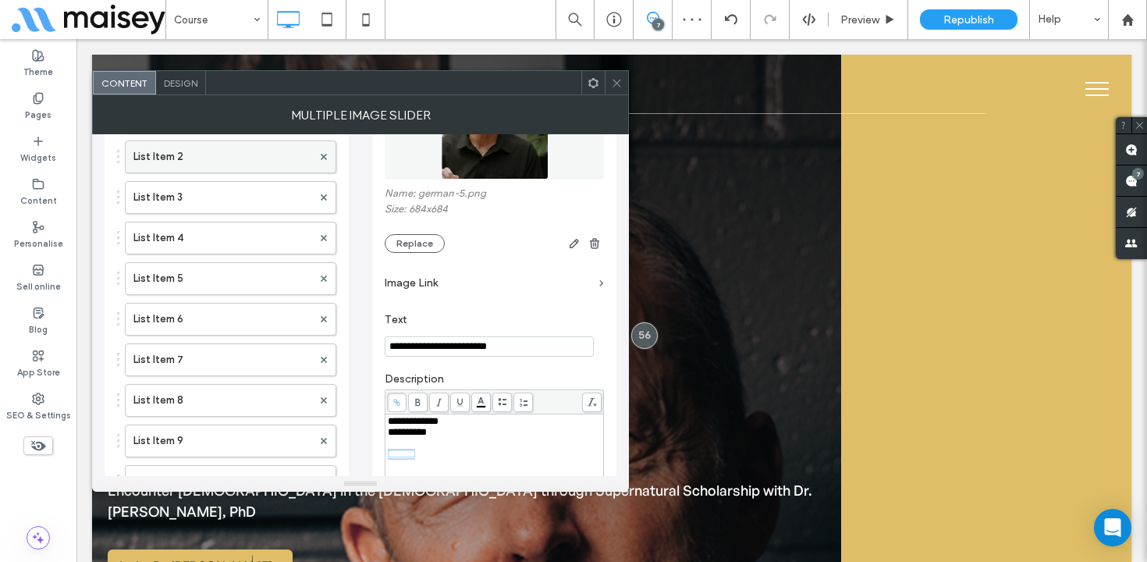
click at [229, 168] on label "List Item 2" at bounding box center [222, 156] width 179 height 31
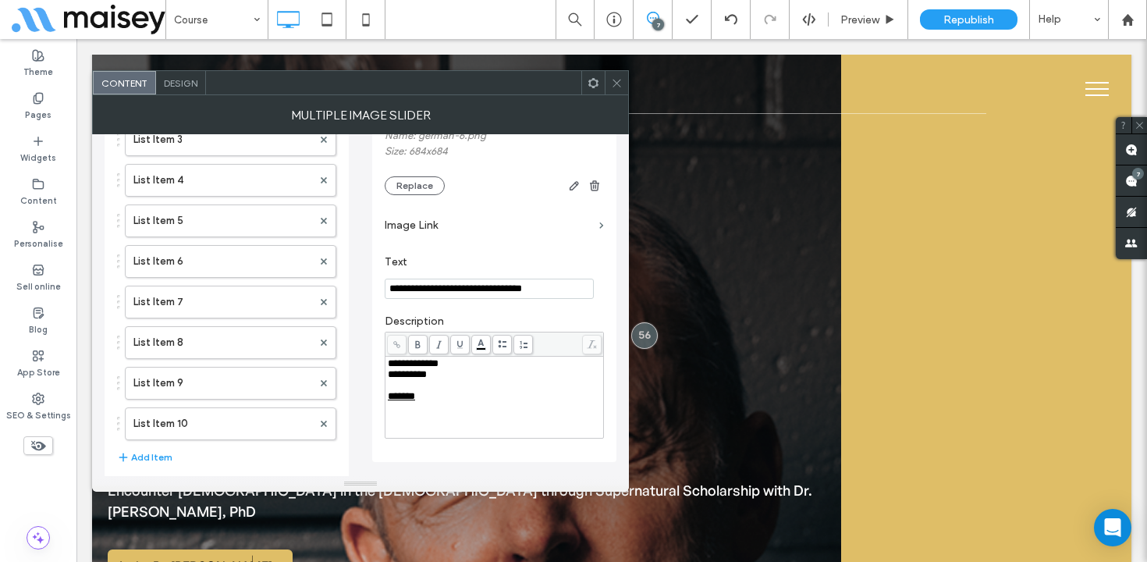
scroll to position [218, 0]
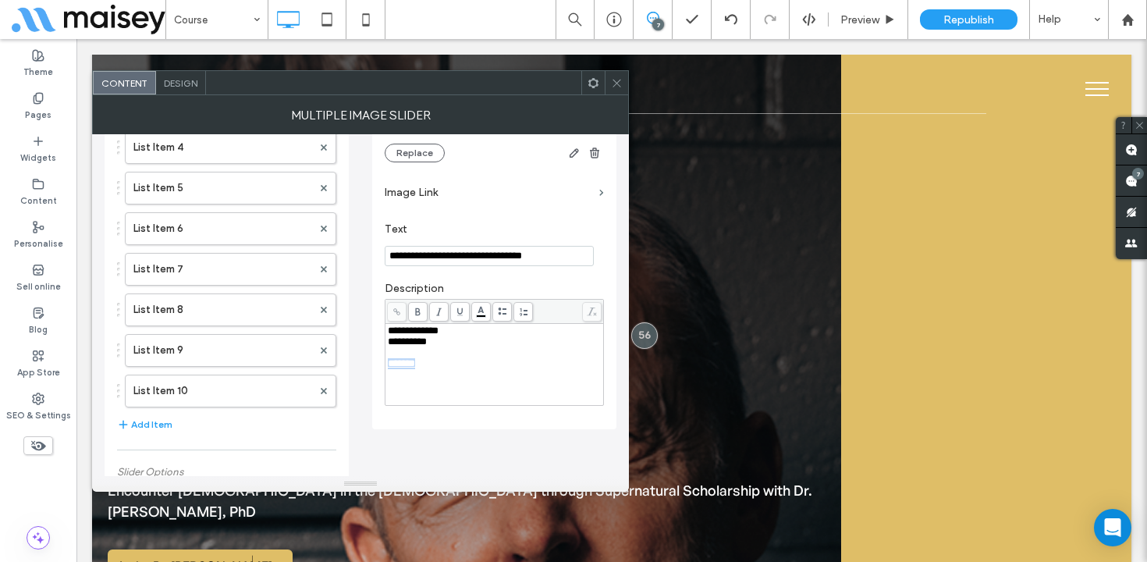
drag, startPoint x: 433, startPoint y: 374, endPoint x: 390, endPoint y: 373, distance: 42.9
click at [390, 369] on div "*******" at bounding box center [495, 363] width 214 height 11
click at [399, 312] on icon at bounding box center [397, 312] width 9 height 9
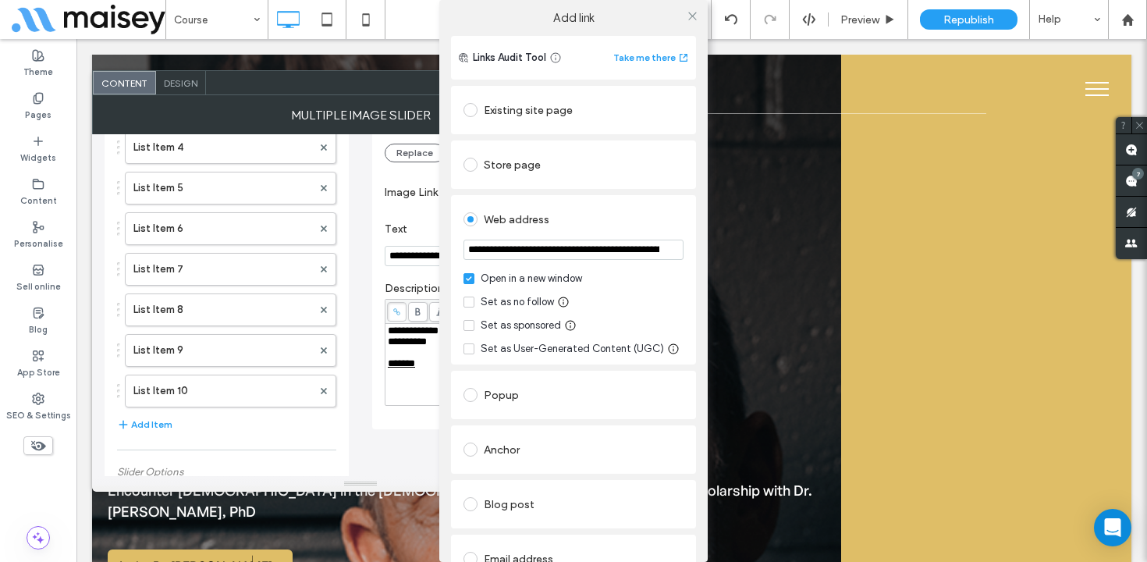
click at [529, 248] on input "**********" at bounding box center [574, 250] width 220 height 20
paste input "**********"
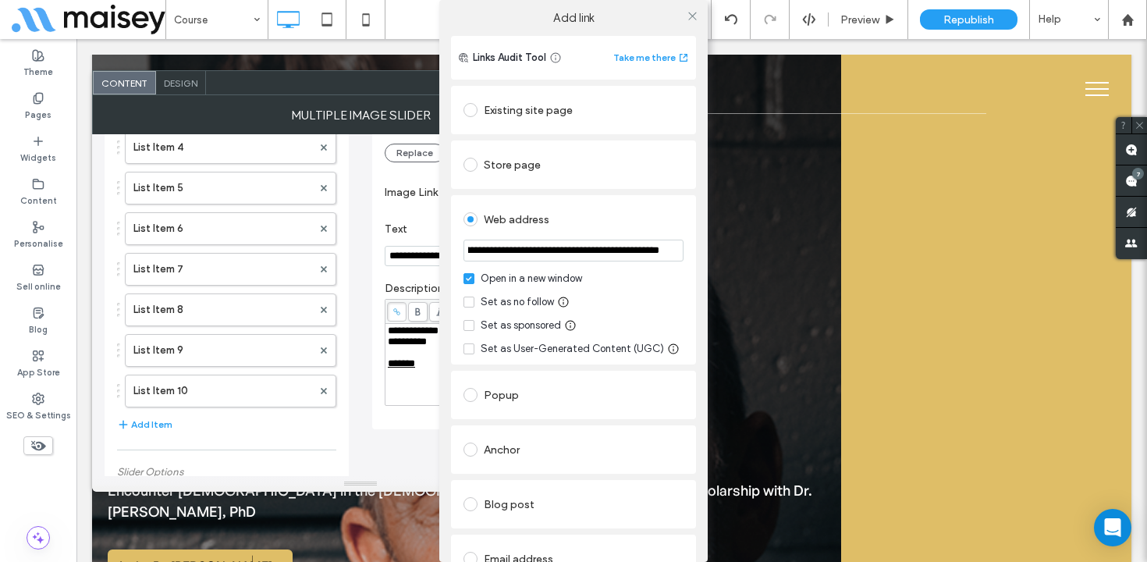
type input "**********"
click at [592, 222] on div "Web address" at bounding box center [574, 219] width 220 height 25
click at [688, 17] on use at bounding box center [692, 16] width 8 height 8
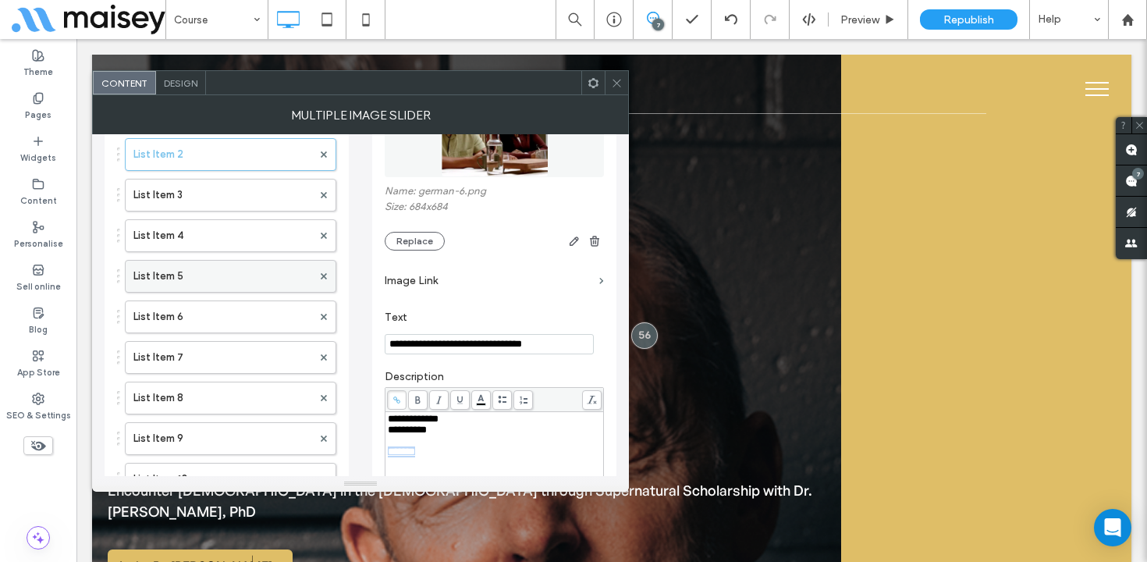
scroll to position [125, 0]
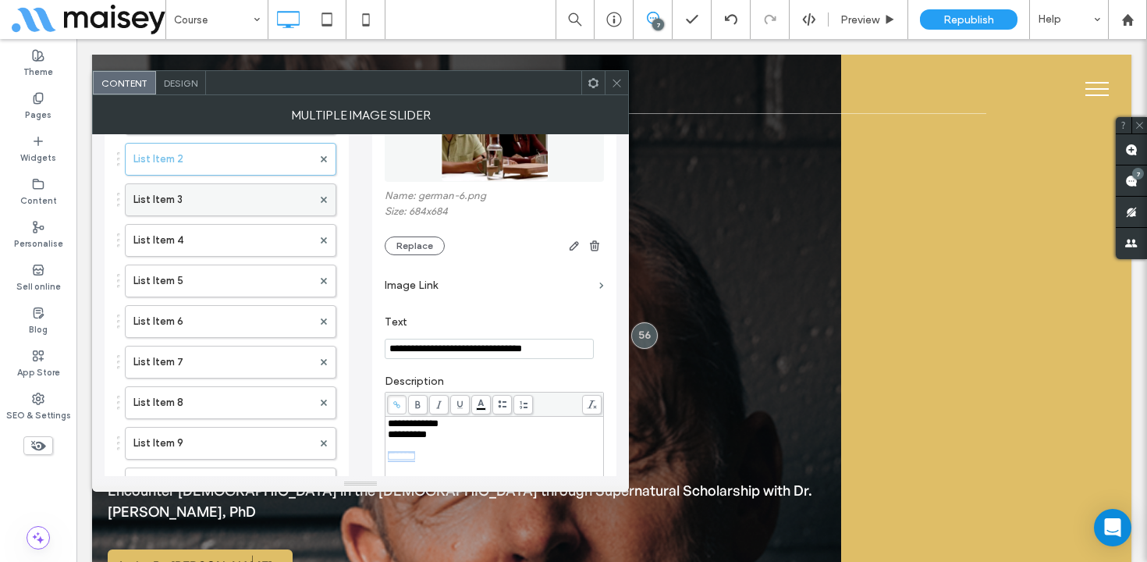
click at [229, 198] on label "List Item 3" at bounding box center [222, 199] width 179 height 31
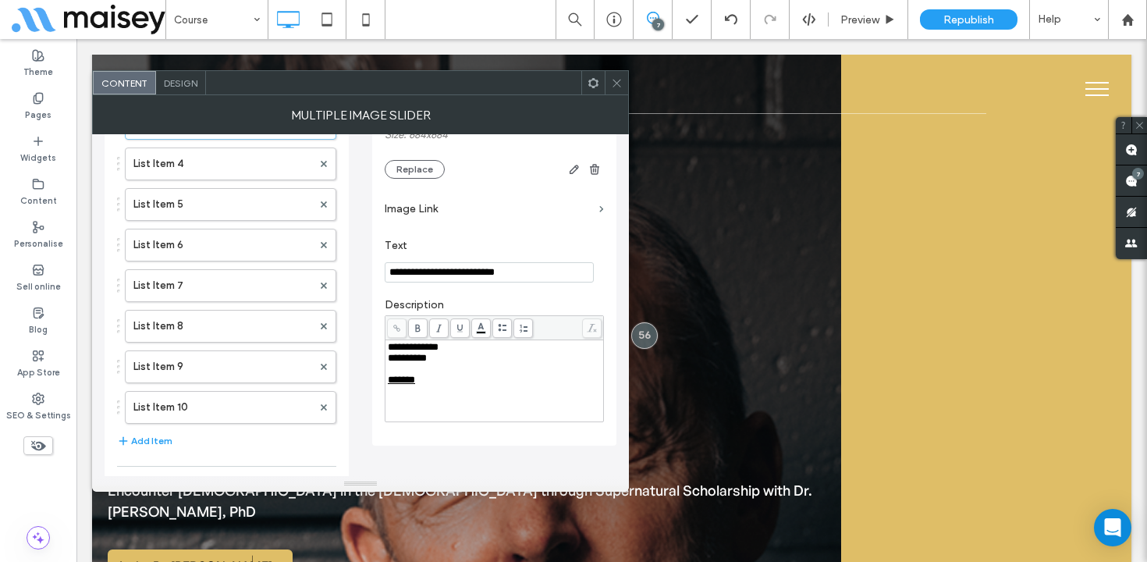
scroll to position [216, 0]
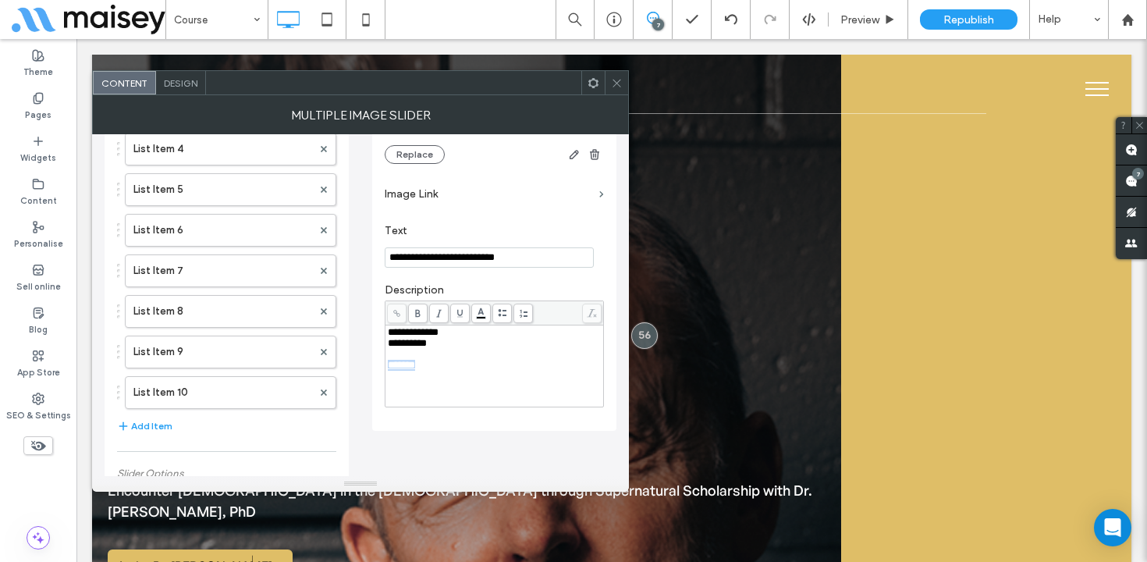
drag, startPoint x: 439, startPoint y: 376, endPoint x: 376, endPoint y: 374, distance: 63.3
click at [376, 374] on div "**********" at bounding box center [494, 181] width 244 height 500
click at [398, 313] on icon at bounding box center [397, 313] width 9 height 9
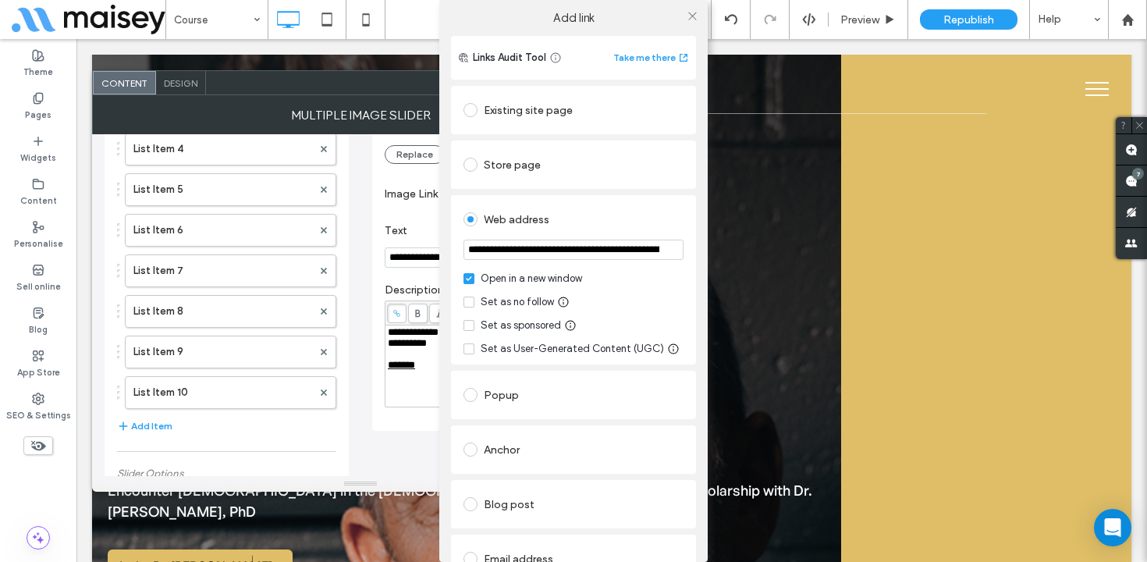
click at [510, 250] on input "**********" at bounding box center [574, 250] width 220 height 20
paste input "**********"
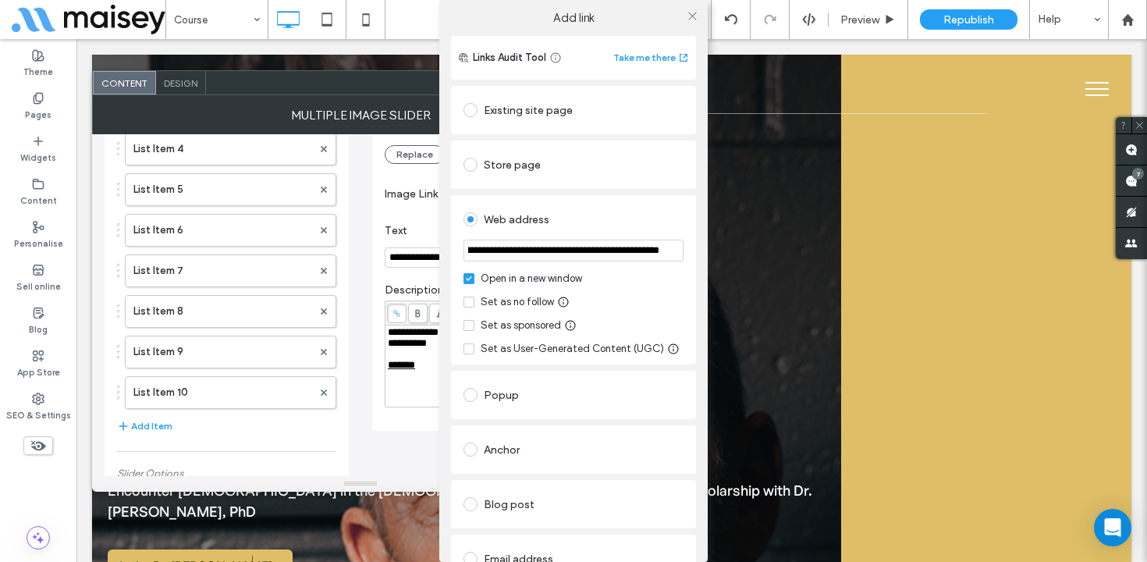
type input "**********"
click at [596, 220] on div "Web address" at bounding box center [574, 219] width 220 height 25
click at [688, 18] on icon at bounding box center [693, 16] width 12 height 12
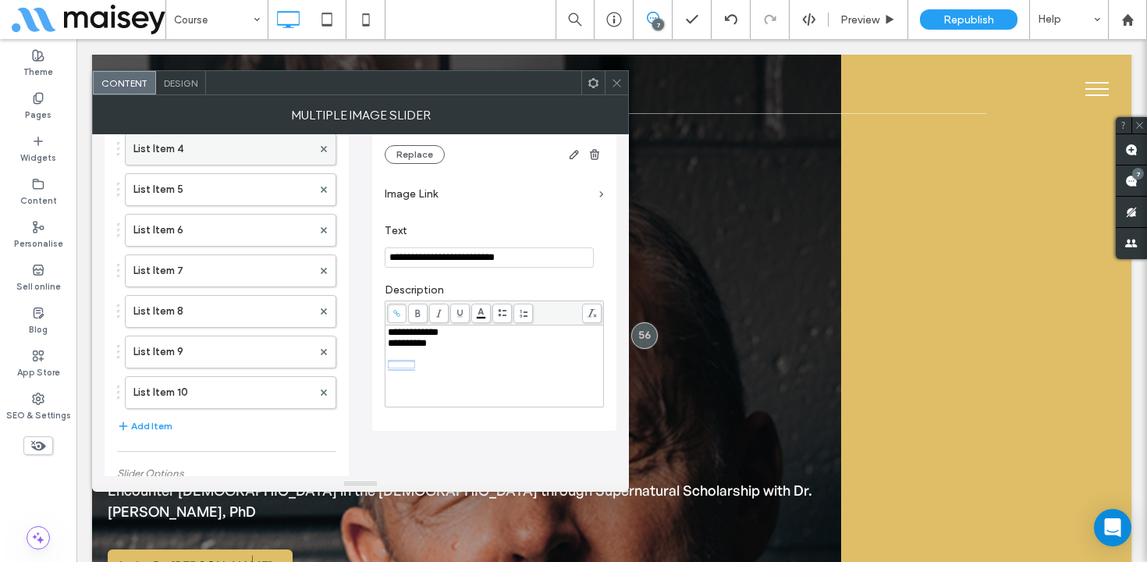
click at [226, 157] on label "List Item 4" at bounding box center [222, 148] width 179 height 31
drag, startPoint x: 436, startPoint y: 372, endPoint x: 386, endPoint y: 372, distance: 50.7
click at [386, 372] on div "**********" at bounding box center [495, 366] width 218 height 81
click at [396, 315] on use at bounding box center [396, 313] width 7 height 7
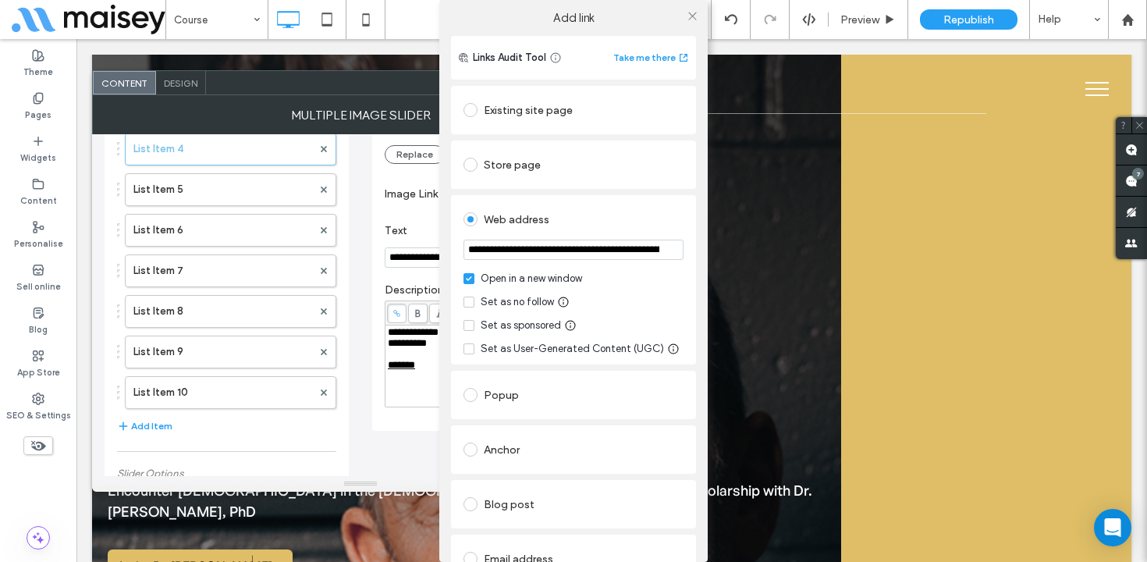
click at [519, 254] on input "**********" at bounding box center [574, 250] width 220 height 20
paste input "**********"
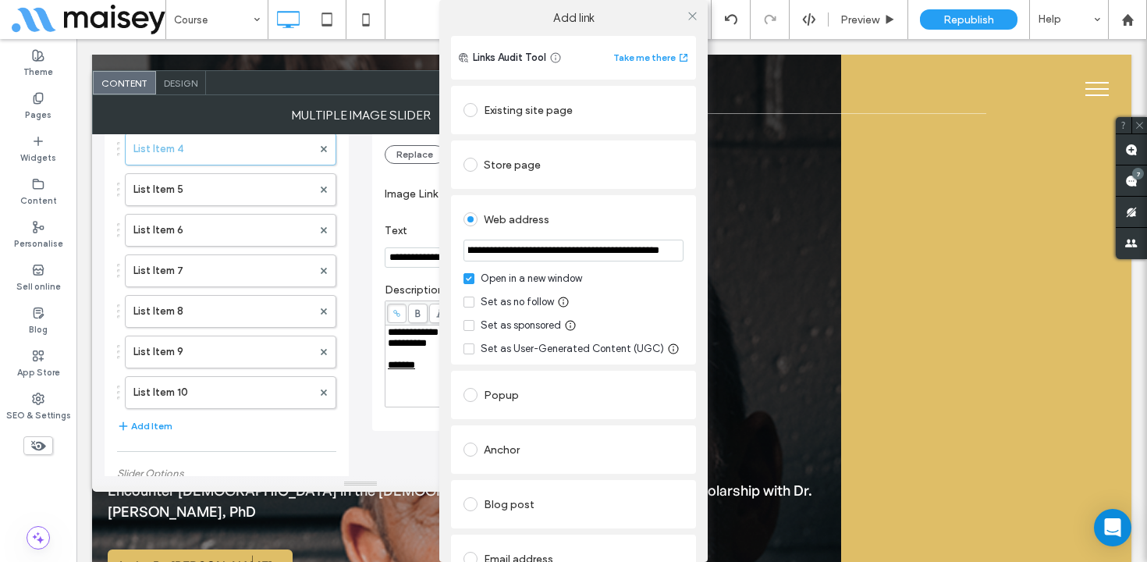
type input "**********"
click at [571, 209] on div "Web address" at bounding box center [574, 219] width 220 height 25
click at [688, 10] on icon at bounding box center [693, 16] width 12 height 12
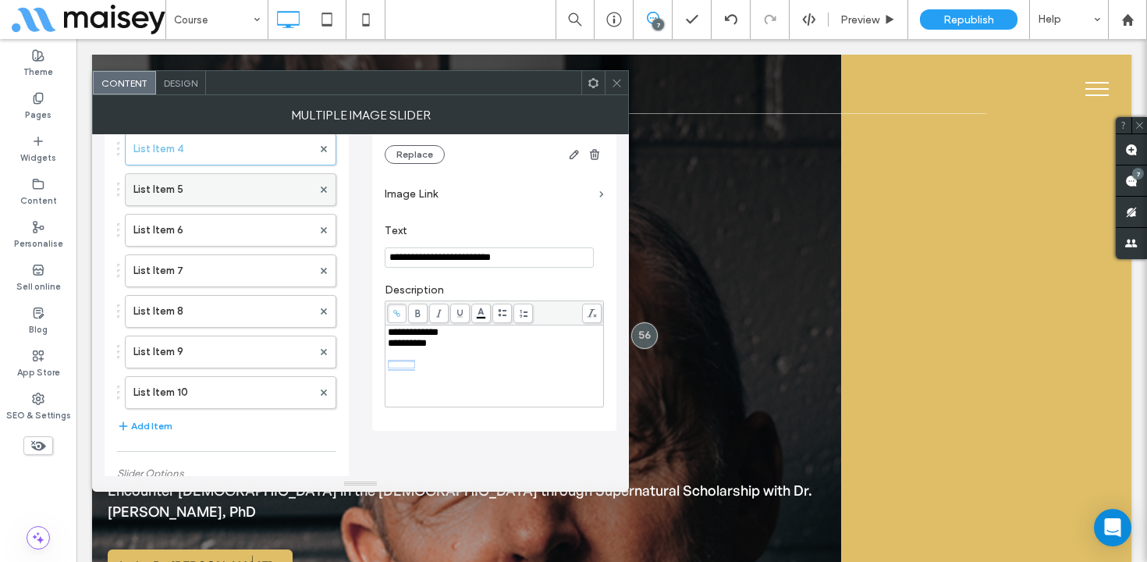
click at [226, 187] on label "List Item 5" at bounding box center [222, 189] width 179 height 31
drag, startPoint x: 435, startPoint y: 375, endPoint x: 377, endPoint y: 374, distance: 57.8
click at [377, 374] on div "**********" at bounding box center [494, 181] width 244 height 500
click at [397, 315] on use at bounding box center [396, 313] width 7 height 7
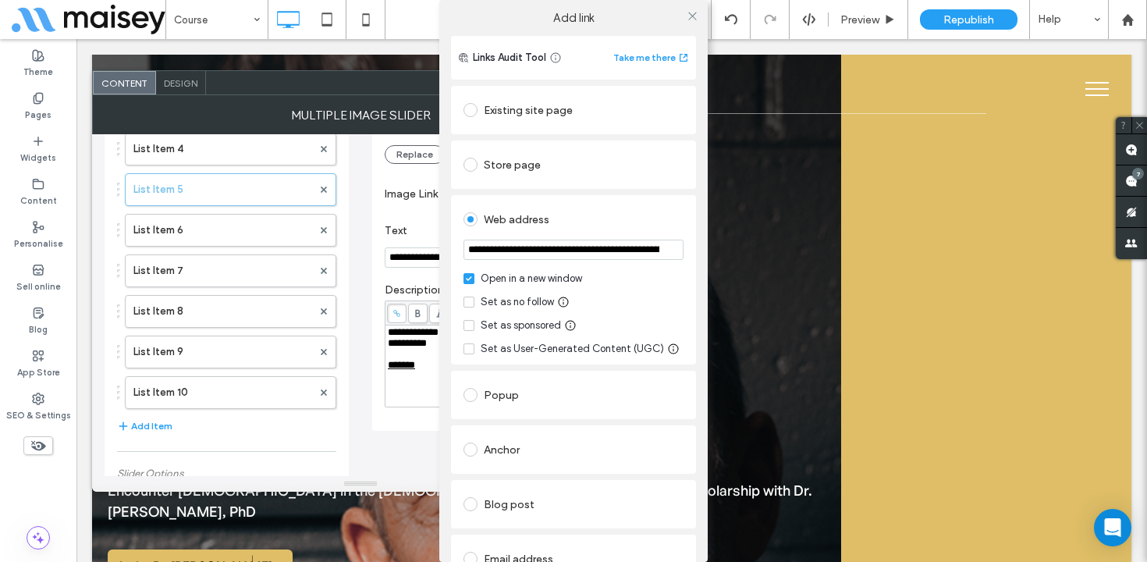
click at [534, 246] on input "**********" at bounding box center [574, 250] width 220 height 20
paste input "**********"
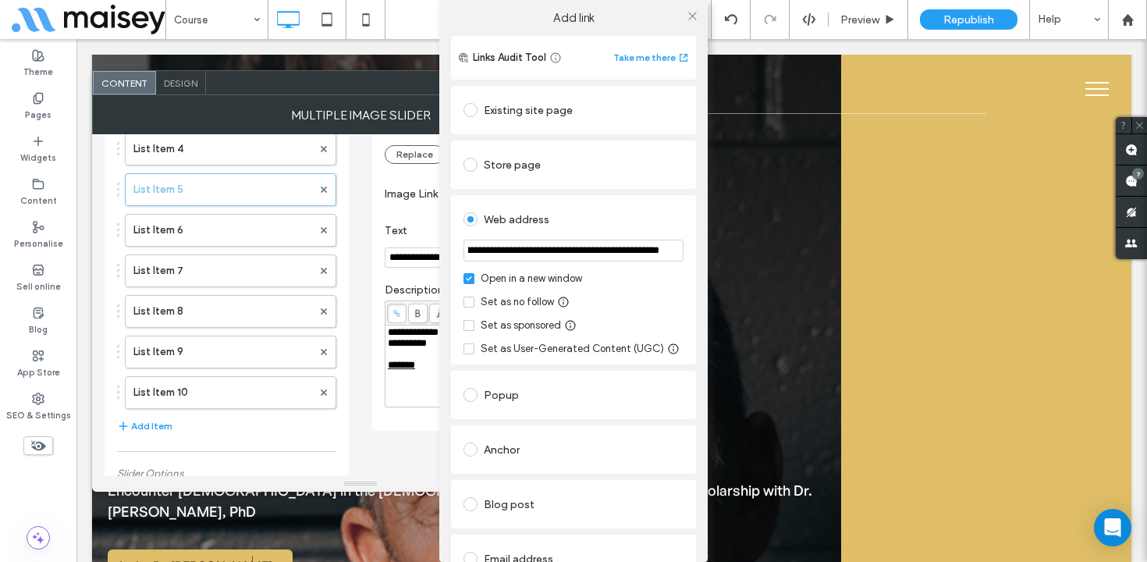
type input "**********"
click at [587, 227] on div "Web address" at bounding box center [574, 219] width 220 height 25
click at [687, 17] on icon at bounding box center [693, 16] width 12 height 12
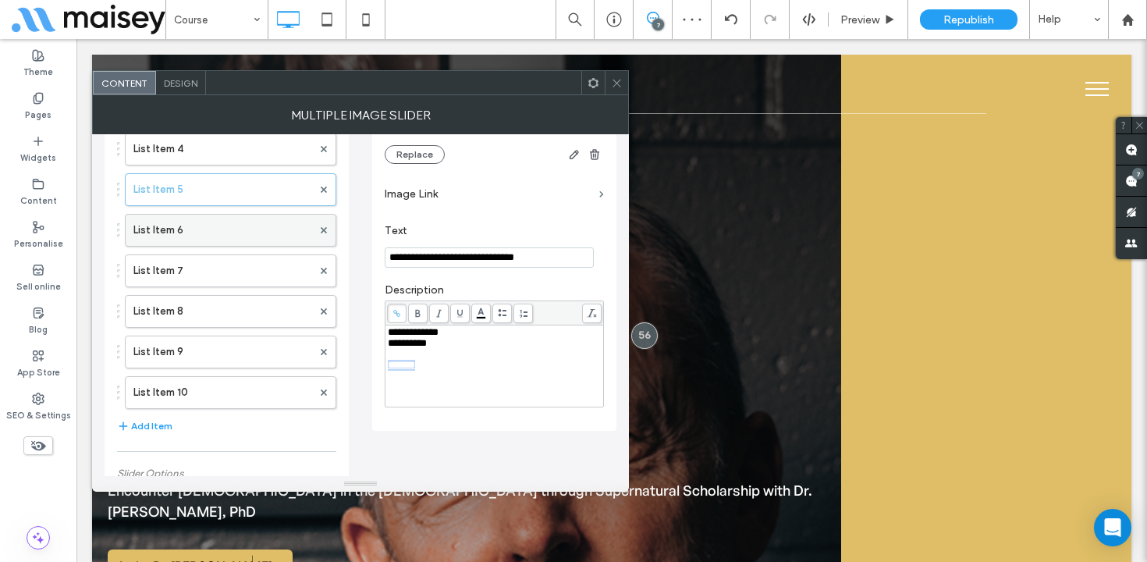
click at [236, 235] on label "List Item 6" at bounding box center [222, 230] width 179 height 31
drag, startPoint x: 446, startPoint y: 379, endPoint x: 375, endPoint y: 374, distance: 71.2
click at [375, 374] on div "**********" at bounding box center [494, 181] width 244 height 500
click at [395, 315] on icon at bounding box center [397, 313] width 9 height 9
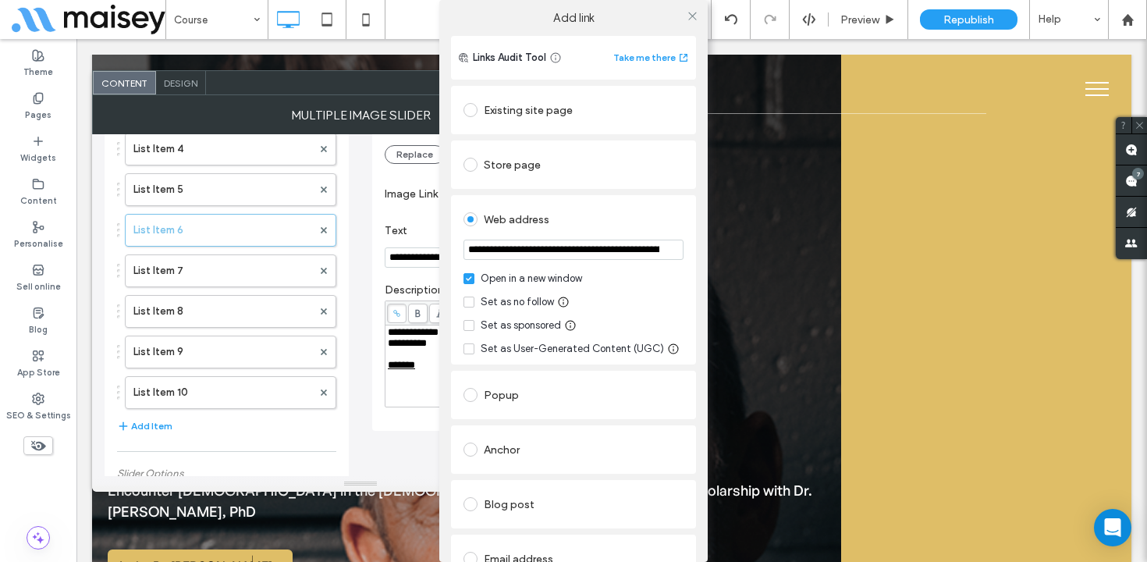
click at [501, 257] on input "**********" at bounding box center [574, 250] width 220 height 20
paste input "**********"
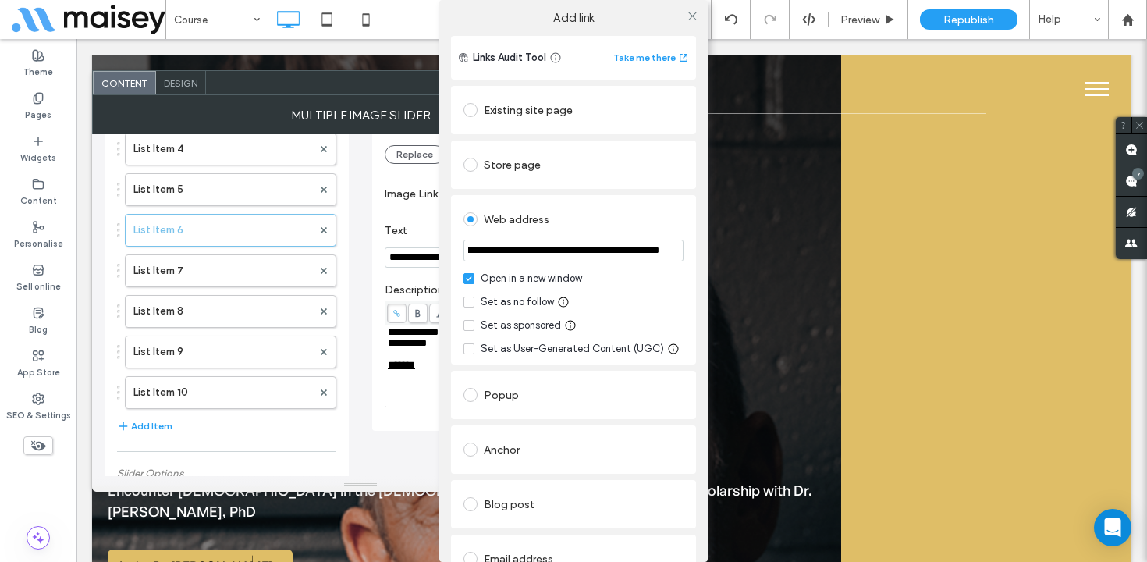
type input "**********"
click at [564, 219] on div "Web address" at bounding box center [574, 219] width 220 height 25
click at [688, 14] on use at bounding box center [692, 16] width 8 height 8
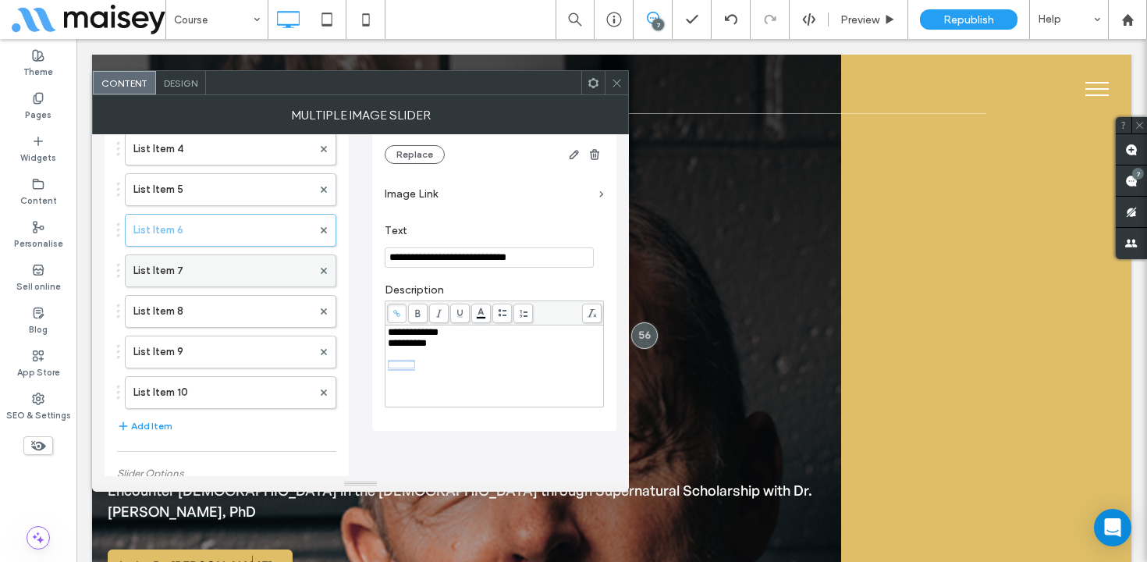
click at [183, 269] on label "List Item 7" at bounding box center [222, 270] width 179 height 31
drag, startPoint x: 436, startPoint y: 377, endPoint x: 370, endPoint y: 378, distance: 66.4
click at [370, 378] on div "**********" at bounding box center [361, 492] width 512 height 1148
click at [400, 315] on icon at bounding box center [397, 313] width 9 height 9
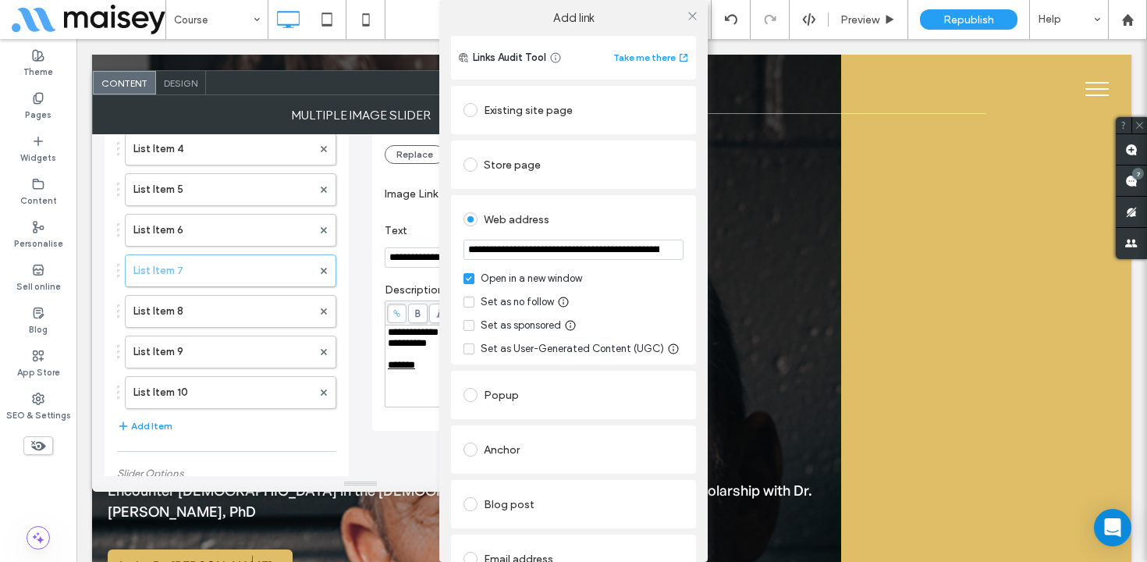
click at [522, 246] on input "**********" at bounding box center [574, 250] width 220 height 20
paste input "**********"
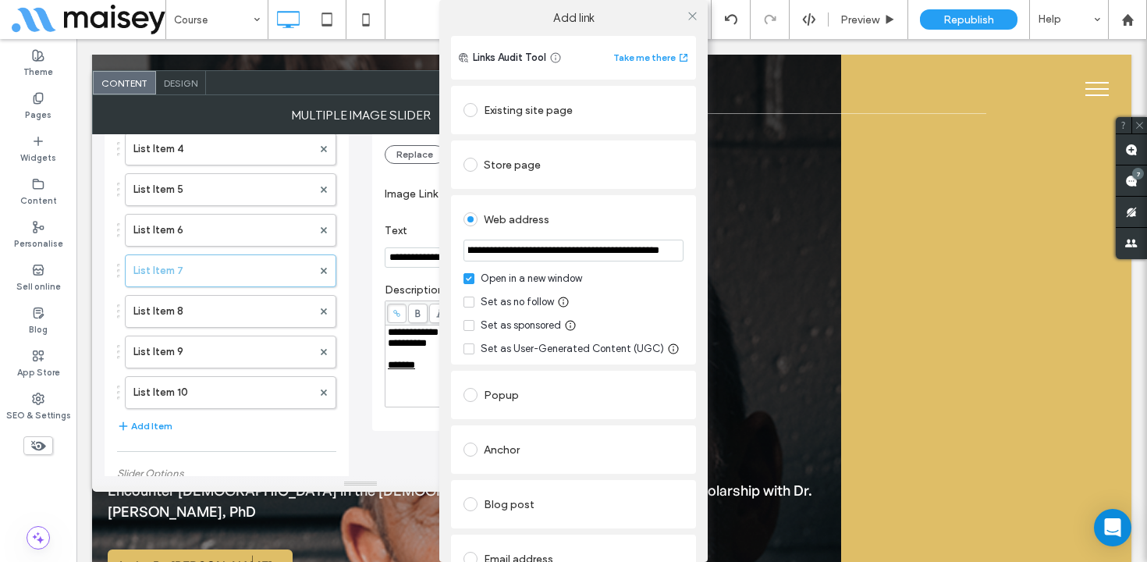
type input "**********"
click at [575, 215] on div "Web address" at bounding box center [574, 219] width 220 height 25
click at [689, 12] on icon at bounding box center [693, 16] width 12 height 12
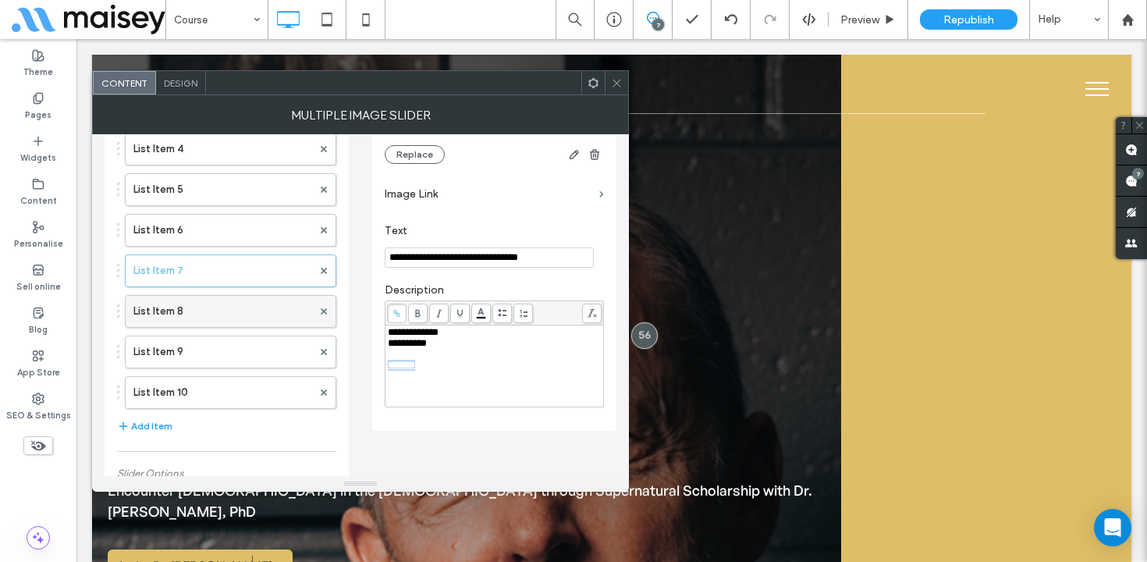
click at [178, 307] on label "List Item 8" at bounding box center [222, 311] width 179 height 31
drag, startPoint x: 438, startPoint y: 370, endPoint x: 379, endPoint y: 368, distance: 59.4
click at [379, 368] on div "**********" at bounding box center [494, 181] width 244 height 500
click at [399, 313] on icon at bounding box center [397, 313] width 9 height 9
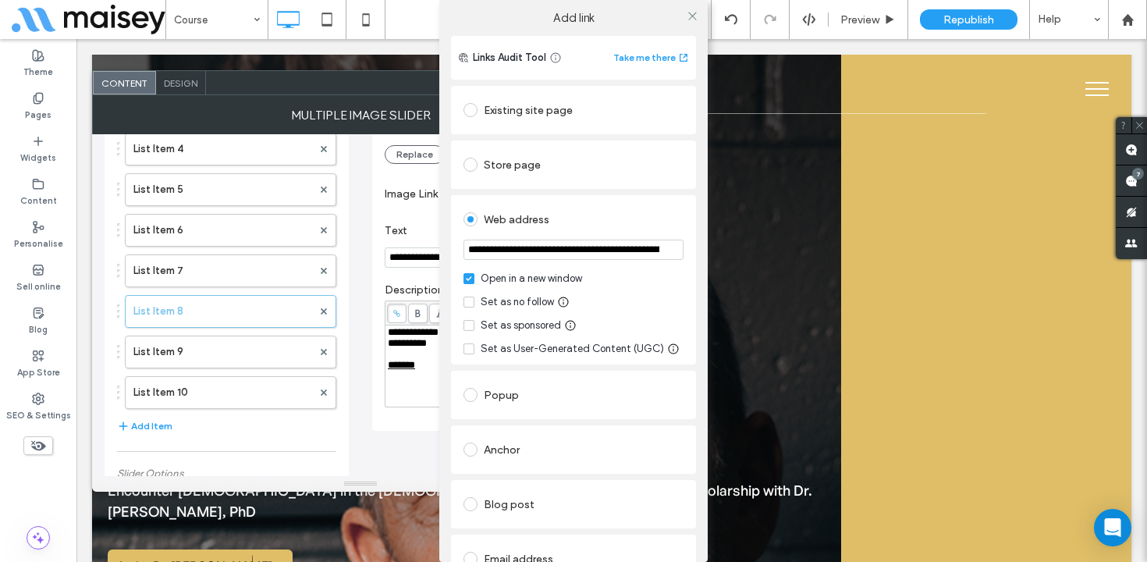
click at [503, 249] on input "**********" at bounding box center [574, 250] width 220 height 20
paste input "**********"
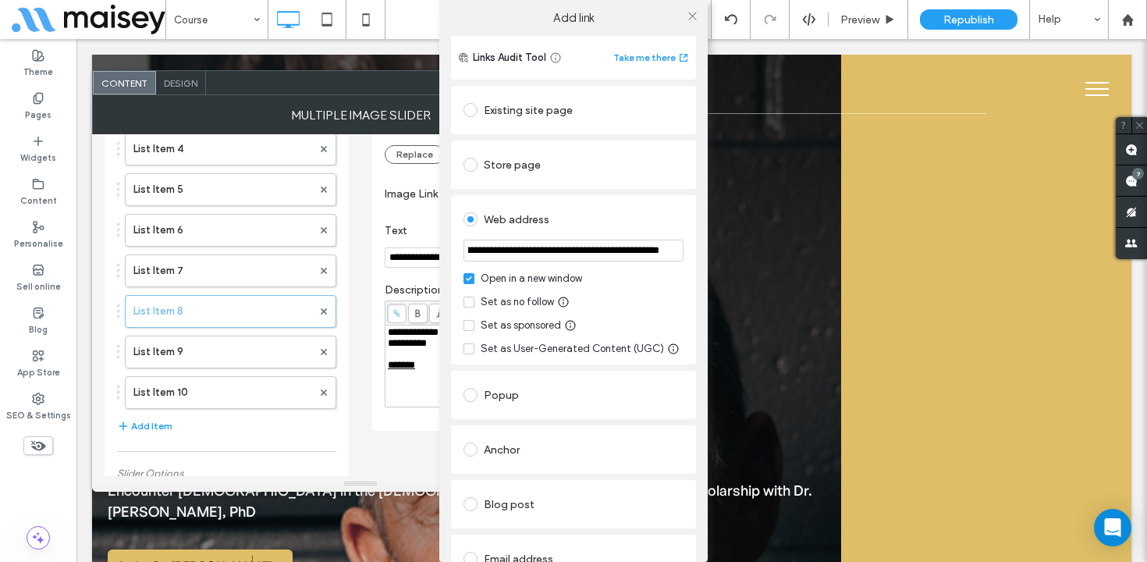
type input "**********"
click at [595, 219] on div "Web address" at bounding box center [574, 219] width 220 height 25
click at [687, 16] on icon at bounding box center [693, 16] width 12 height 12
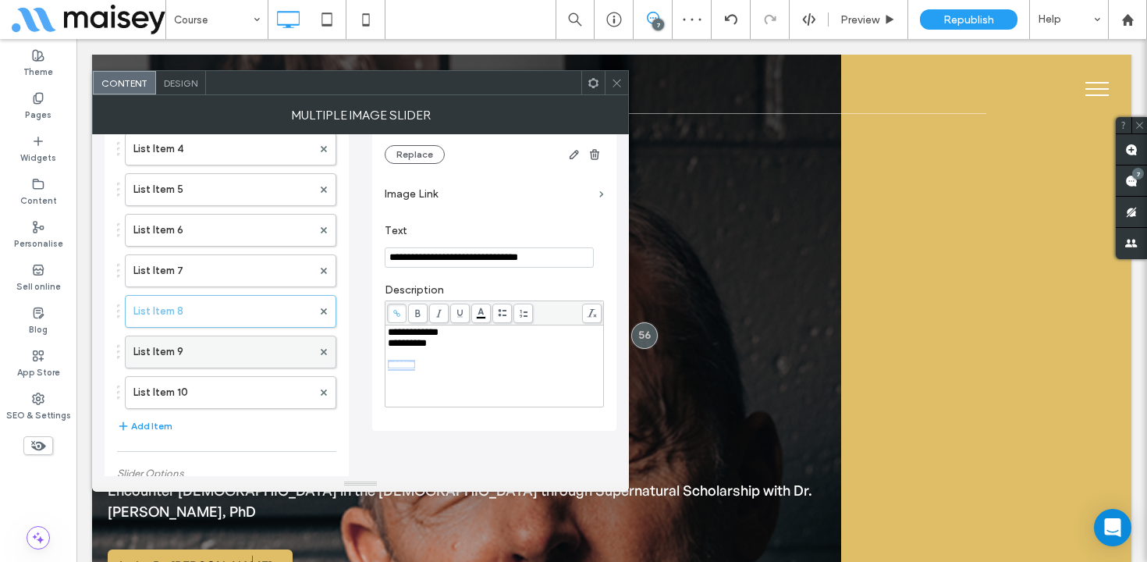
click at [220, 354] on label "List Item 9" at bounding box center [222, 351] width 179 height 31
drag, startPoint x: 439, startPoint y: 375, endPoint x: 372, endPoint y: 374, distance: 67.9
click at [372, 374] on div "**********" at bounding box center [494, 181] width 244 height 500
click at [398, 311] on span at bounding box center [397, 314] width 20 height 20
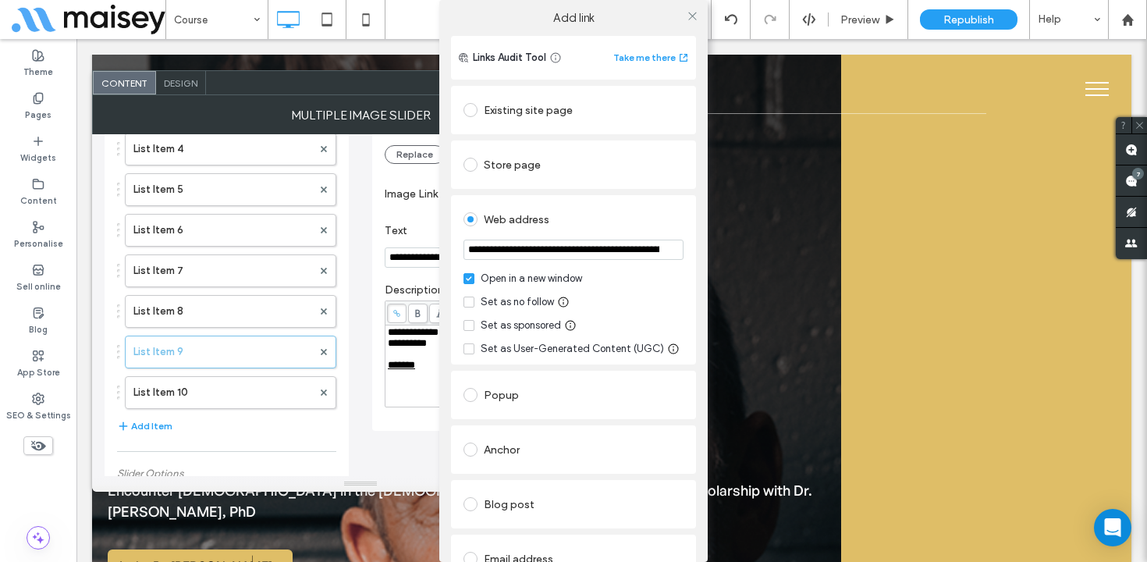
click at [543, 254] on input "**********" at bounding box center [574, 250] width 220 height 20
paste input "**********"
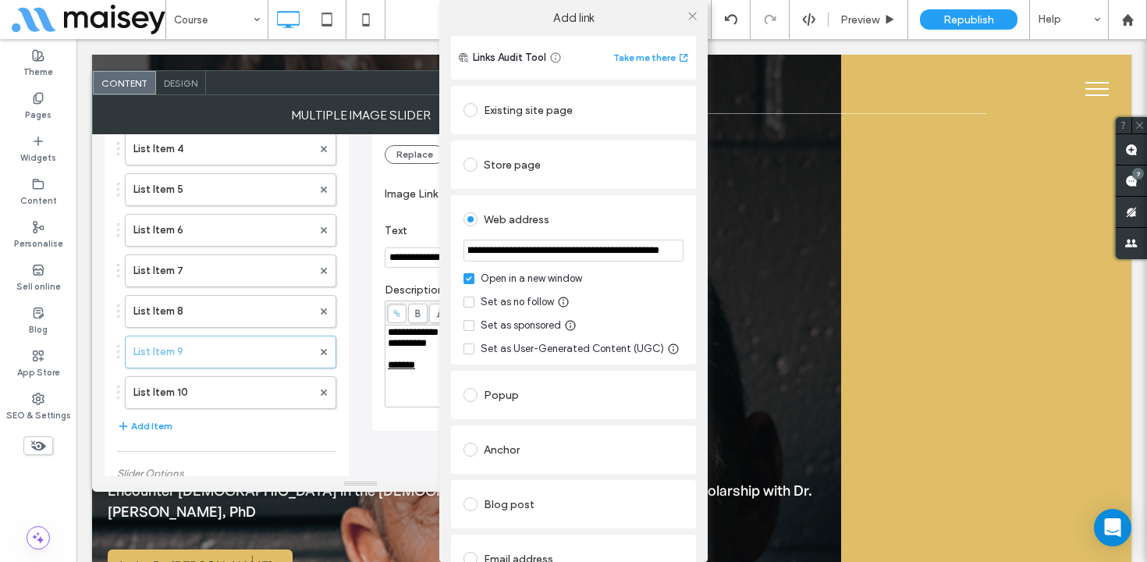
type input "**********"
click at [576, 224] on div "Web address" at bounding box center [574, 219] width 220 height 25
click at [690, 14] on icon at bounding box center [693, 16] width 12 height 12
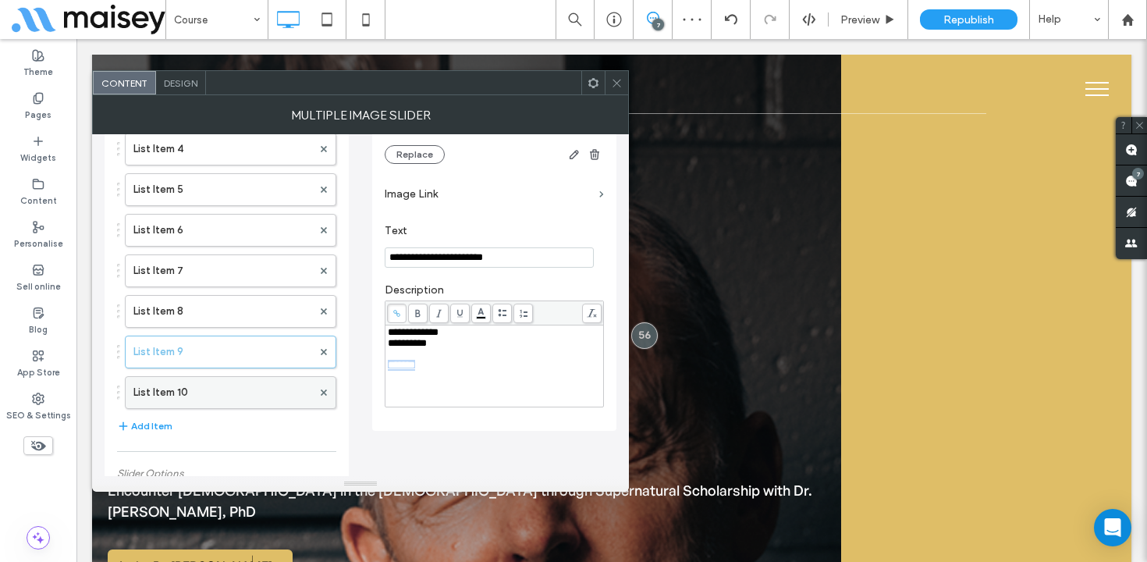
click at [242, 390] on label "List Item 10" at bounding box center [222, 392] width 179 height 31
drag, startPoint x: 445, startPoint y: 373, endPoint x: 382, endPoint y: 372, distance: 63.2
click at [382, 372] on div "**********" at bounding box center [494, 181] width 244 height 500
click at [395, 311] on icon at bounding box center [397, 313] width 9 height 9
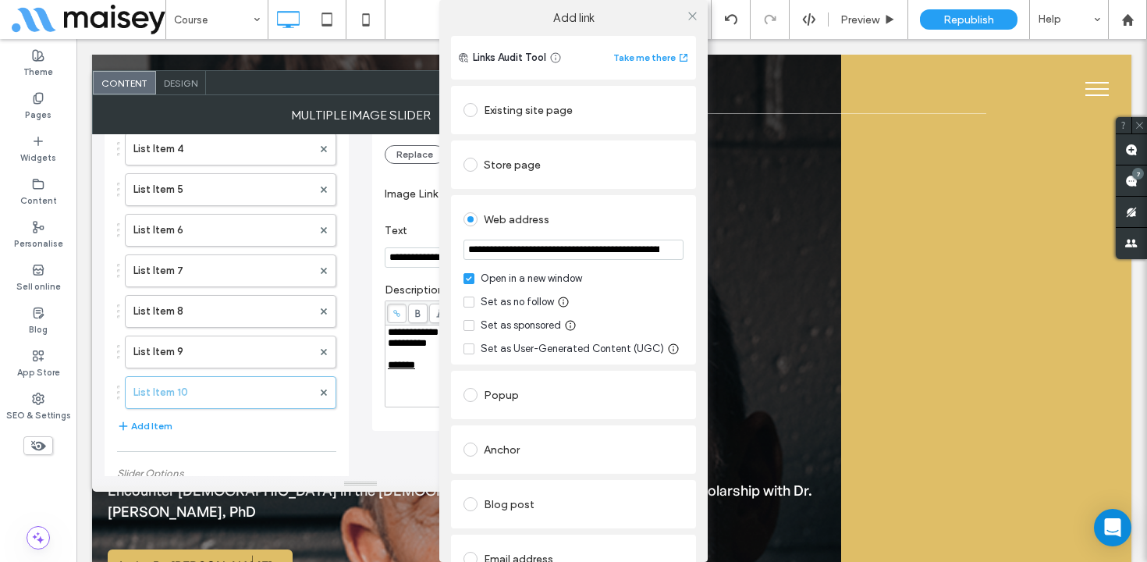
click at [525, 249] on input "**********" at bounding box center [574, 250] width 220 height 20
paste input "**********"
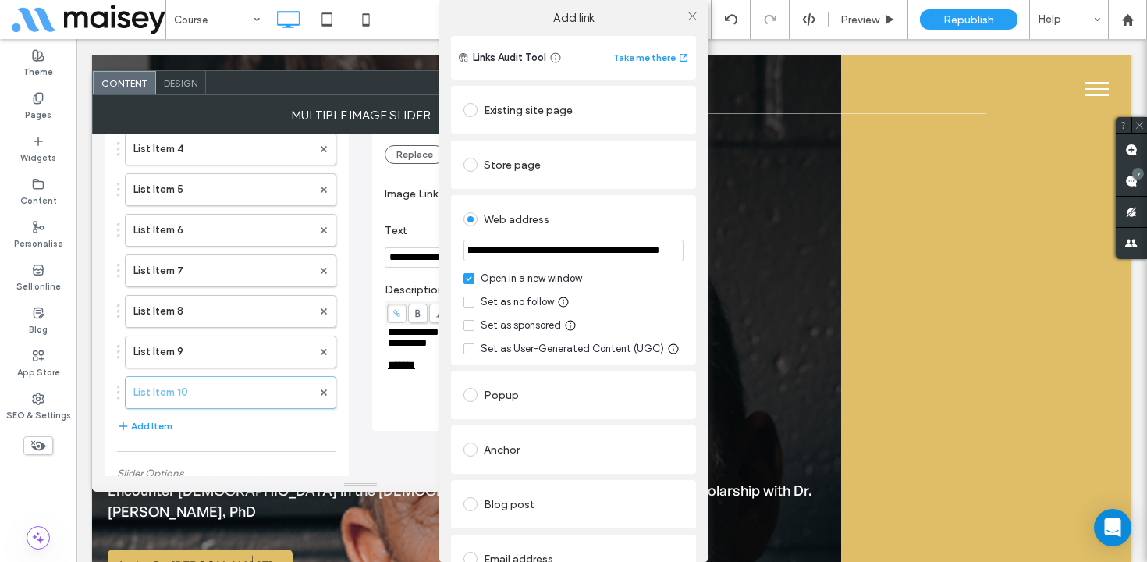
type input "**********"
click at [605, 222] on div "Web address" at bounding box center [574, 219] width 220 height 25
click at [688, 14] on use at bounding box center [692, 16] width 8 height 8
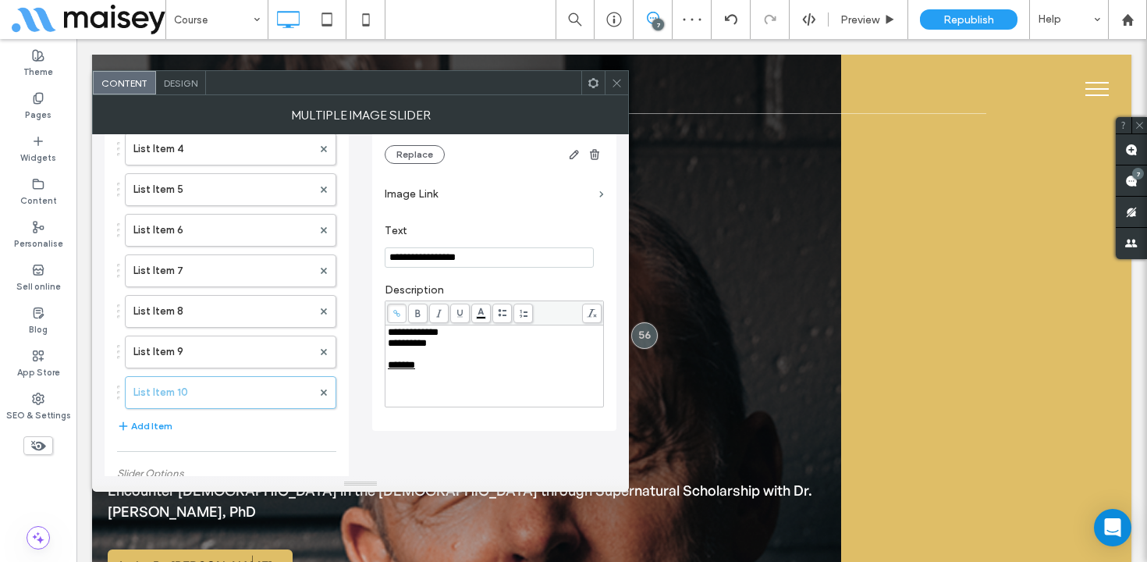
click at [448, 360] on div "Rich Text Editor" at bounding box center [495, 354] width 214 height 11
click at [617, 79] on icon at bounding box center [617, 83] width 12 height 12
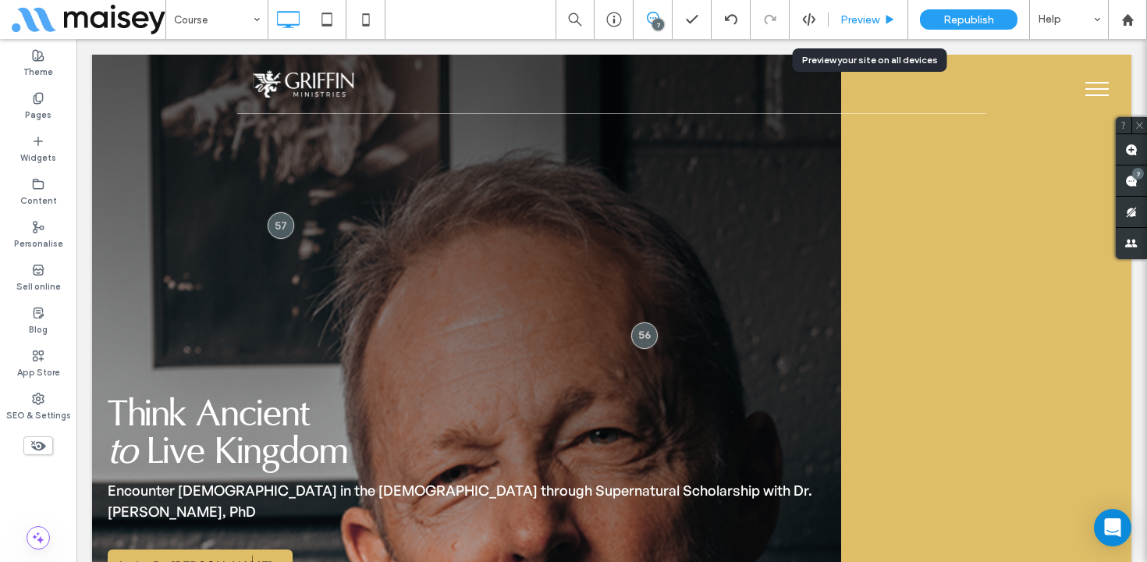
click at [867, 21] on span "Preview" at bounding box center [860, 19] width 39 height 13
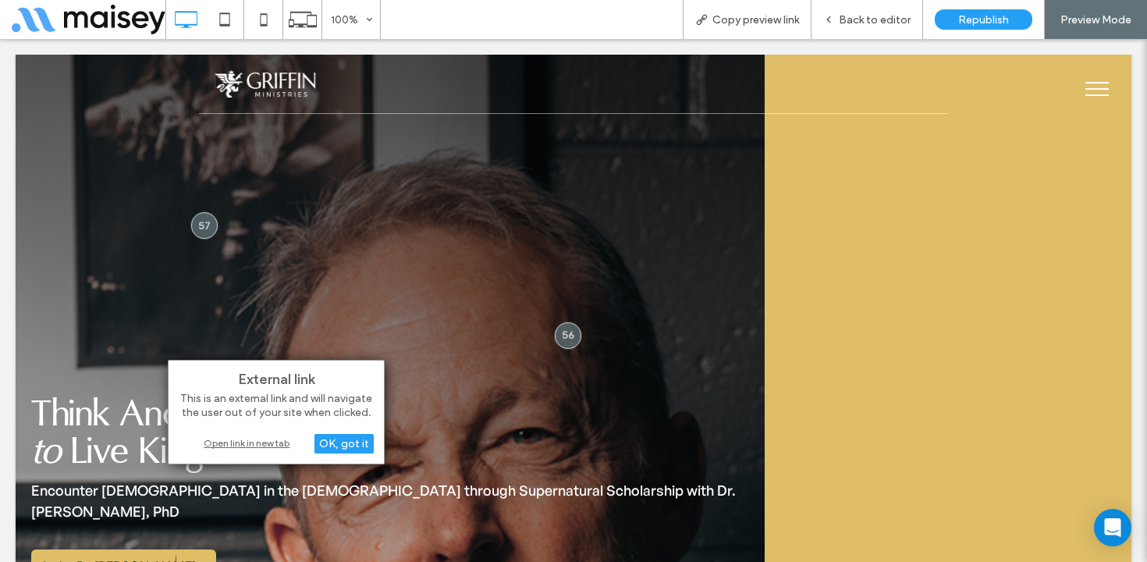
click at [264, 446] on div "Open link in new tab" at bounding box center [276, 443] width 195 height 16
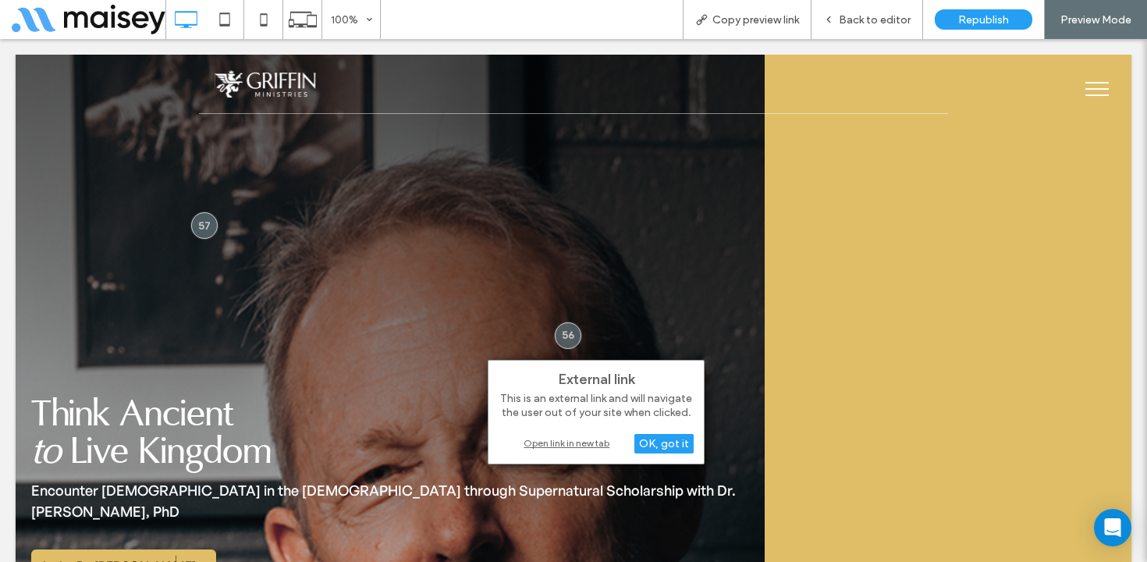
click at [580, 443] on div "Open link in new tab" at bounding box center [596, 443] width 195 height 16
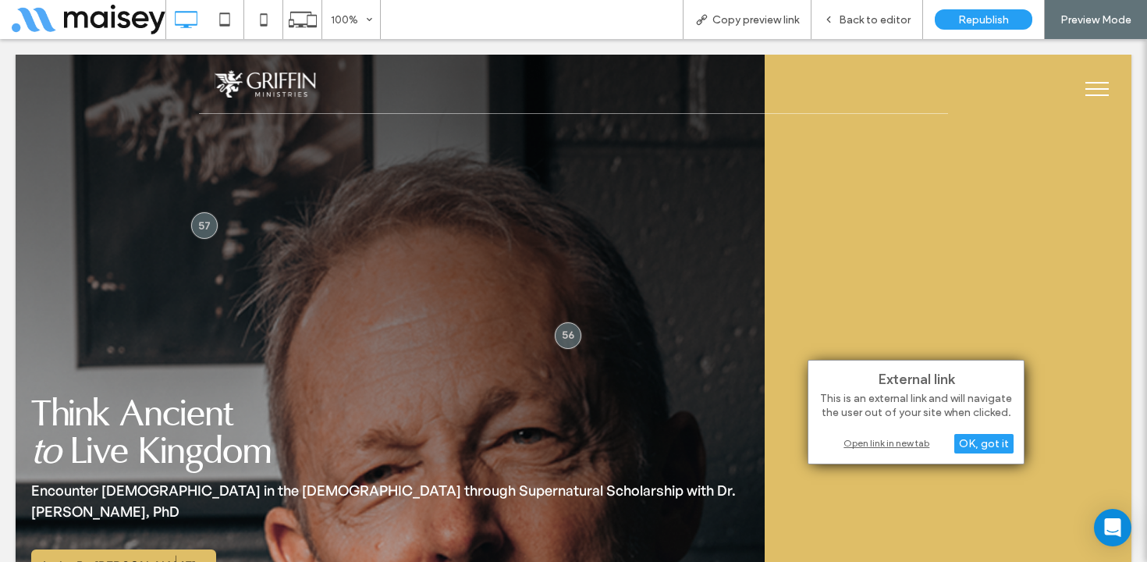
click at [876, 439] on div "Open link in new tab" at bounding box center [916, 443] width 195 height 16
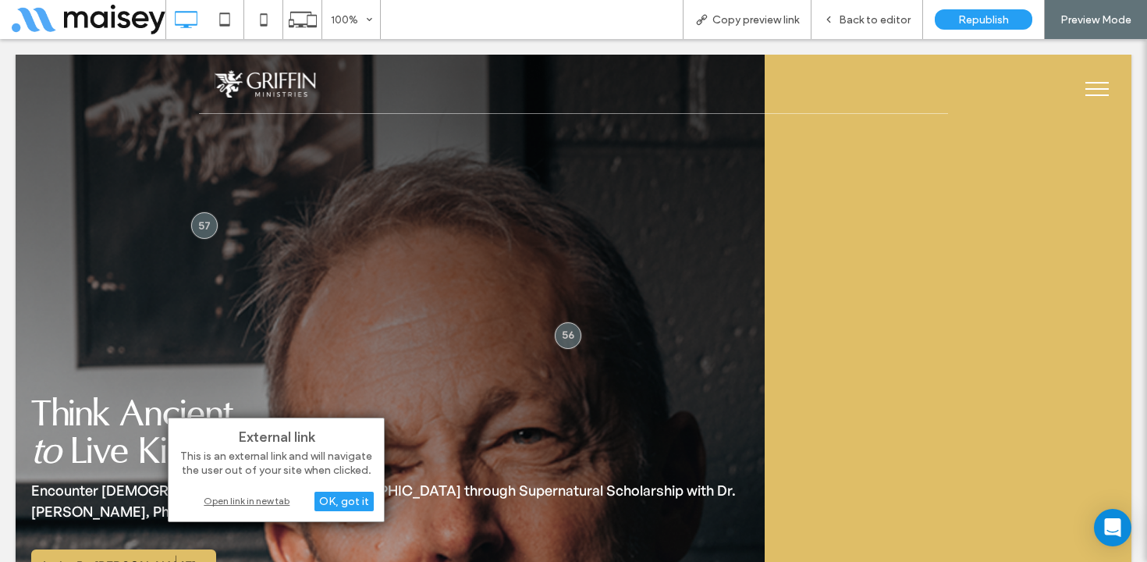
click at [257, 500] on div "Open link in new tab" at bounding box center [276, 501] width 195 height 16
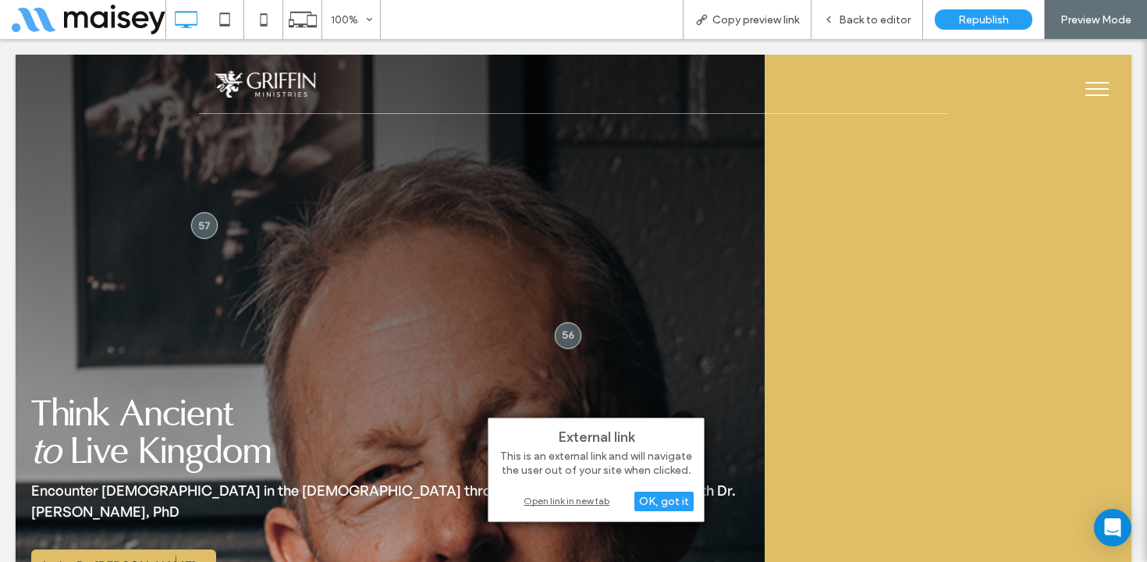
click at [557, 501] on div "Open link in new tab" at bounding box center [596, 501] width 195 height 16
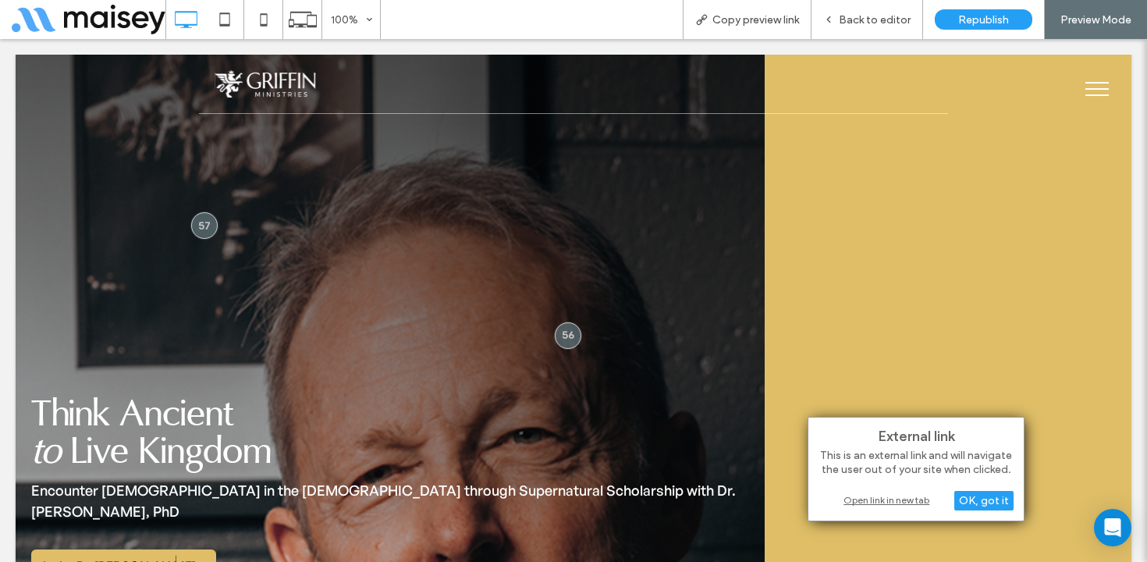
click at [862, 496] on div "Open link in new tab" at bounding box center [916, 500] width 195 height 16
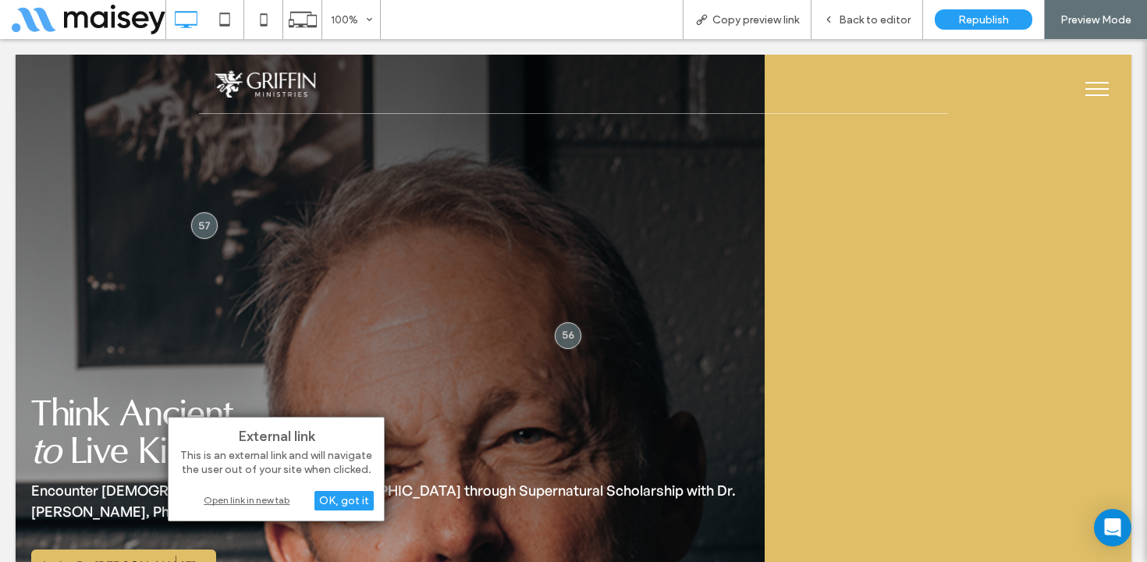
click at [233, 496] on div "Open link in new tab" at bounding box center [276, 500] width 195 height 16
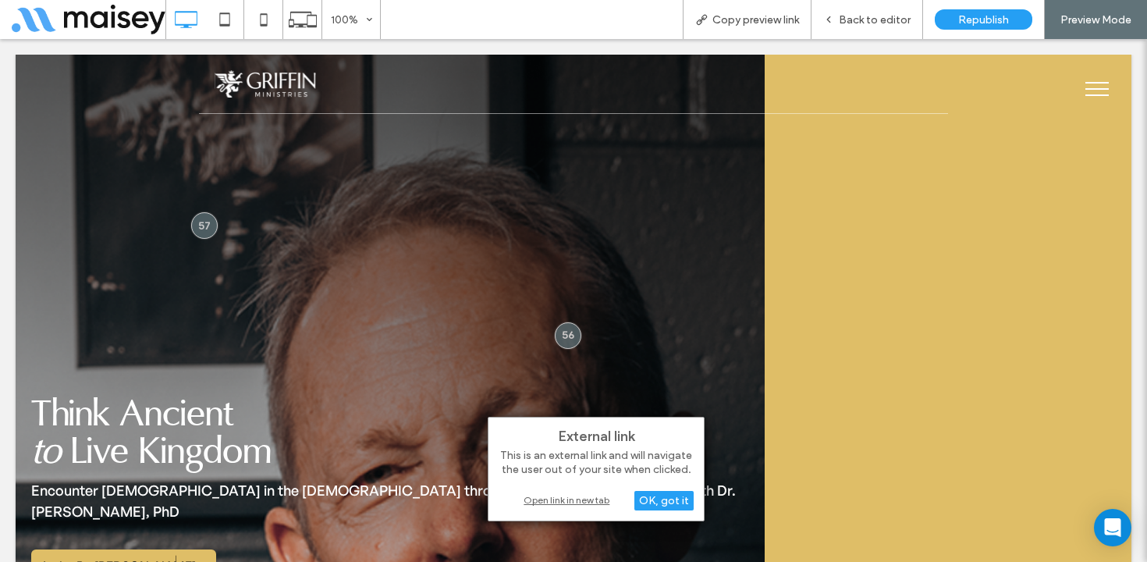
click at [551, 498] on div "Open link in new tab" at bounding box center [596, 500] width 195 height 16
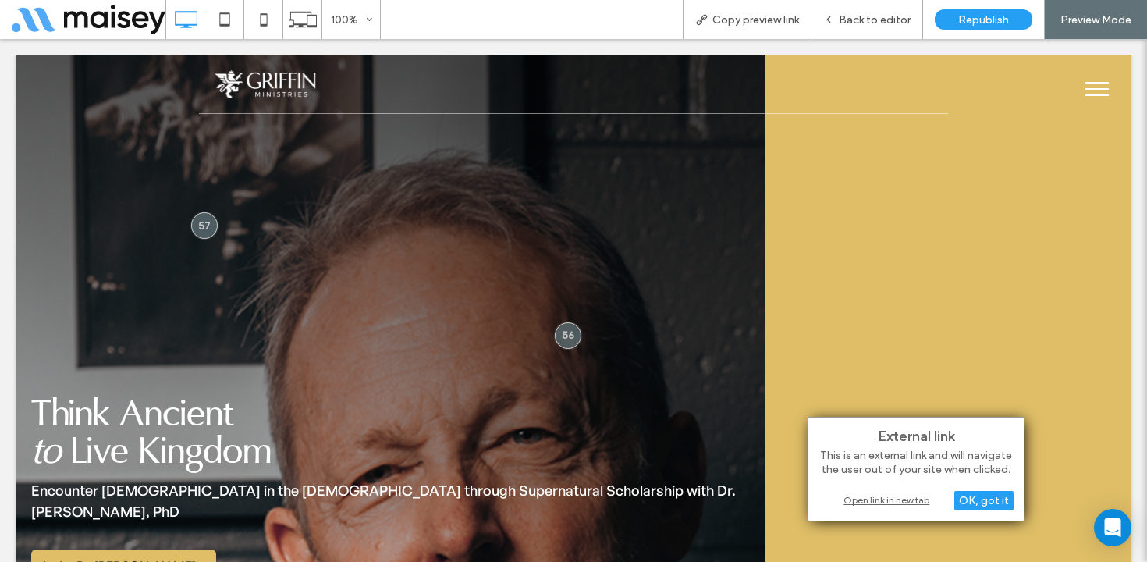
click at [864, 501] on div "Open link in new tab" at bounding box center [916, 500] width 195 height 16
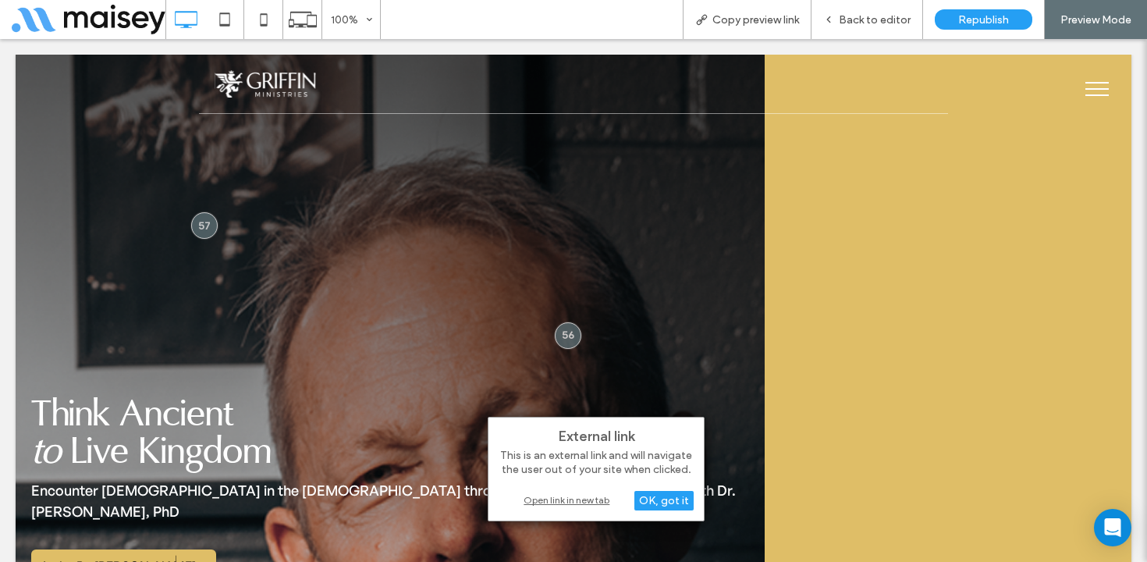
click at [577, 500] on div "Open link in new tab" at bounding box center [596, 500] width 195 height 16
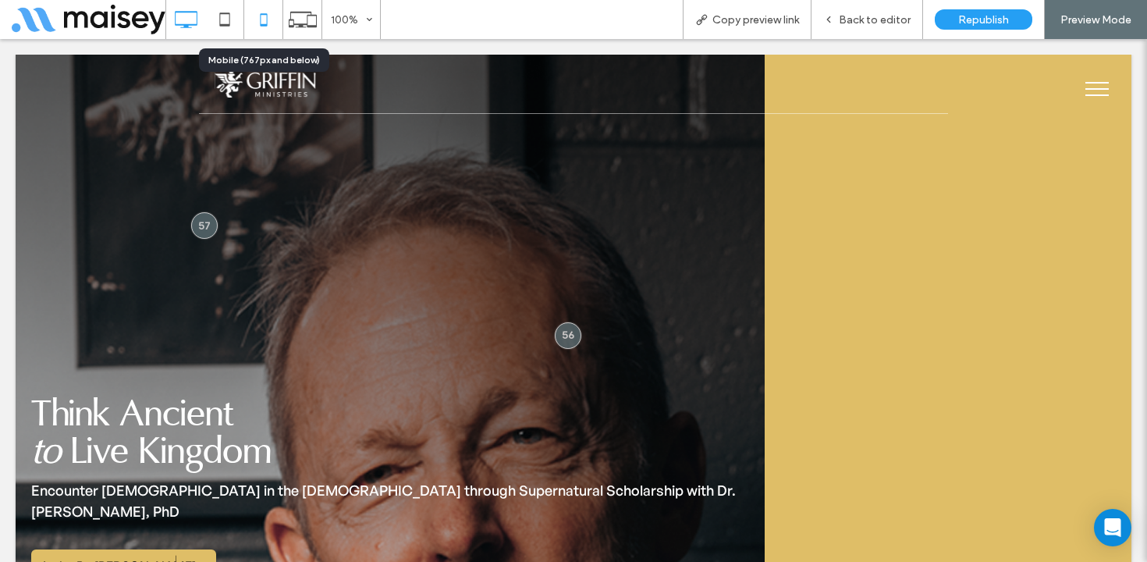
click at [258, 27] on icon at bounding box center [263, 19] width 31 height 31
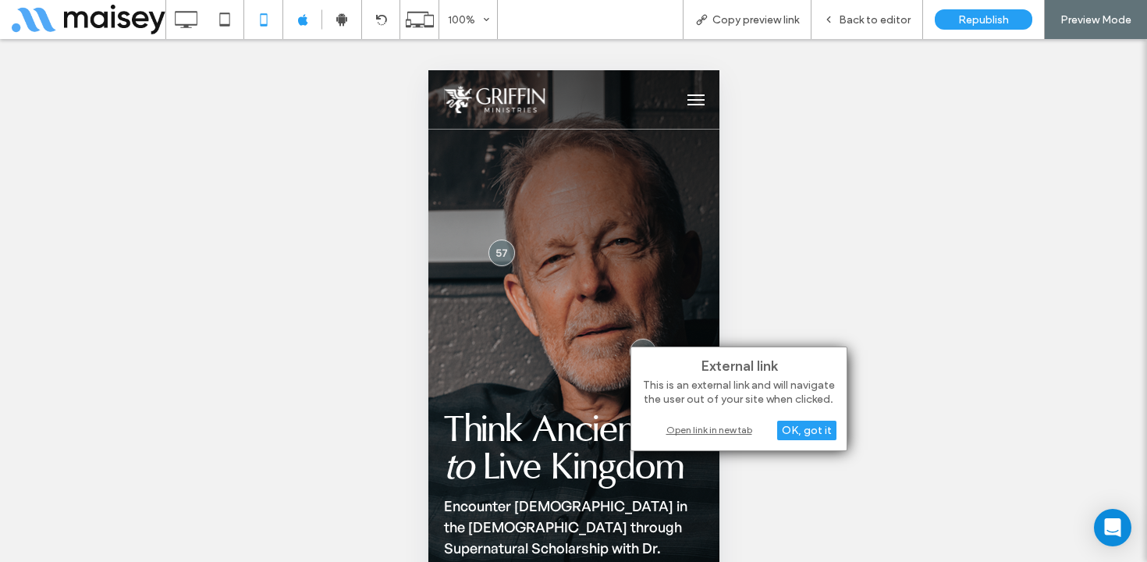
click at [710, 426] on div "Open link in new tab" at bounding box center [739, 430] width 195 height 16
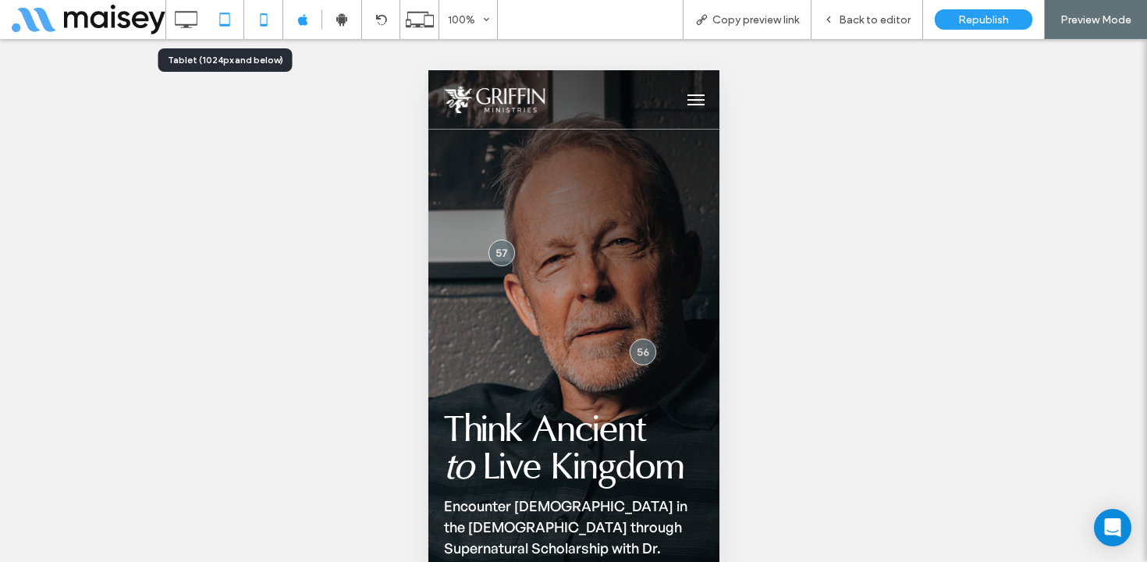
click at [212, 12] on icon at bounding box center [224, 19] width 31 height 31
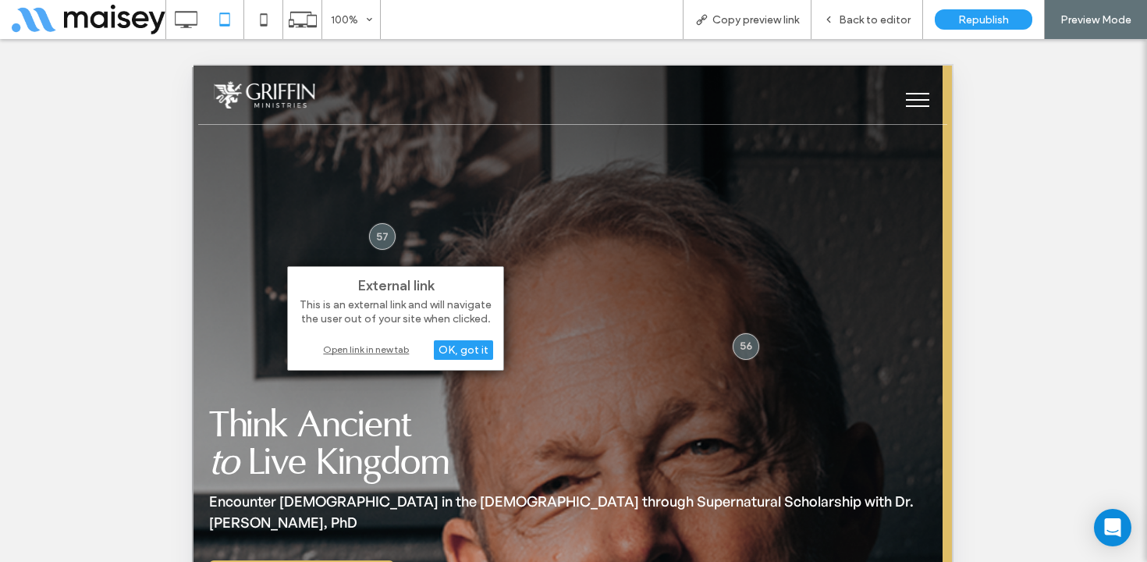
click at [383, 352] on div "Open link in new tab" at bounding box center [395, 349] width 195 height 16
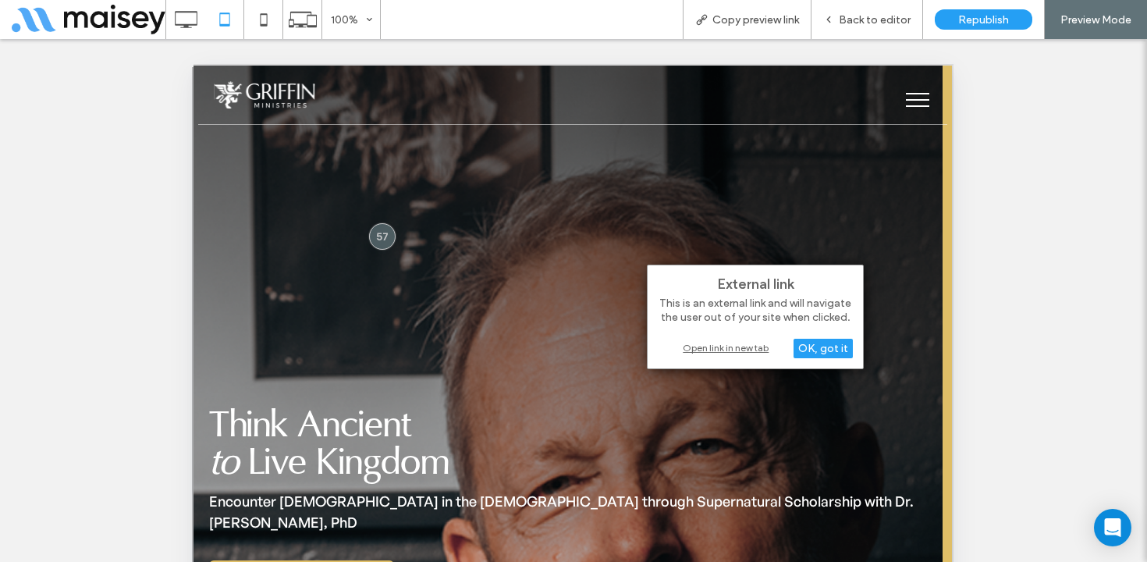
click at [749, 348] on div "Open link in new tab" at bounding box center [755, 348] width 195 height 16
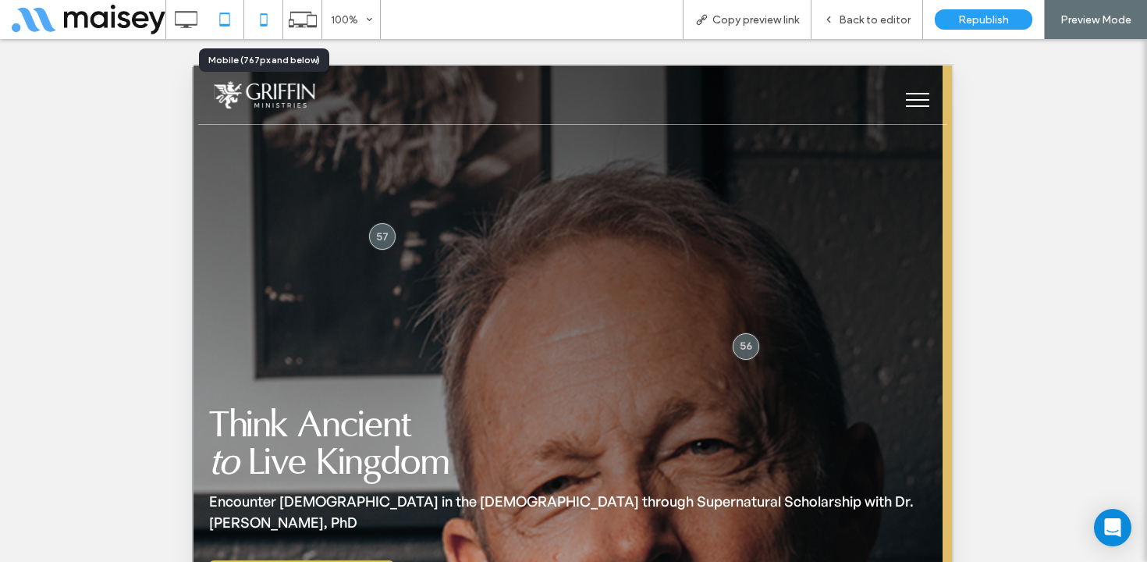
click at [269, 20] on icon at bounding box center [263, 19] width 31 height 31
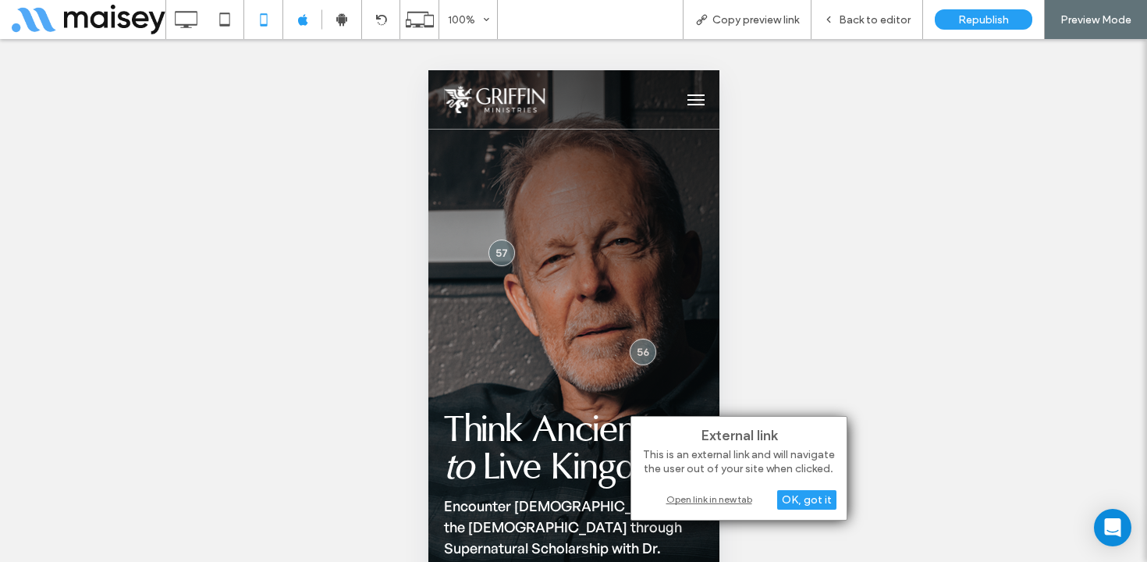
click at [699, 497] on div "Open link in new tab" at bounding box center [739, 499] width 195 height 16
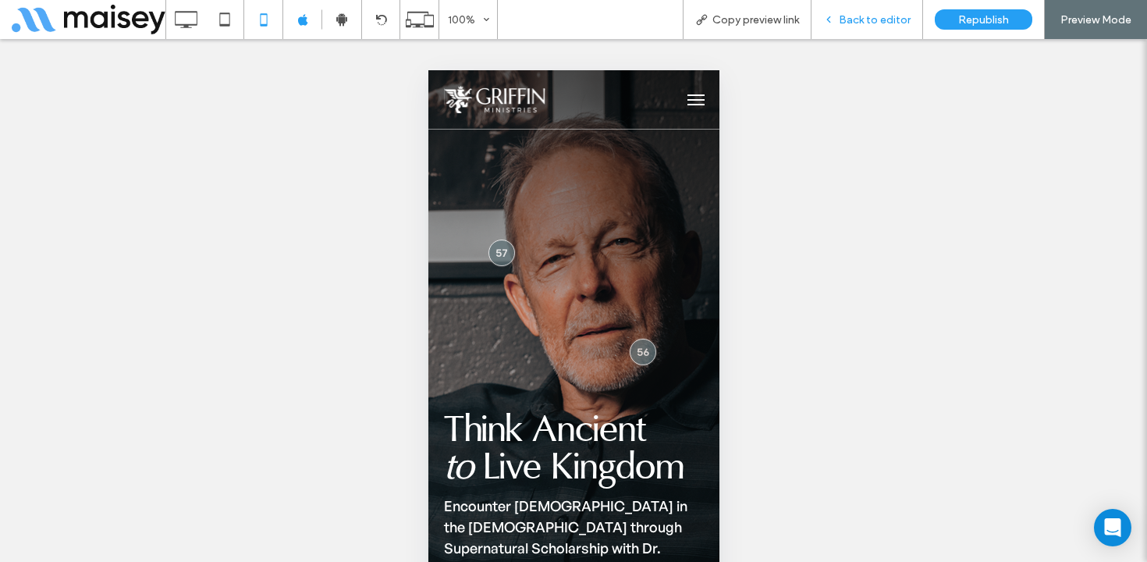
click at [877, 13] on span "Back to editor" at bounding box center [875, 19] width 72 height 13
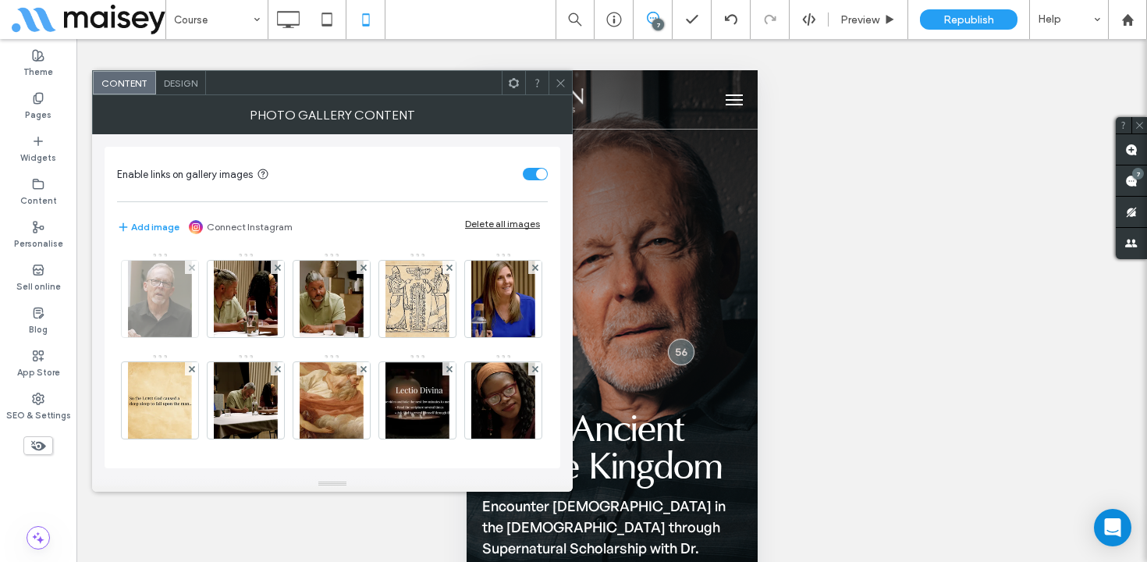
click at [148, 299] on img at bounding box center [160, 299] width 64 height 76
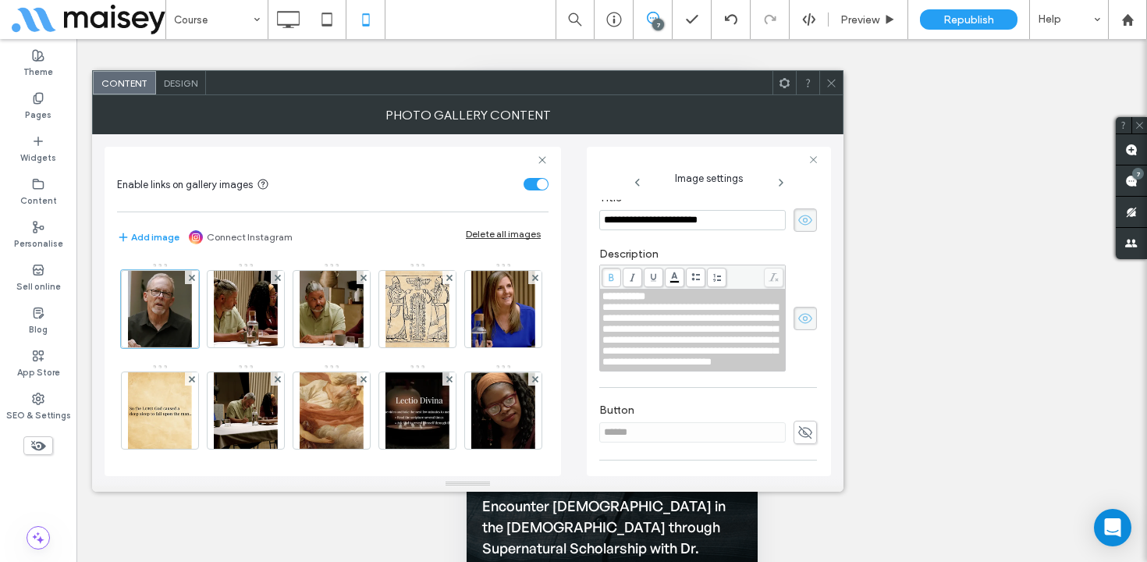
scroll to position [479, 0]
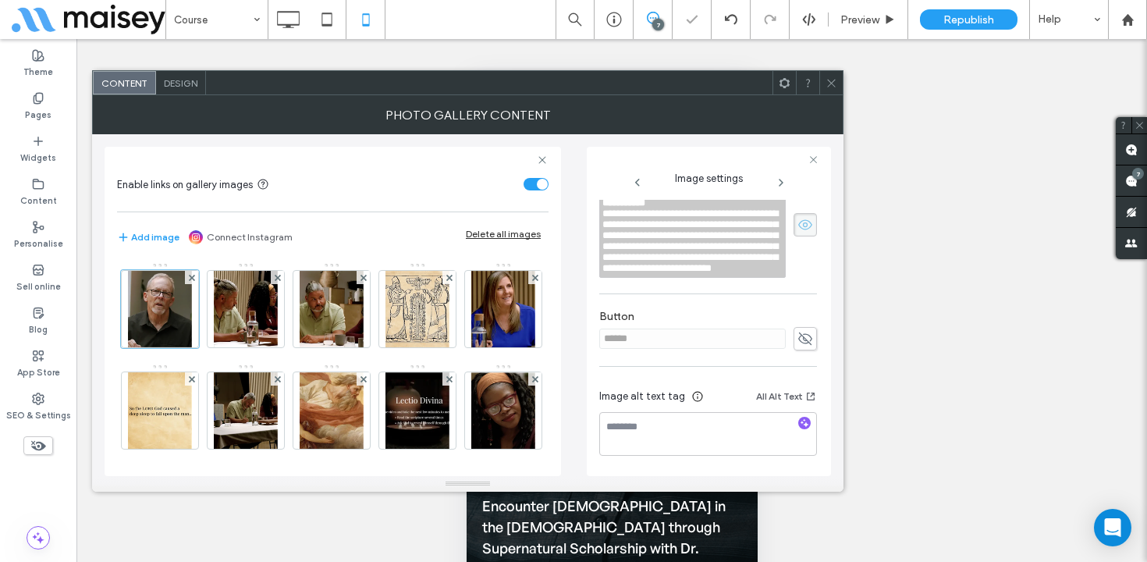
click at [833, 80] on use at bounding box center [831, 83] width 8 height 8
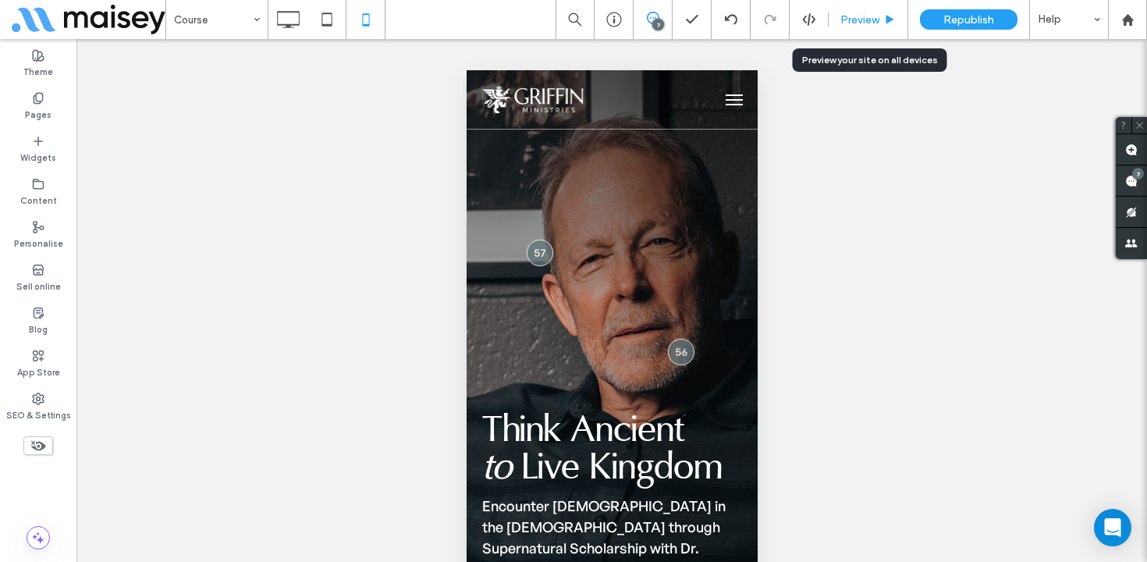
click at [879, 16] on span "Preview" at bounding box center [860, 19] width 39 height 13
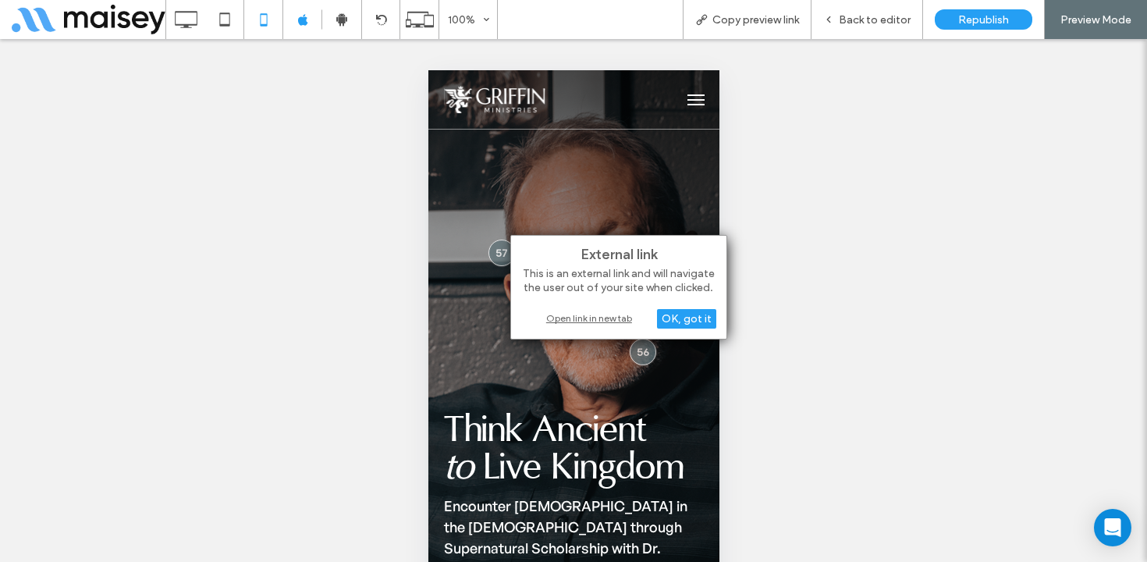
click at [605, 320] on div "Open link in new tab" at bounding box center [618, 318] width 195 height 16
click at [578, 314] on div "Open link in new tab" at bounding box center [618, 317] width 195 height 16
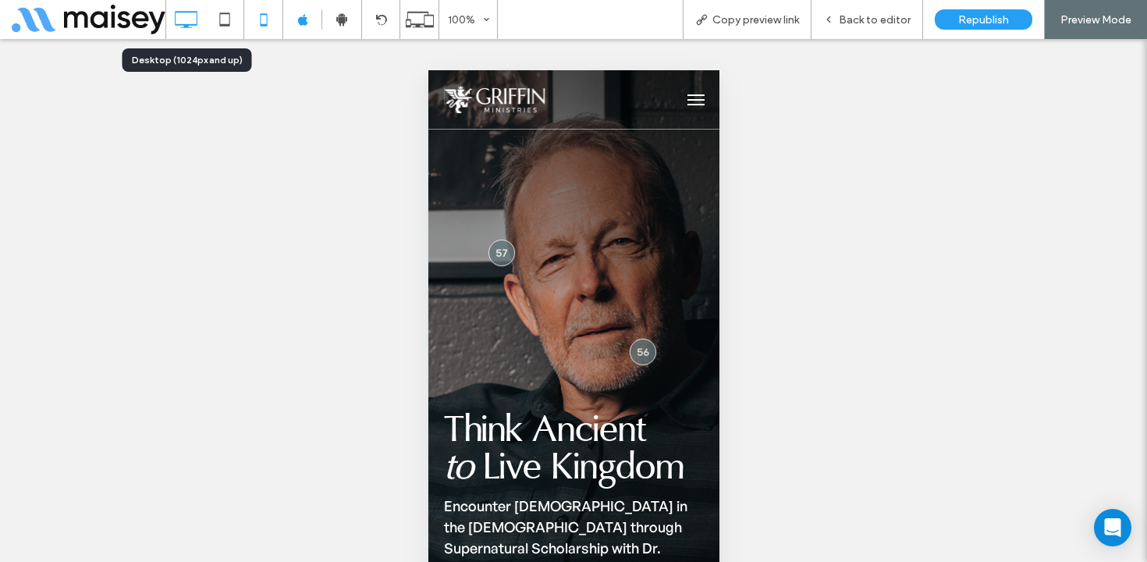
click at [193, 6] on icon at bounding box center [185, 19] width 31 height 31
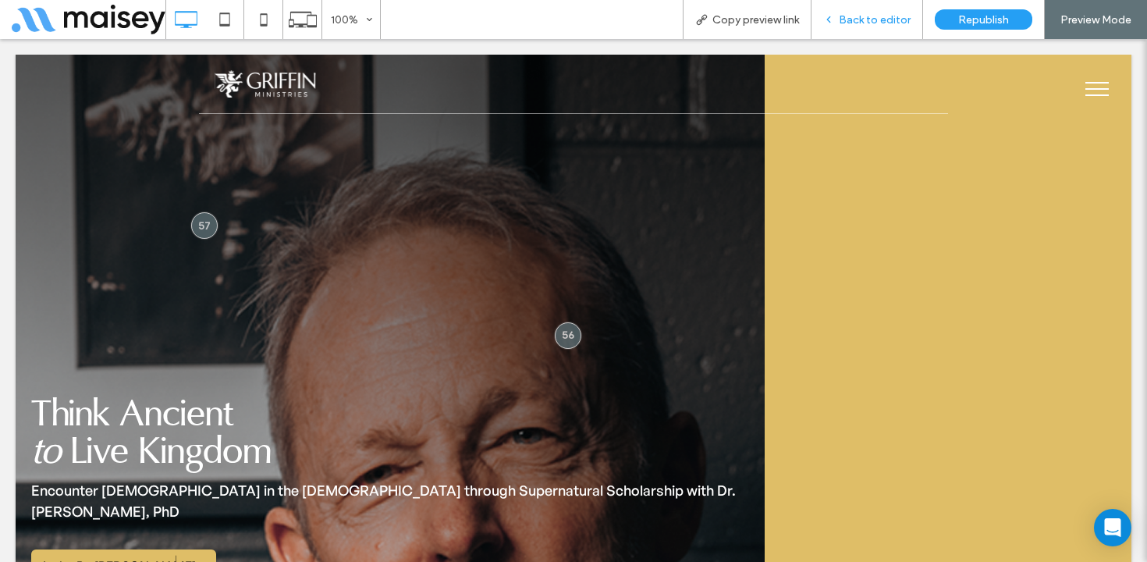
click at [881, 20] on span "Back to editor" at bounding box center [875, 19] width 72 height 13
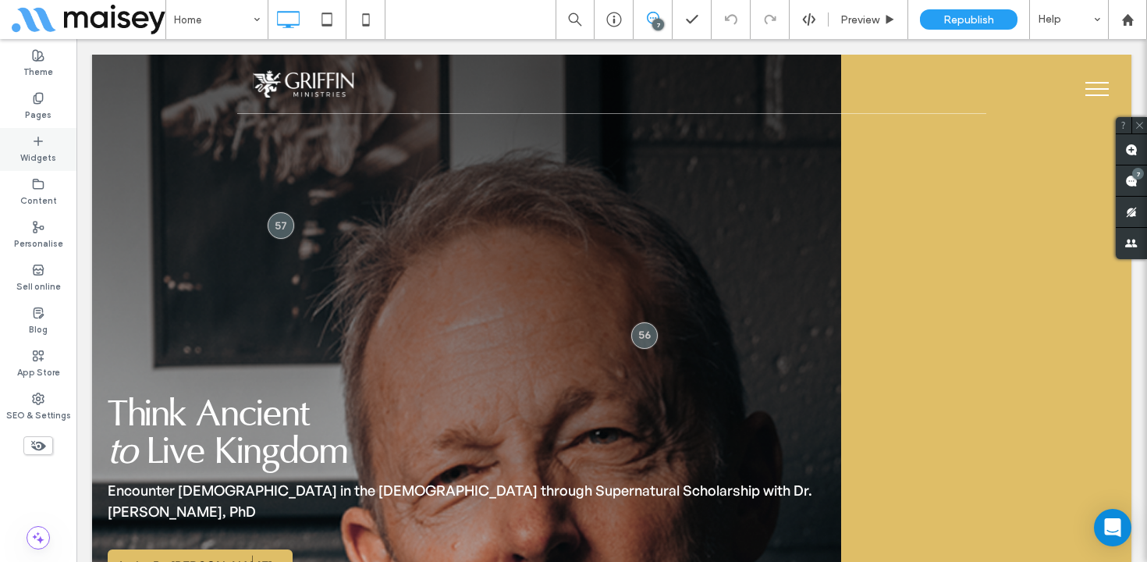
click at [43, 148] on label "Widgets" at bounding box center [38, 156] width 36 height 17
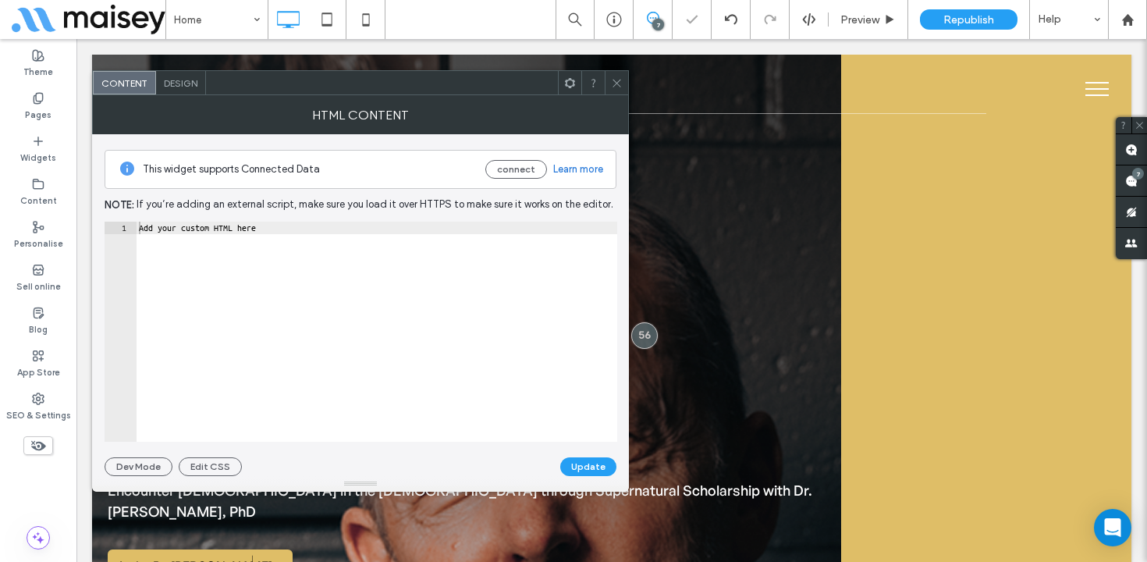
type textarea "**********"
drag, startPoint x: 309, startPoint y: 229, endPoint x: 94, endPoint y: 228, distance: 214.7
click at [94, 228] on div "**********" at bounding box center [360, 305] width 537 height 342
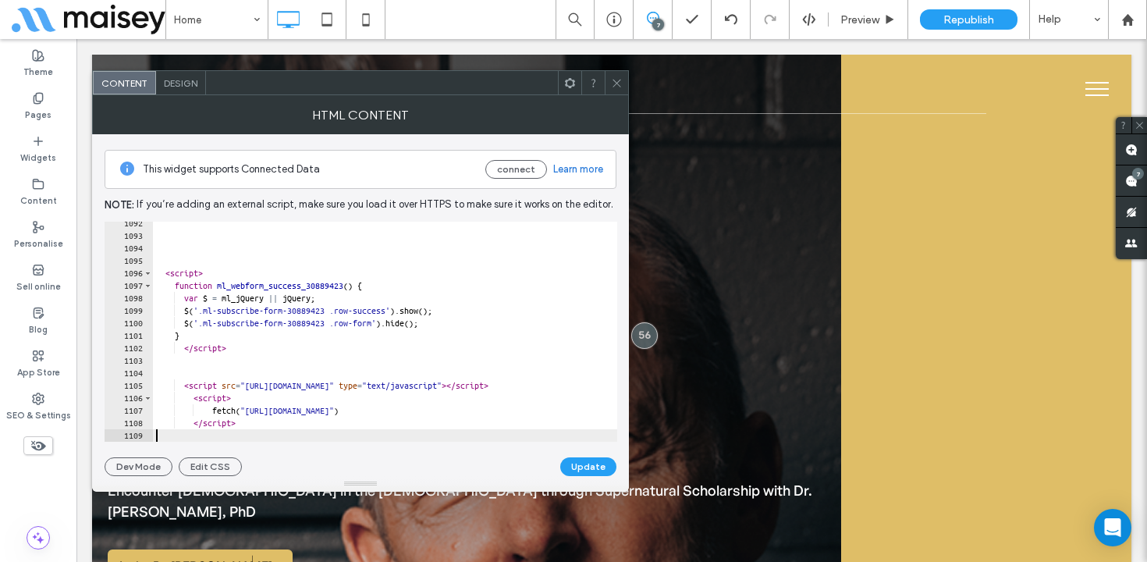
scroll to position [13631, 0]
type textarea "*********"
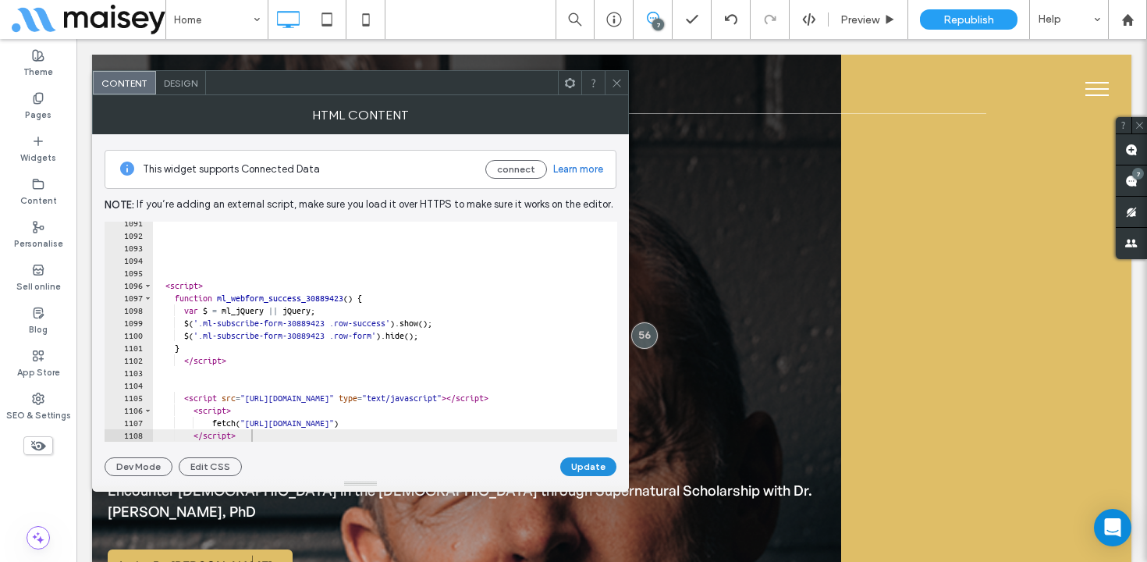
click at [585, 461] on button "Update" at bounding box center [588, 466] width 56 height 19
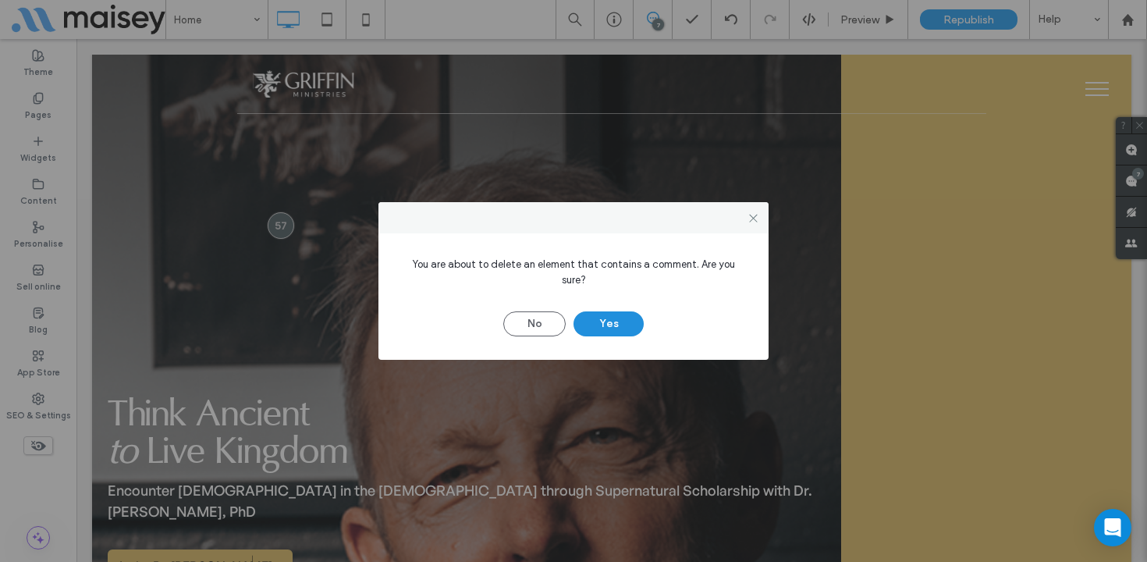
click at [617, 315] on button "Yes" at bounding box center [609, 323] width 70 height 25
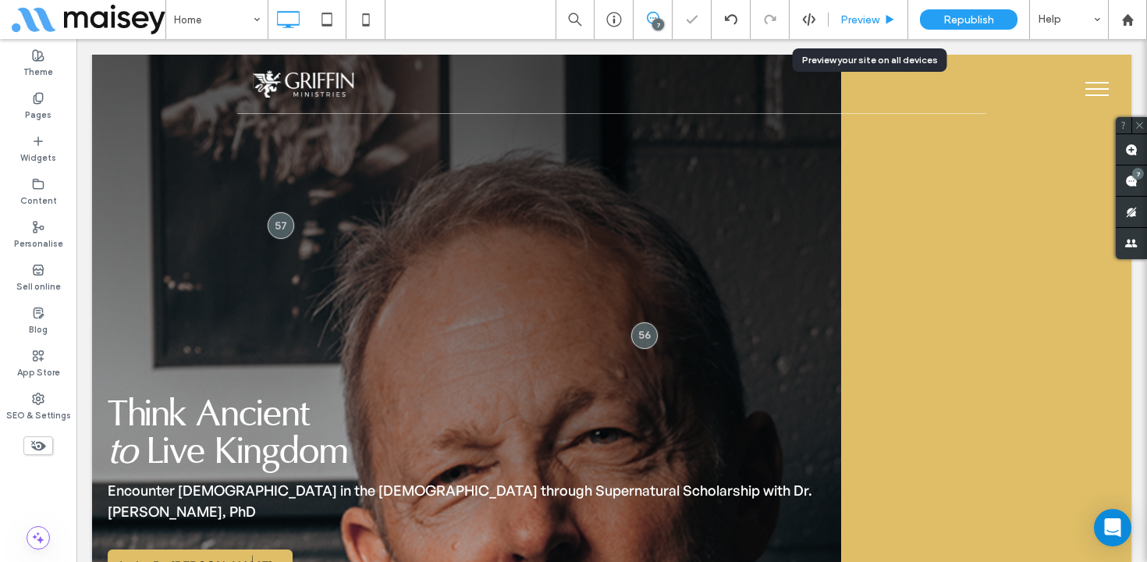
click at [869, 18] on span "Preview" at bounding box center [860, 19] width 39 height 13
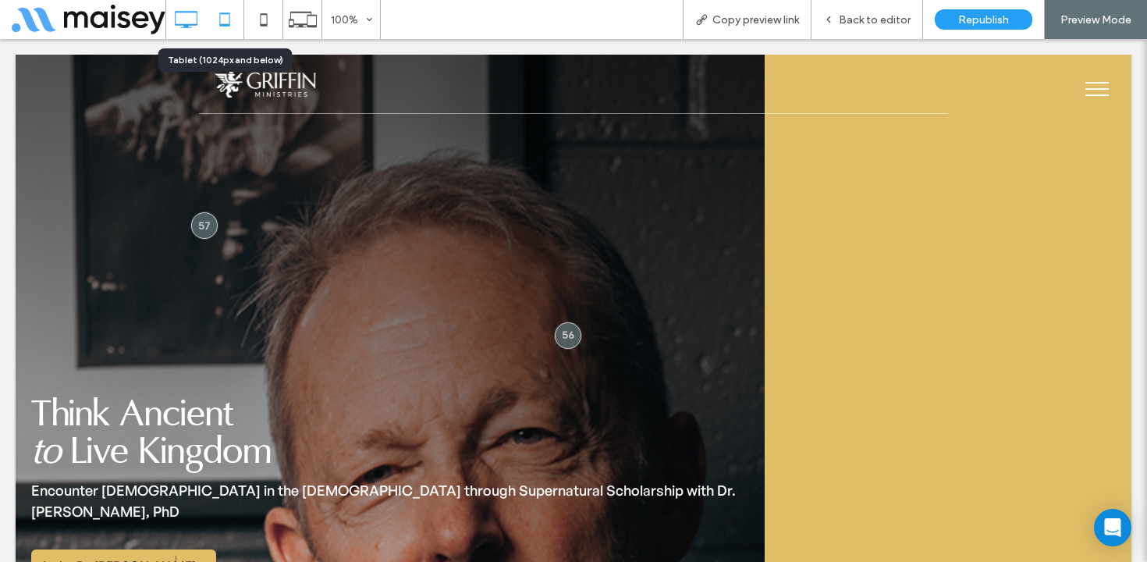
click at [225, 23] on use at bounding box center [224, 18] width 10 height 13
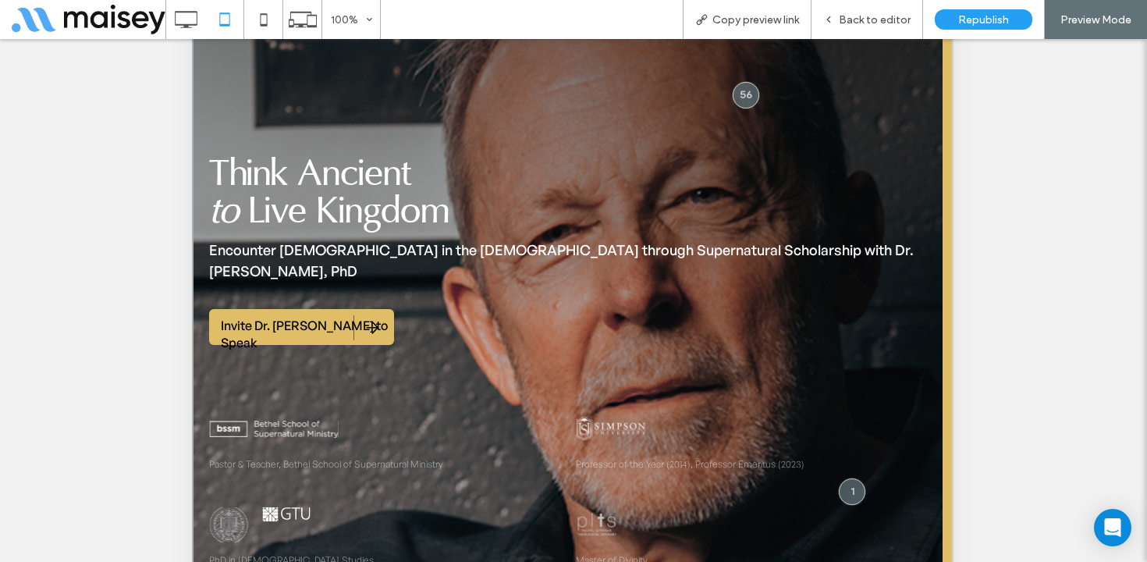
scroll to position [332, 0]
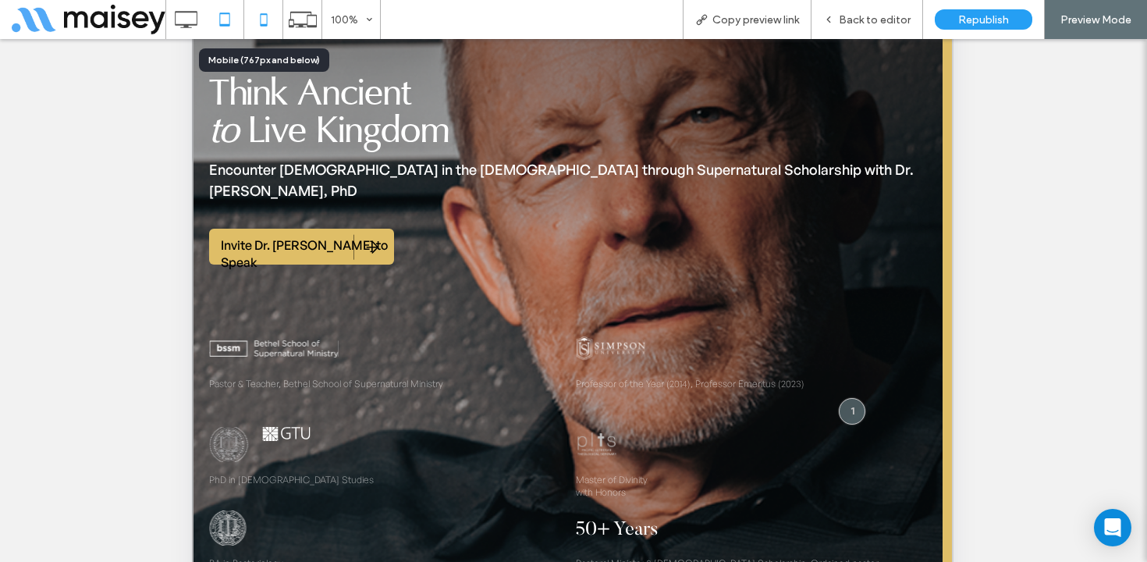
click at [268, 20] on icon at bounding box center [263, 19] width 31 height 31
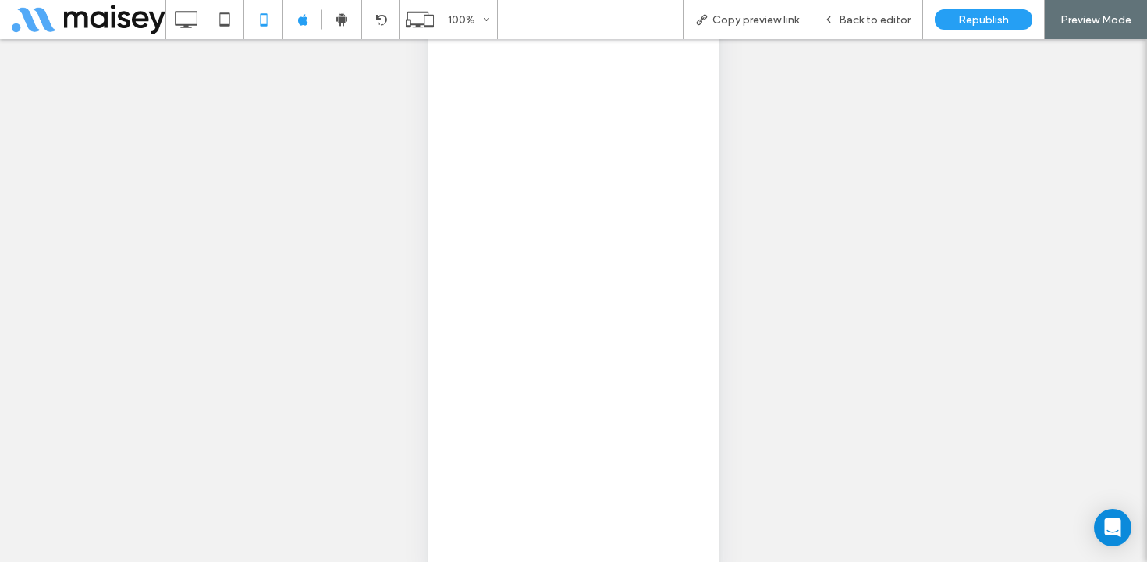
scroll to position [84, 0]
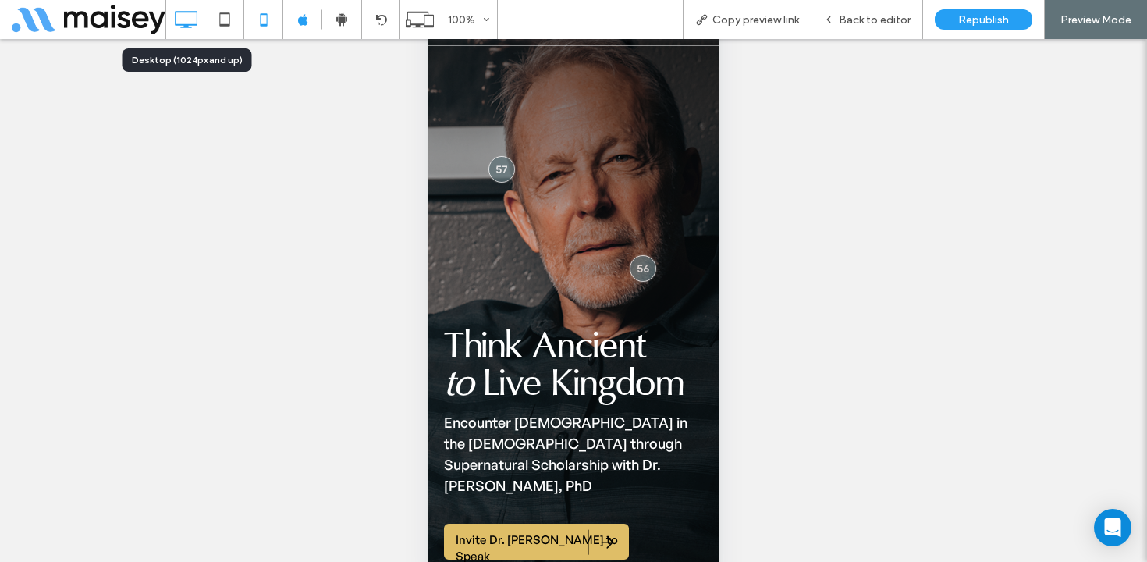
click at [198, 15] on icon at bounding box center [185, 19] width 31 height 31
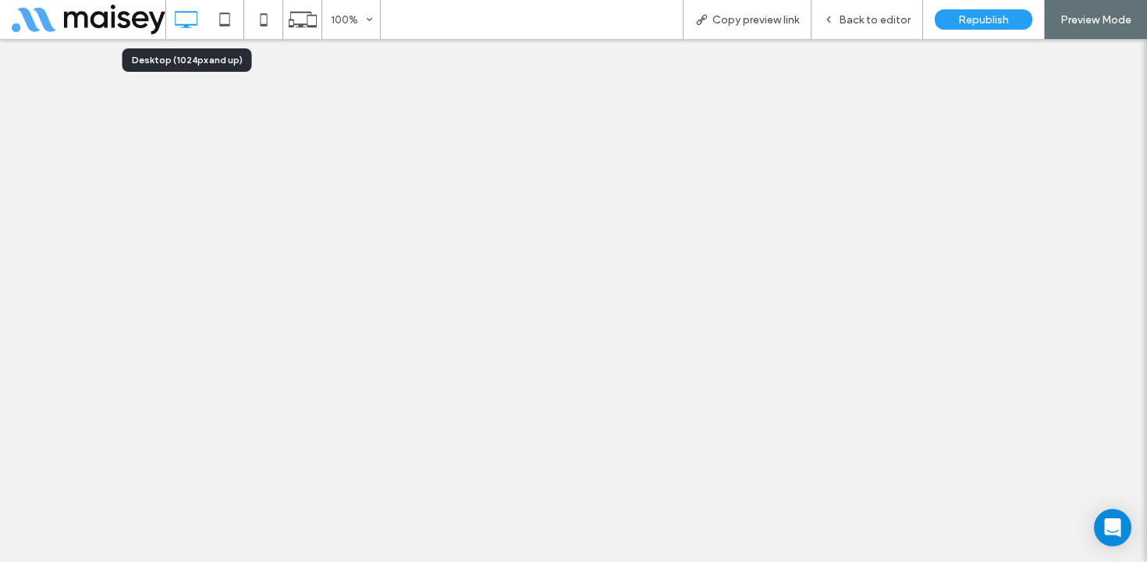
scroll to position [0, 0]
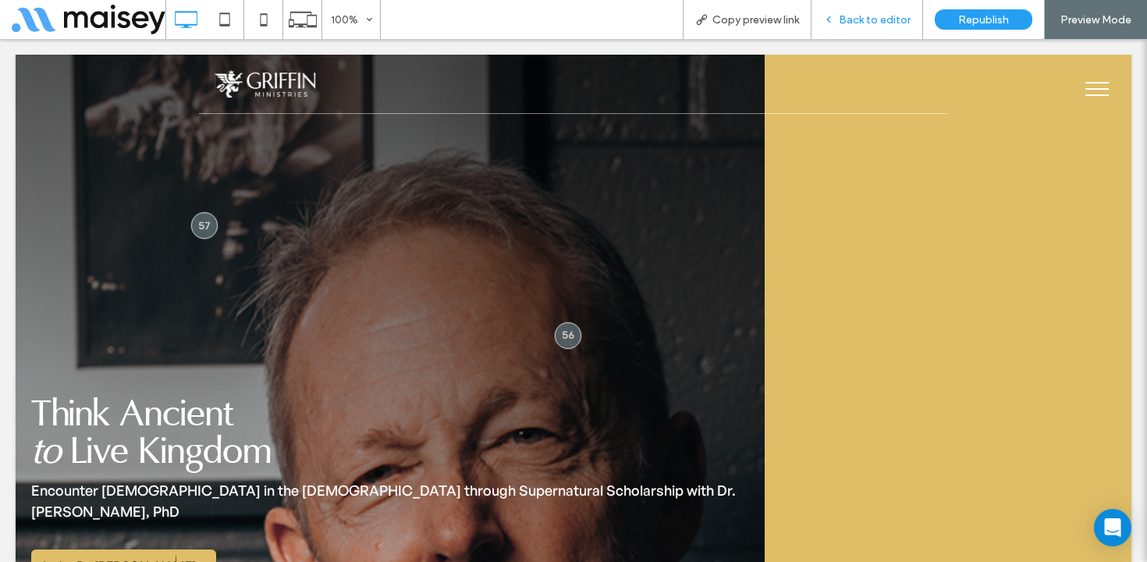
click at [876, 17] on span "Back to editor" at bounding box center [875, 19] width 72 height 13
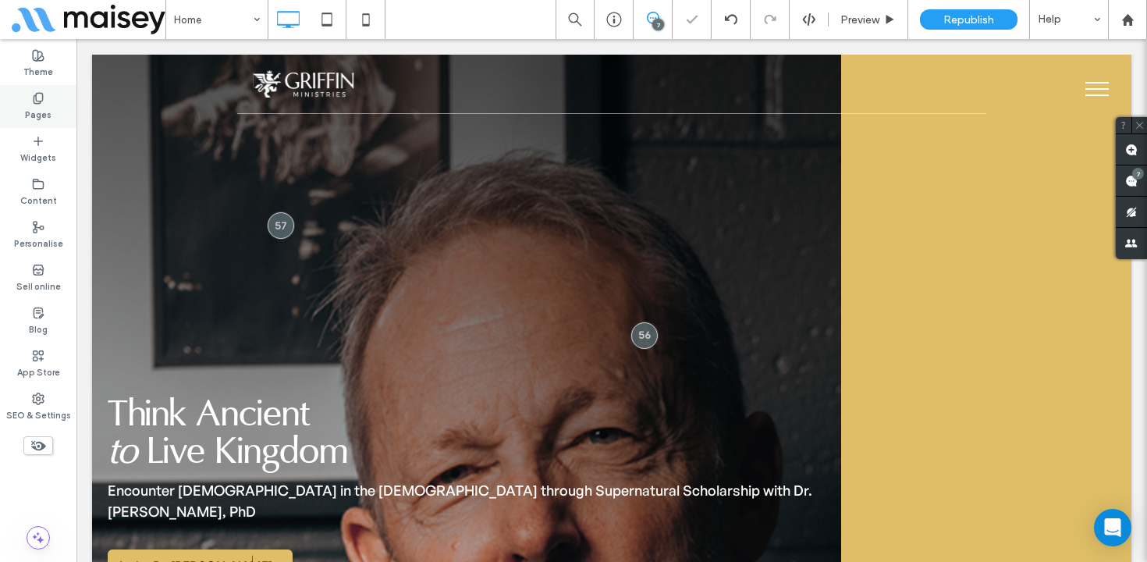
click at [34, 101] on use at bounding box center [38, 98] width 9 height 10
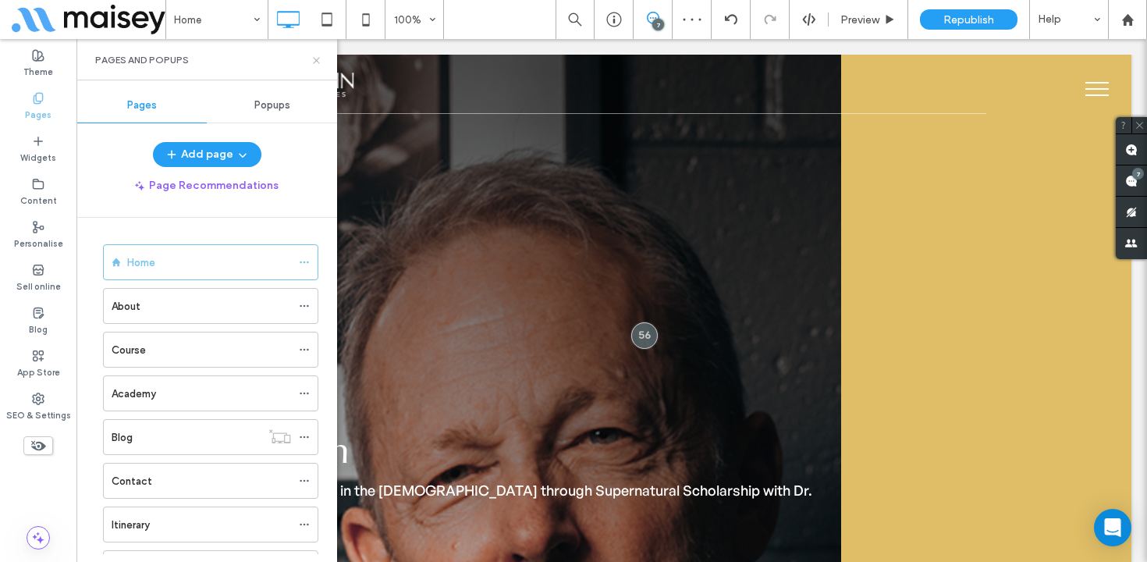
click at [317, 57] on icon at bounding box center [317, 61] width 12 height 12
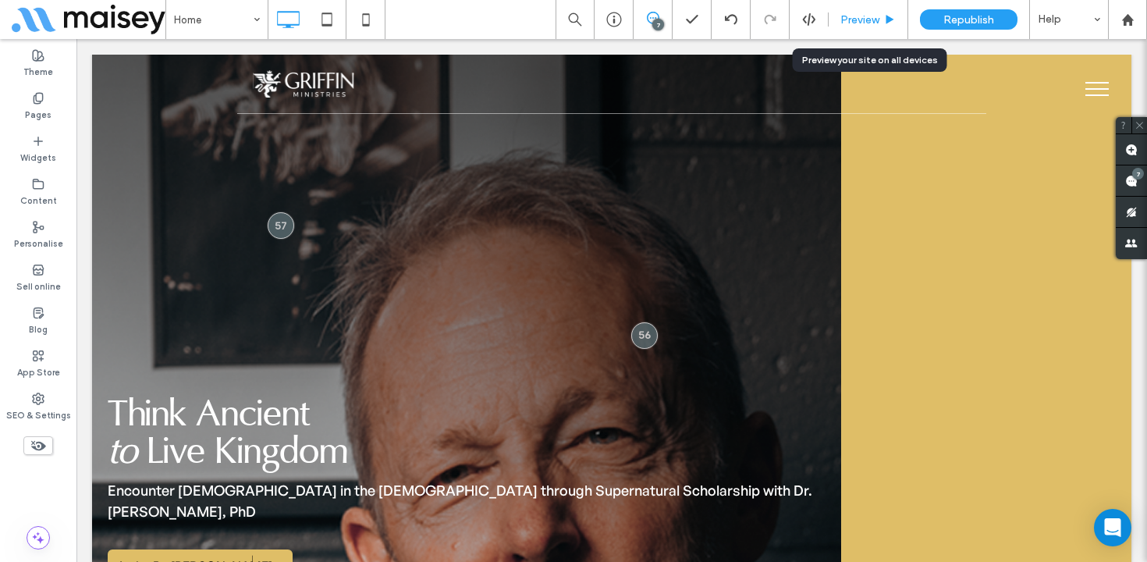
click at [850, 9] on div "Preview" at bounding box center [869, 19] width 80 height 39
click at [867, 20] on span "Preview" at bounding box center [860, 19] width 39 height 13
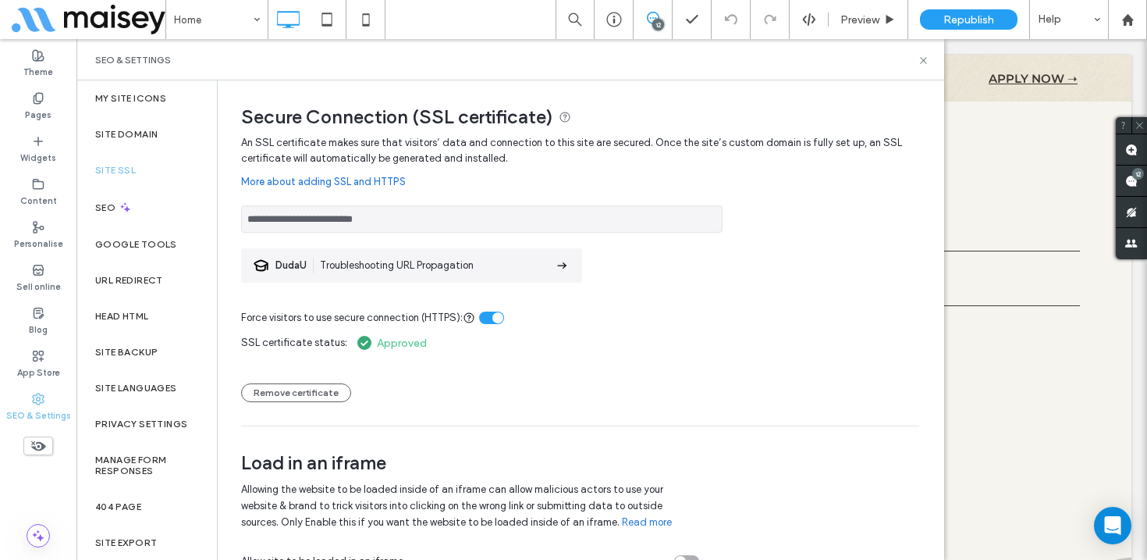
scroll to position [23, 0]
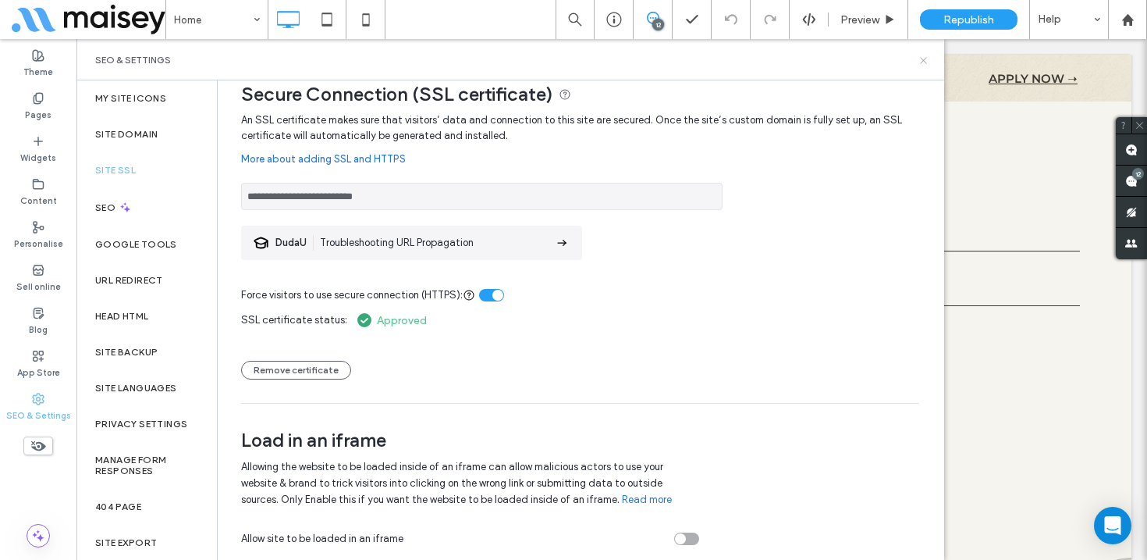
click at [924, 62] on icon at bounding box center [924, 61] width 12 height 12
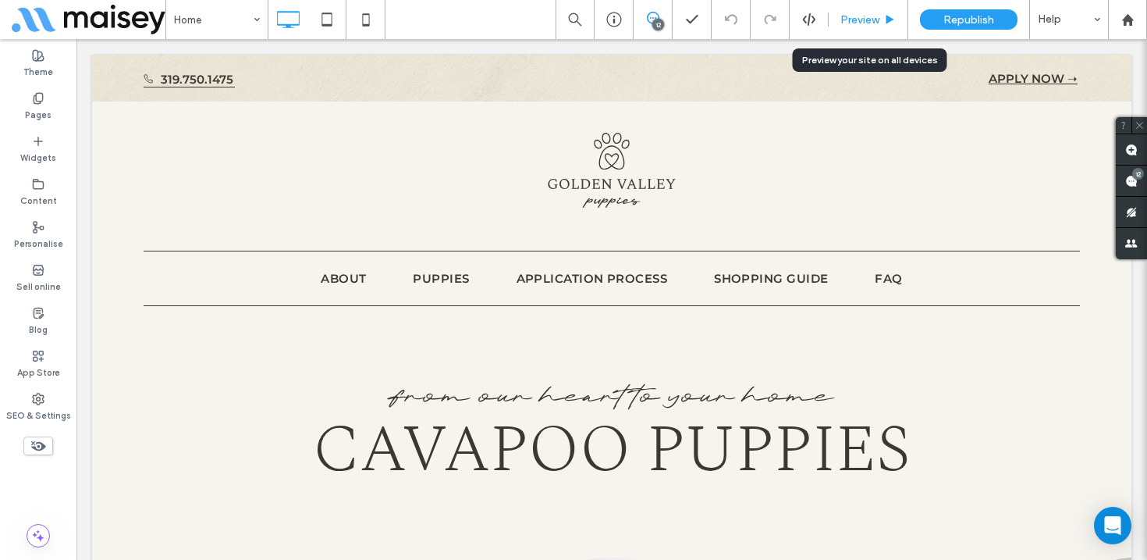
click at [869, 22] on span "Preview" at bounding box center [860, 19] width 39 height 13
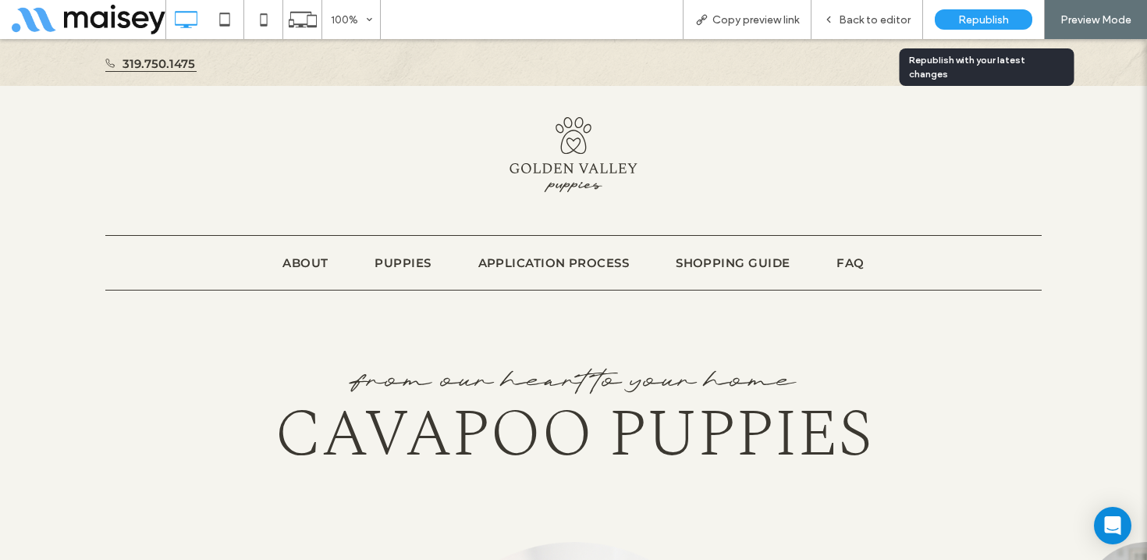
click at [989, 16] on span "Republish" at bounding box center [984, 19] width 51 height 13
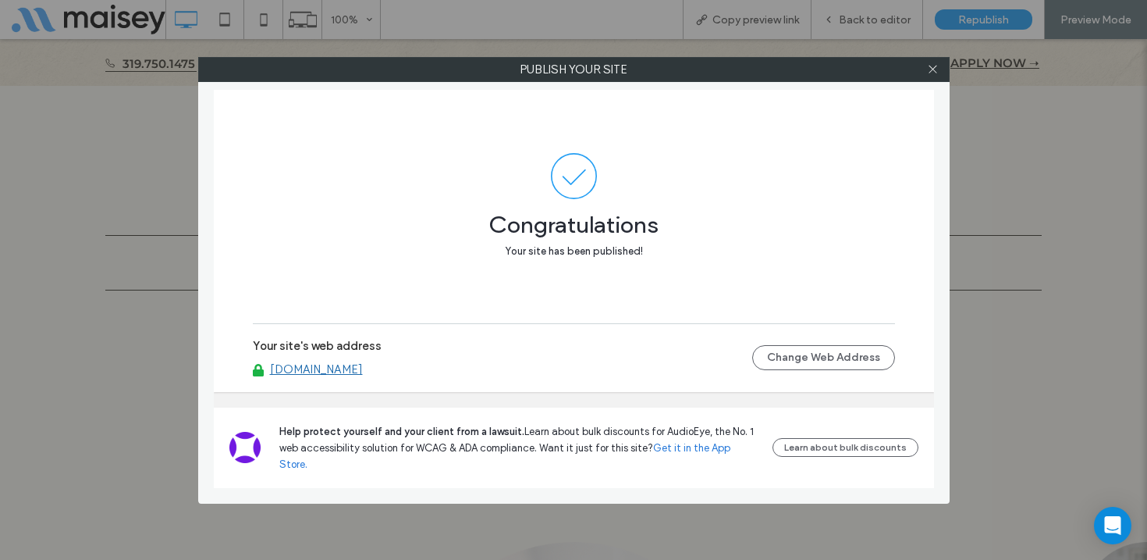
click at [363, 376] on link "[DOMAIN_NAME]" at bounding box center [316, 369] width 93 height 14
